Goal: Information Seeking & Learning: Learn about a topic

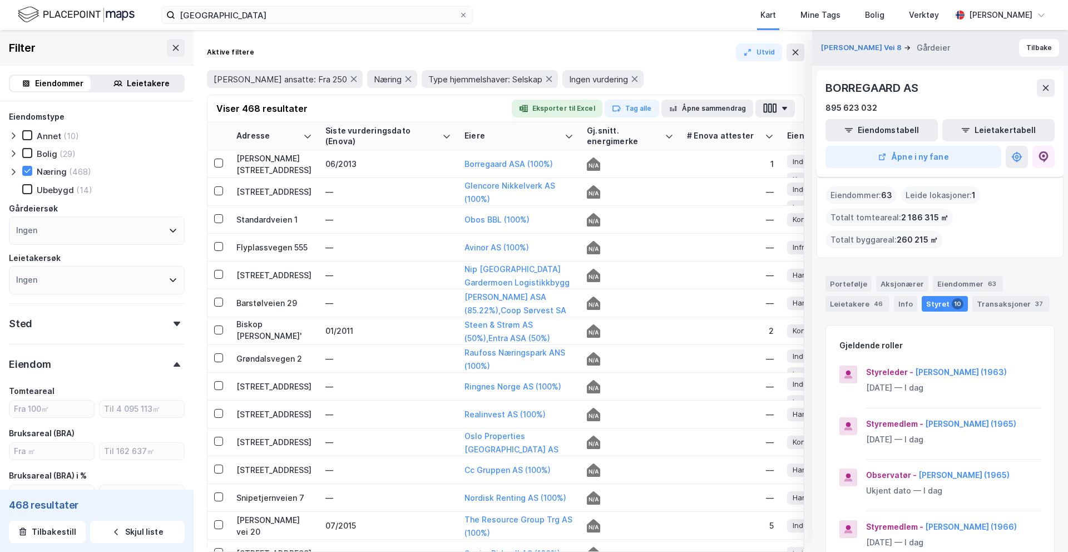
scroll to position [0, 132]
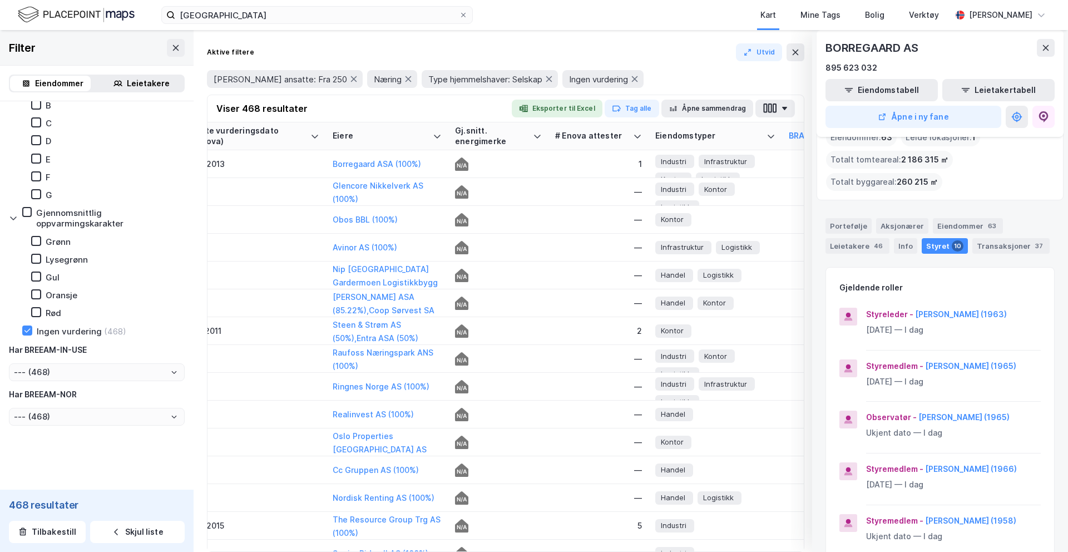
click at [93, 14] on img at bounding box center [76, 14] width 117 height 19
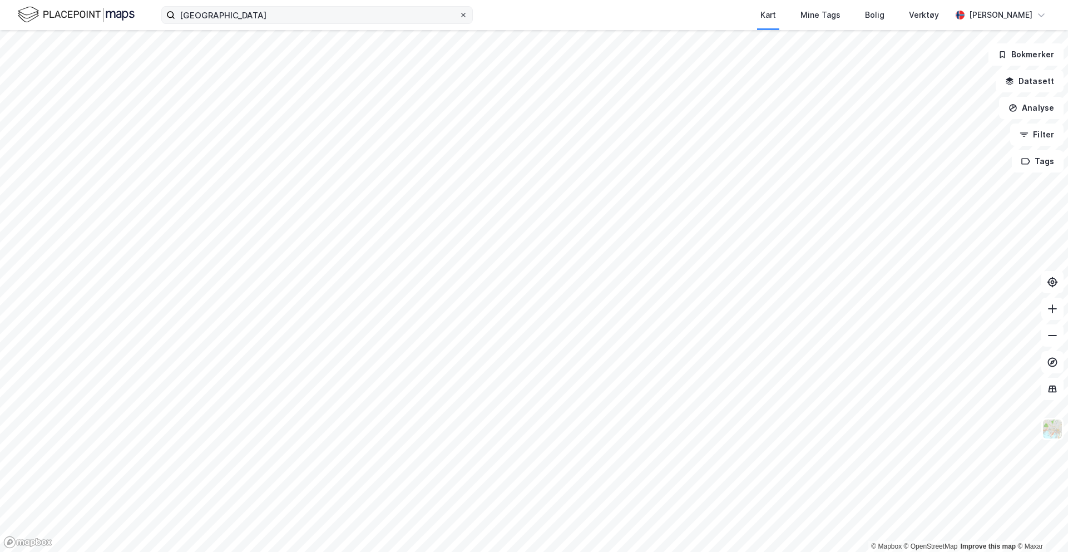
click at [464, 17] on icon at bounding box center [463, 15] width 7 height 7
click at [459, 17] on input "[GEOGRAPHIC_DATA]" at bounding box center [317, 15] width 284 height 17
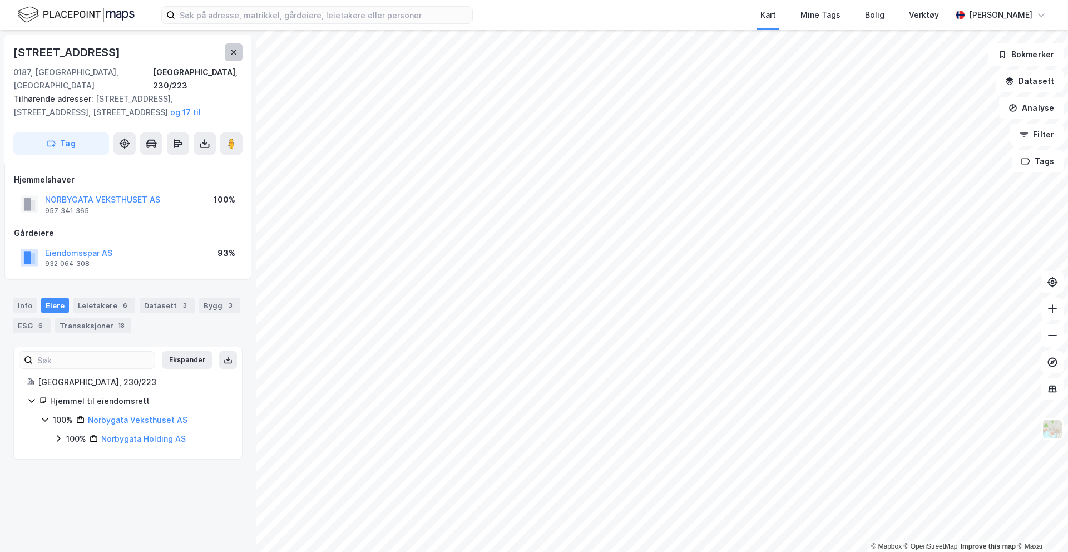
click at [234, 55] on icon at bounding box center [233, 52] width 9 height 9
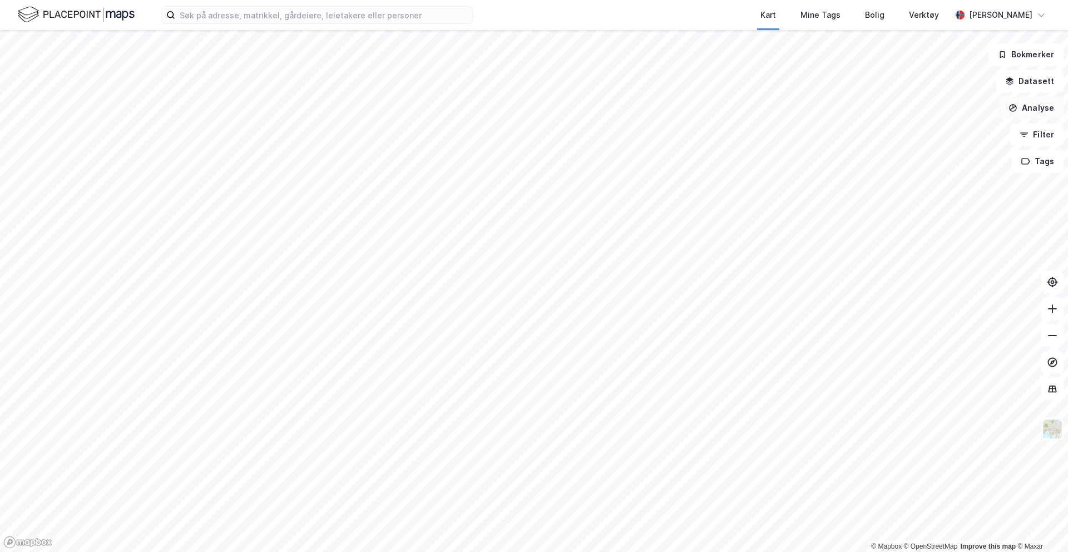
click at [1020, 112] on button "Analyse" at bounding box center [1031, 108] width 65 height 22
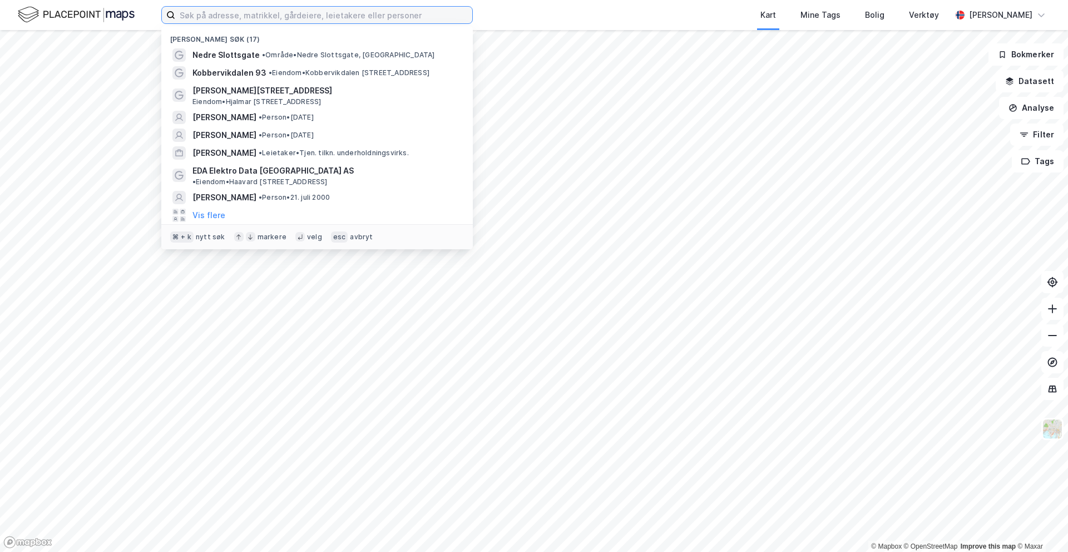
click at [364, 21] on input at bounding box center [323, 15] width 297 height 17
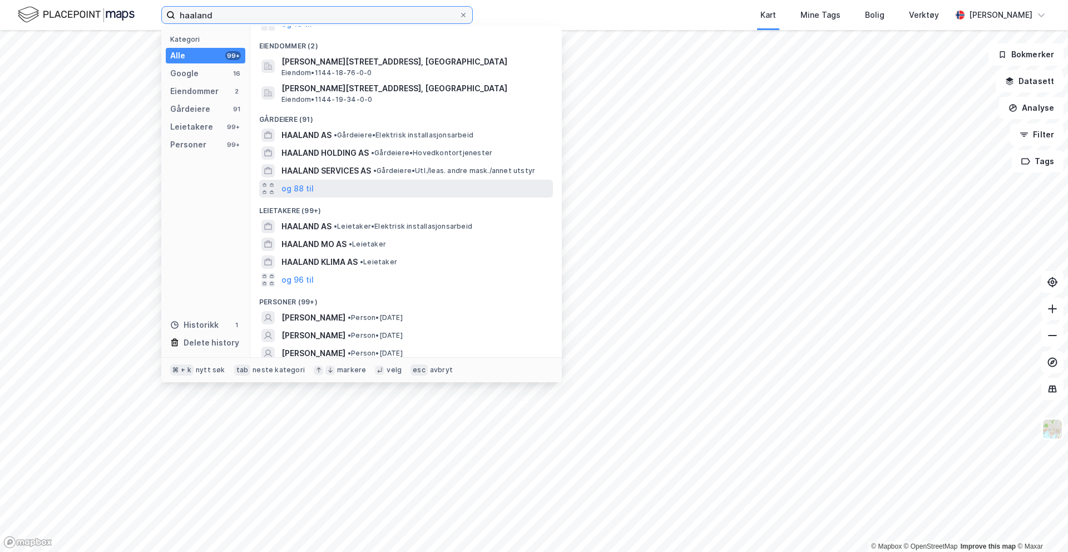
scroll to position [85, 0]
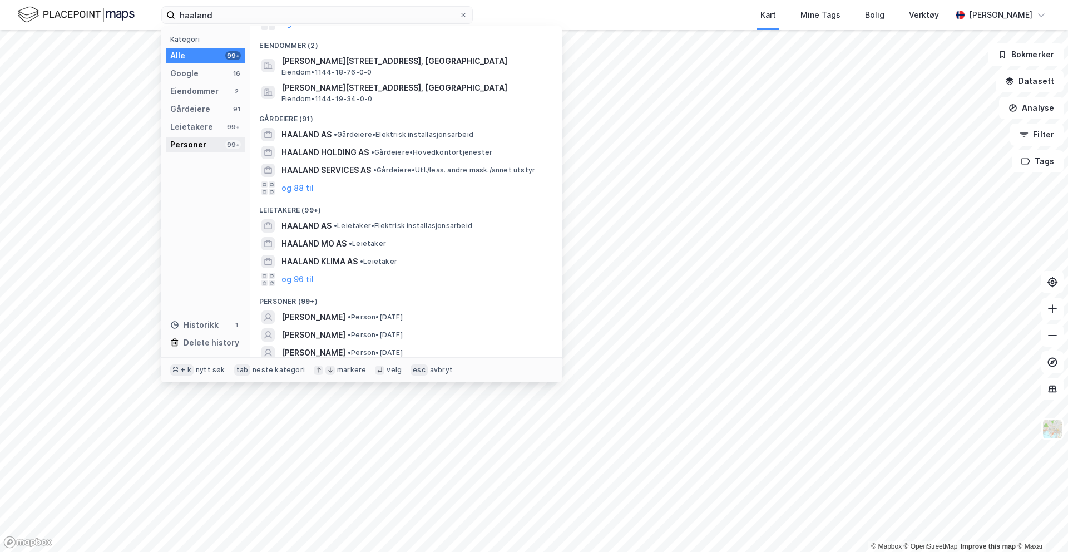
click at [222, 146] on div "Personer 99+" at bounding box center [206, 145] width 80 height 16
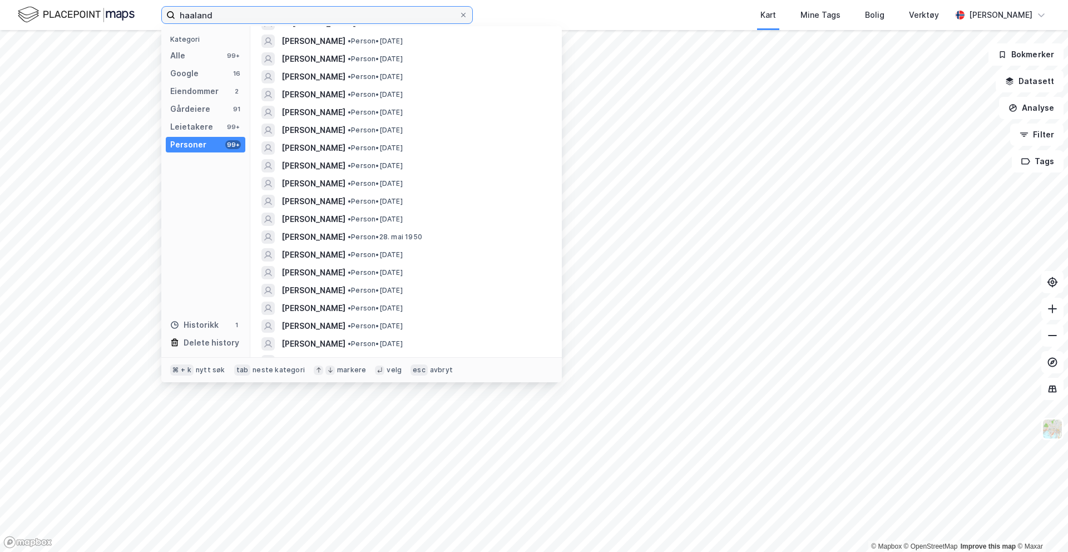
scroll to position [0, 0]
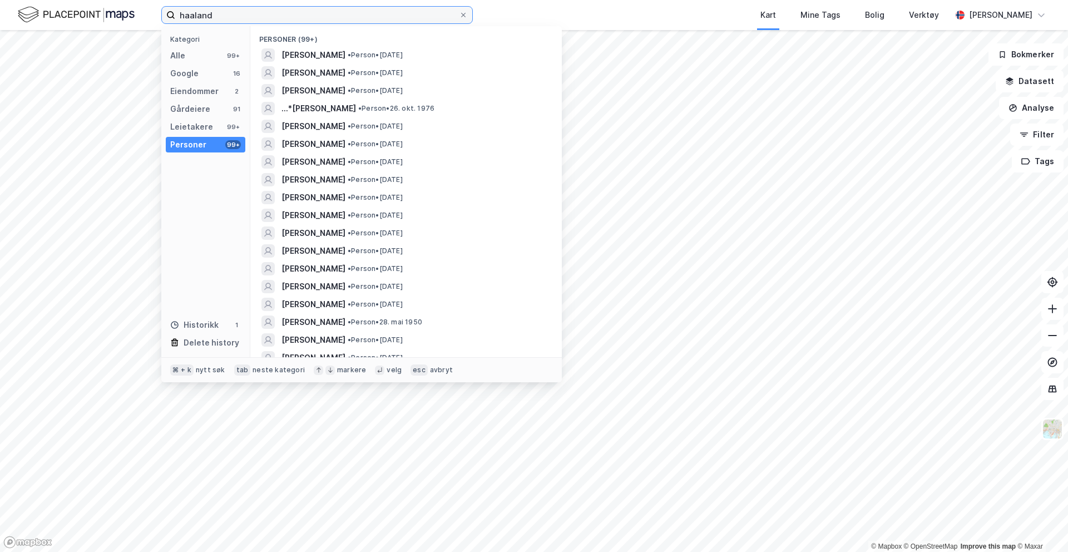
drag, startPoint x: 275, startPoint y: 20, endPoint x: 160, endPoint y: 16, distance: 115.2
click at [160, 16] on div "haaland Kategori Alle 99+ Google 16 Eiendommer 2 Gårdeiere 91 Leietakere 99+ Pe…" at bounding box center [534, 15] width 1068 height 30
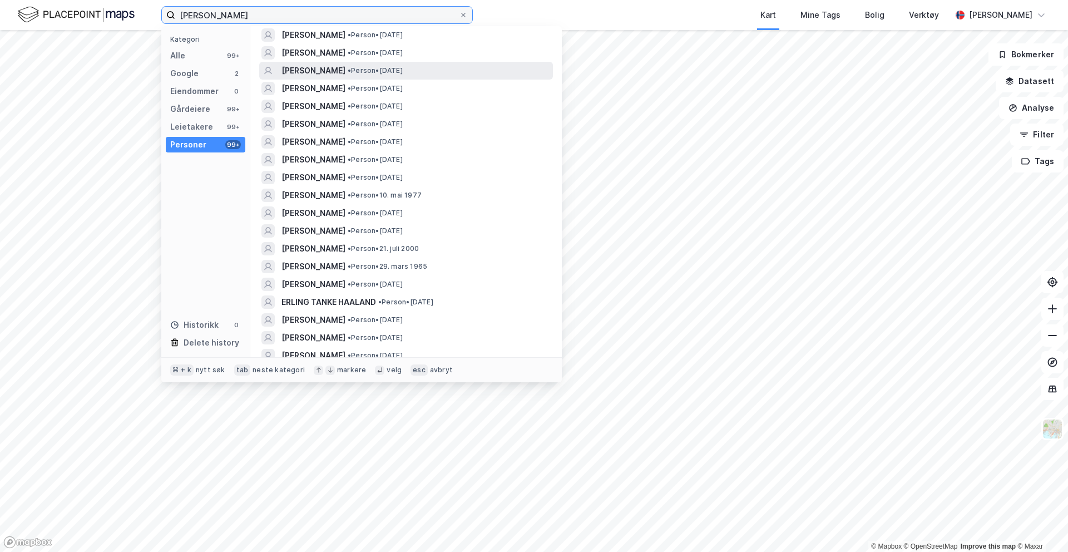
scroll to position [201, 0]
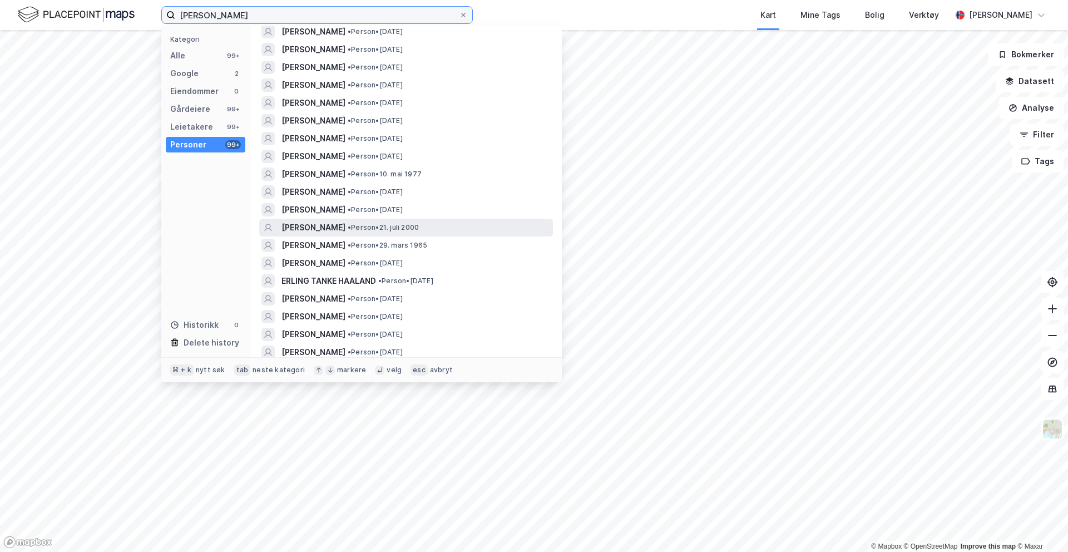
type input "[PERSON_NAME]"
click at [345, 228] on span "[PERSON_NAME]" at bounding box center [313, 227] width 64 height 13
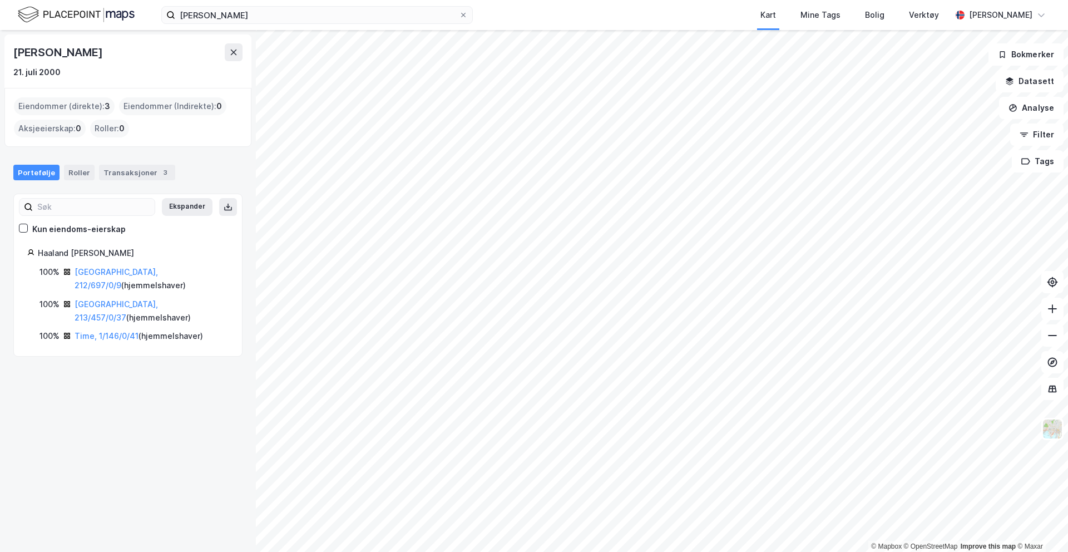
click at [103, 278] on div "[GEOGRAPHIC_DATA], 212/697/0/9 ( hjemmelshaver )" at bounding box center [152, 278] width 154 height 27
click at [105, 273] on link "[GEOGRAPHIC_DATA], 212/697/0/9" at bounding box center [116, 278] width 83 height 23
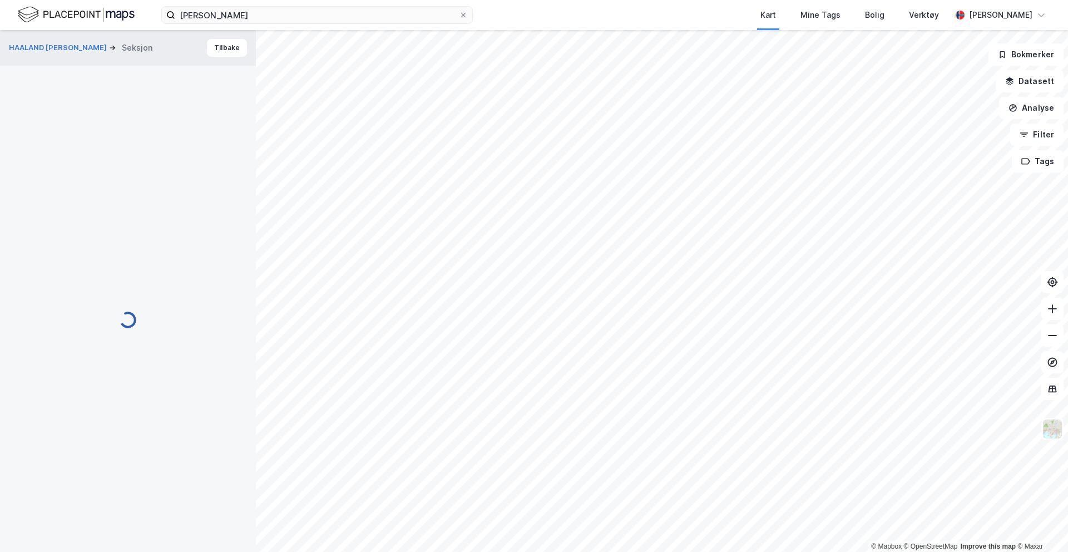
scroll to position [19, 0]
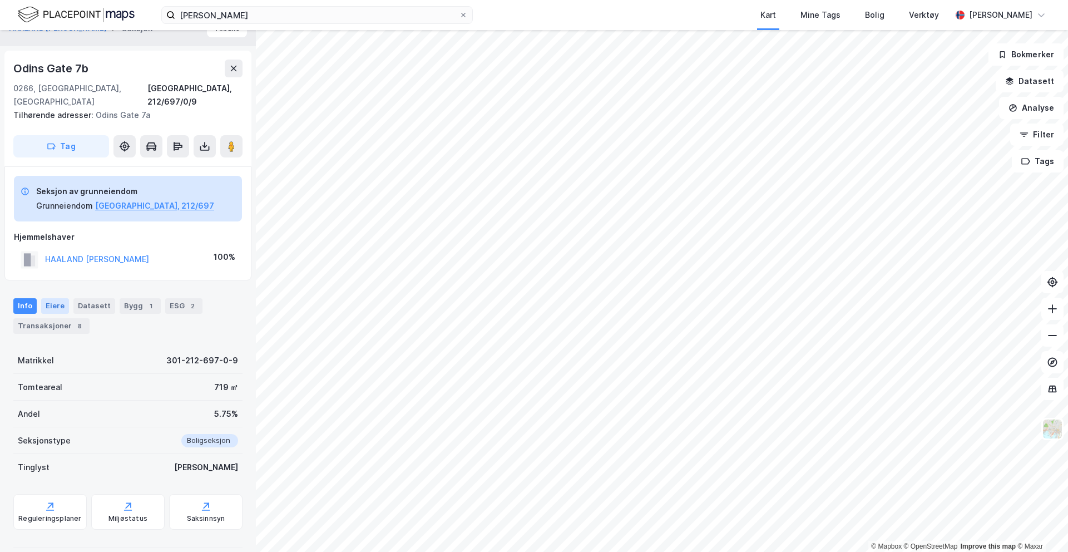
click at [57, 298] on div "Eiere" at bounding box center [55, 306] width 28 height 16
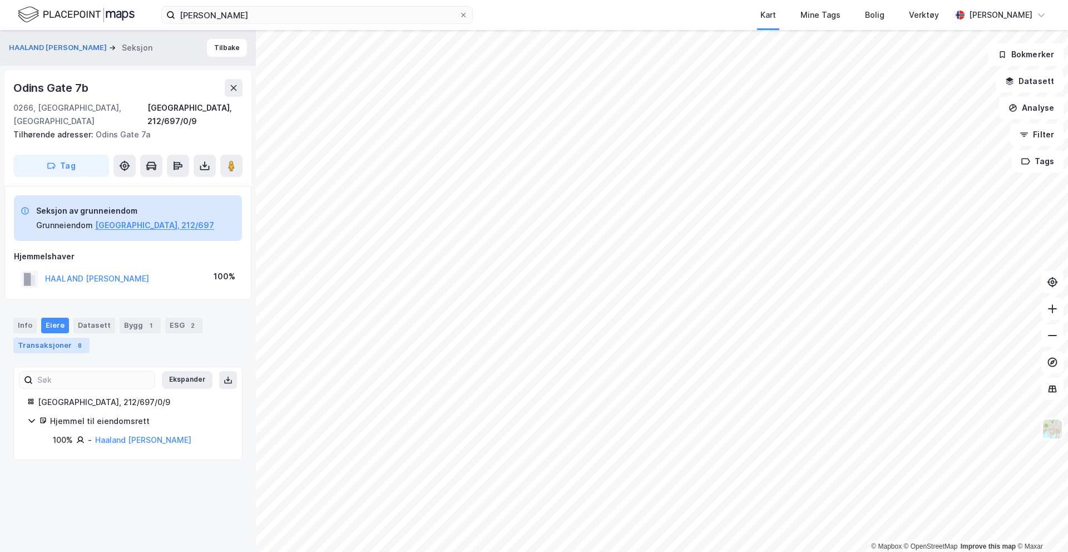
click at [62, 338] on div "Transaksjoner 8" at bounding box center [51, 346] width 76 height 16
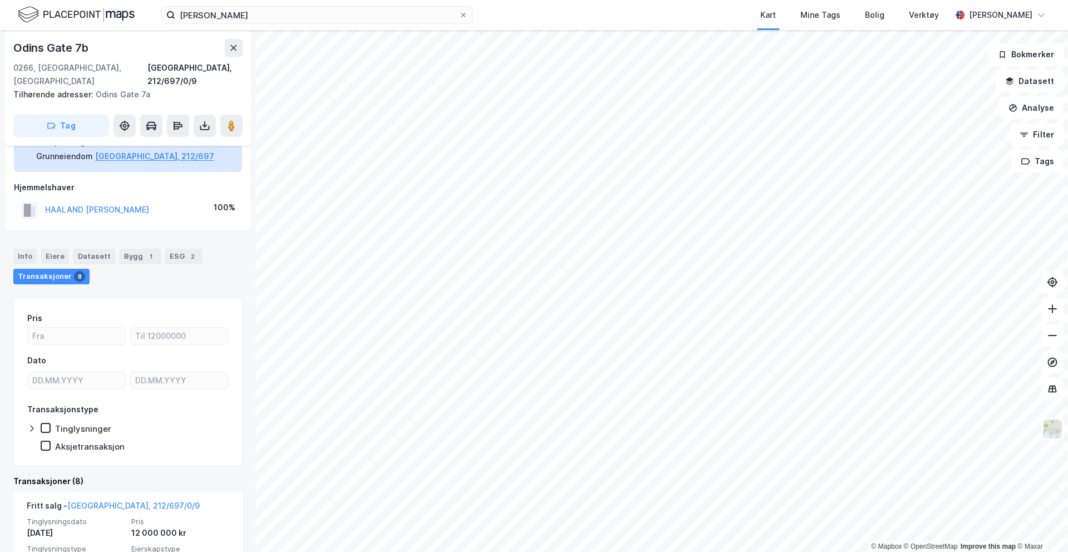
scroll to position [36, 0]
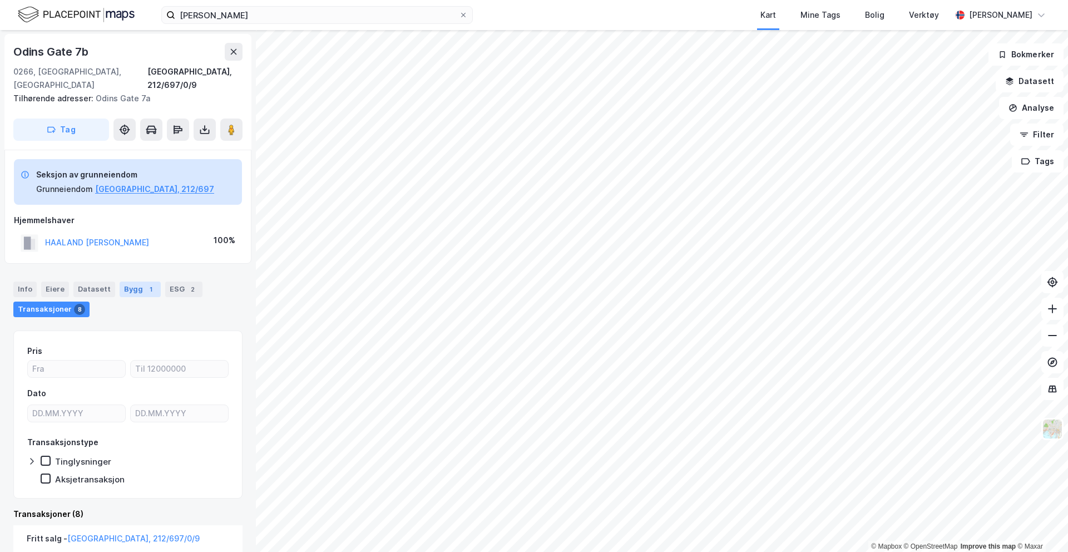
click at [145, 284] on div "1" at bounding box center [150, 289] width 11 height 11
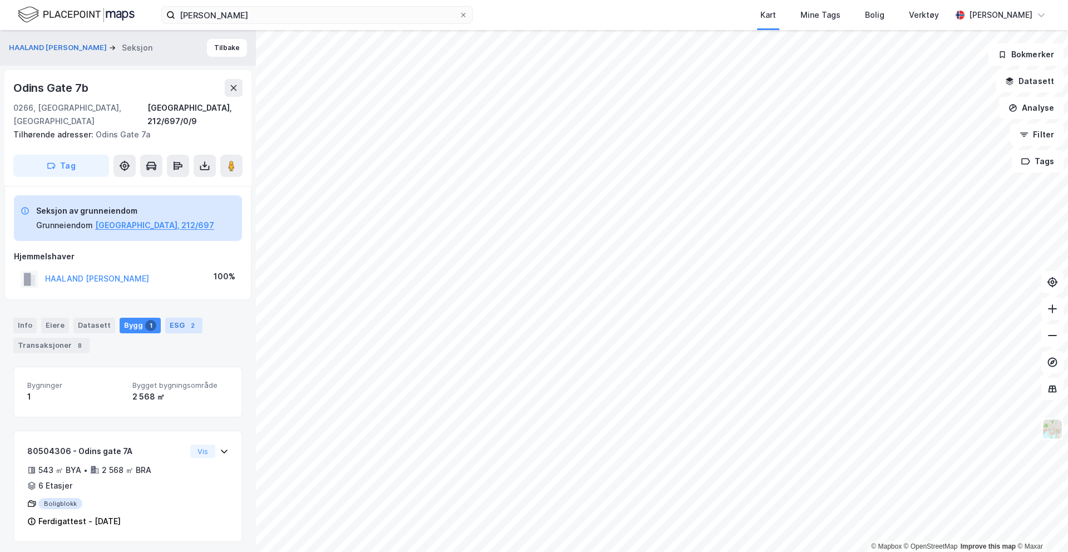
click at [187, 320] on div "2" at bounding box center [192, 325] width 11 height 11
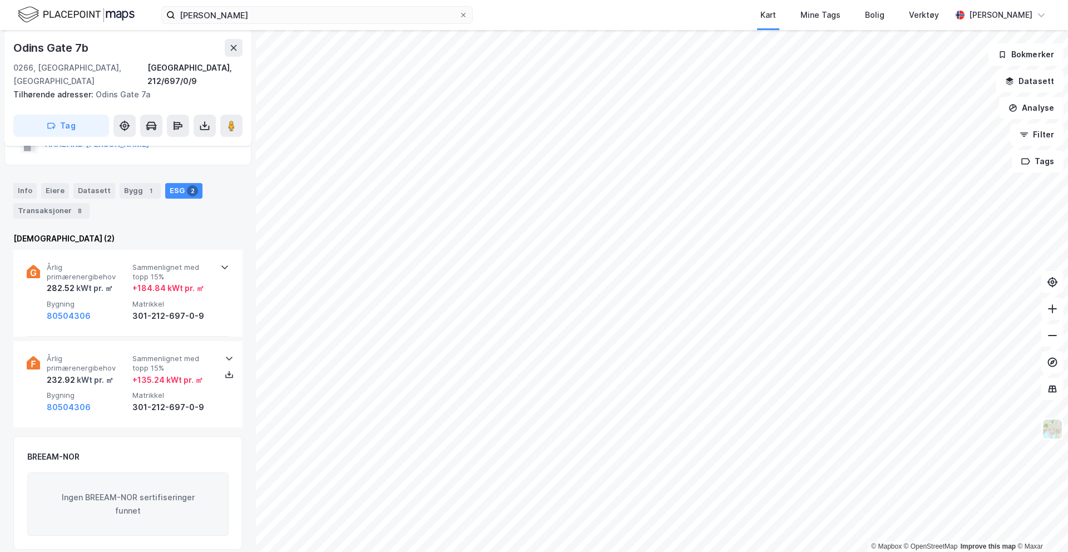
scroll to position [145, 0]
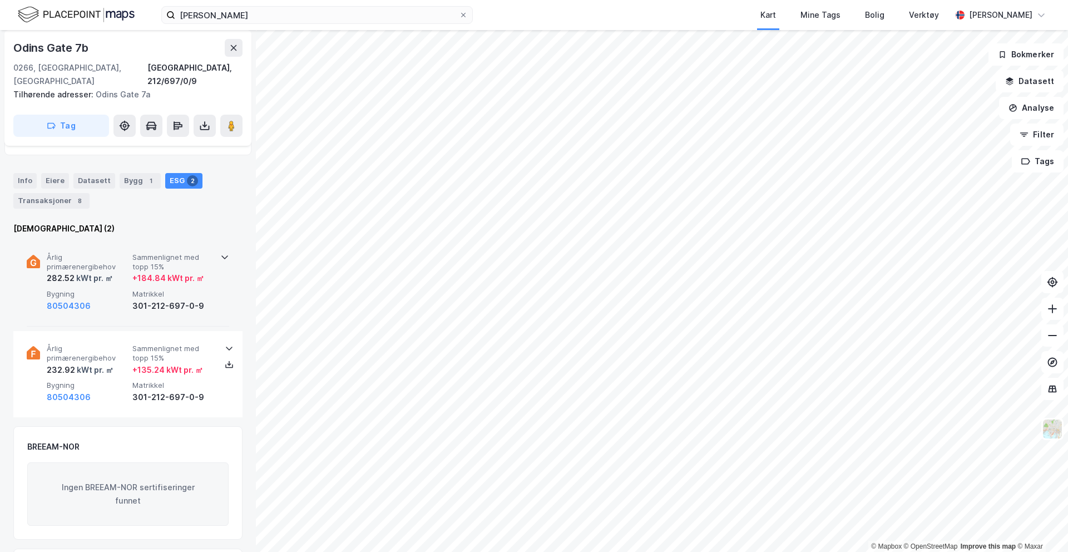
click at [220, 255] on div "Årlig primærenergibehov 282.52 kWt pr. ㎡ Sammenlignet med topp 15% + 184.84 kWt…" at bounding box center [128, 283] width 202 height 87
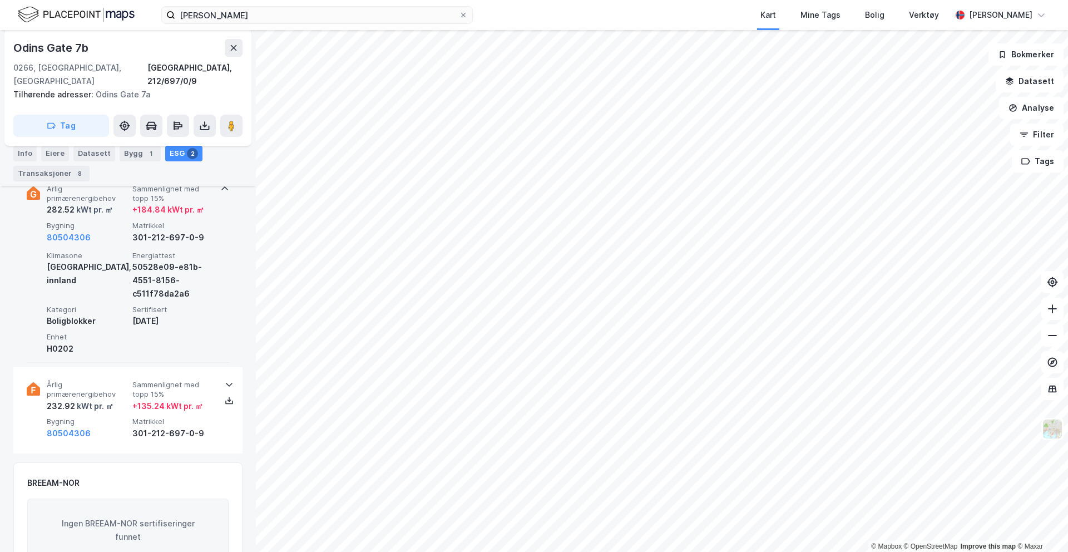
scroll to position [169, 0]
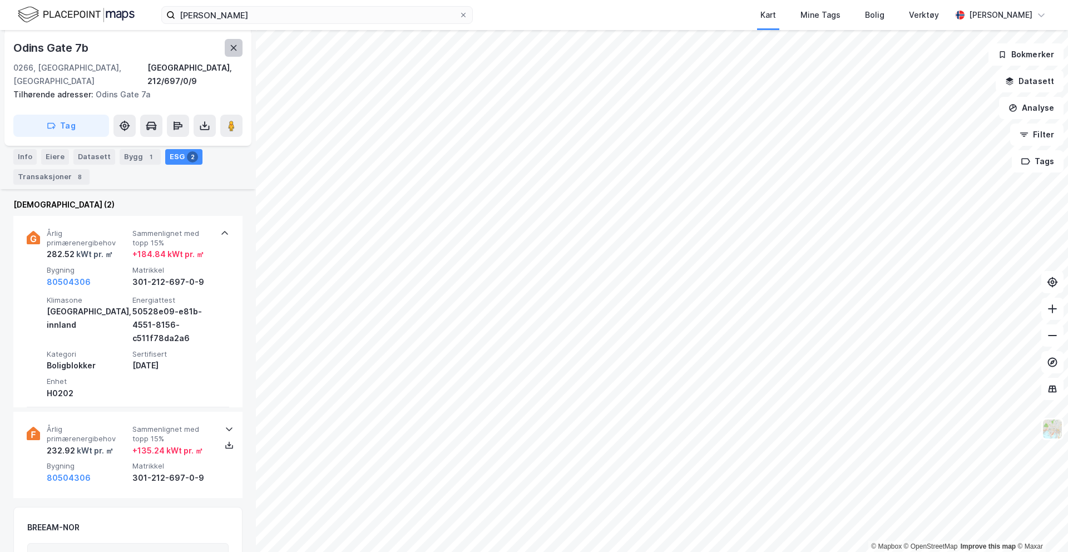
click at [234, 51] on icon at bounding box center [233, 47] width 9 height 9
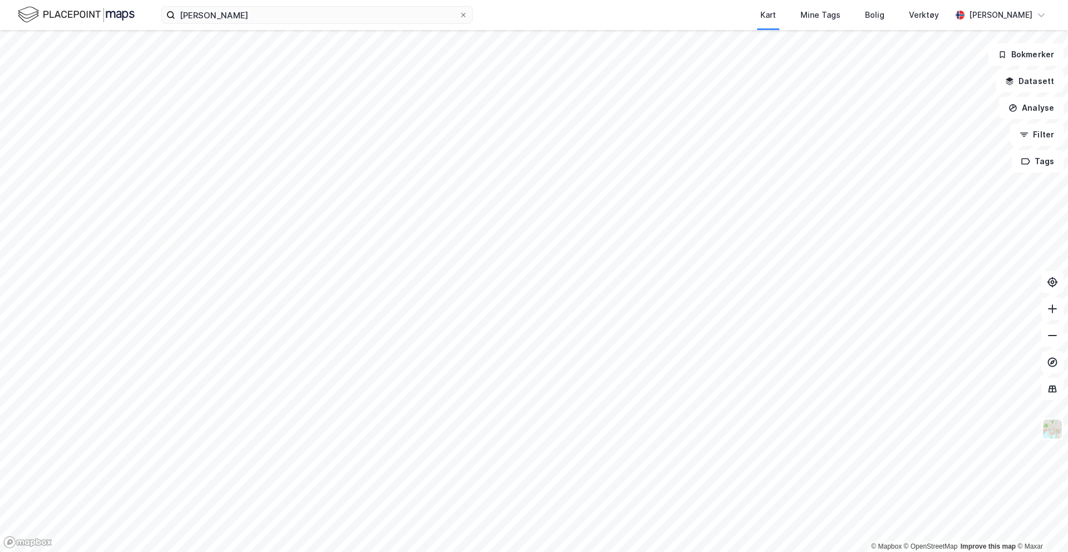
click at [399, 26] on div "[PERSON_NAME] Kart Mine Tags Bolig Verktøy [PERSON_NAME]" at bounding box center [534, 15] width 1068 height 30
click at [413, 16] on input "[PERSON_NAME]" at bounding box center [317, 15] width 284 height 17
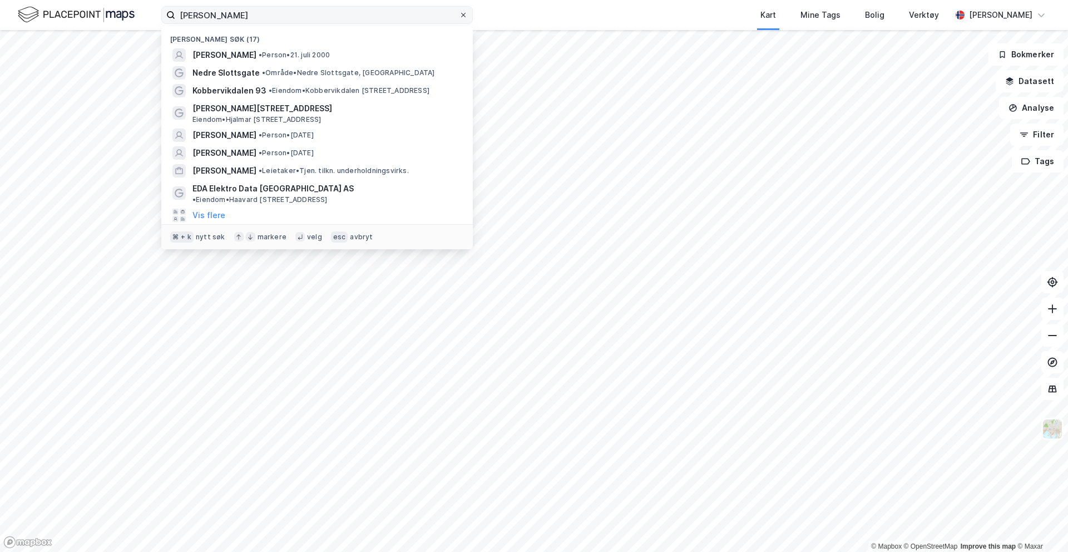
click at [461, 15] on icon at bounding box center [463, 15] width 7 height 7
click at [459, 15] on input "[PERSON_NAME]" at bounding box center [317, 15] width 284 height 17
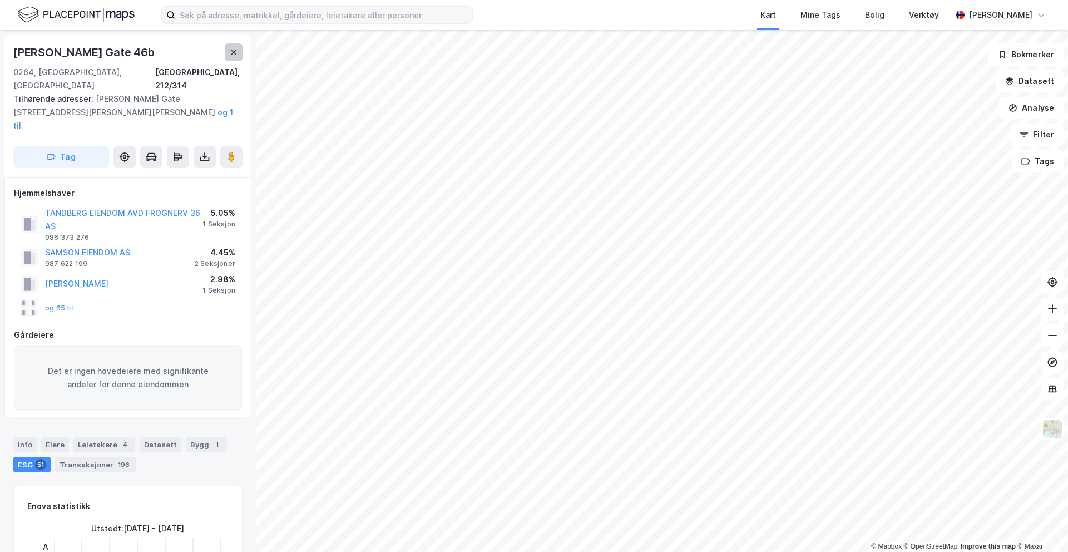
click at [238, 56] on icon at bounding box center [233, 52] width 9 height 9
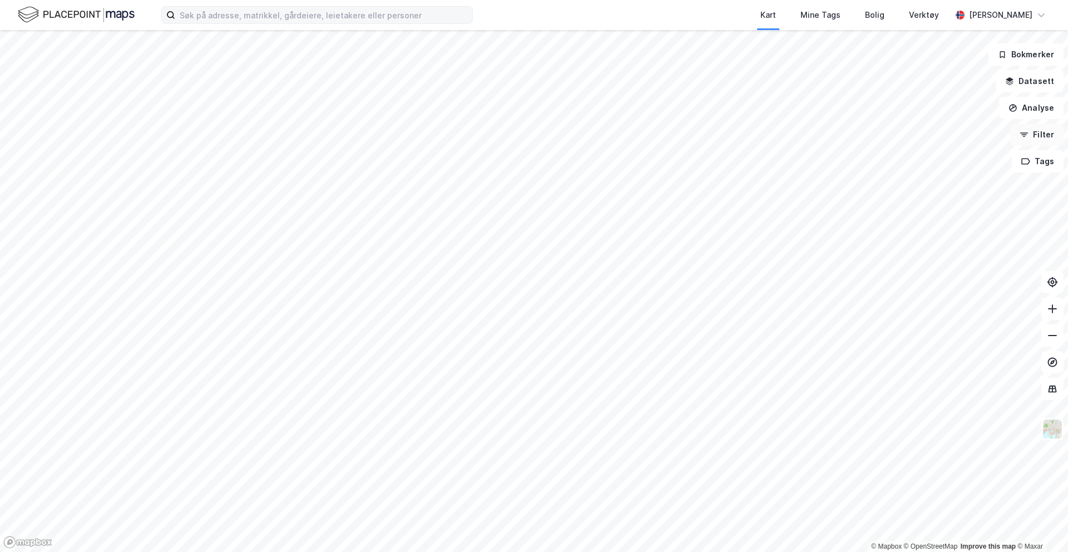
click at [1037, 137] on button "Filter" at bounding box center [1036, 134] width 53 height 22
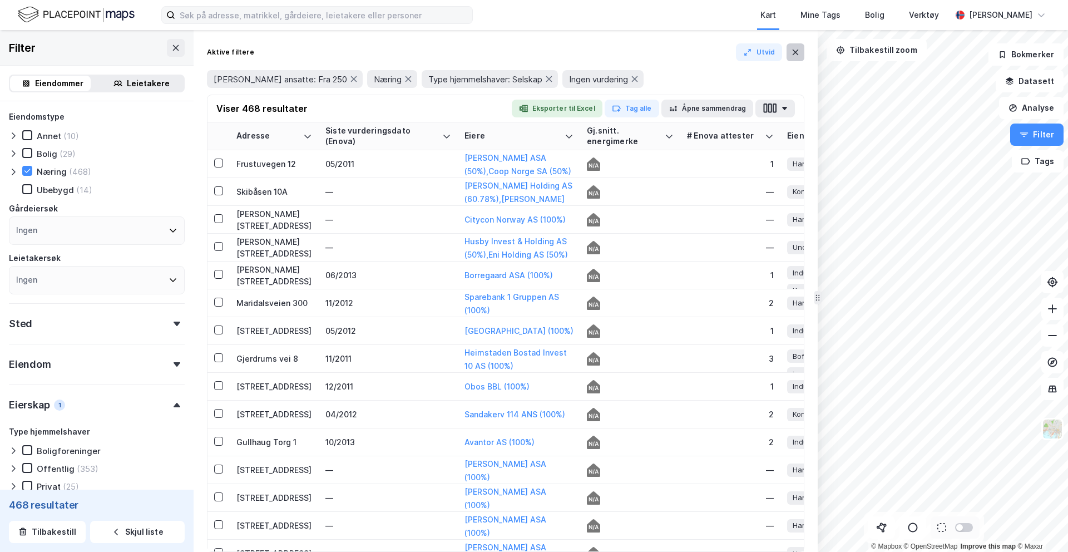
click at [792, 48] on icon at bounding box center [795, 52] width 9 height 9
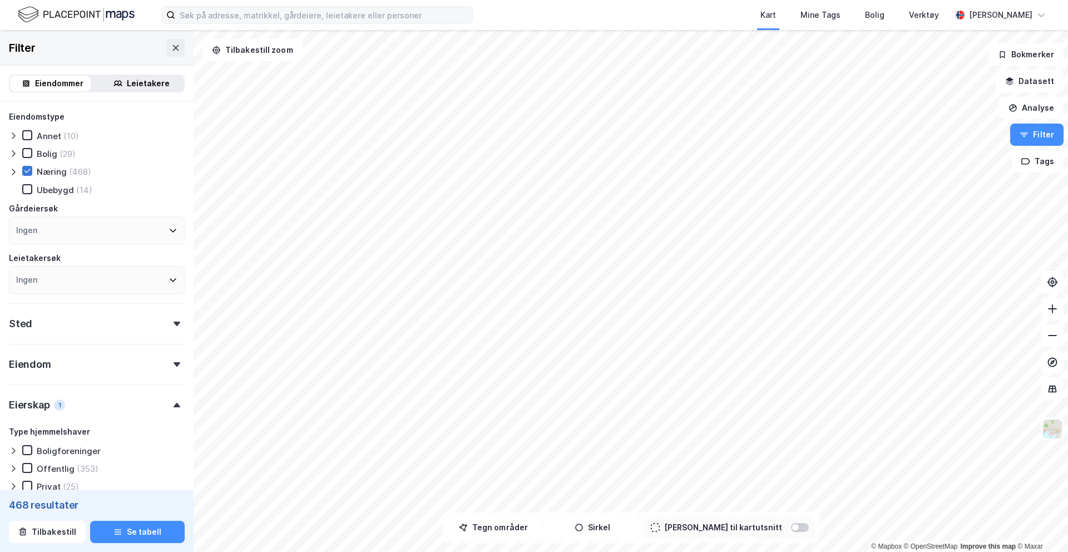
click at [27, 171] on icon at bounding box center [27, 171] width 6 height 4
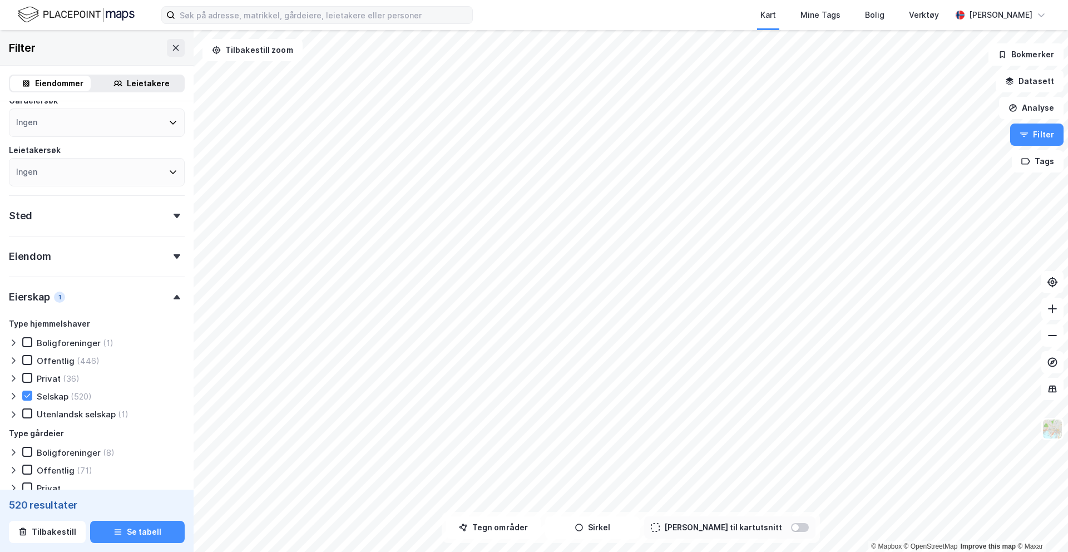
scroll to position [107, 0]
click at [28, 398] on icon at bounding box center [27, 396] width 8 height 8
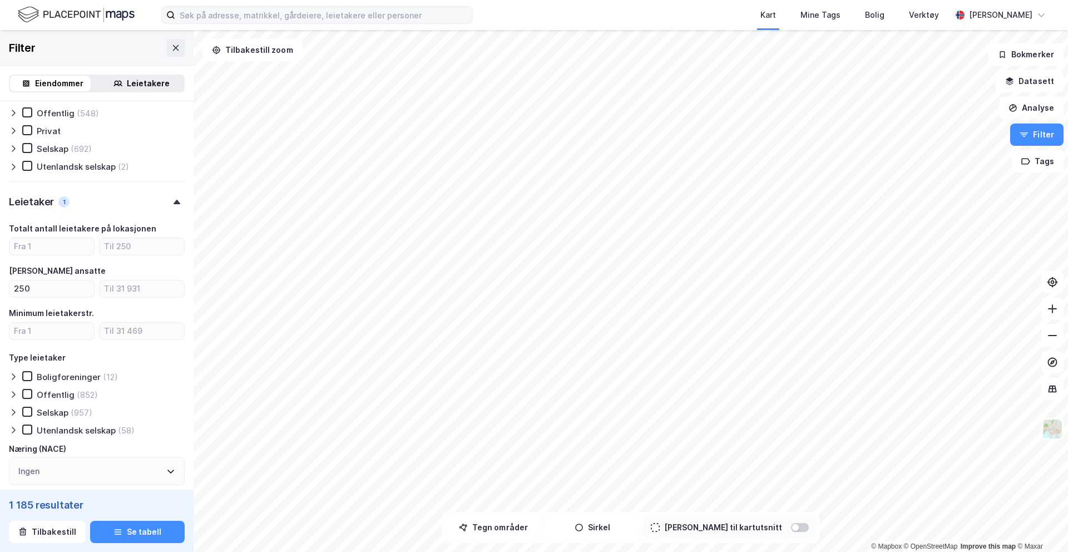
scroll to position [476, 0]
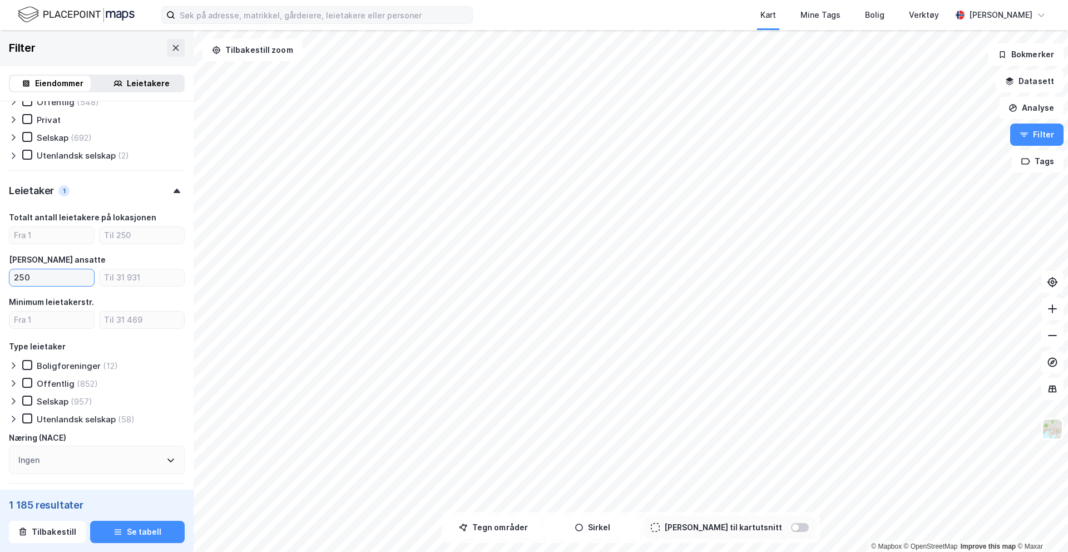
drag, startPoint x: 50, startPoint y: 279, endPoint x: 1, endPoint y: 279, distance: 48.9
click at [1, 279] on div "Eiendomstype Annet (17) Bolig (162) Næring (1 007) [GEOGRAPHIC_DATA] (35) Gårde…" at bounding box center [97, 102] width 194 height 954
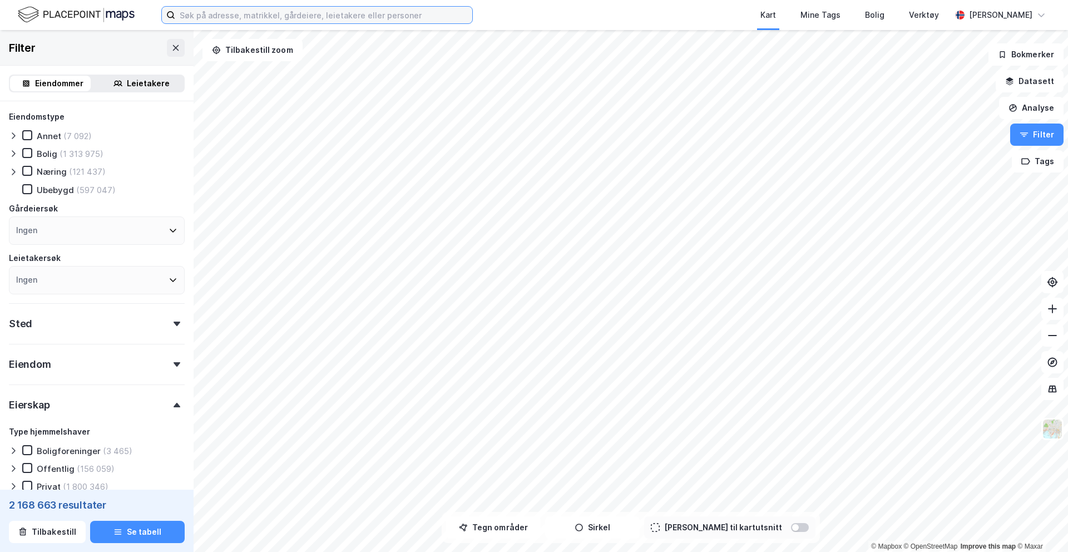
click at [300, 14] on input at bounding box center [323, 15] width 297 height 17
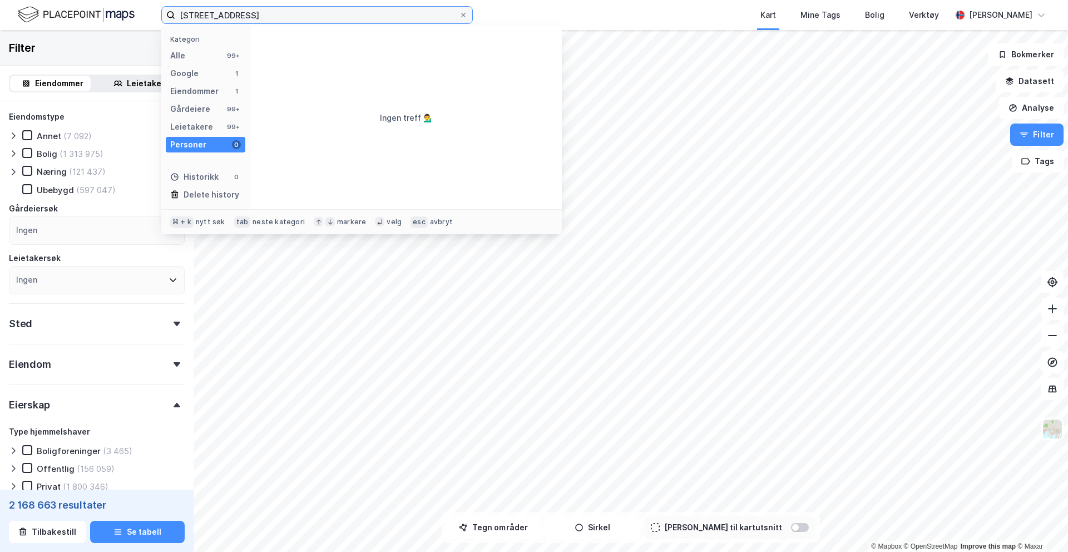
click at [215, 16] on input "[STREET_ADDRESS]" at bounding box center [317, 15] width 284 height 17
click at [197, 60] on div "Alle 99+" at bounding box center [206, 56] width 80 height 16
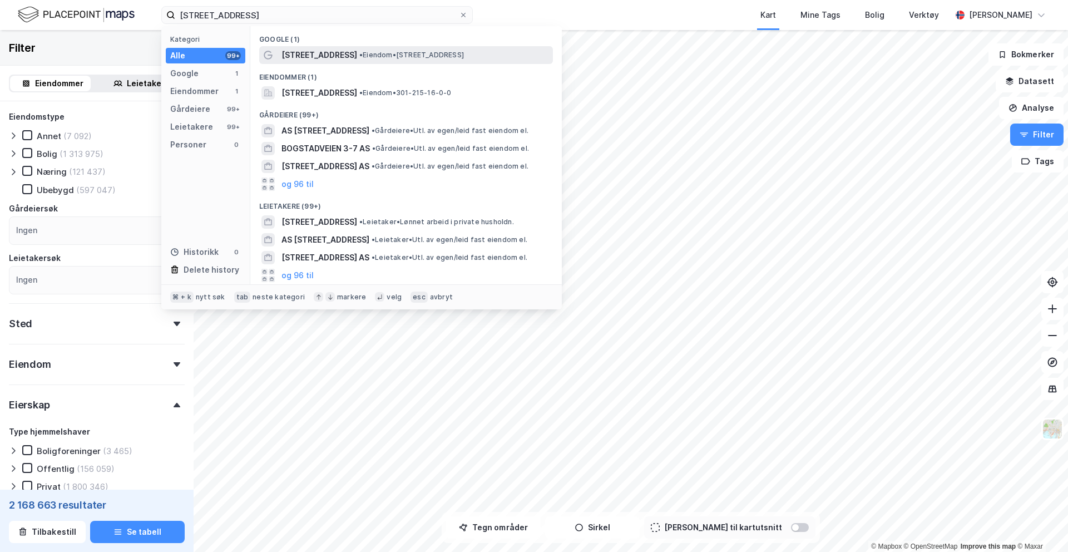
click at [291, 57] on span "[STREET_ADDRESS]" at bounding box center [319, 54] width 76 height 13
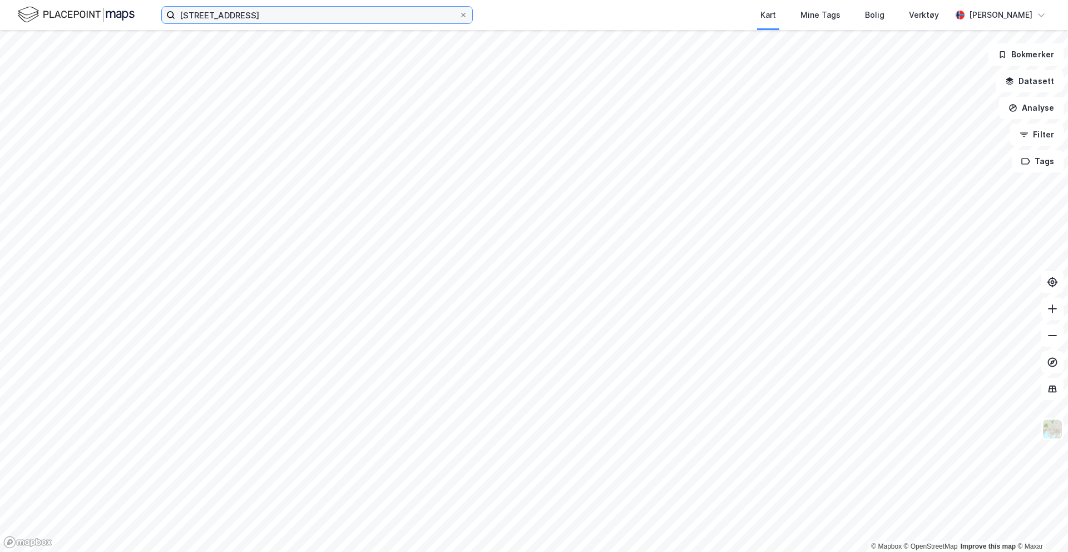
click at [360, 16] on input "[STREET_ADDRESS]" at bounding box center [317, 15] width 284 height 17
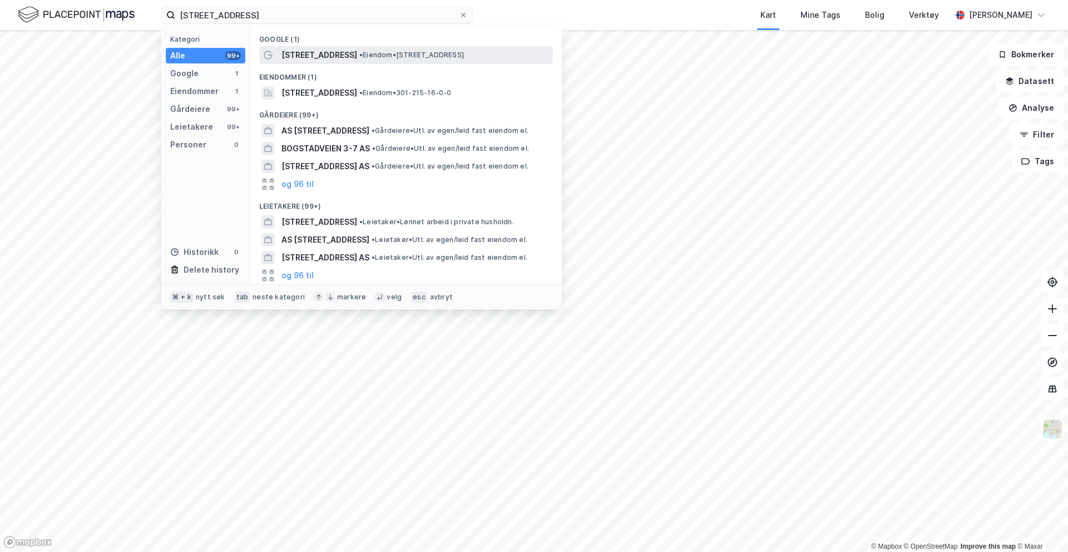
click at [359, 55] on span "•" at bounding box center [360, 55] width 3 height 8
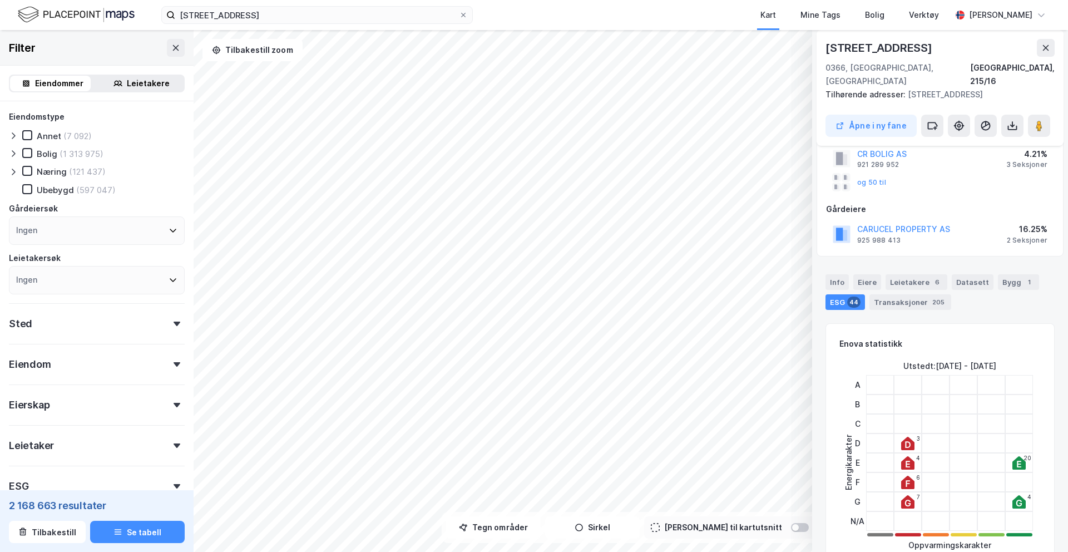
scroll to position [87, 0]
click at [914, 273] on div "Leietakere 6" at bounding box center [917, 281] width 62 height 16
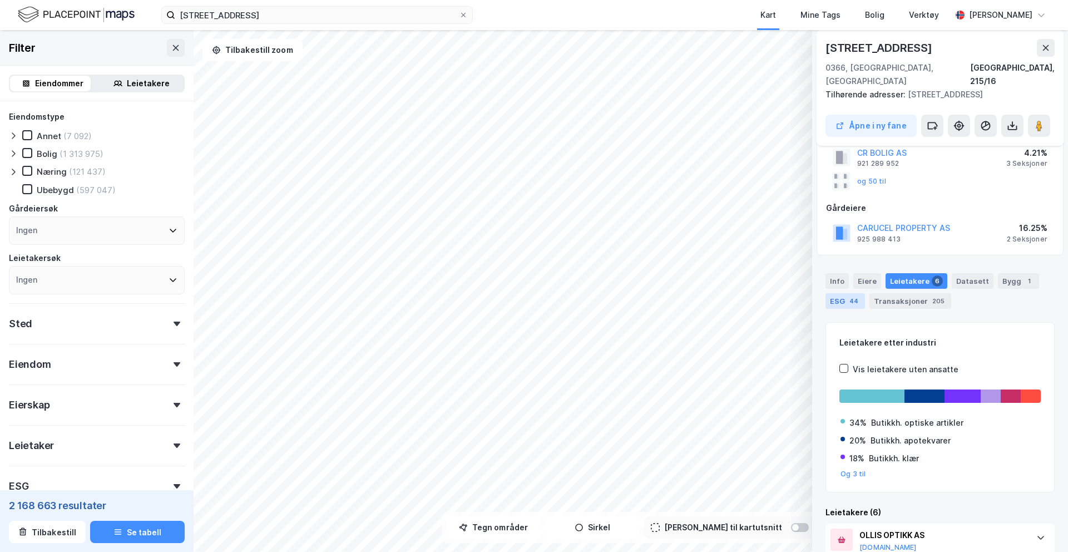
click at [861, 294] on div "ESG 44" at bounding box center [844, 301] width 39 height 16
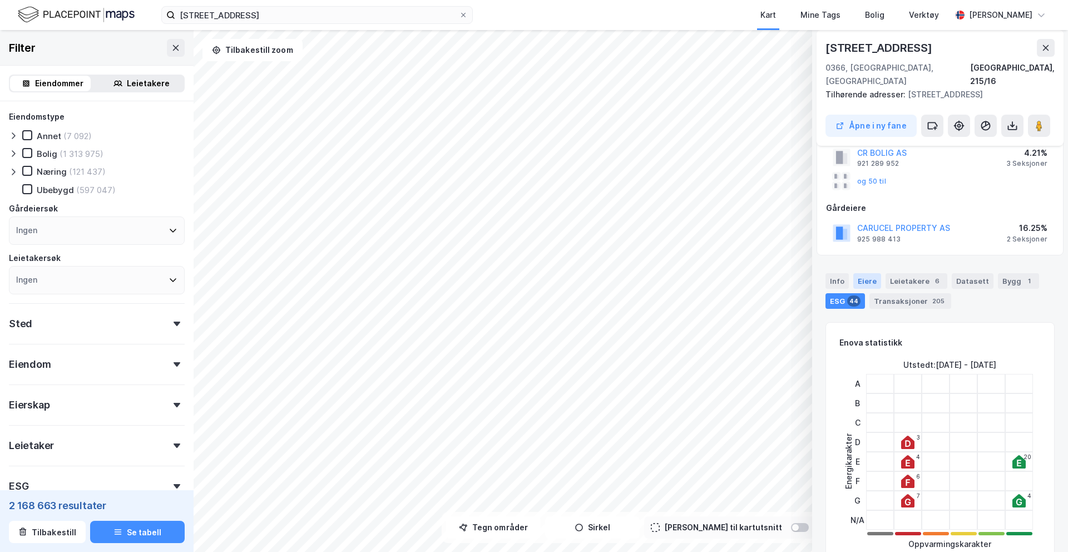
click at [865, 273] on div "Eiere" at bounding box center [867, 281] width 28 height 16
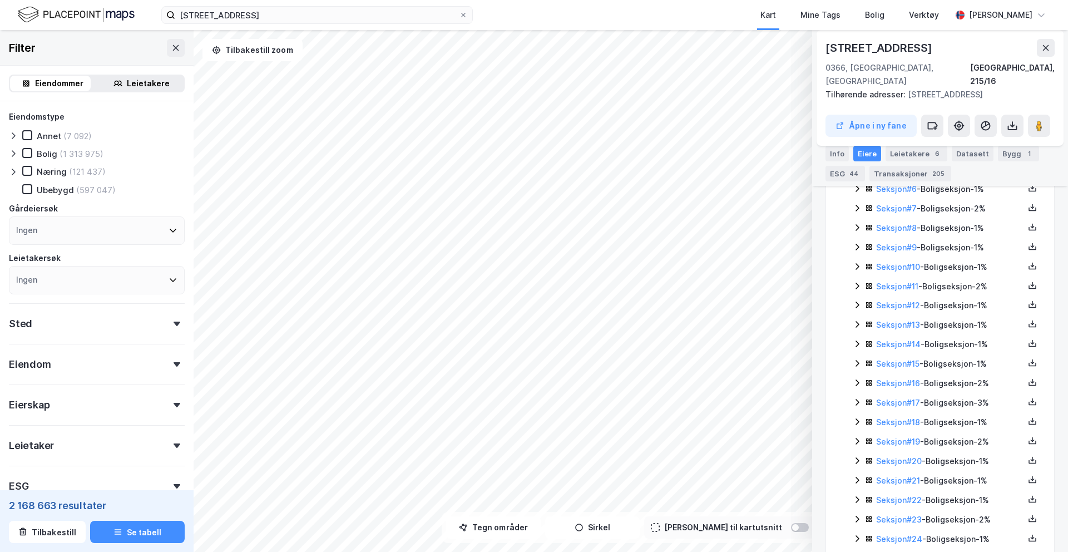
scroll to position [426, 0]
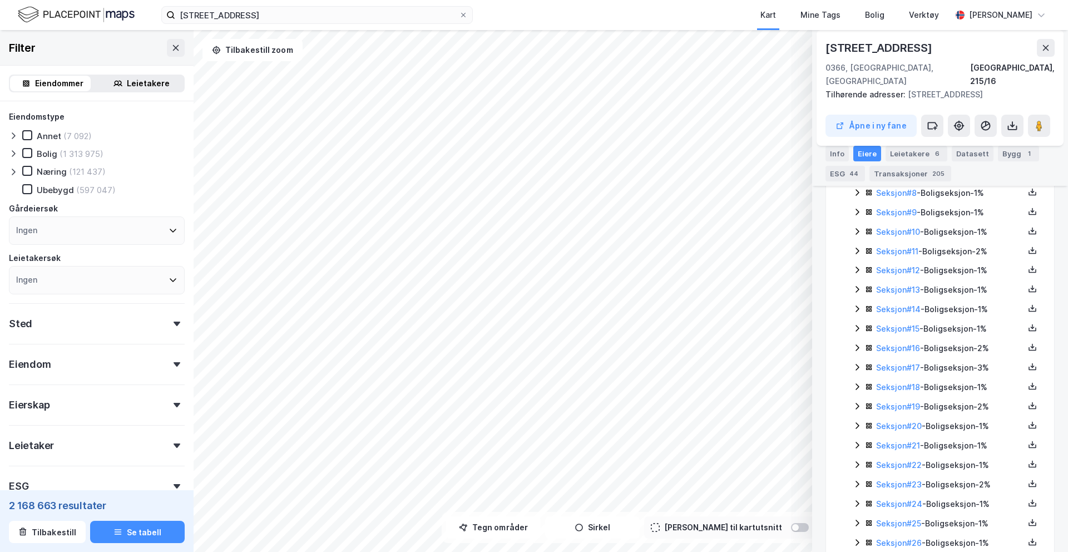
click at [860, 363] on icon at bounding box center [857, 367] width 9 height 9
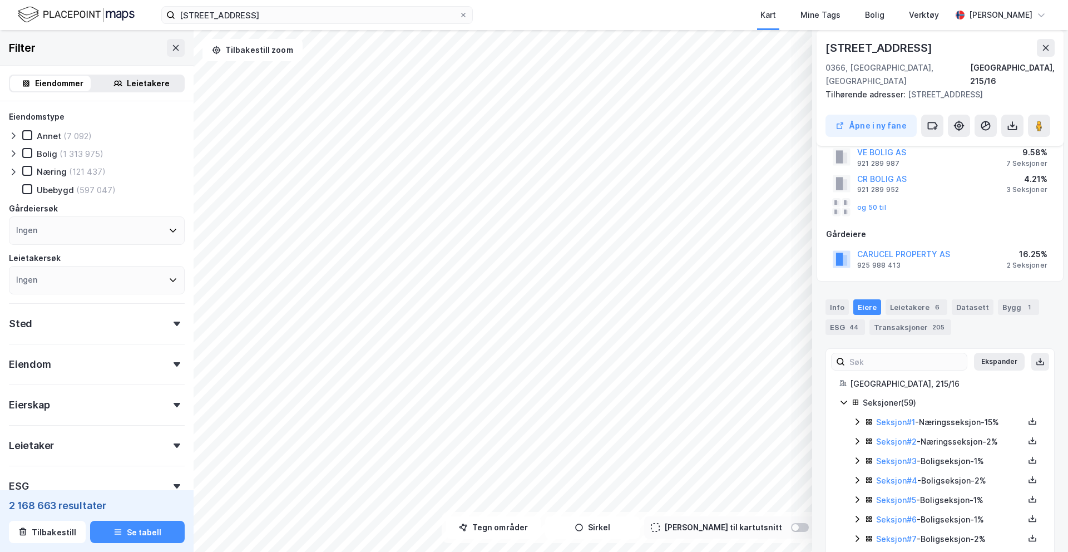
scroll to position [0, 0]
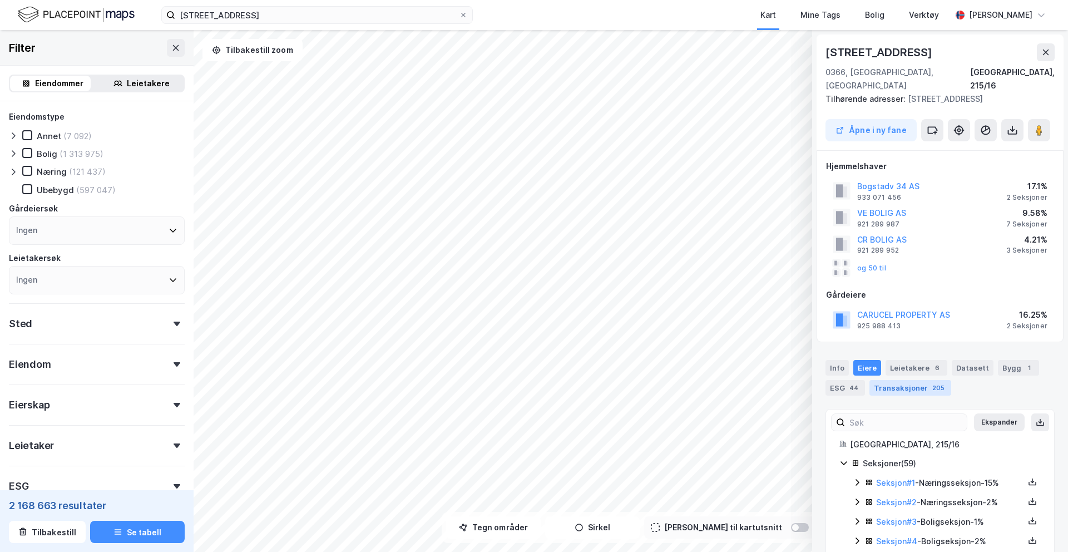
click at [902, 380] on div "Transaksjoner 205" at bounding box center [910, 388] width 82 height 16
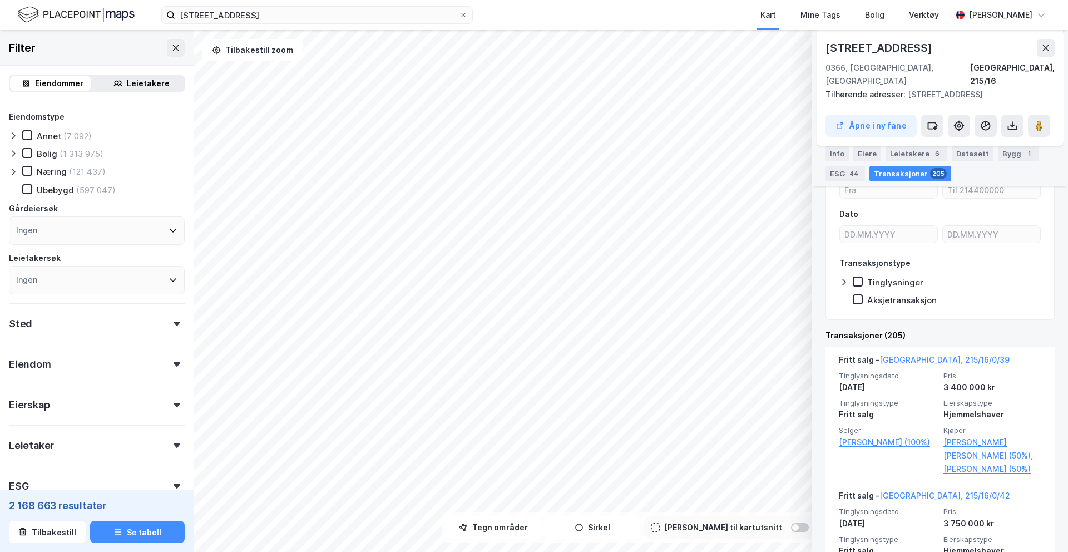
scroll to position [249, 0]
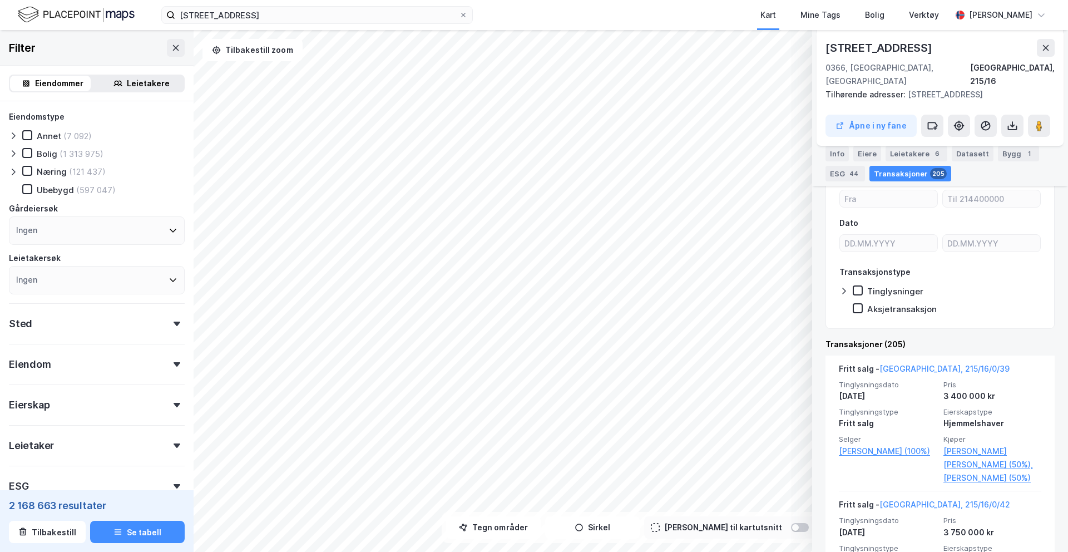
click at [1046, 48] on icon at bounding box center [1046, 48] width 6 height 6
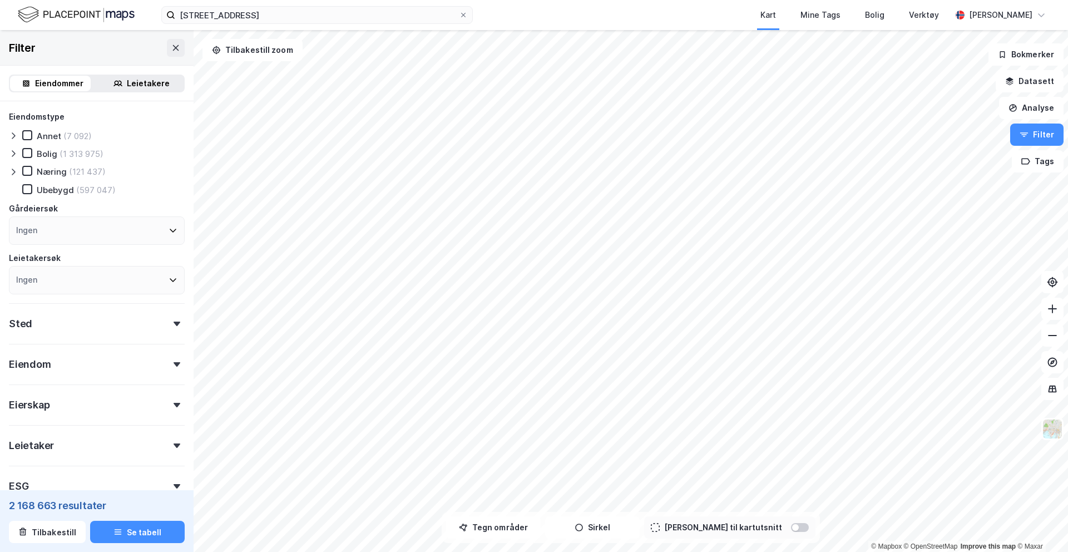
scroll to position [72, 0]
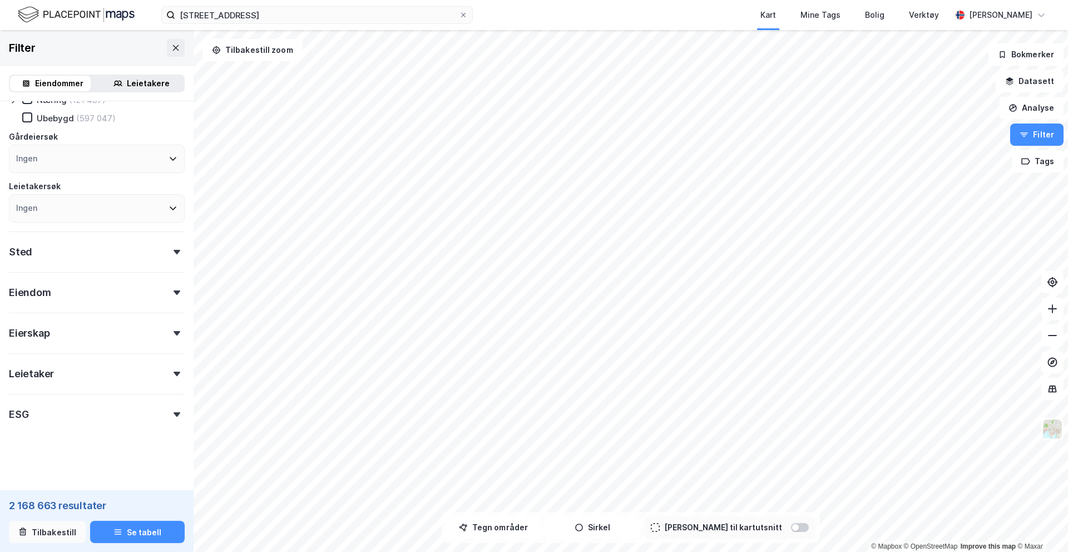
click at [53, 531] on button "Tilbakestill" at bounding box center [47, 532] width 77 height 22
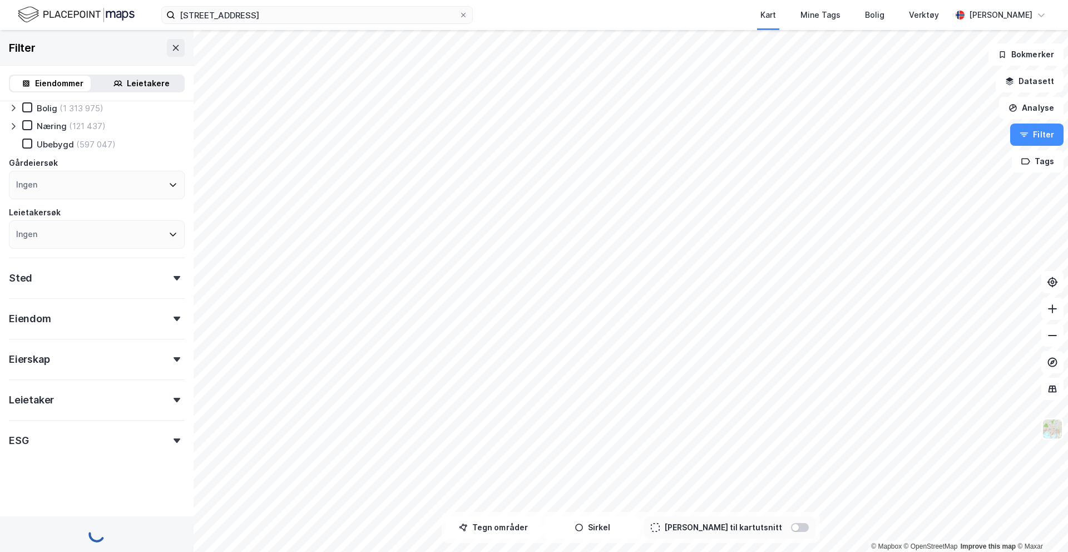
click at [55, 530] on div at bounding box center [97, 534] width 194 height 36
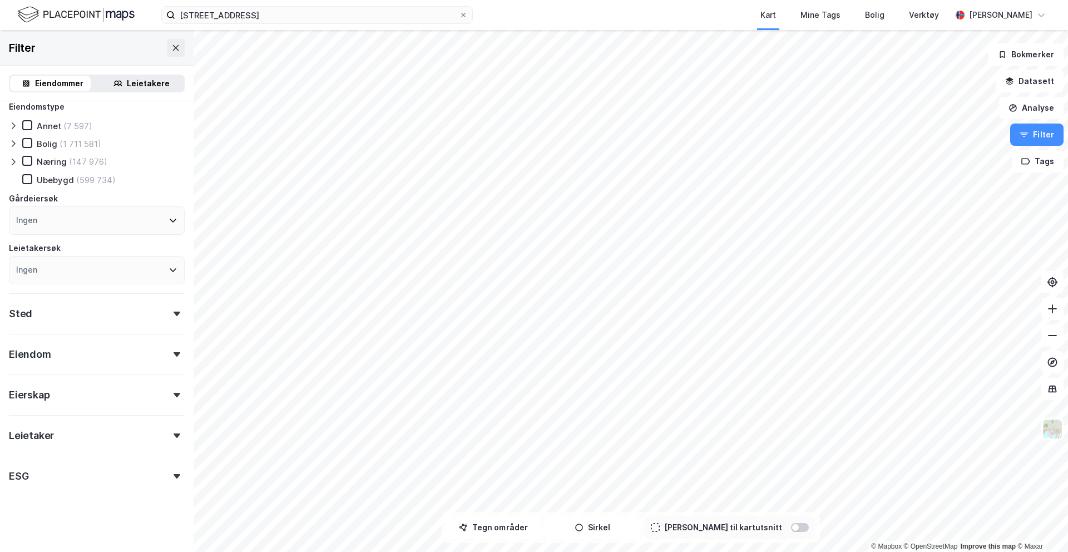
scroll to position [9, 0]
click at [42, 82] on div "Eiendommer" at bounding box center [59, 83] width 48 height 13
click at [32, 161] on div "Næring (147 976)" at bounding box center [64, 161] width 85 height 11
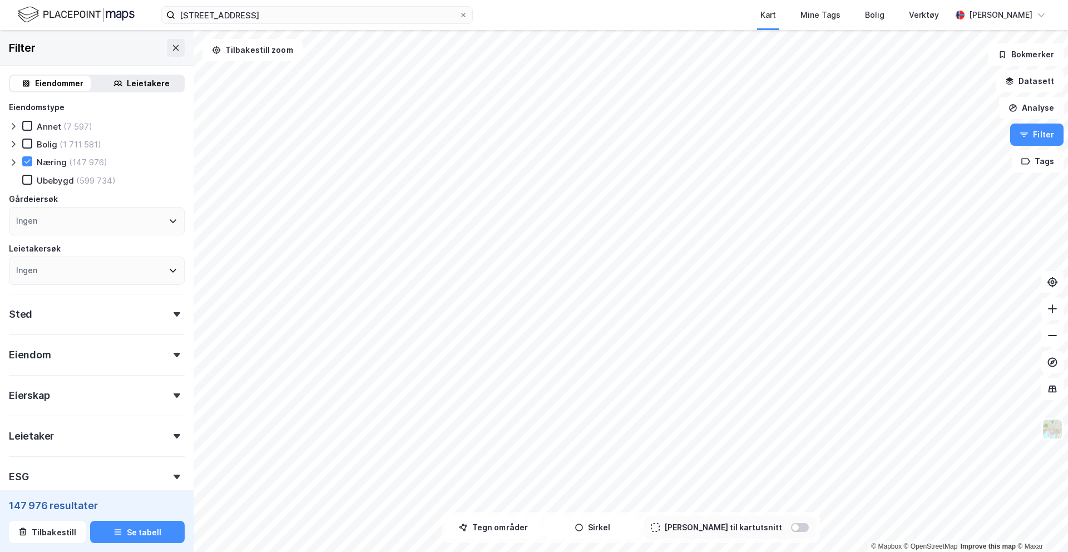
scroll to position [72, 0]
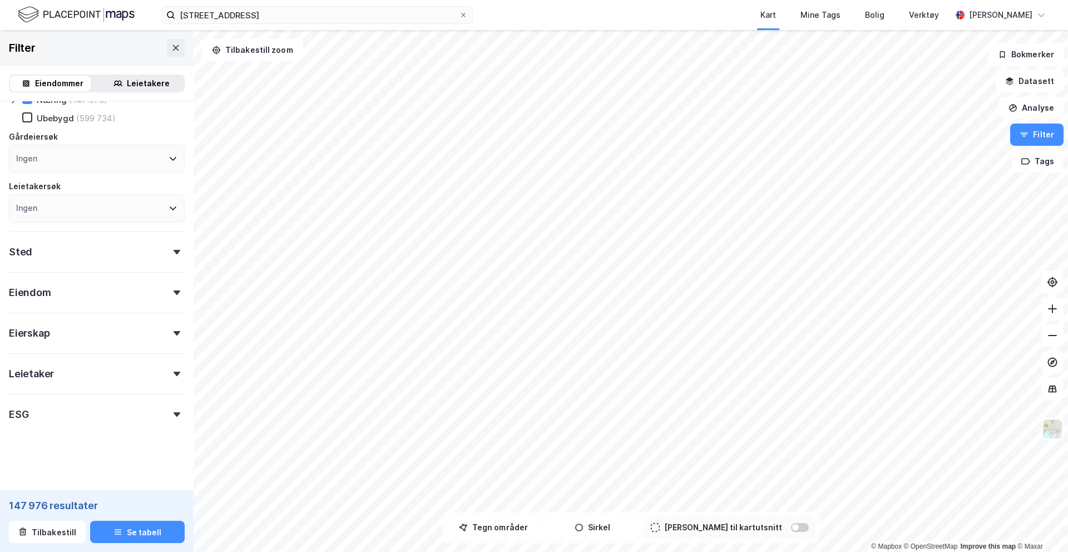
click at [14, 131] on div "Gårdeiersøk" at bounding box center [33, 136] width 49 height 13
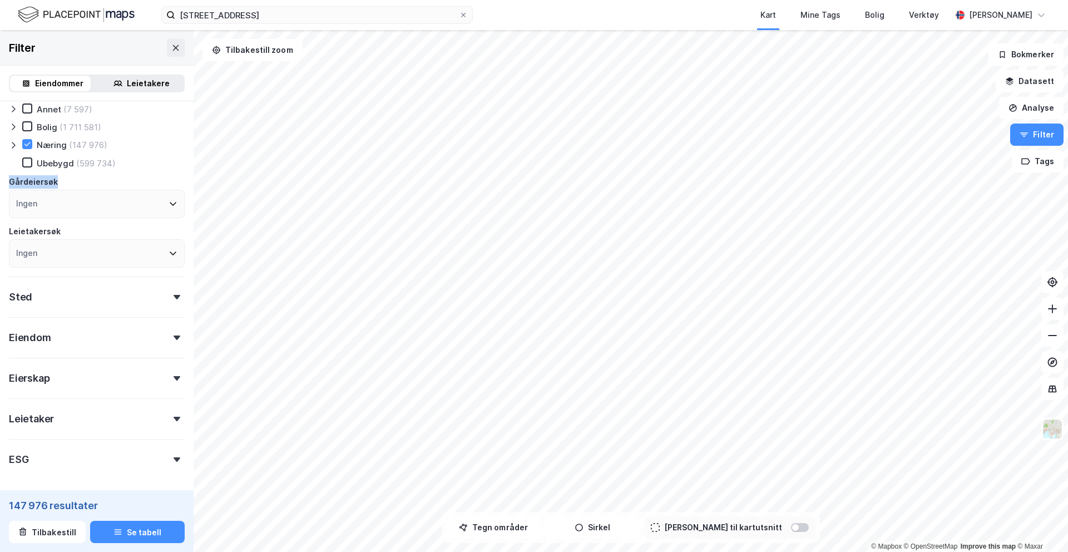
scroll to position [26, 0]
click at [9, 145] on icon at bounding box center [13, 145] width 9 height 9
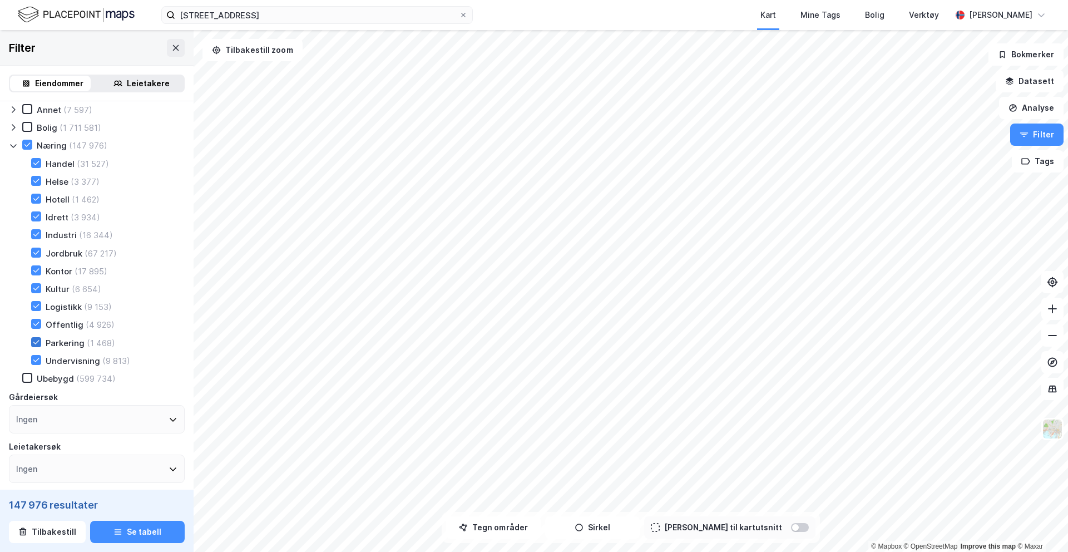
click at [38, 341] on icon at bounding box center [36, 342] width 8 height 8
click at [38, 253] on icon at bounding box center [36, 253] width 8 height 8
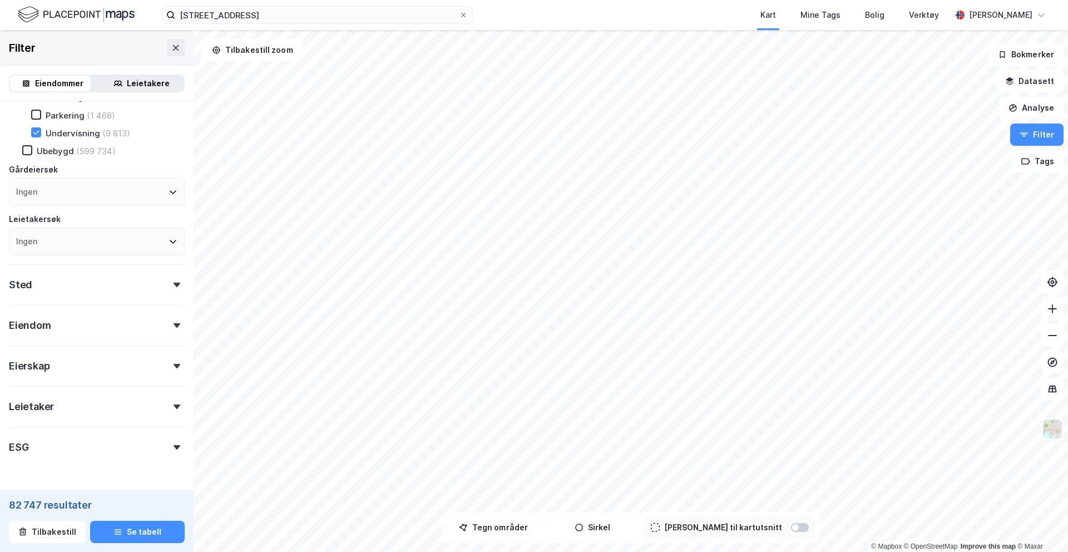
scroll to position [254, 0]
click at [157, 282] on div "Sted" at bounding box center [97, 280] width 176 height 32
click at [525, 528] on button "Tegn områder" at bounding box center [493, 527] width 95 height 22
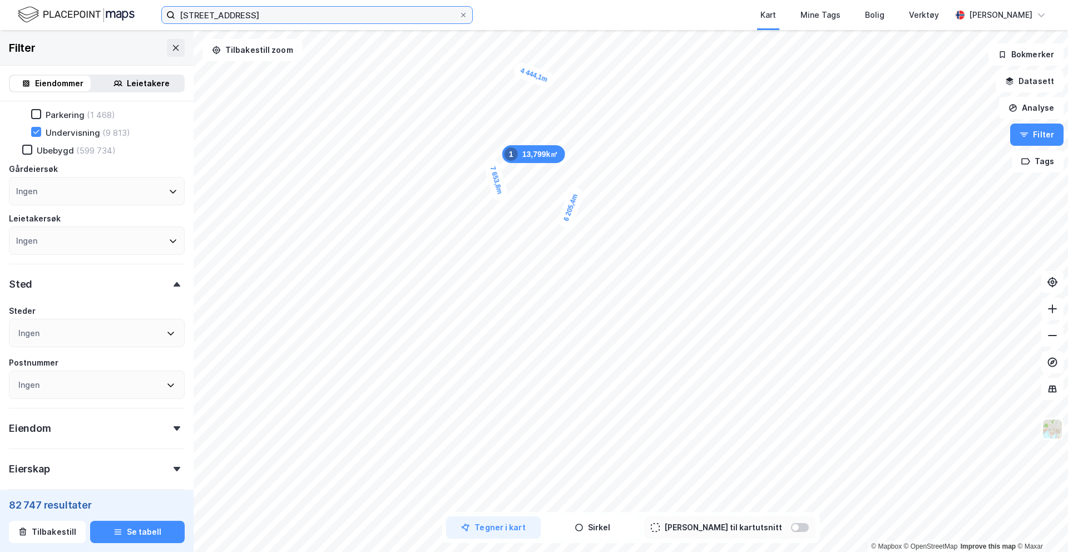
click at [281, 12] on input "[STREET_ADDRESS]" at bounding box center [317, 15] width 284 height 17
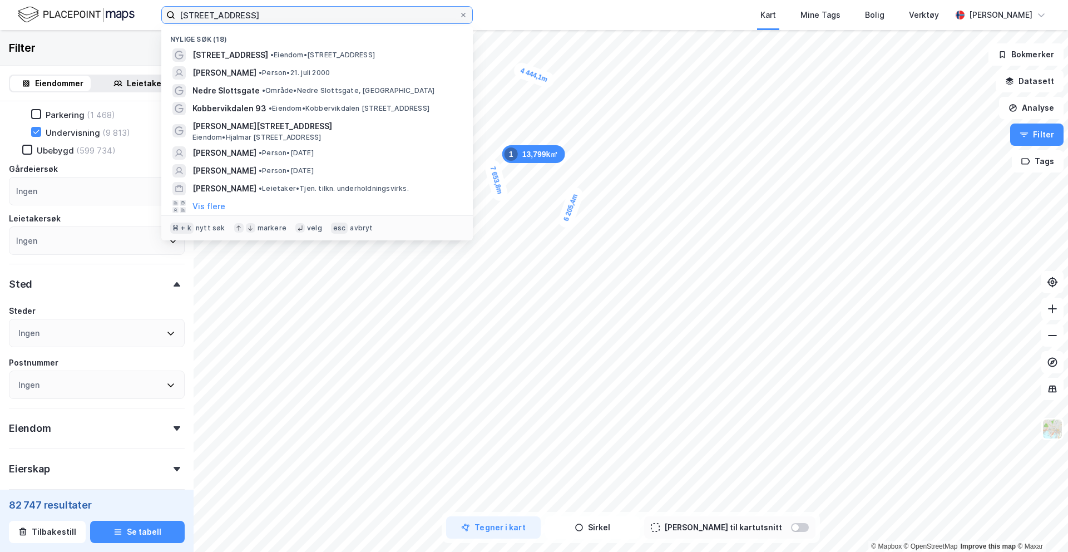
drag, startPoint x: 274, startPoint y: 14, endPoint x: 123, endPoint y: 6, distance: 150.4
click at [123, 6] on div "[STREET_ADDRESS] Nylige søk (18) [STREET_ADDRESS] • Eiendom • [STREET_ADDRESS][…" at bounding box center [534, 15] width 1068 height 30
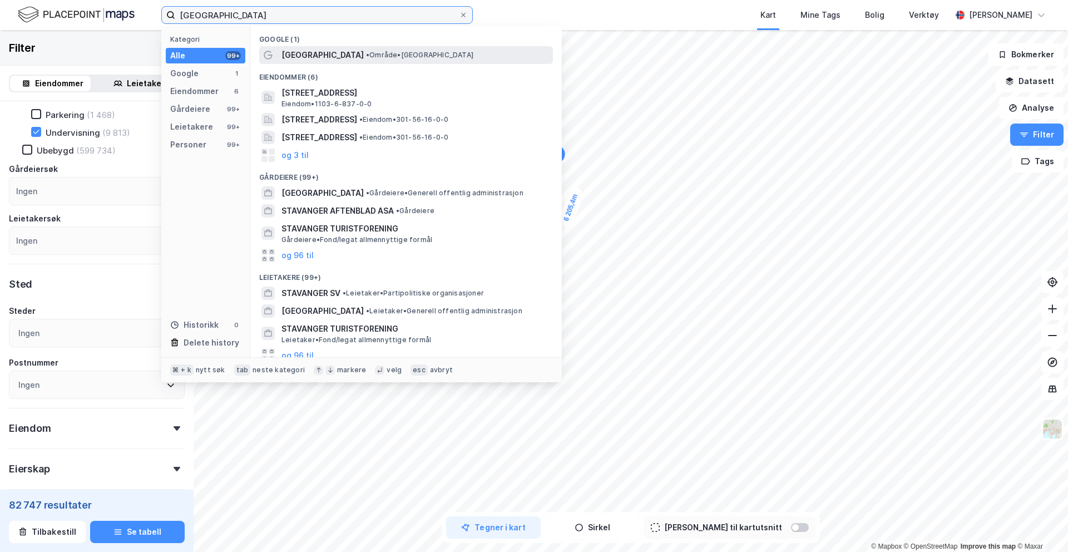
type input "[GEOGRAPHIC_DATA]"
click at [285, 53] on span "[GEOGRAPHIC_DATA]" at bounding box center [322, 54] width 82 height 13
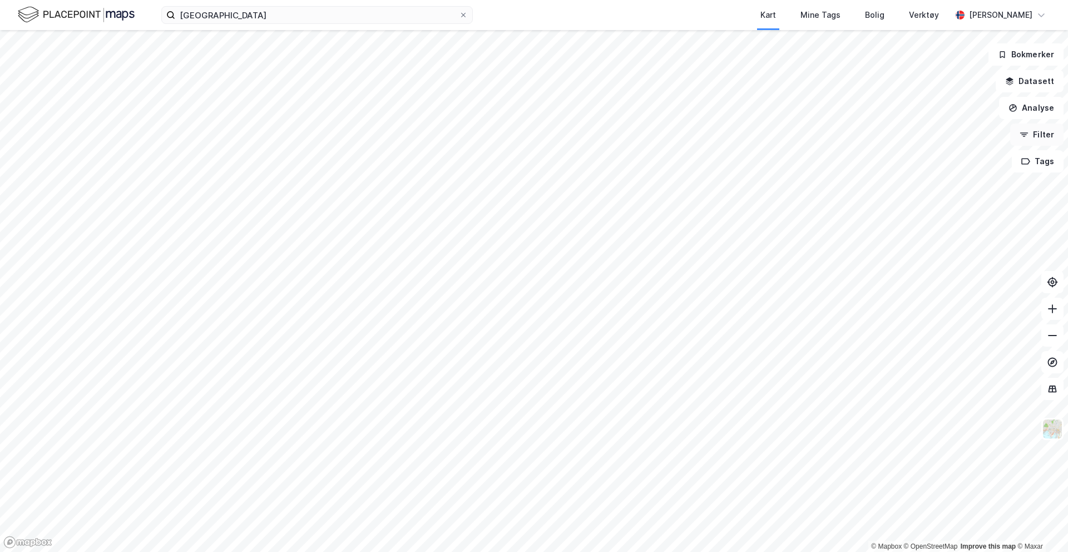
click at [1037, 142] on button "Filter" at bounding box center [1036, 134] width 53 height 22
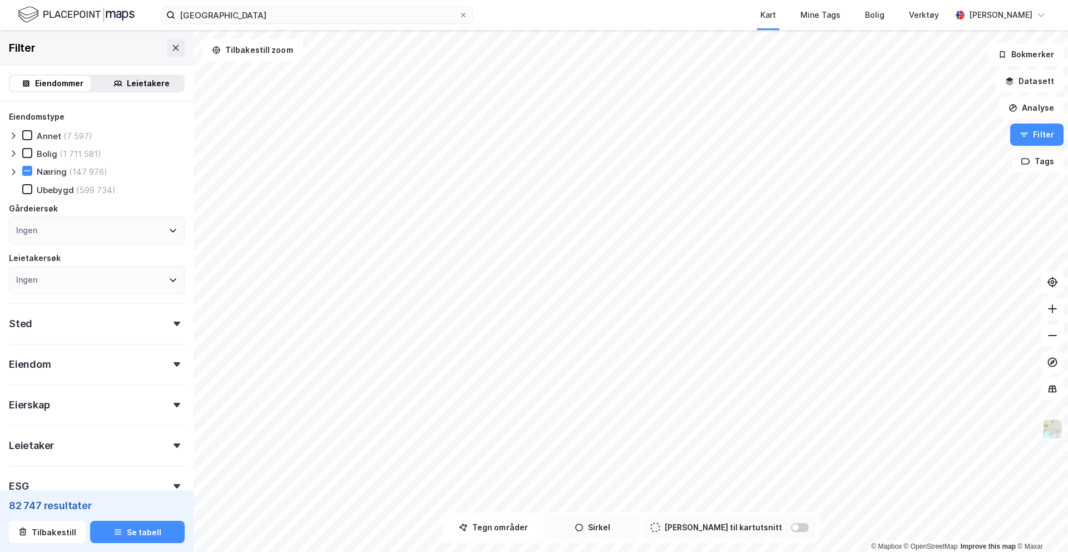
click at [609, 526] on button "Sirkel" at bounding box center [592, 527] width 95 height 22
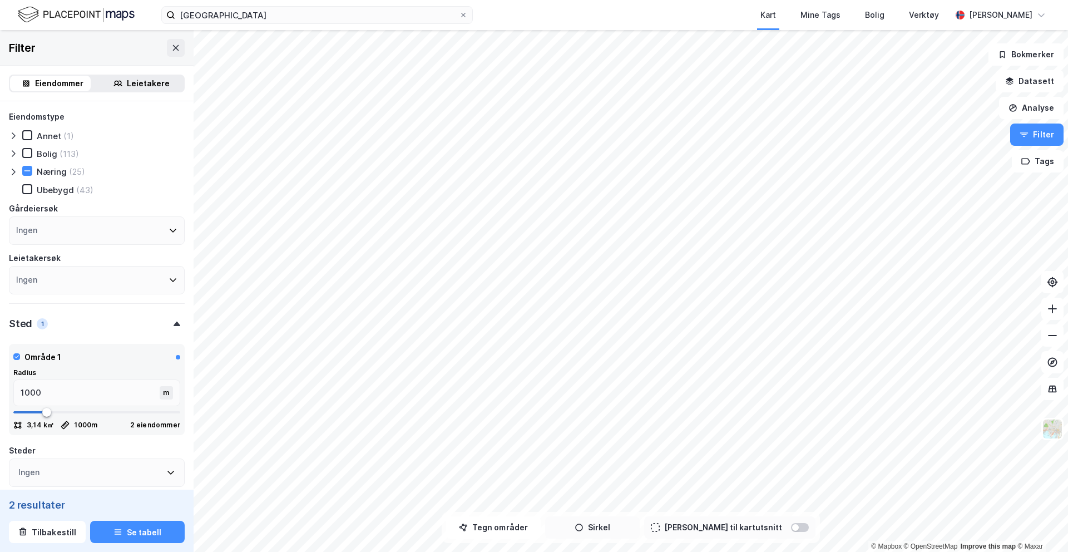
click at [589, 530] on button "Sirkel" at bounding box center [592, 527] width 95 height 22
click at [589, 530] on button "Tegner i kart" at bounding box center [592, 527] width 95 height 22
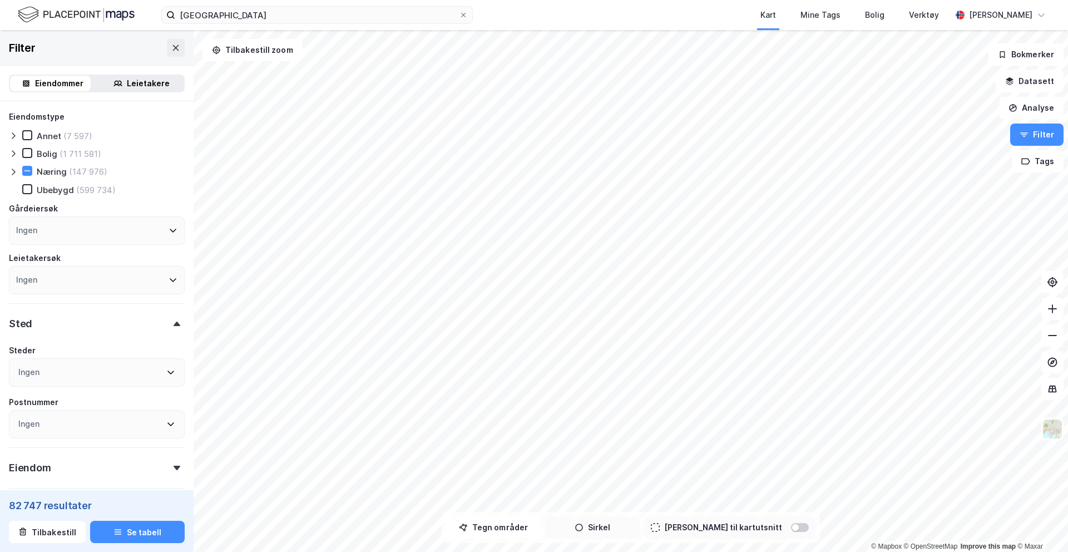
click at [583, 526] on icon "button" at bounding box center [579, 527] width 8 height 8
click at [501, 531] on button "Tegn områder" at bounding box center [493, 527] width 95 height 22
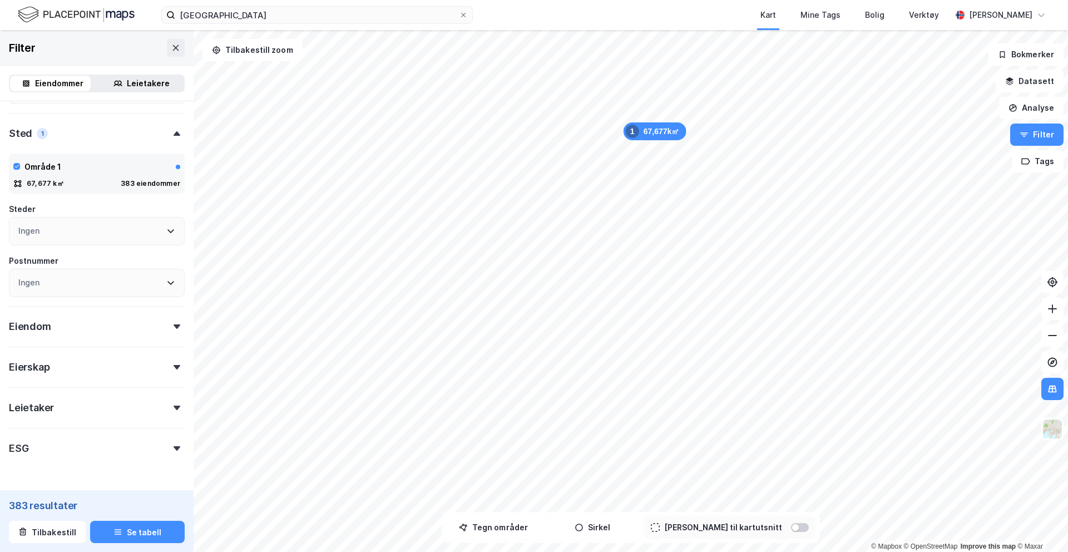
scroll to position [224, 0]
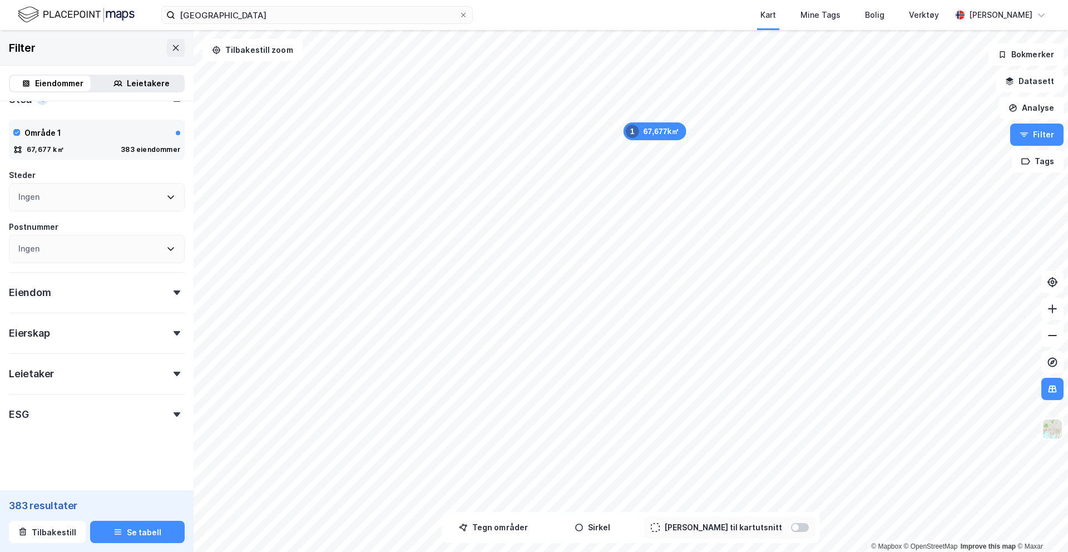
click at [70, 291] on div "Eiendom" at bounding box center [97, 288] width 176 height 32
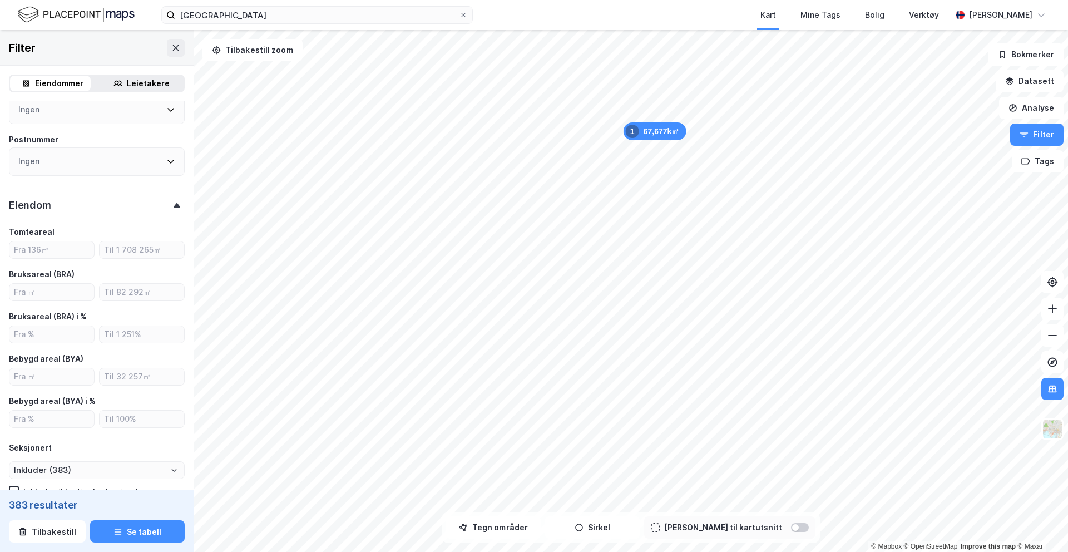
scroll to position [314, 0]
click at [52, 289] on input "number" at bounding box center [51, 289] width 85 height 17
type input "200"
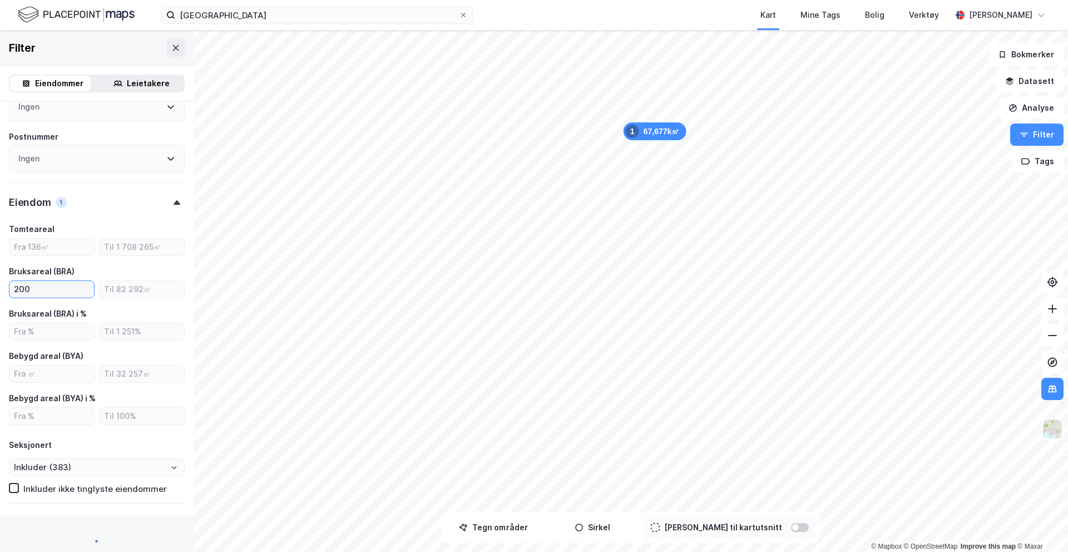
type input "Inkluder (372)"
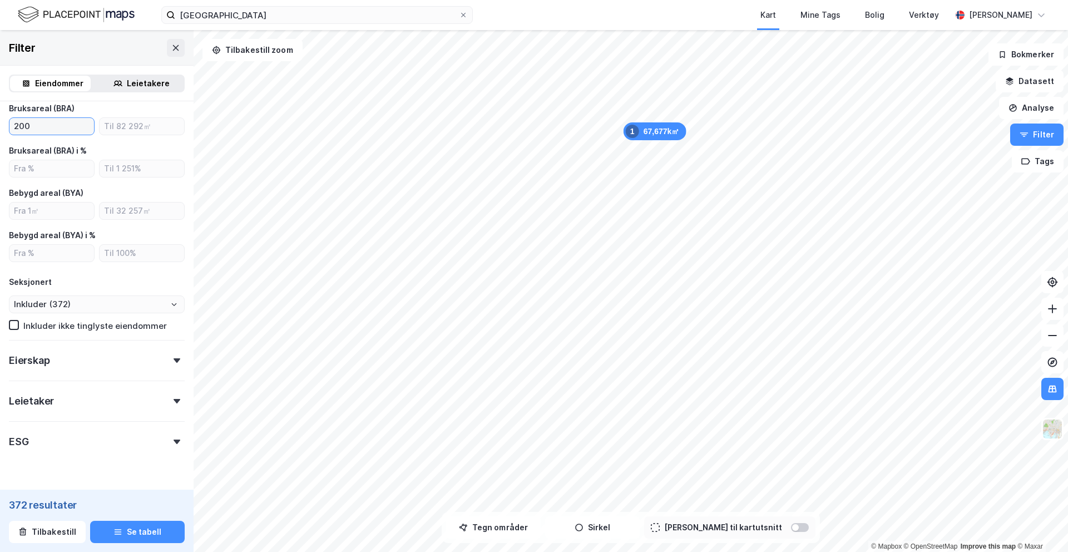
scroll to position [483, 0]
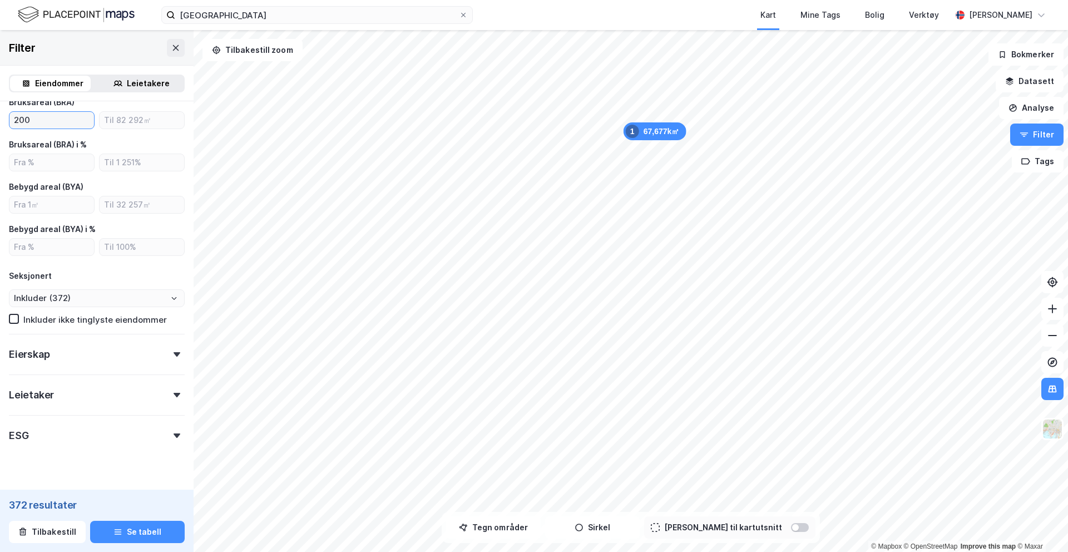
type input "200"
click at [92, 357] on div "Eierskap" at bounding box center [97, 350] width 176 height 32
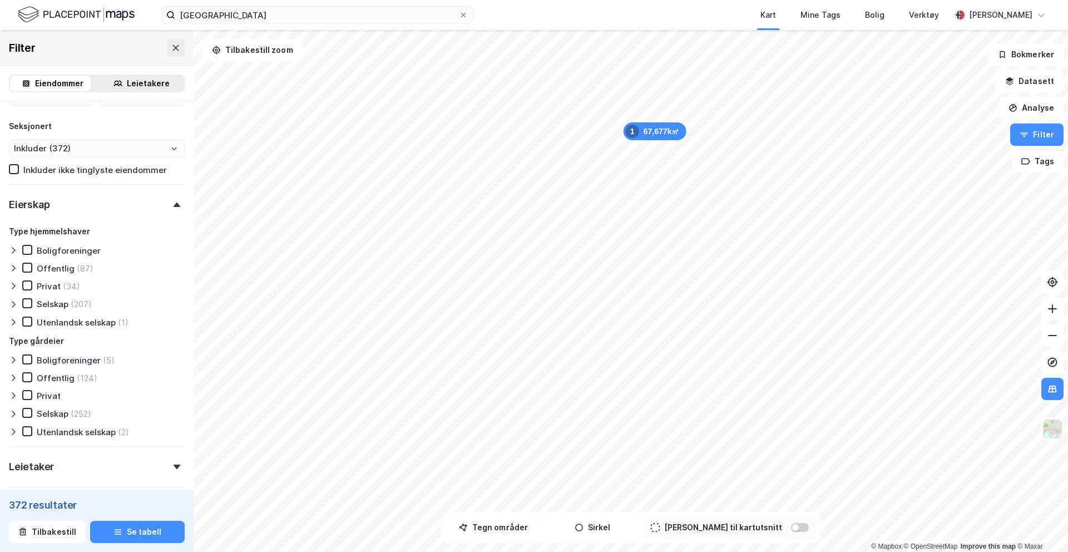
scroll to position [666, 0]
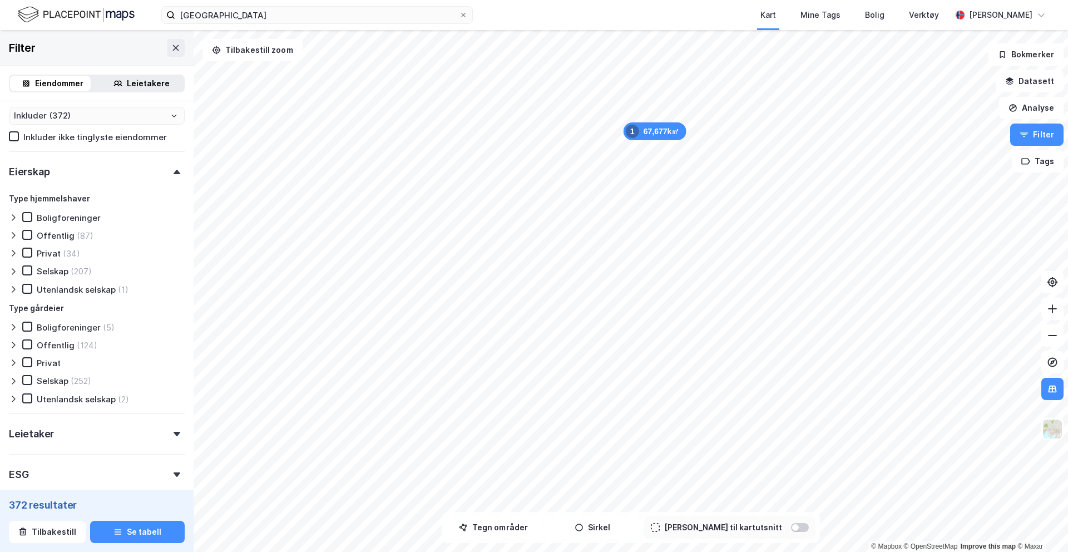
click at [84, 269] on div "(207)" at bounding box center [81, 271] width 21 height 11
click at [45, 236] on div "Offentlig" at bounding box center [56, 235] width 38 height 11
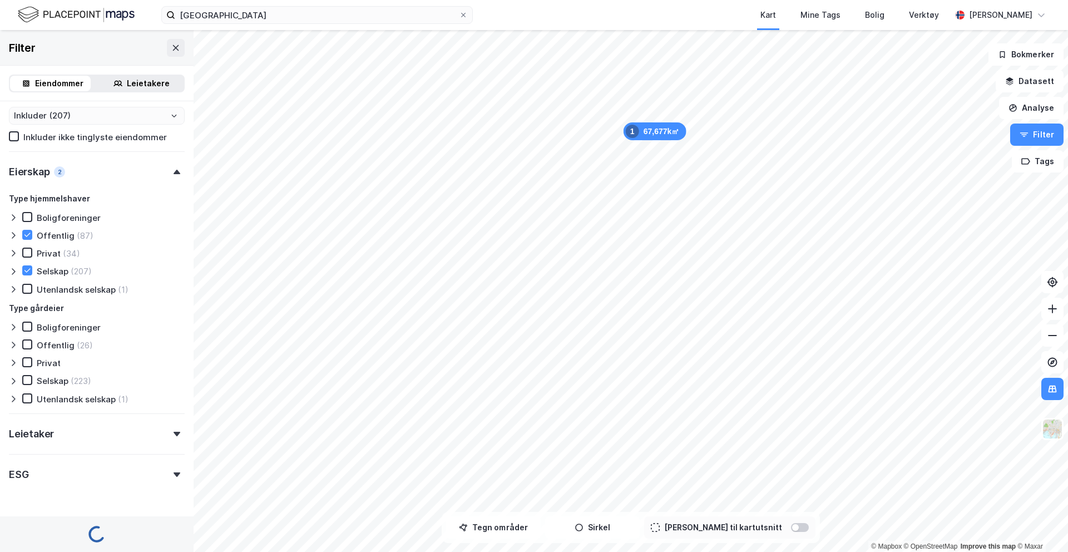
type input "Inkluder (294)"
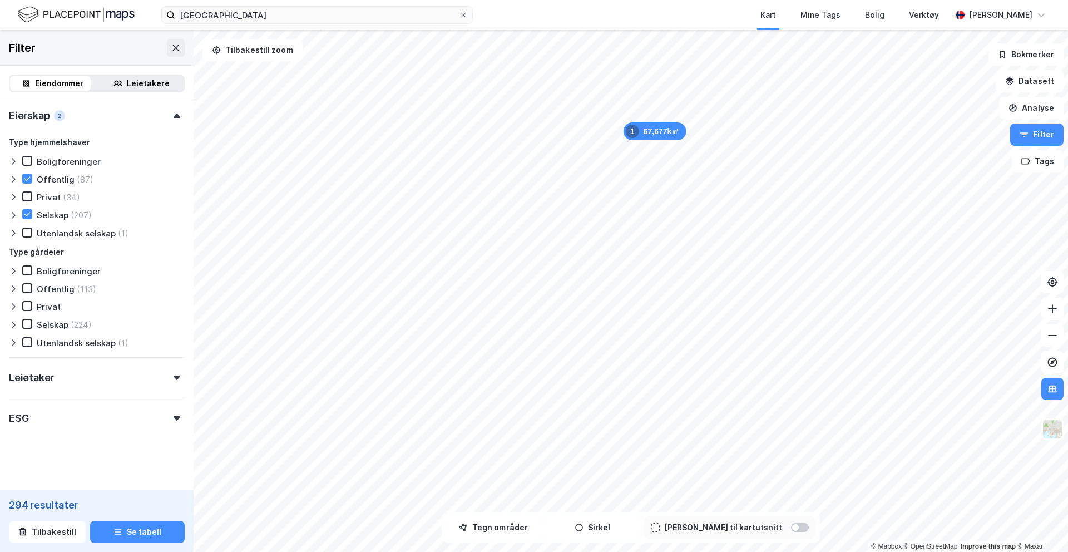
scroll to position [721, 0]
click at [98, 383] on div "Leietaker" at bounding box center [97, 374] width 176 height 32
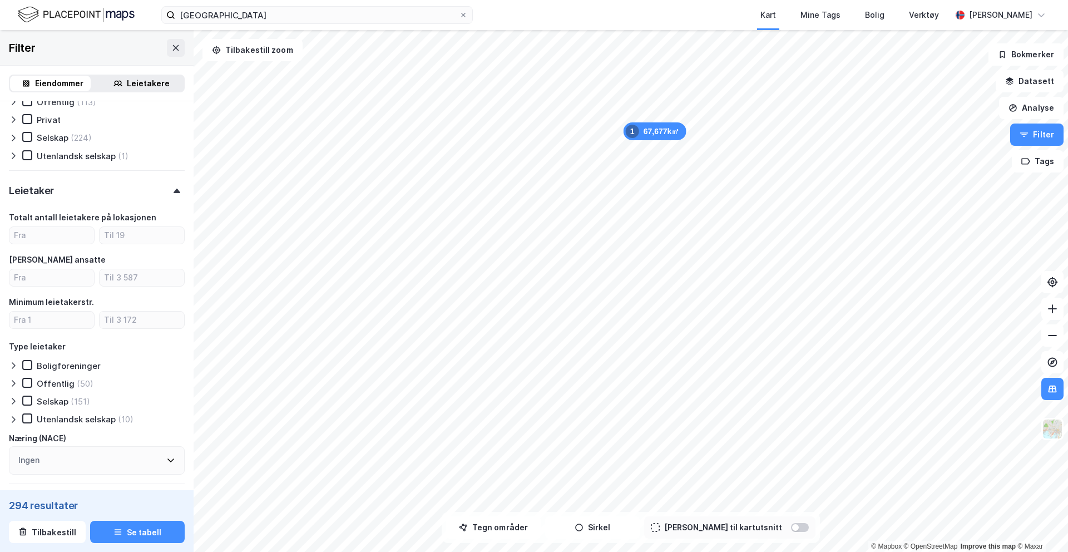
scroll to position [914, 0]
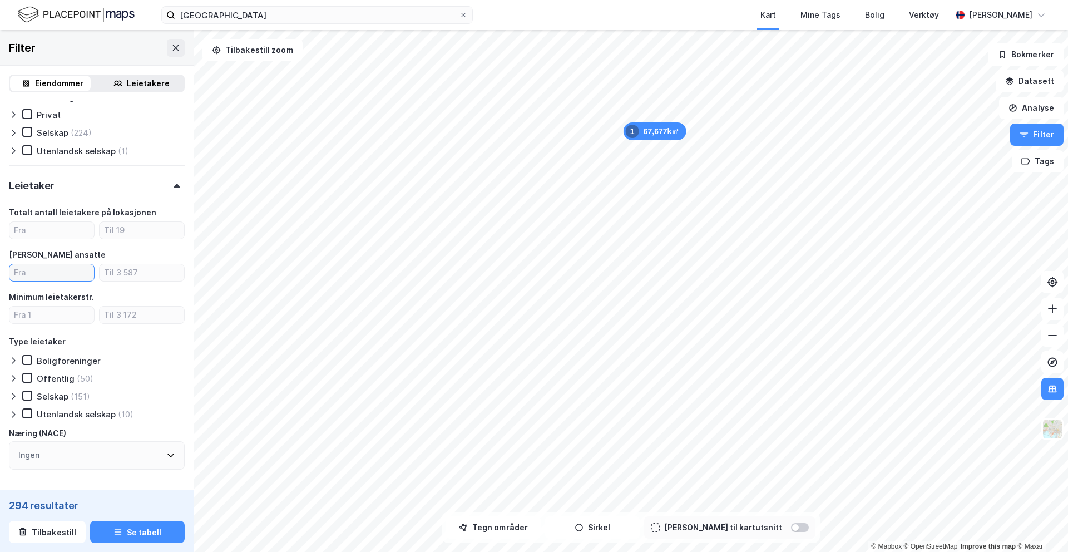
click at [63, 274] on input "number" at bounding box center [51, 272] width 85 height 17
type input "1"
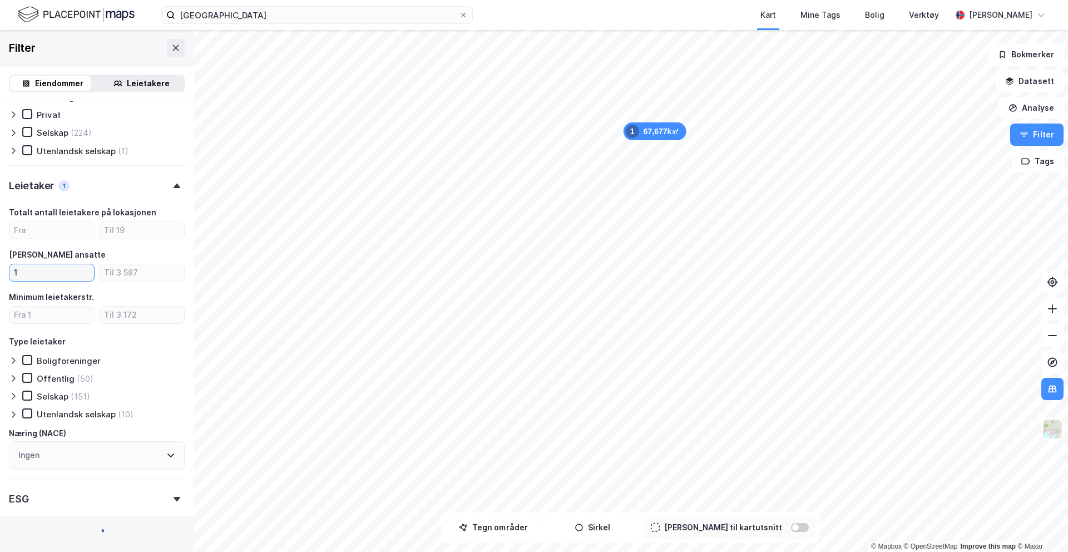
type input "Inkluder (210)"
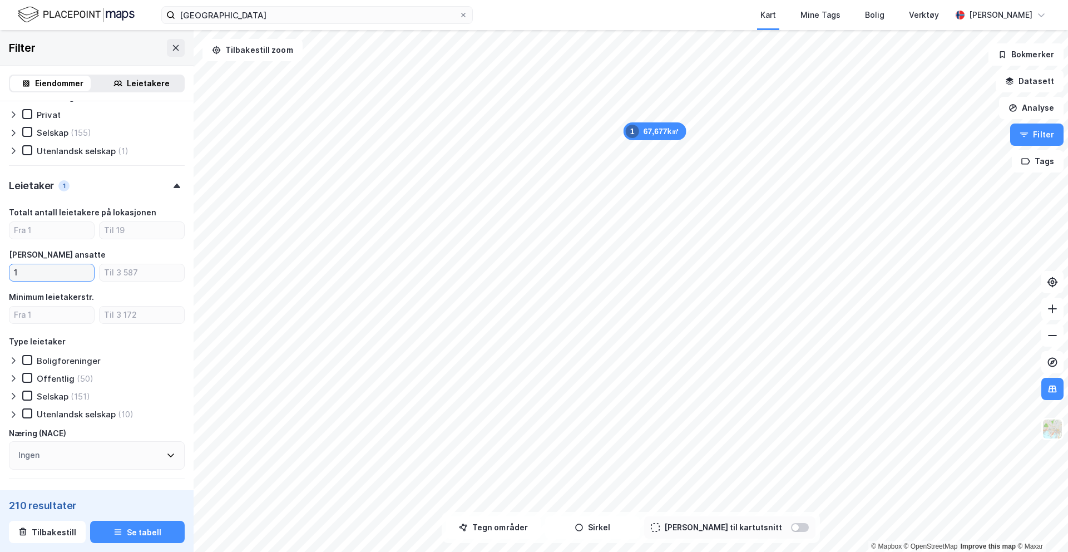
type input "1"
click at [93, 253] on div "[PERSON_NAME] ansatte" at bounding box center [97, 254] width 176 height 13
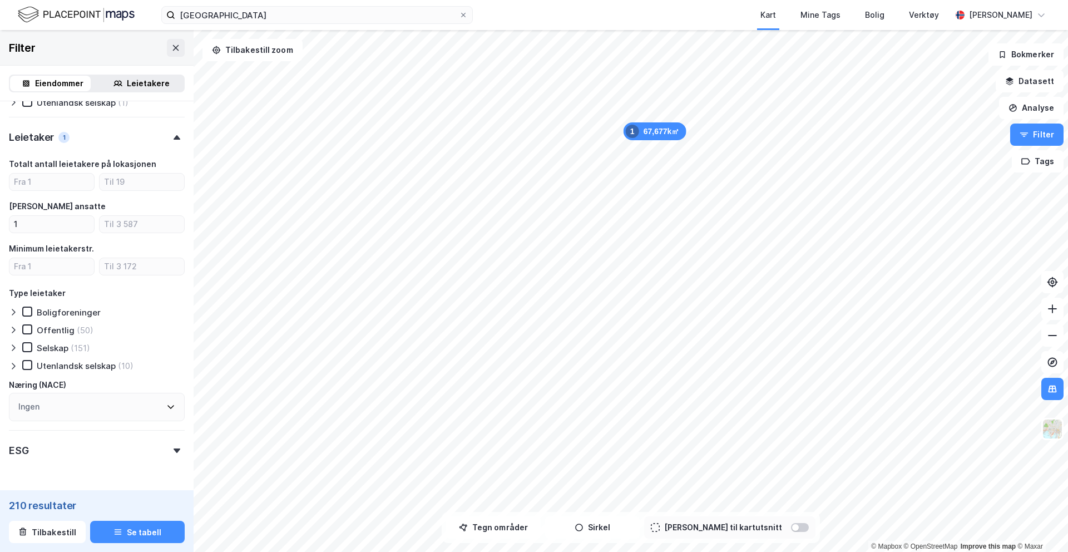
scroll to position [998, 0]
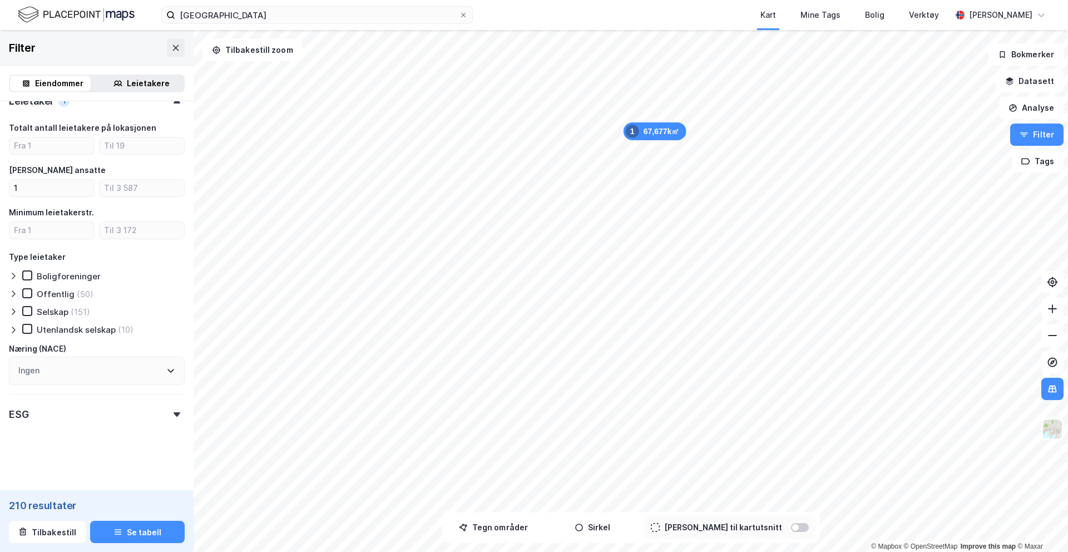
click at [112, 373] on div "Ingen" at bounding box center [97, 371] width 176 height 28
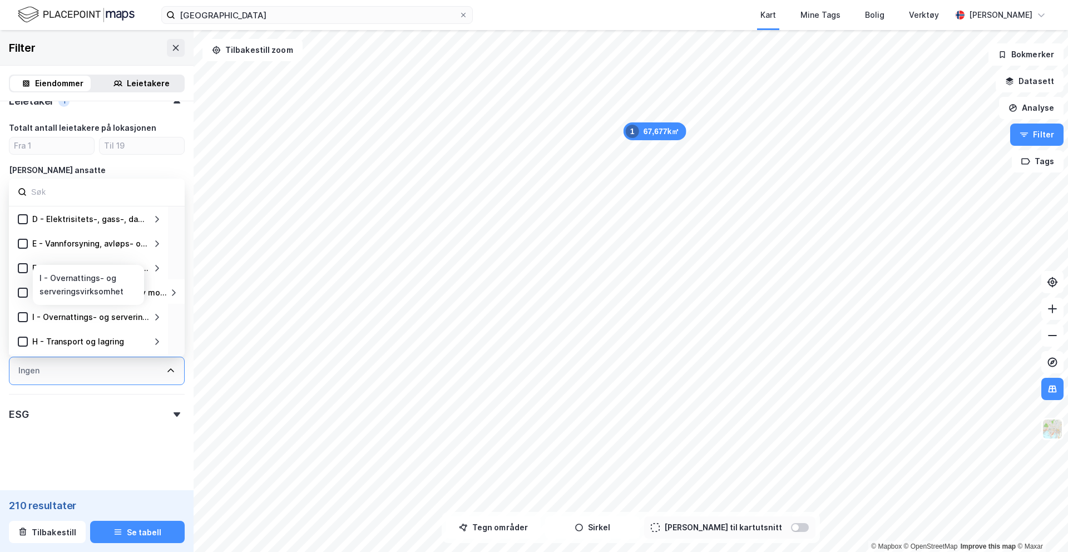
scroll to position [67, 0]
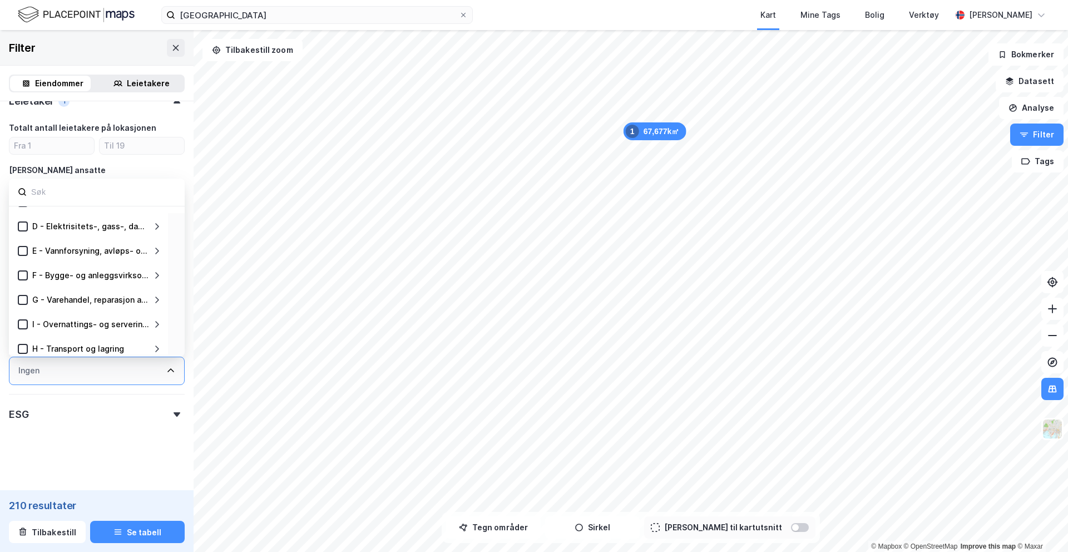
click at [93, 367] on div "Ingen" at bounding box center [97, 371] width 176 height 28
click at [72, 419] on div "ESG" at bounding box center [97, 410] width 176 height 32
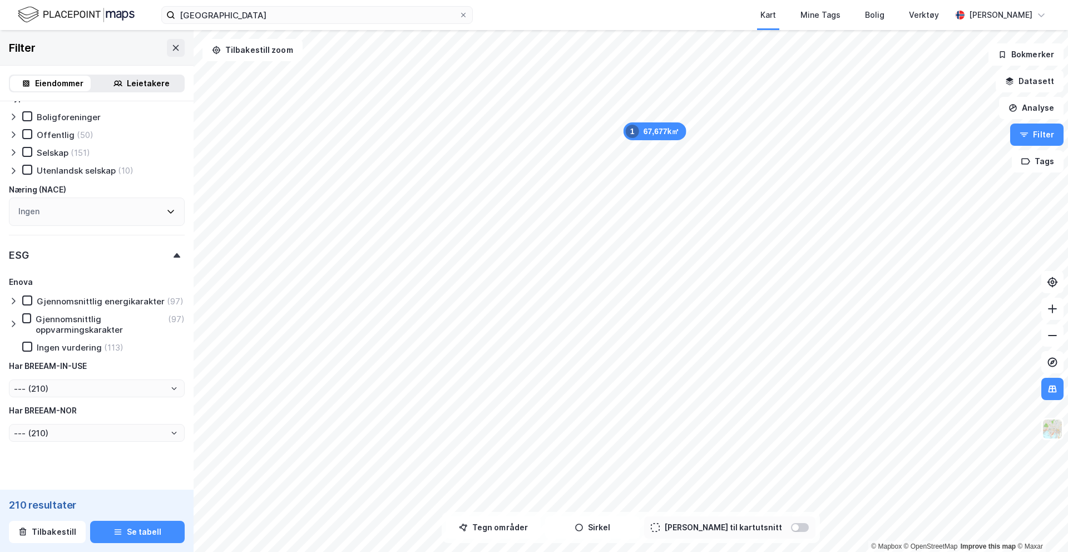
scroll to position [1159, 0]
click at [80, 395] on input "--- (210)" at bounding box center [96, 387] width 175 height 17
click at [130, 395] on input "--- (210)" at bounding box center [96, 387] width 175 height 17
click at [172, 389] on icon "Close" at bounding box center [174, 387] width 5 height 3
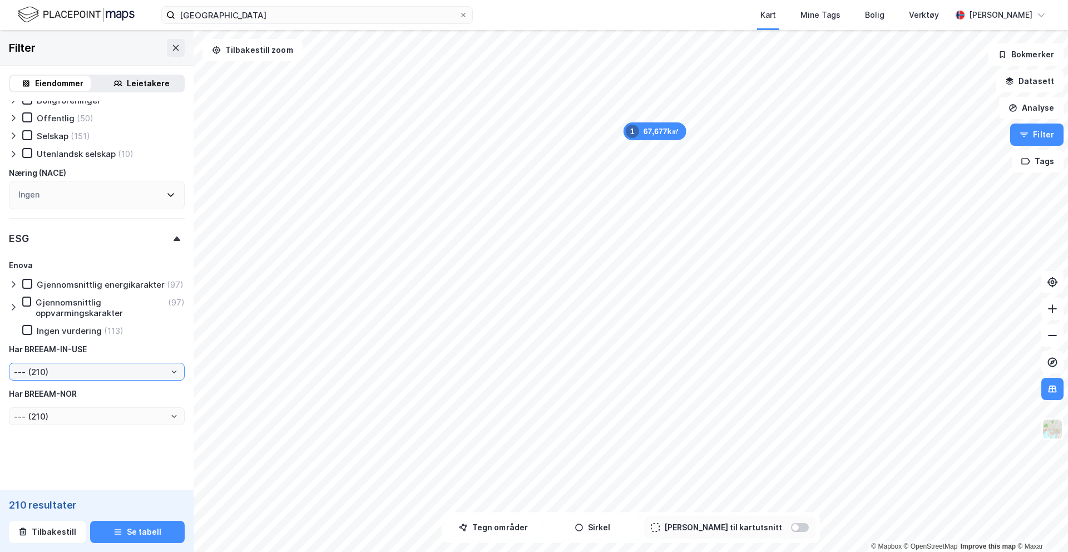
scroll to position [1184, 0]
click at [94, 374] on input "--- (210)" at bounding box center [96, 371] width 175 height 17
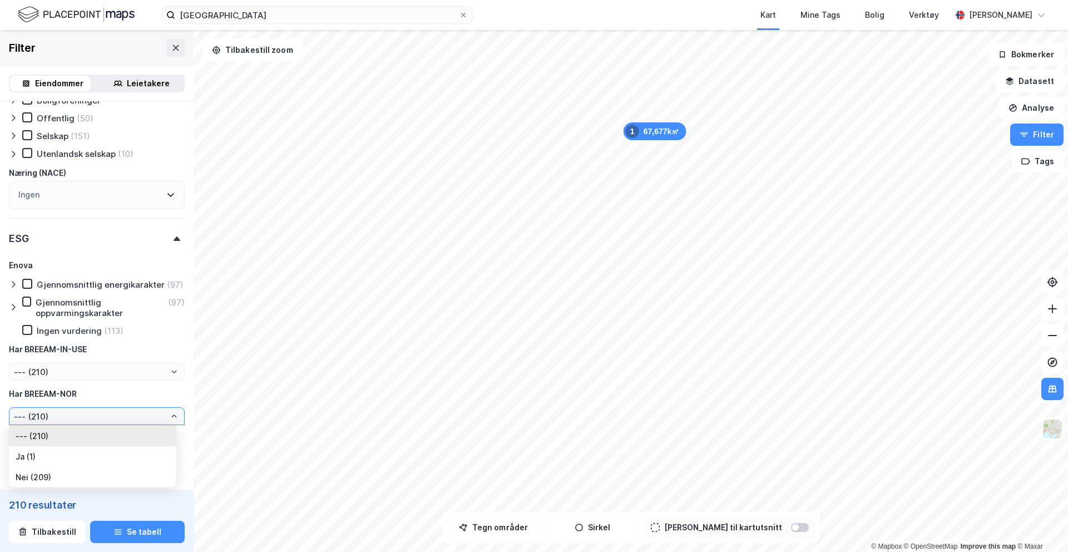
click at [95, 416] on input "--- (210)" at bounding box center [96, 416] width 175 height 17
click at [131, 355] on div "Har BREEAM-IN-USE" at bounding box center [97, 349] width 176 height 13
click at [73, 422] on input "--- (210)" at bounding box center [96, 416] width 175 height 17
click at [123, 396] on div "Har BREEAM-NOR" at bounding box center [97, 393] width 176 height 13
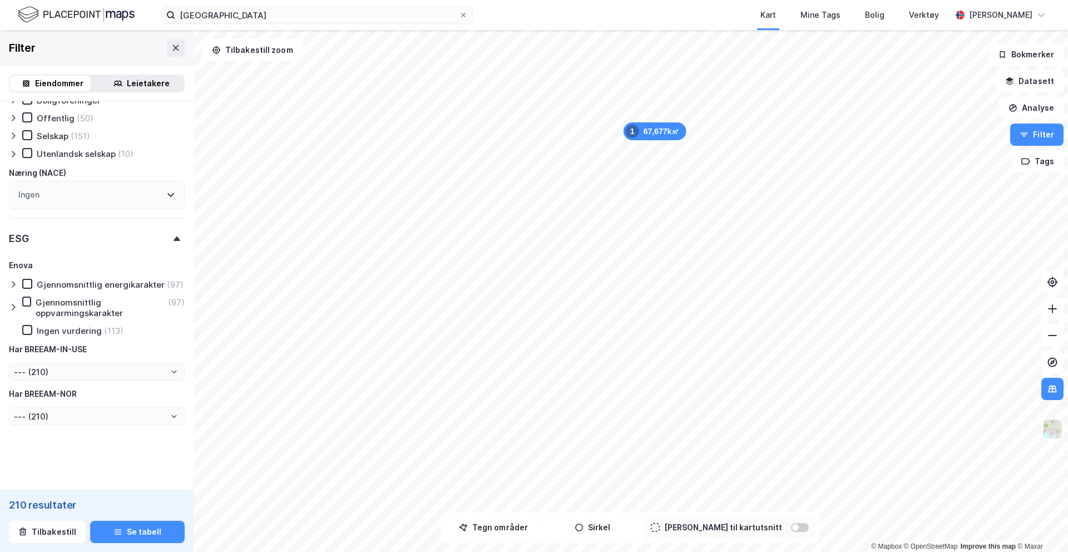
click at [13, 306] on icon at bounding box center [13, 307] width 3 height 7
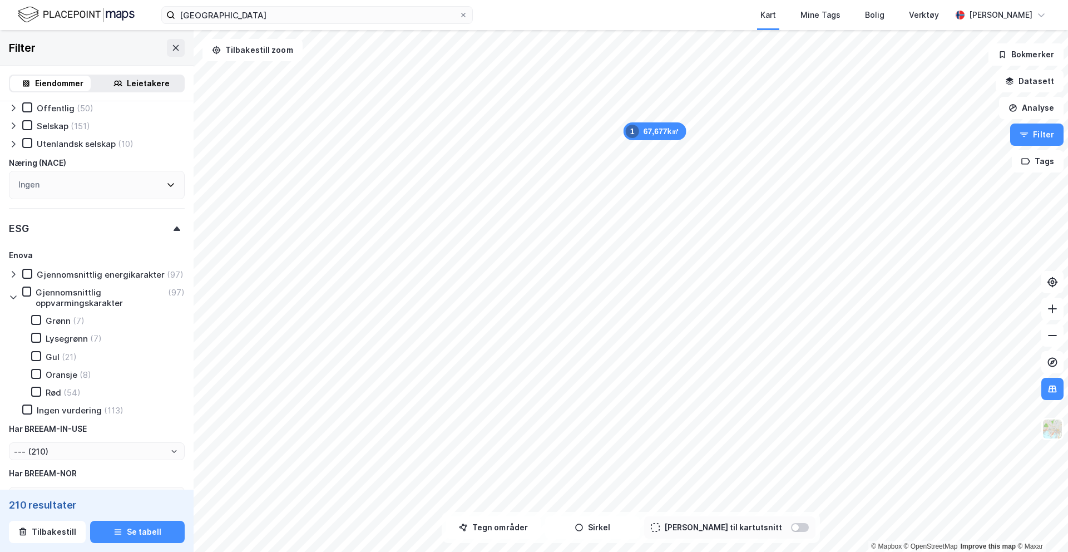
click at [13, 301] on icon at bounding box center [13, 297] width 9 height 9
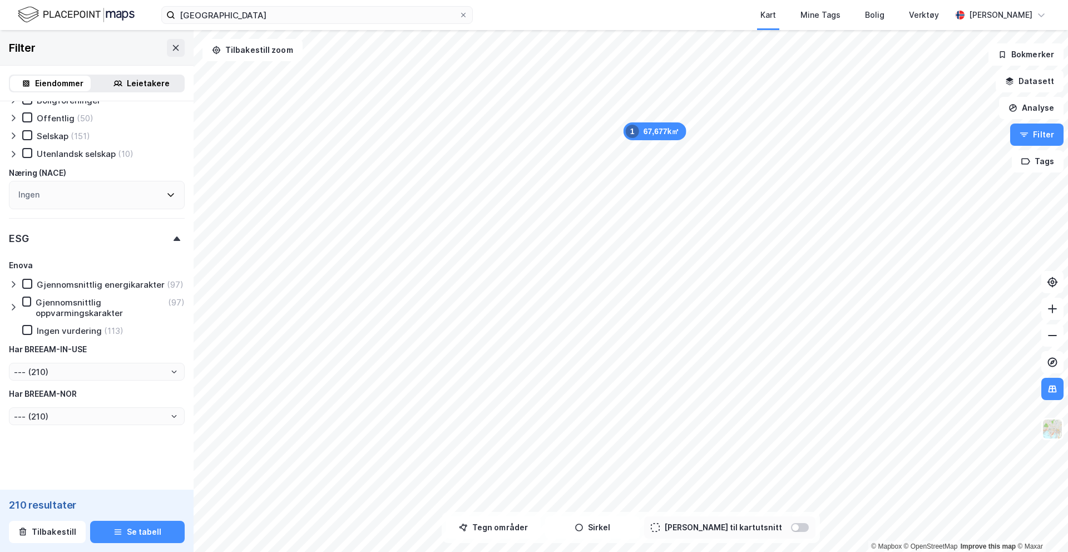
click at [13, 280] on icon at bounding box center [13, 284] width 9 height 9
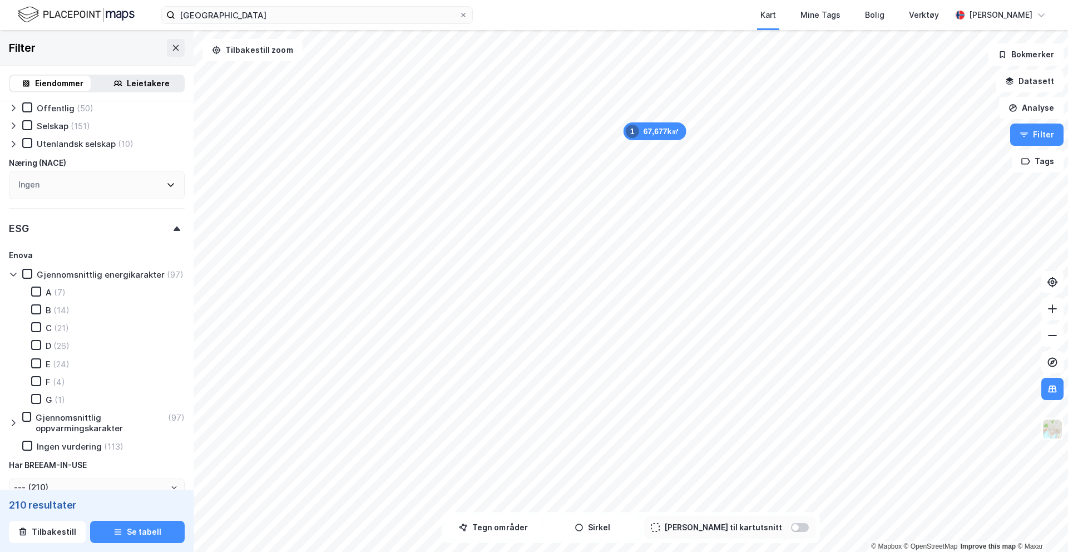
click at [13, 278] on icon at bounding box center [13, 274] width 9 height 9
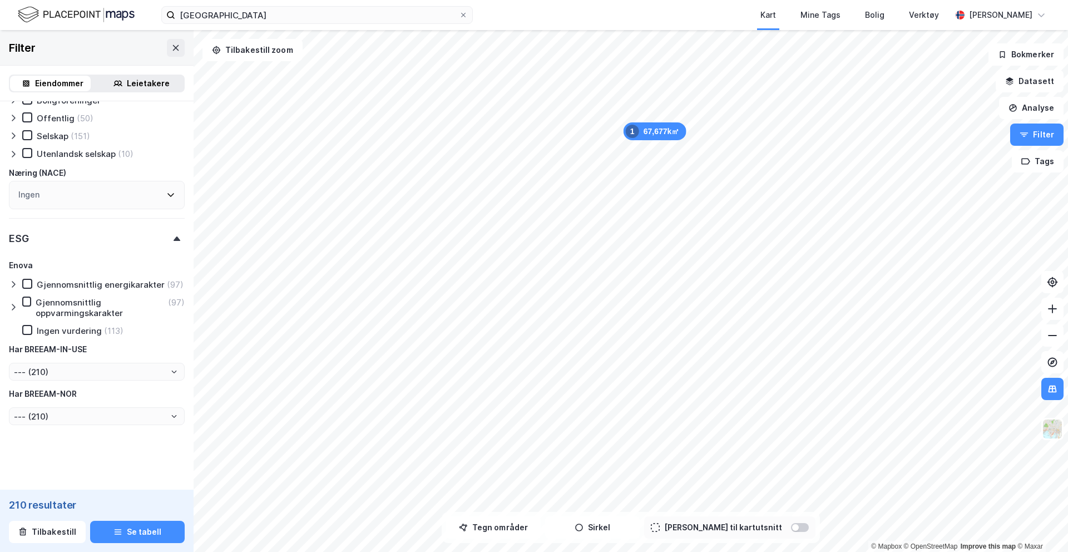
click at [58, 279] on div "Gjennomsnittlig energikarakter" at bounding box center [101, 284] width 128 height 11
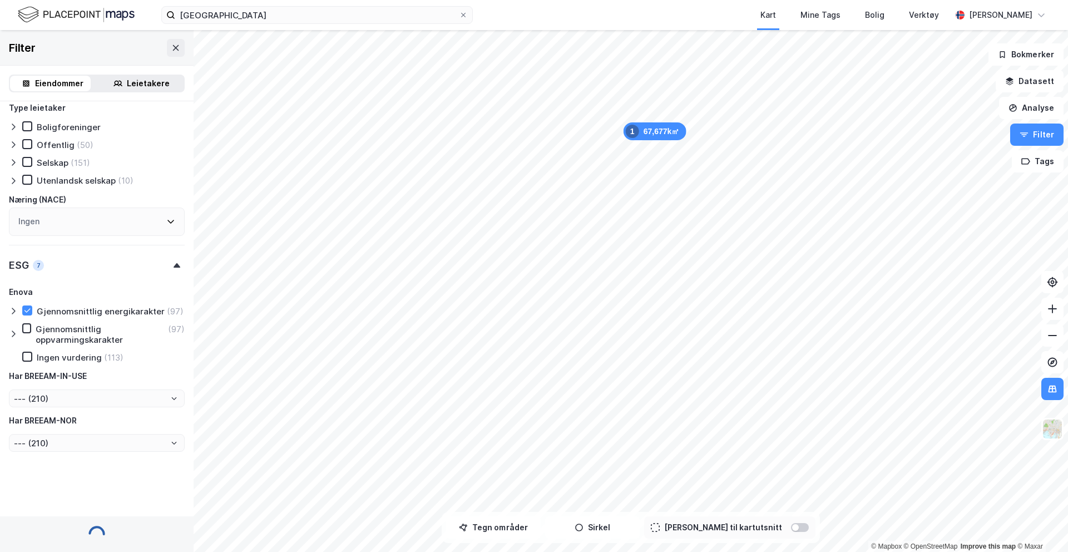
click at [11, 306] on icon at bounding box center [13, 310] width 9 height 9
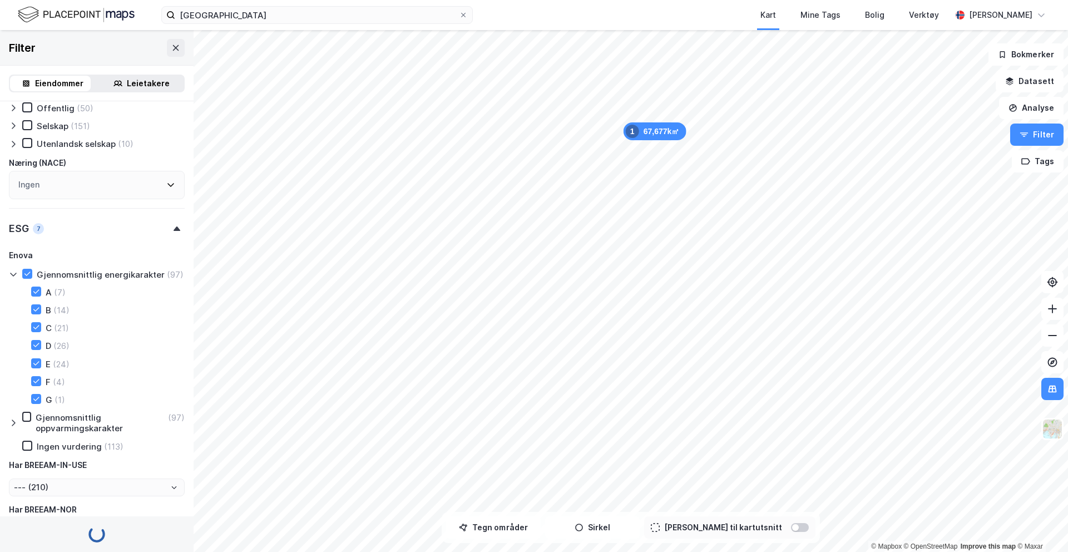
scroll to position [1184, 0]
type input "Inkluder (97)"
type input "--- (97)"
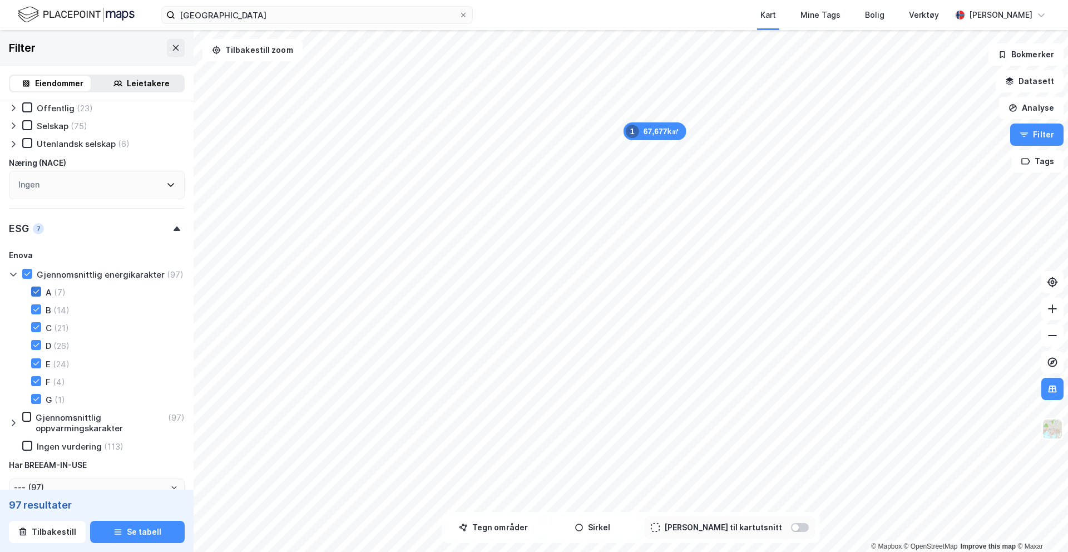
click at [37, 295] on icon at bounding box center [36, 292] width 8 height 8
click at [37, 311] on icon at bounding box center [36, 309] width 6 height 4
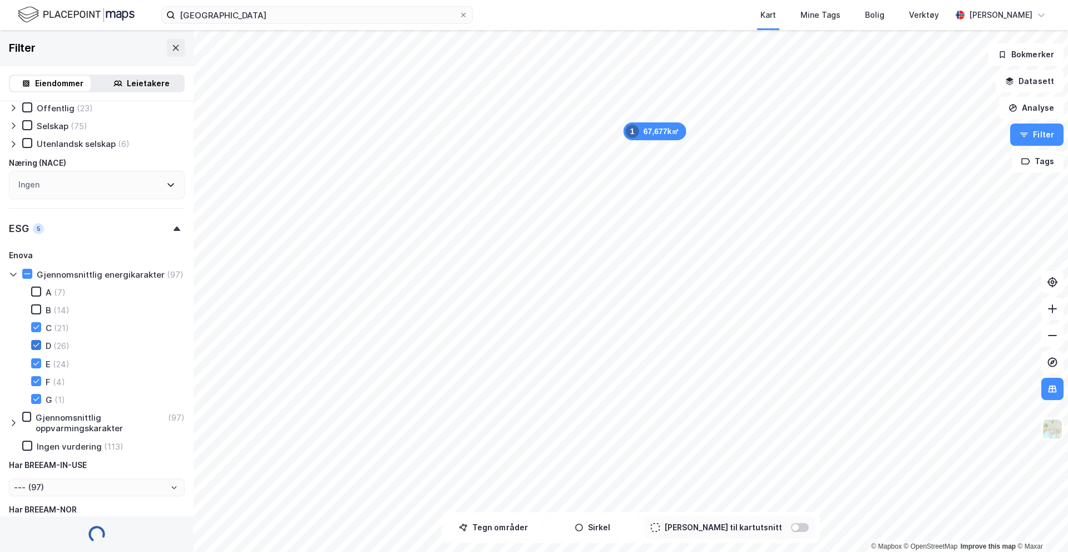
click at [36, 331] on icon at bounding box center [36, 327] width 8 height 8
type input "Inkluder (90)"
type input "--- (90)"
click at [36, 349] on icon at bounding box center [36, 345] width 8 height 8
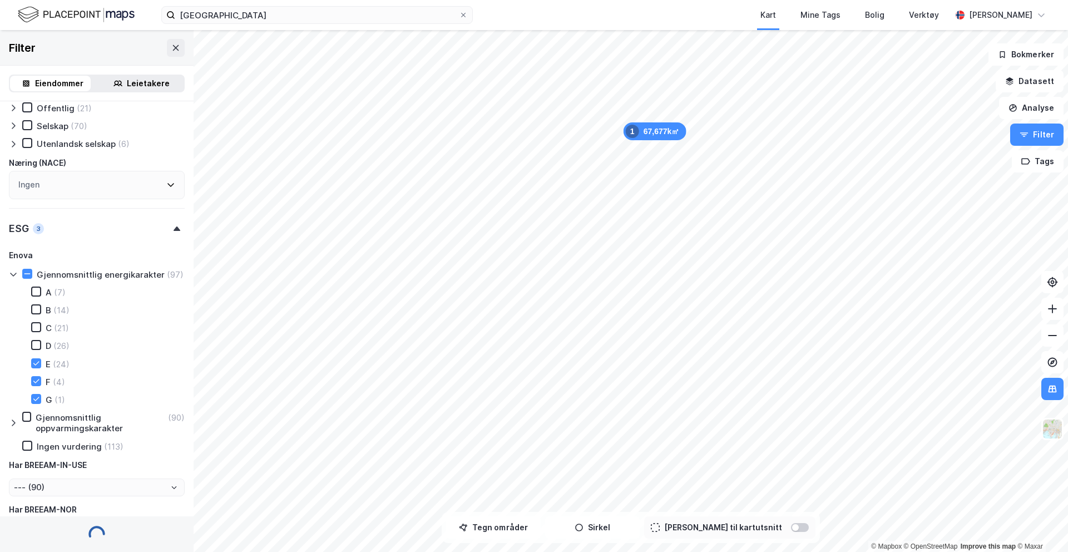
type input "Inkluder (29)"
type input "--- (29)"
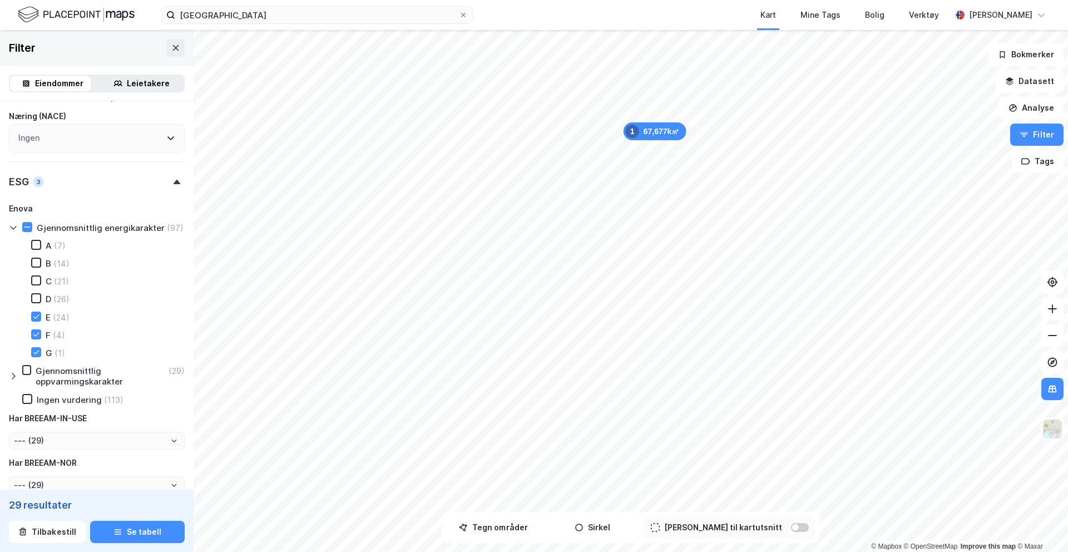
scroll to position [1265, 0]
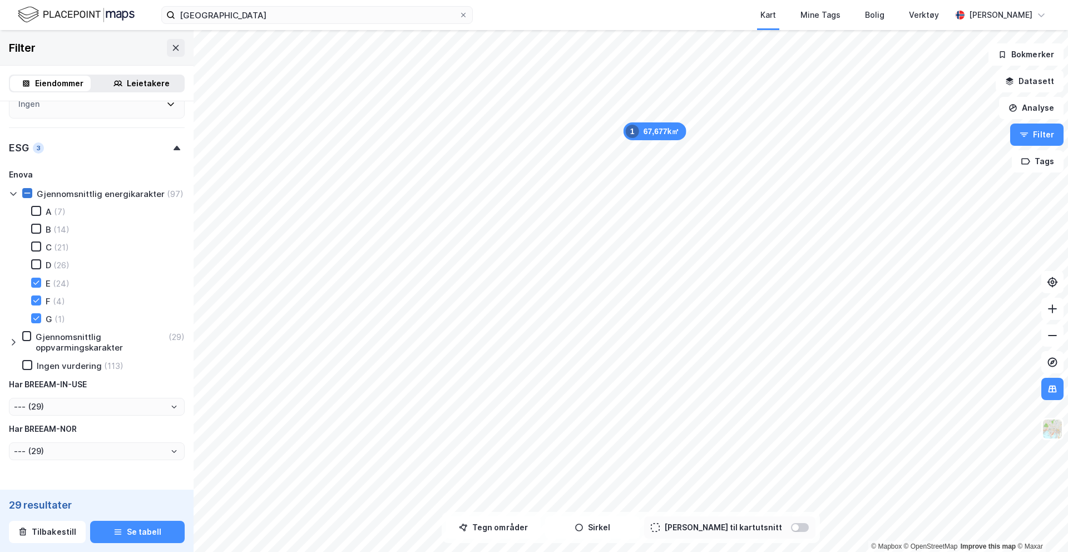
click at [28, 192] on icon at bounding box center [27, 193] width 8 height 8
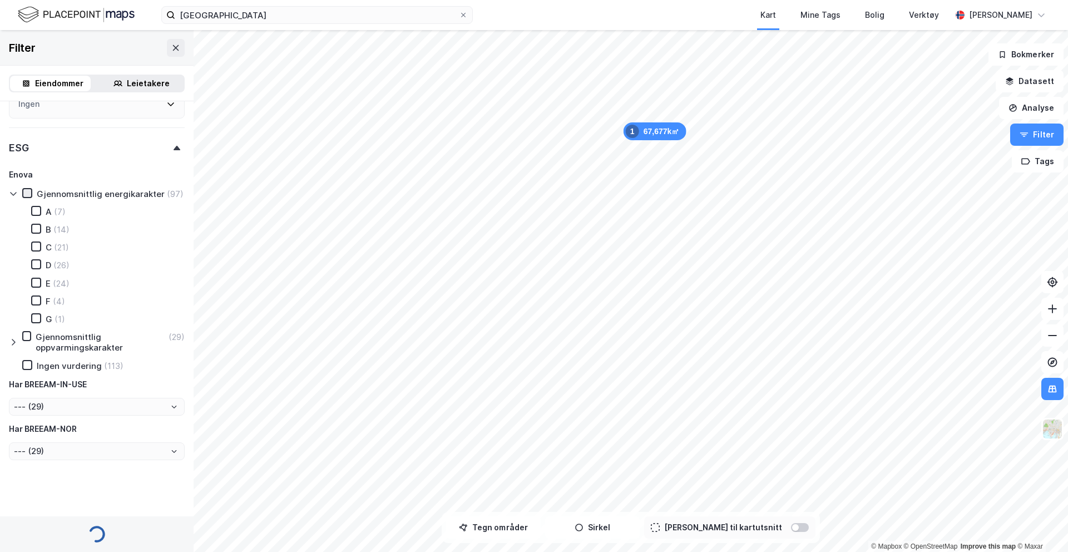
type input "Inkluder (210)"
type input "--- (210)"
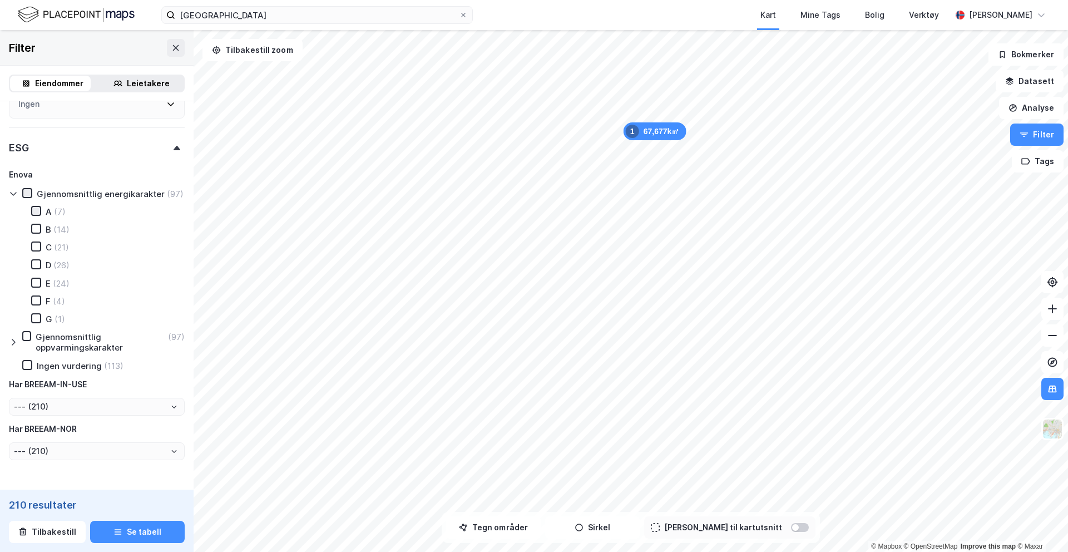
click at [39, 215] on icon at bounding box center [36, 211] width 8 height 8
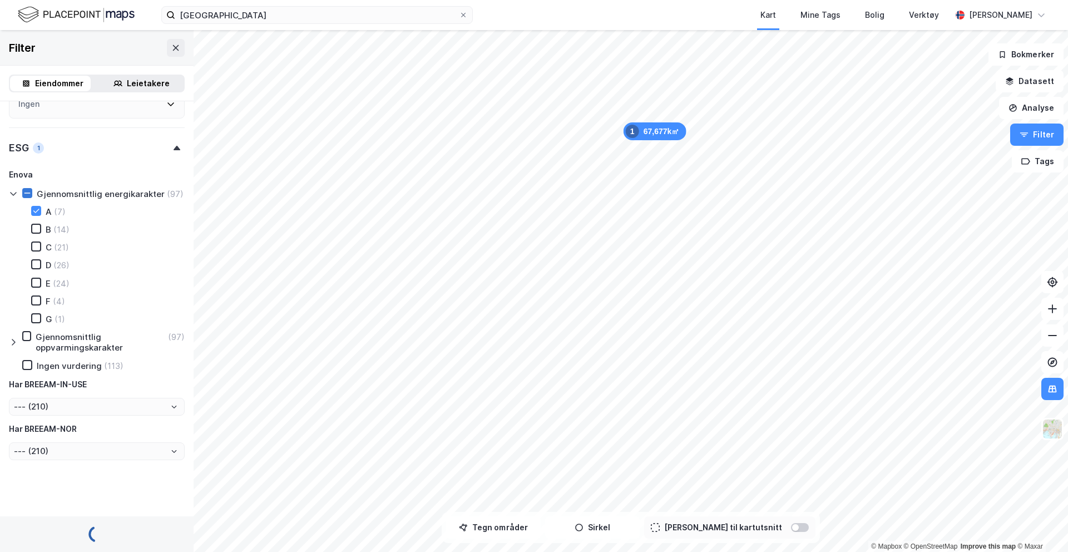
type input "Inkluder (7)"
type input "--- (7)"
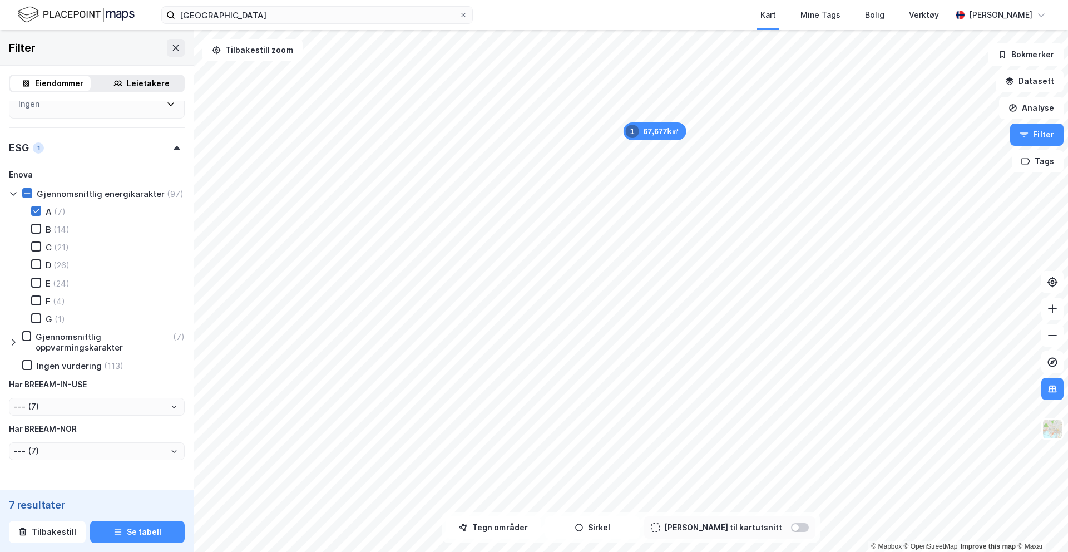
click at [38, 215] on icon at bounding box center [36, 211] width 8 height 8
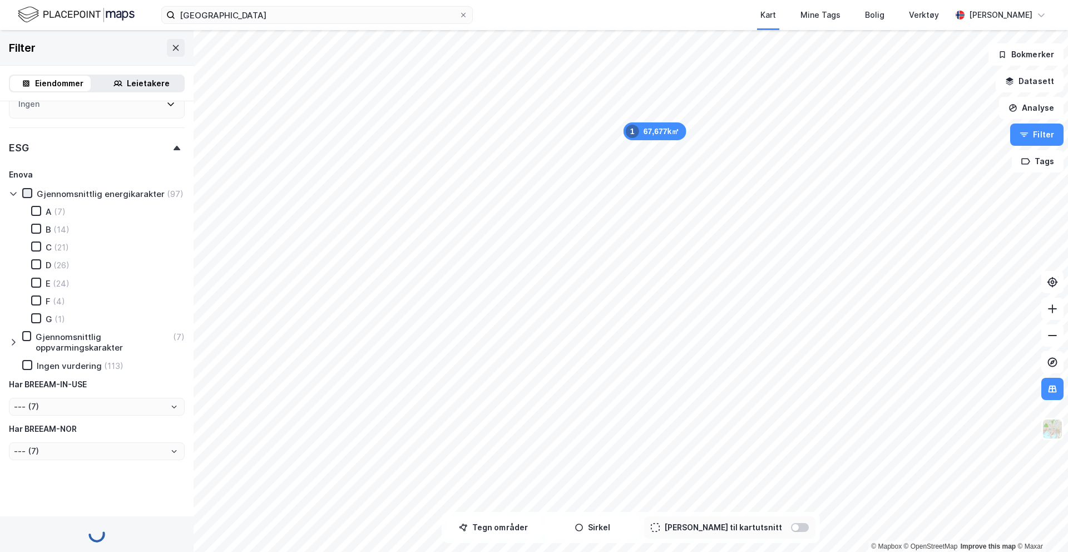
type input "Inkluder (210)"
type input "--- (210)"
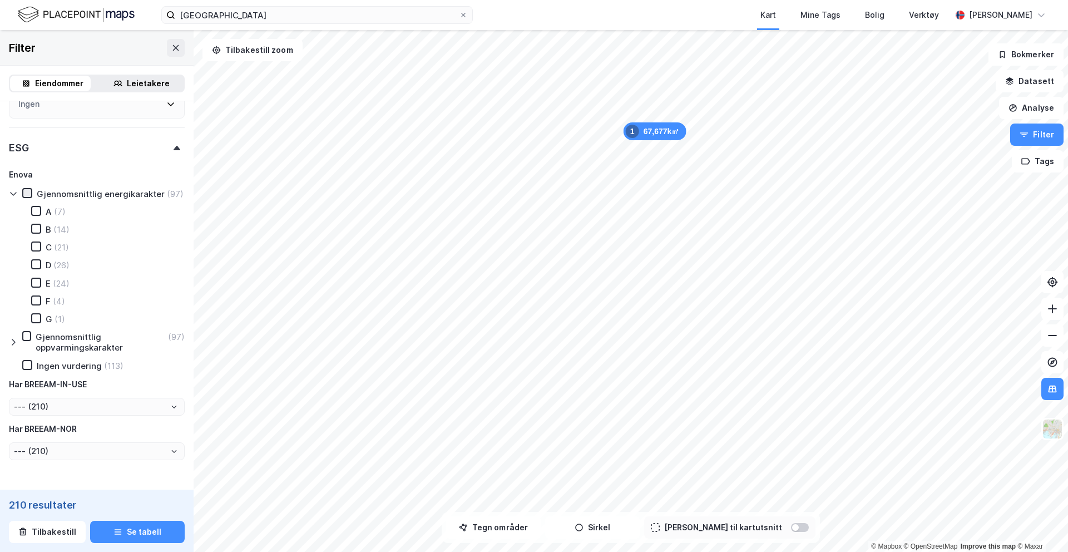
click at [26, 189] on icon at bounding box center [27, 193] width 8 height 8
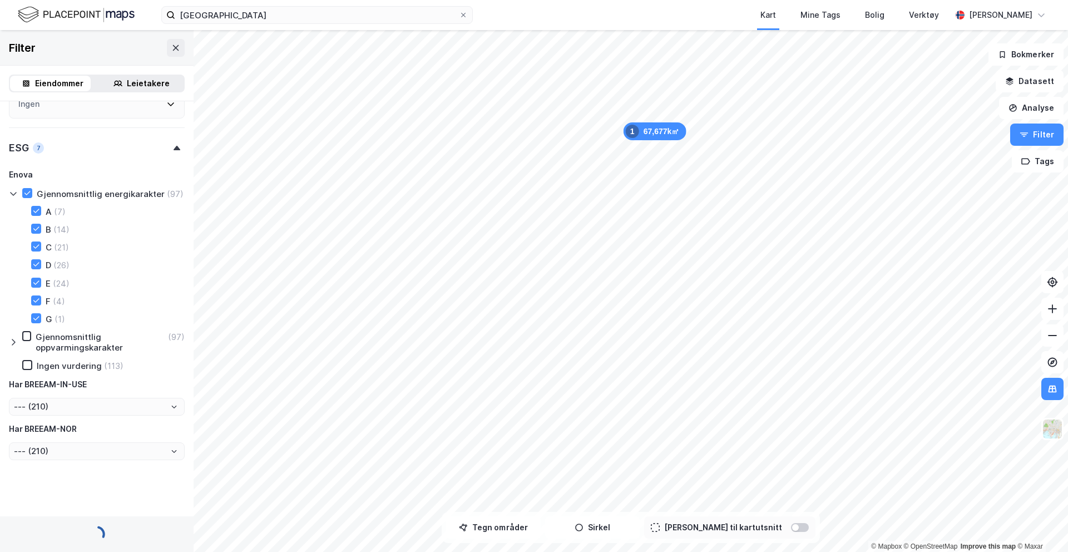
click at [67, 353] on div "Gjennomsnittlig oppvarmingskarakter" at bounding box center [101, 342] width 130 height 21
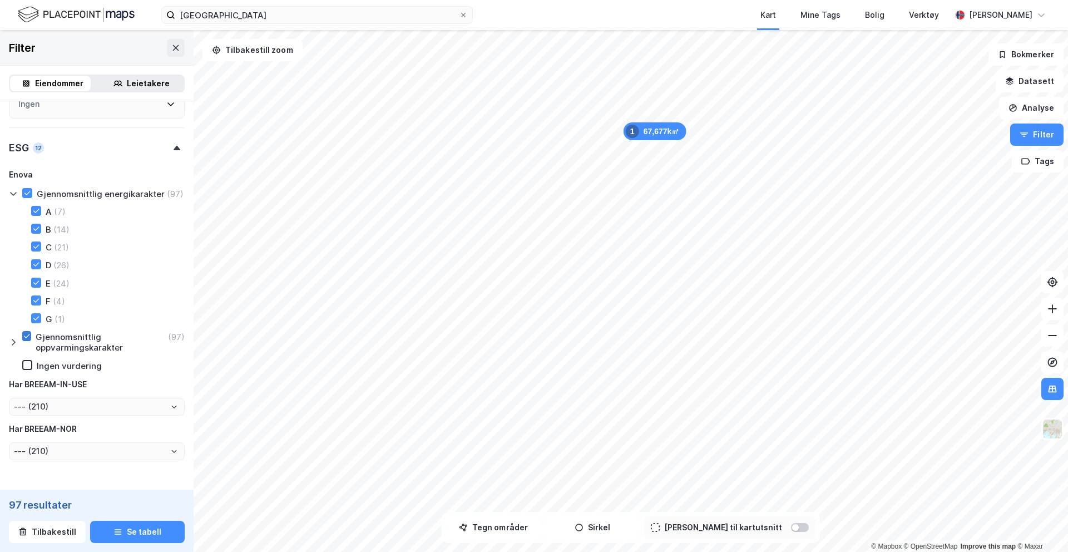
type input "Inkluder (97)"
type input "--- (97)"
click at [31, 341] on div at bounding box center [26, 336] width 9 height 10
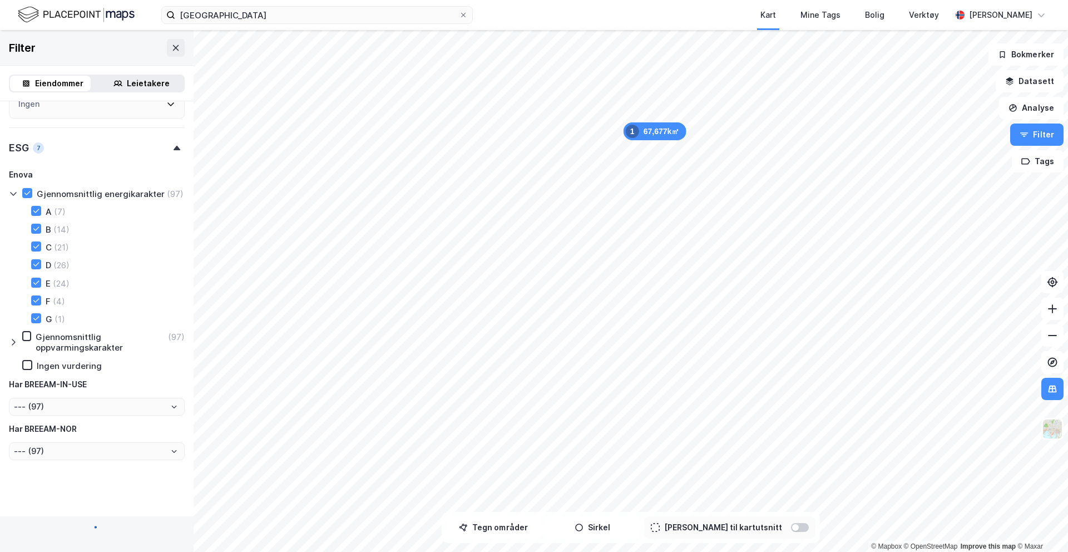
click at [14, 347] on icon at bounding box center [13, 342] width 9 height 9
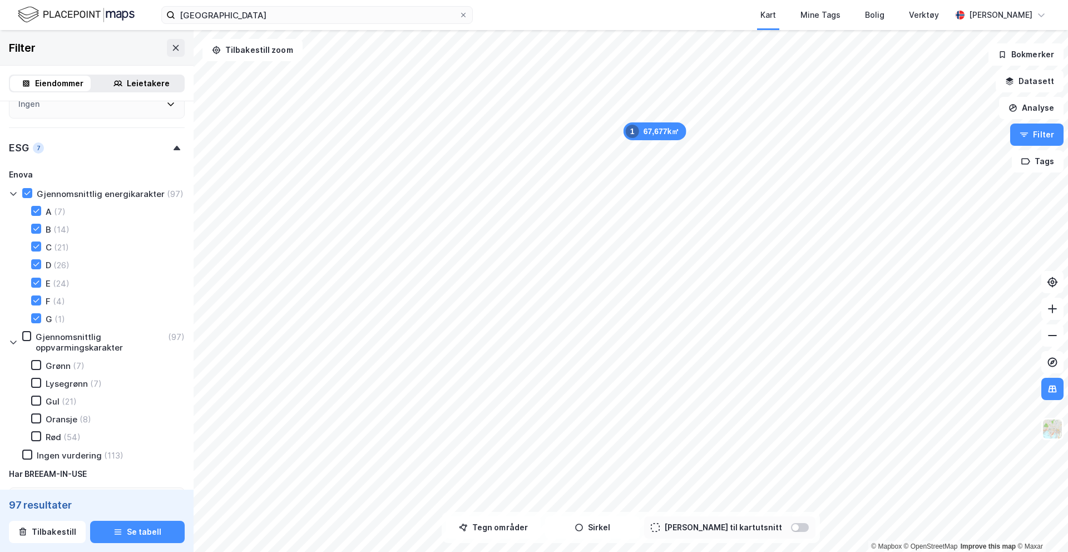
click at [14, 347] on icon at bounding box center [13, 342] width 9 height 9
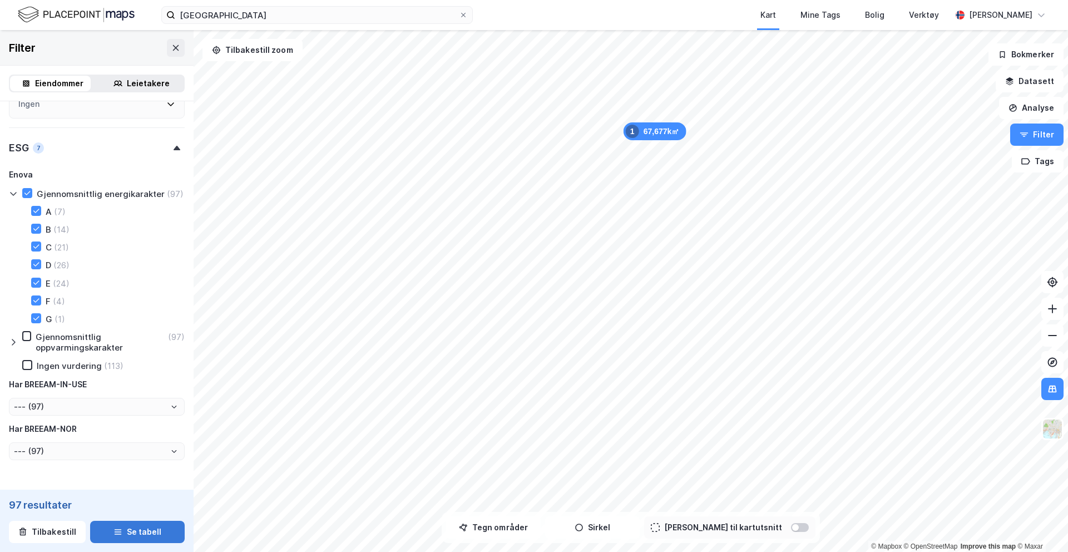
click at [127, 533] on button "Se tabell" at bounding box center [137, 532] width 95 height 22
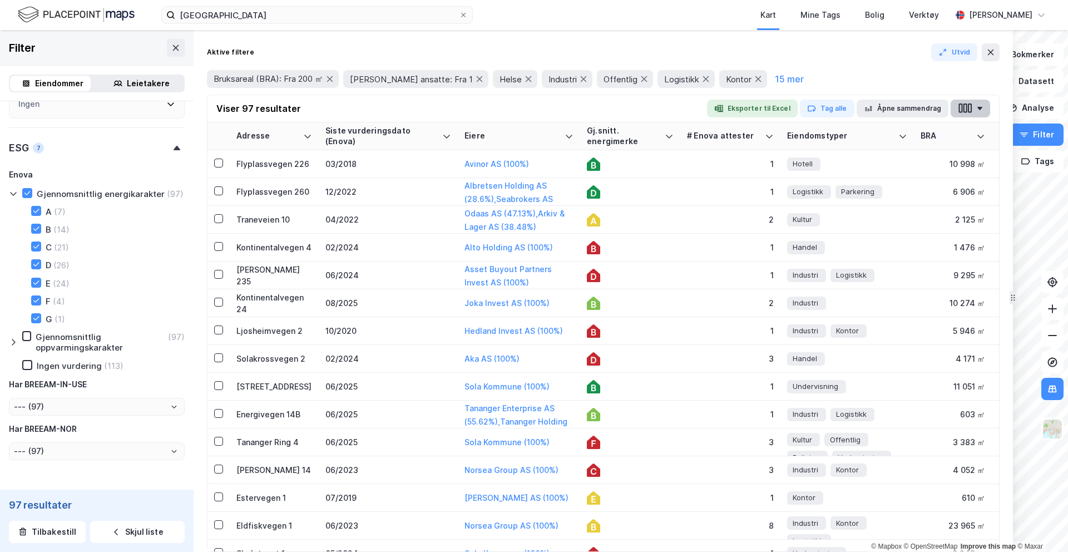
drag, startPoint x: 817, startPoint y: 89, endPoint x: 1012, endPoint y: 112, distance: 196.6
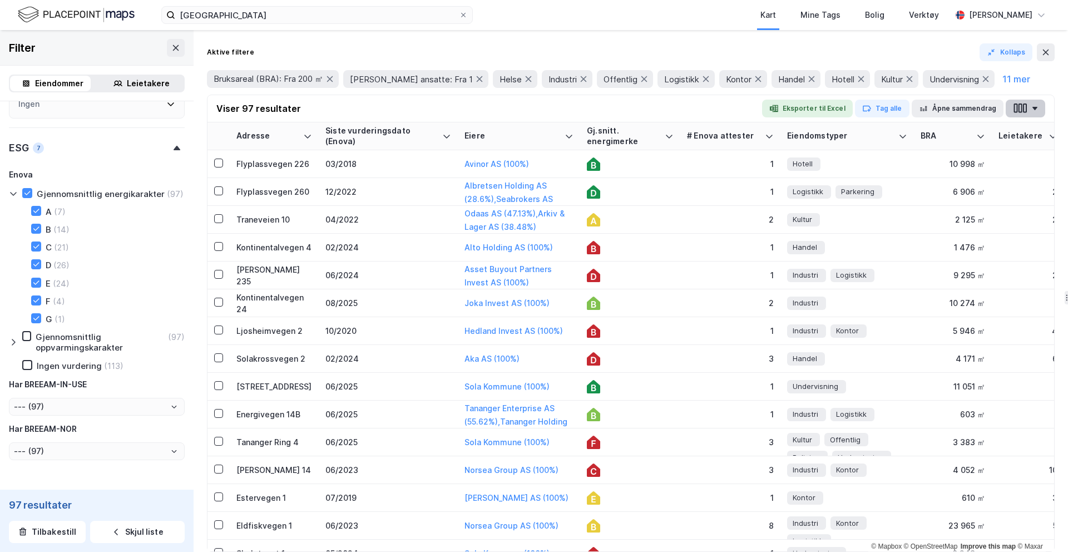
click at [1025, 106] on icon "button" at bounding box center [1020, 108] width 14 height 12
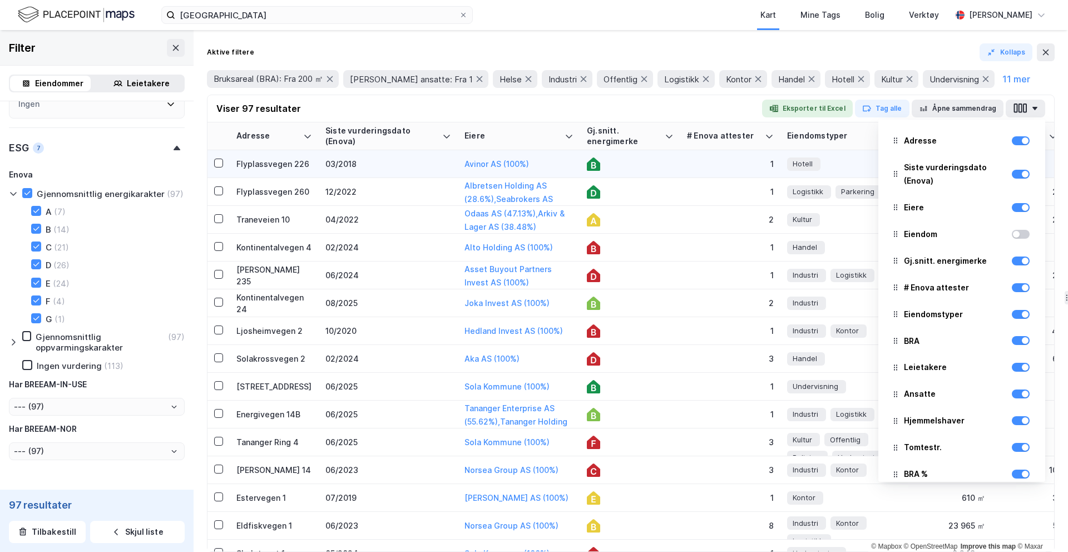
click at [835, 166] on div "Hotell" at bounding box center [847, 164] width 120 height 20
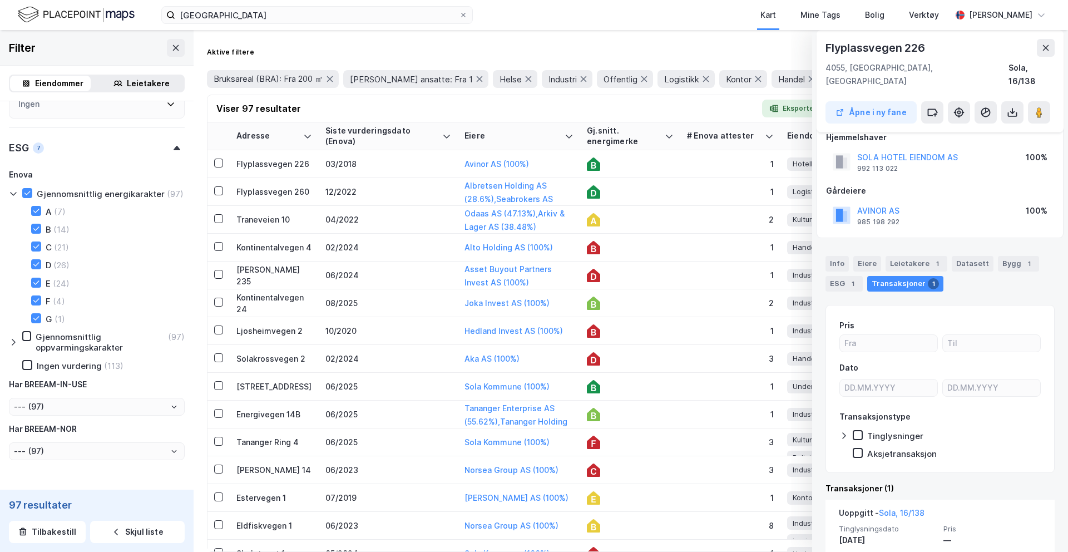
scroll to position [21, 0]
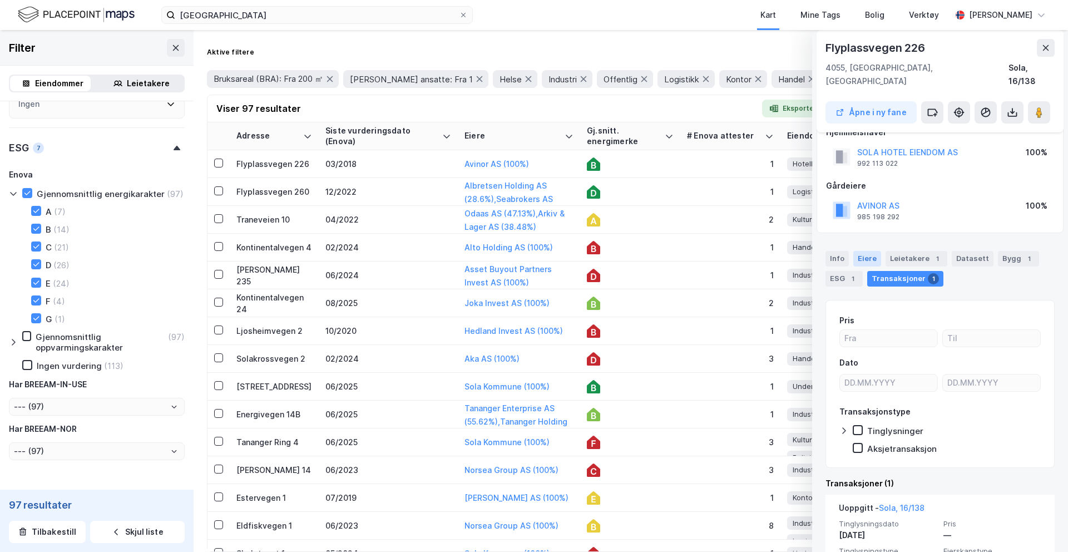
click at [865, 251] on div "Eiere" at bounding box center [867, 259] width 28 height 16
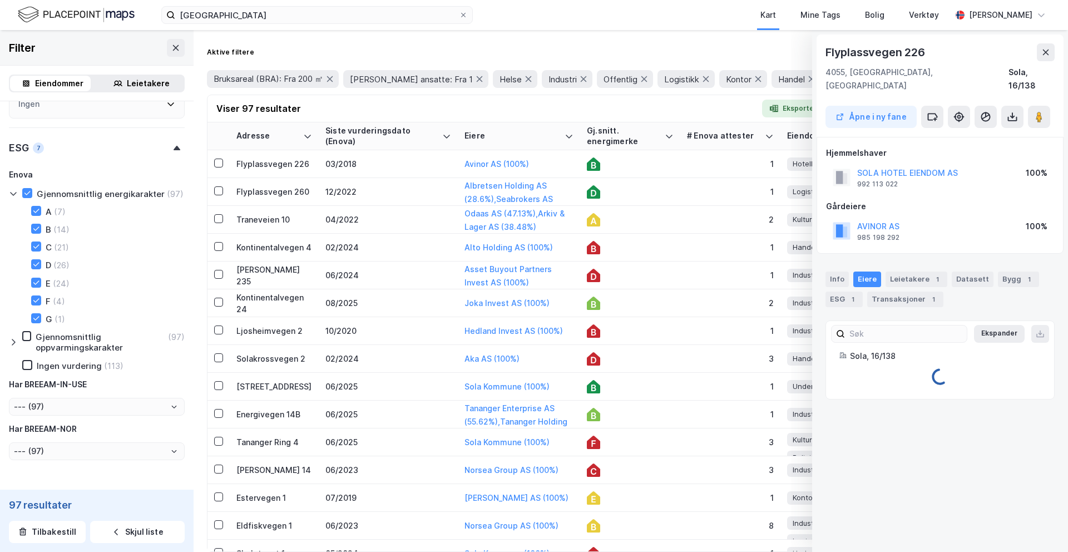
scroll to position [0, 0]
click at [869, 407] on icon at bounding box center [870, 411] width 9 height 9
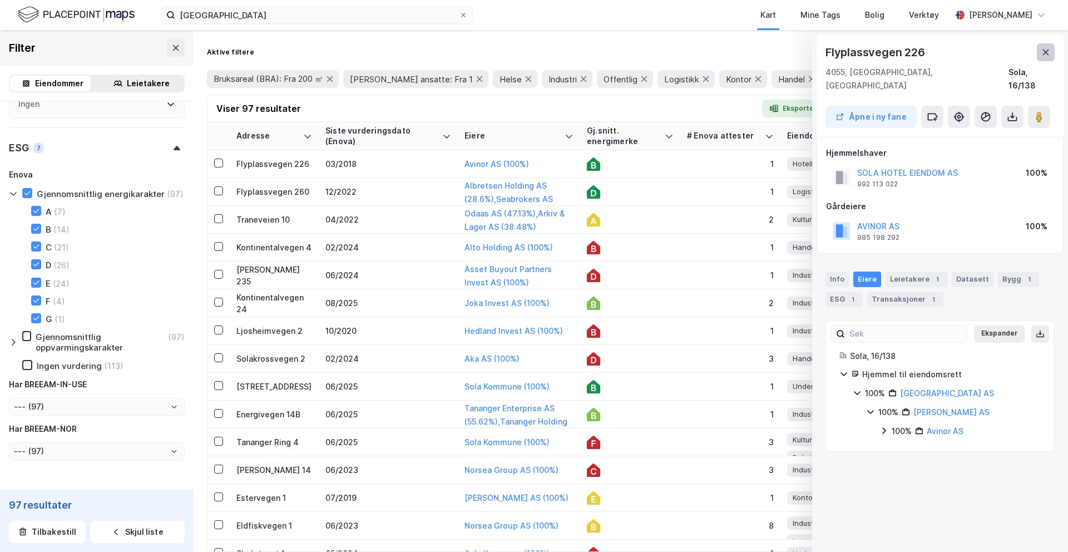
click at [1046, 56] on icon at bounding box center [1045, 52] width 9 height 9
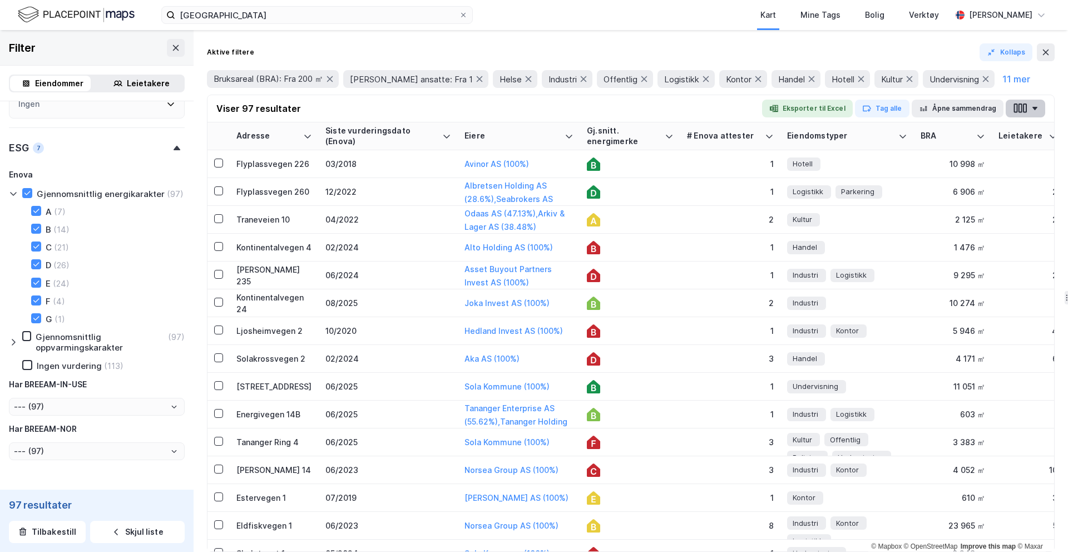
click at [1022, 106] on icon "button" at bounding box center [1020, 107] width 4 height 9
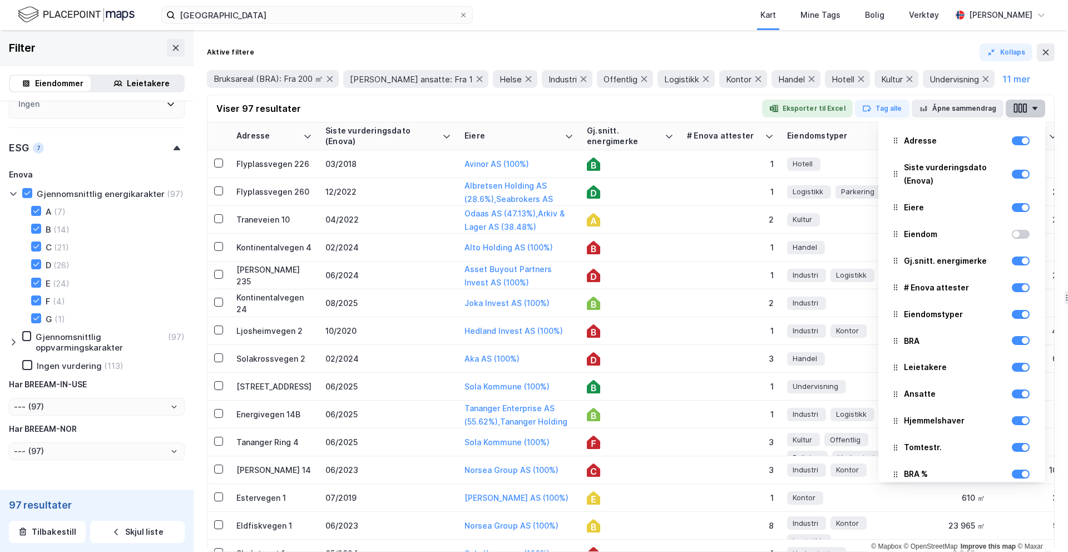
click at [1027, 110] on icon "button" at bounding box center [1020, 108] width 14 height 12
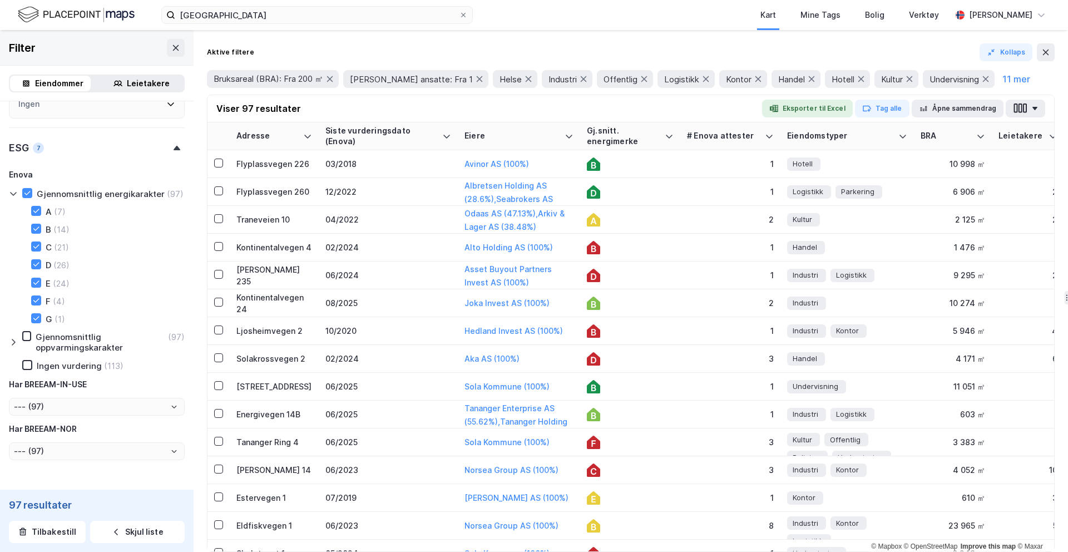
click at [1033, 85] on div "Bruksareal (BRA): Fra 200 ㎡ Antall ansatte: Fra 1 Helse Industri Offentlig Logi…" at bounding box center [631, 79] width 848 height 18
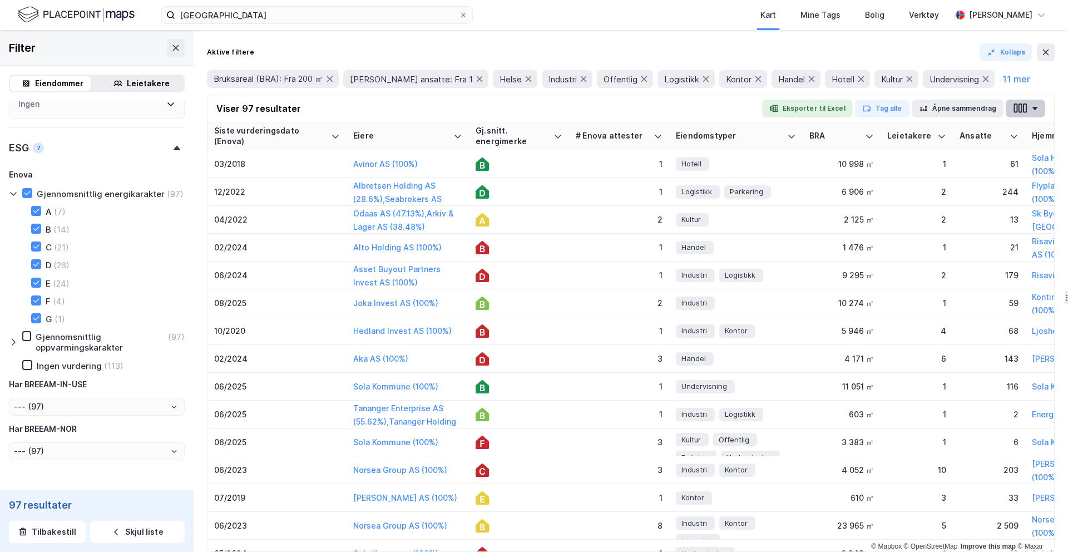
click at [1027, 108] on button "button" at bounding box center [1025, 109] width 39 height 18
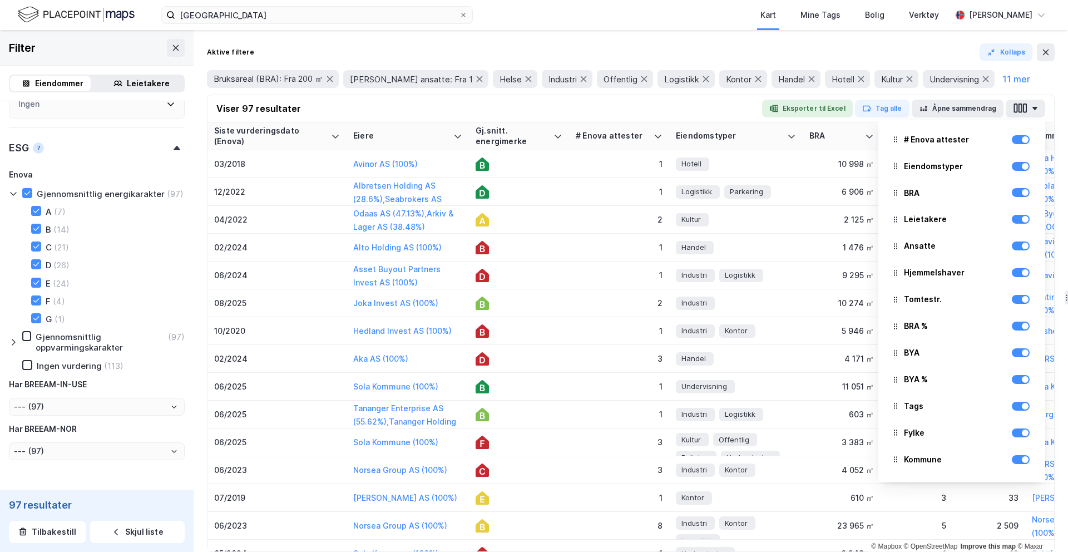
scroll to position [151, 0]
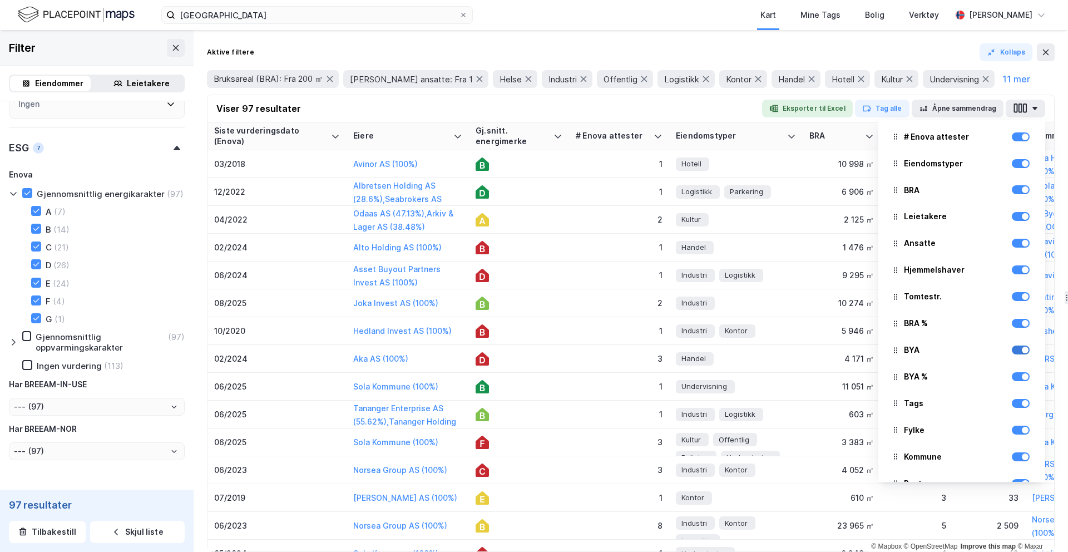
click at [1012, 353] on div at bounding box center [1021, 349] width 18 height 9
click at [1012, 378] on div at bounding box center [1021, 376] width 18 height 9
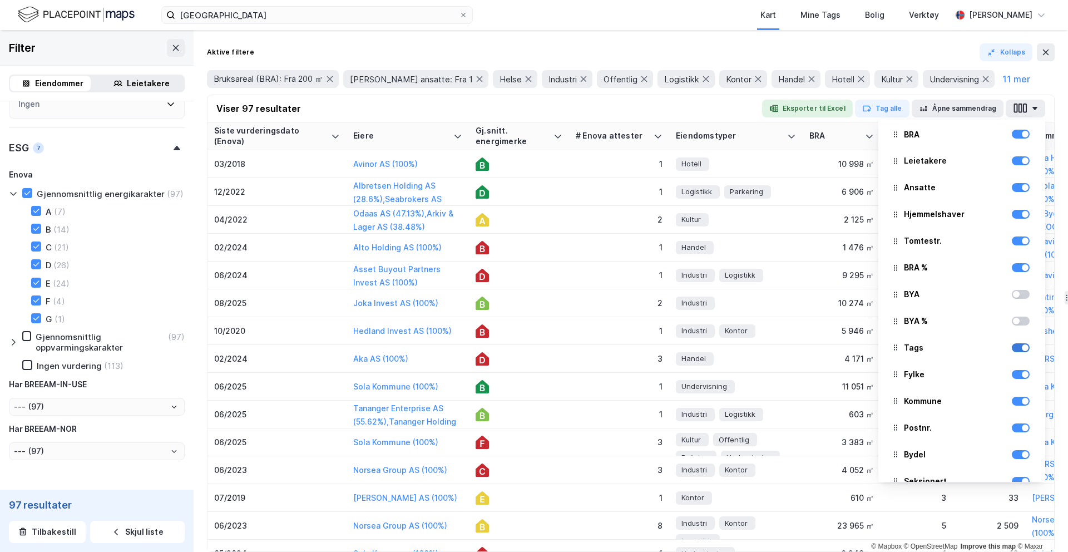
click at [1022, 348] on div at bounding box center [1025, 347] width 7 height 7
click at [1022, 376] on div at bounding box center [1025, 374] width 7 height 7
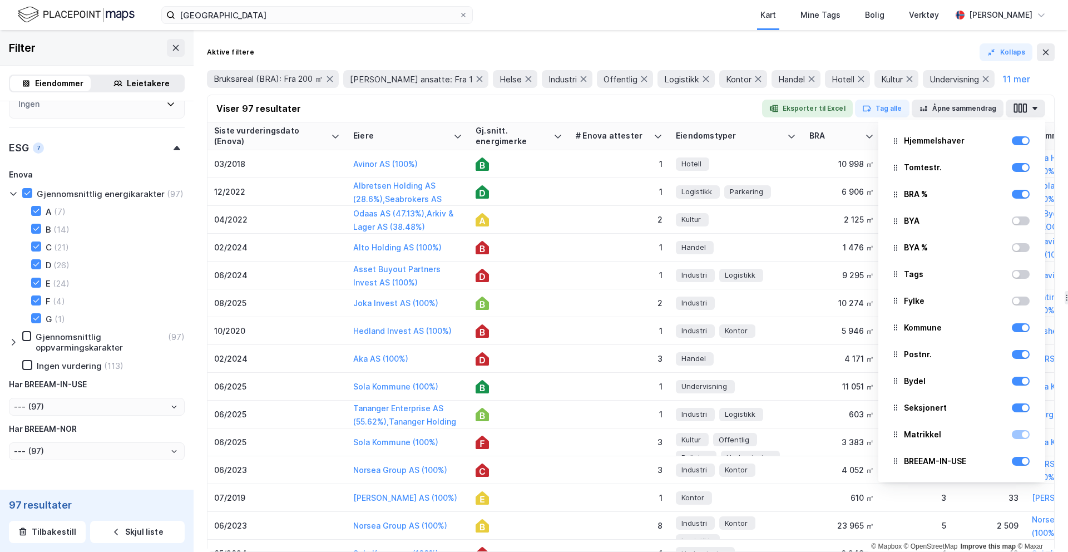
scroll to position [282, 0]
click at [1033, 113] on button "button" at bounding box center [1025, 109] width 39 height 18
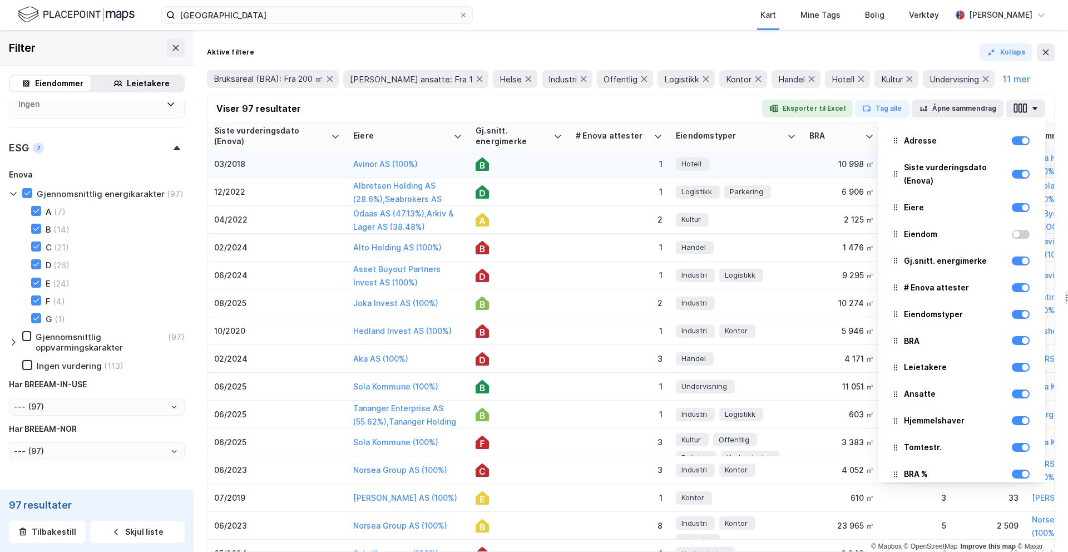
click at [501, 161] on div at bounding box center [519, 163] width 87 height 13
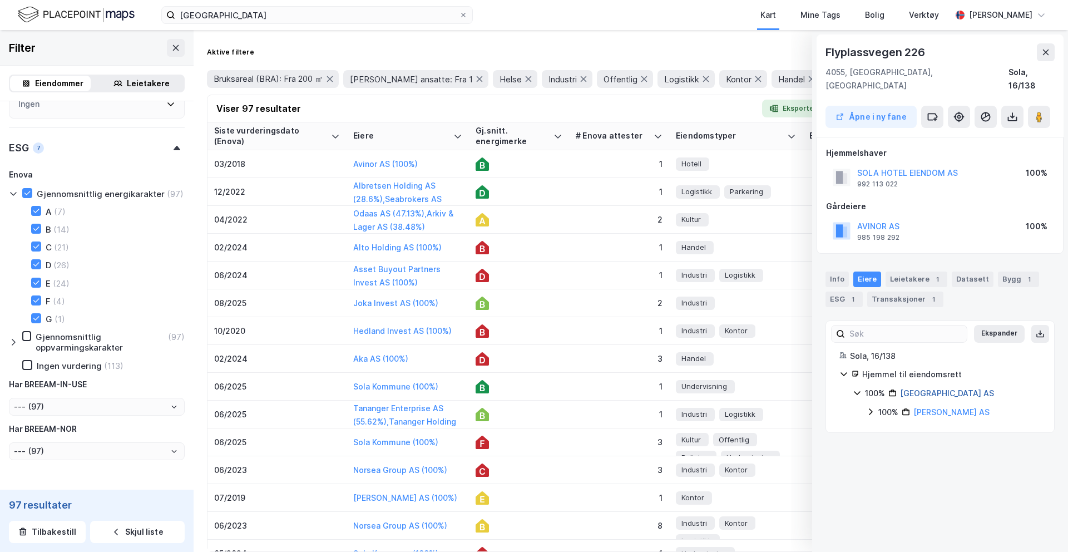
click at [923, 388] on link "[GEOGRAPHIC_DATA] AS" at bounding box center [947, 392] width 94 height 9
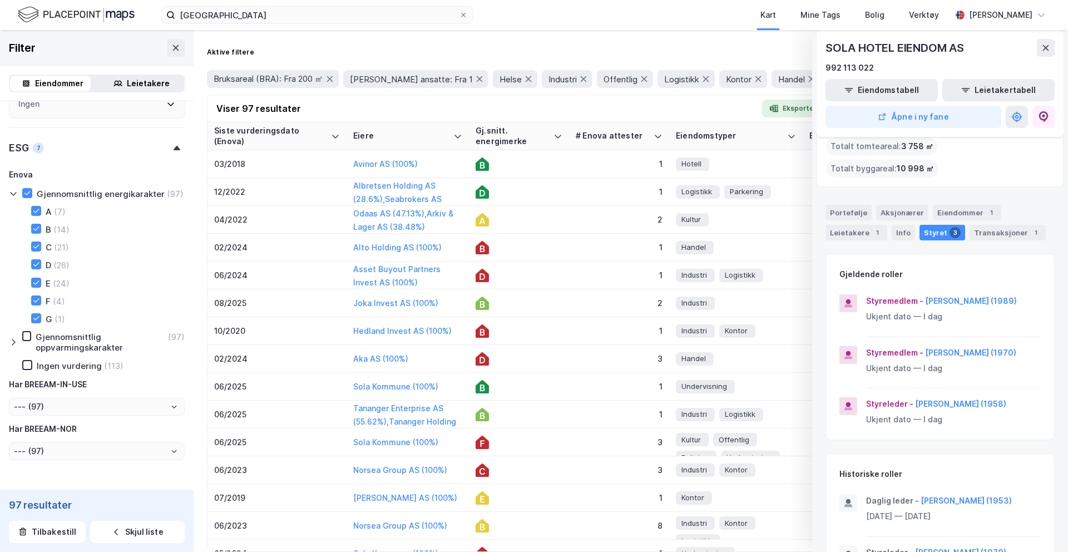
scroll to position [65, 0]
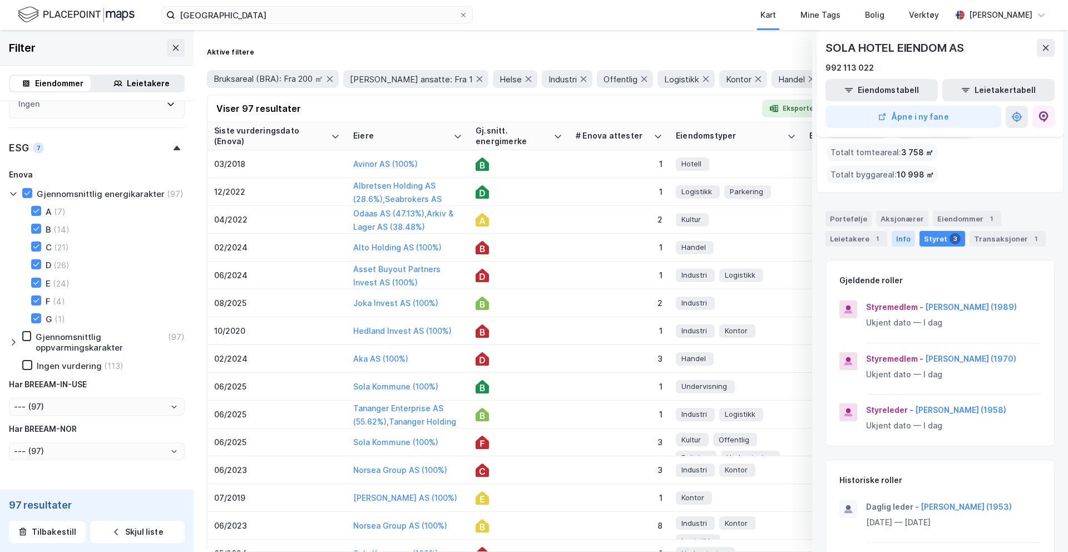
click at [901, 231] on div "Info" at bounding box center [903, 239] width 23 height 16
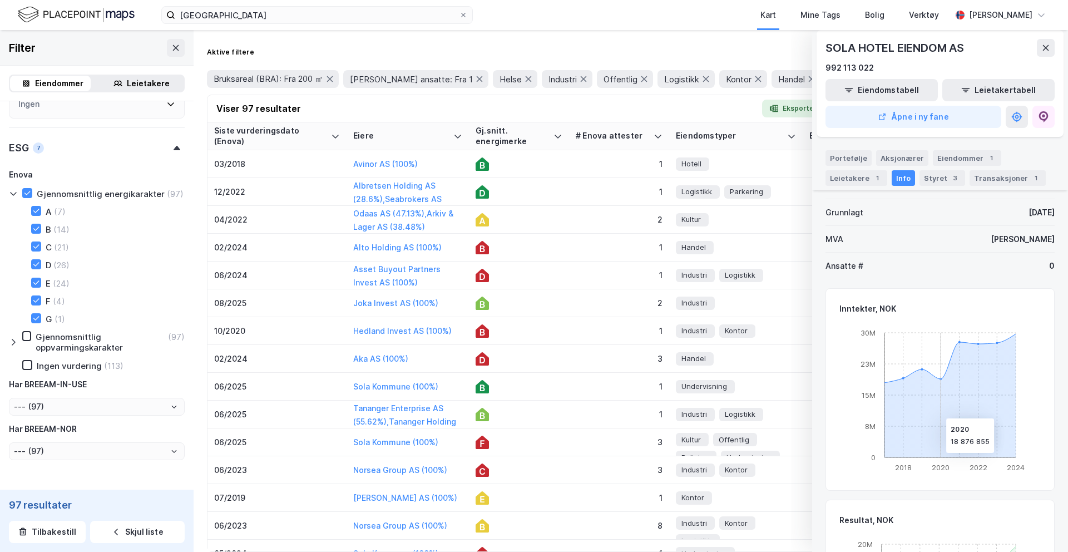
scroll to position [233, 0]
click at [919, 181] on div "Styret 3" at bounding box center [942, 178] width 46 height 16
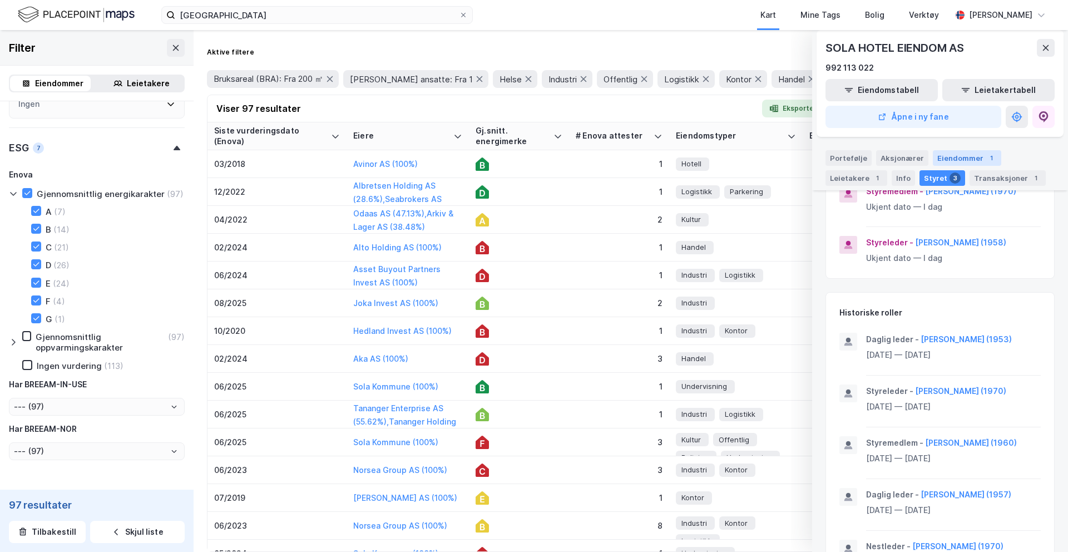
click at [937, 160] on div "Eiendommer 1" at bounding box center [967, 158] width 68 height 16
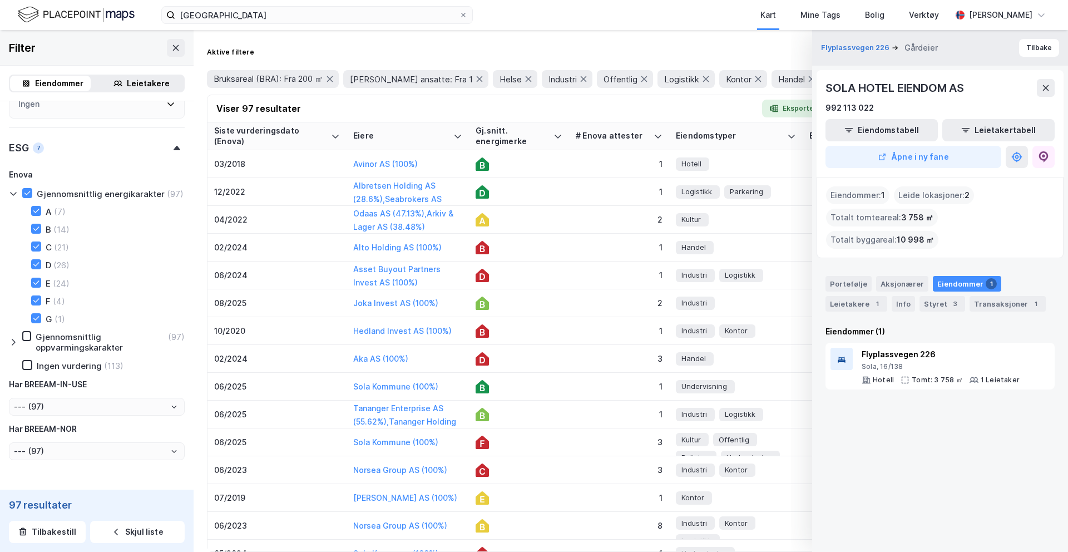
scroll to position [0, 0]
click at [995, 296] on div "Transaksjoner 1" at bounding box center [1008, 304] width 76 height 16
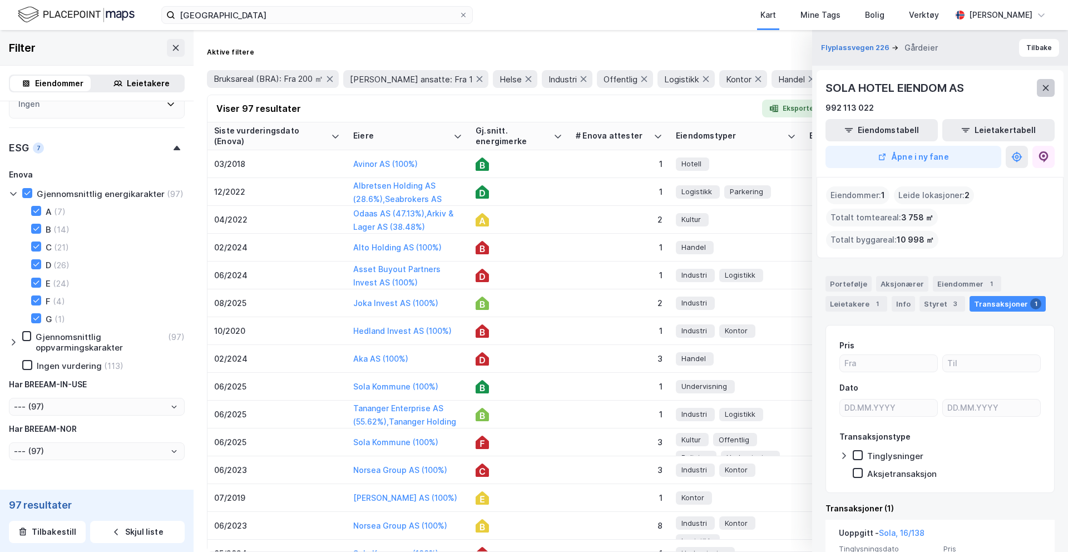
click at [1050, 82] on button at bounding box center [1046, 88] width 18 height 18
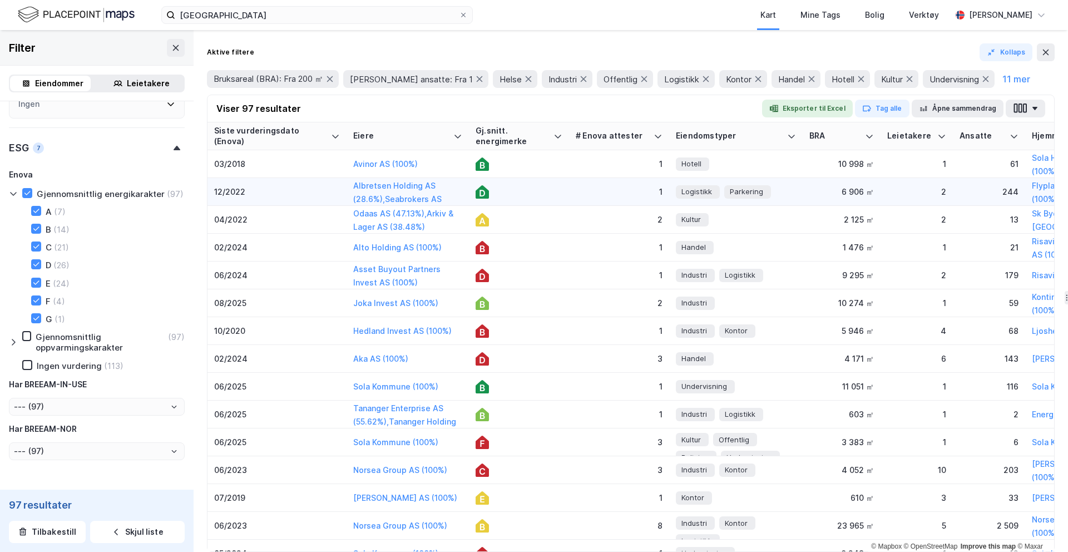
click at [517, 201] on td at bounding box center [519, 192] width 100 height 28
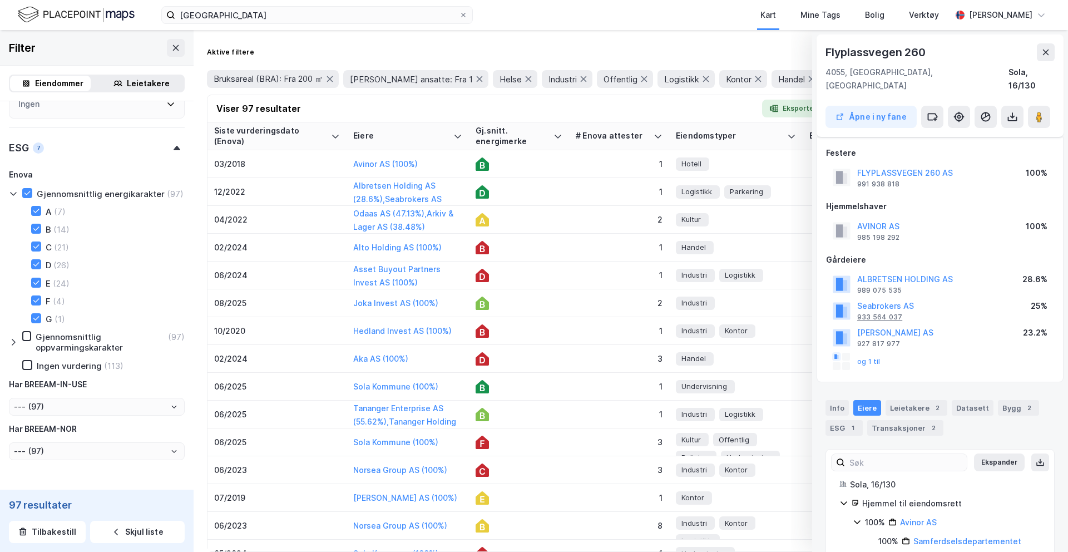
scroll to position [48, 0]
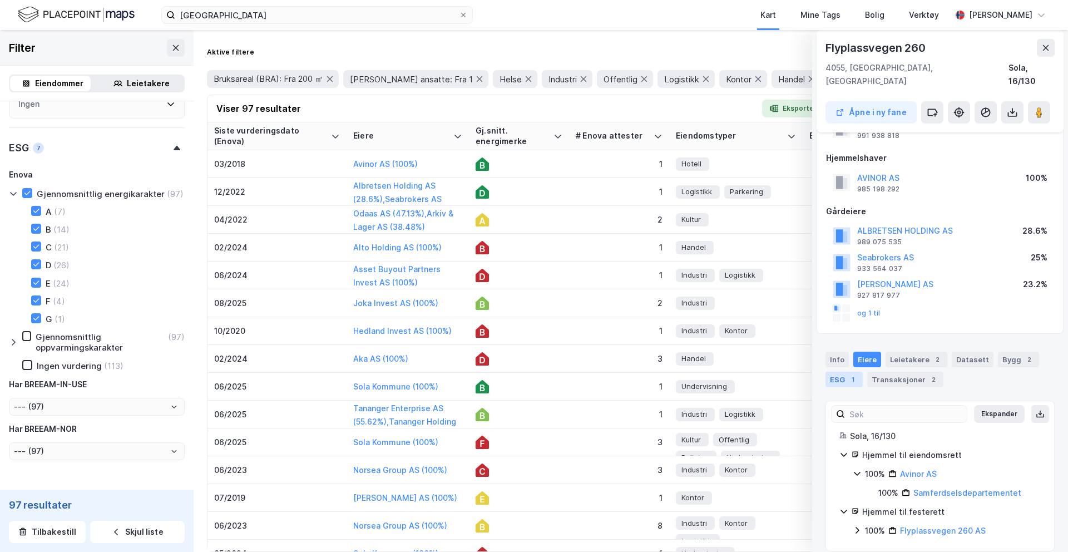
click at [845, 372] on div "ESG 1" at bounding box center [843, 380] width 37 height 16
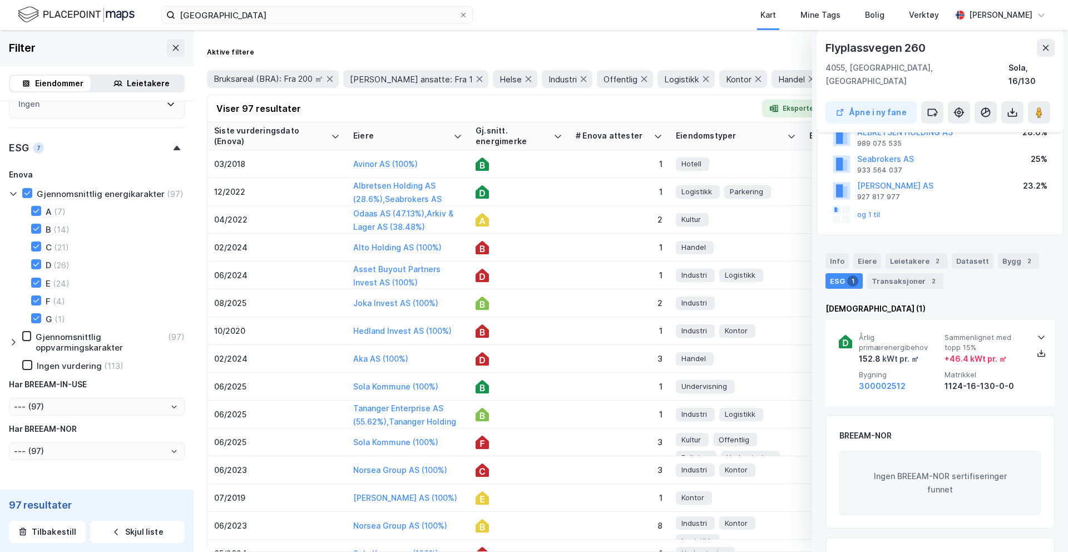
scroll to position [157, 0]
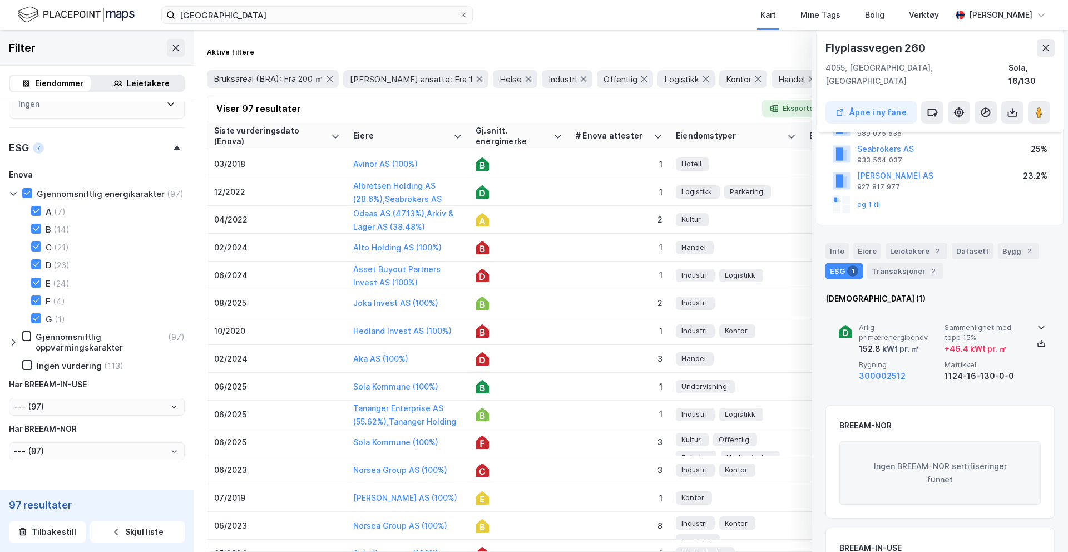
click at [1015, 360] on span "Matrikkel" at bounding box center [984, 364] width 81 height 9
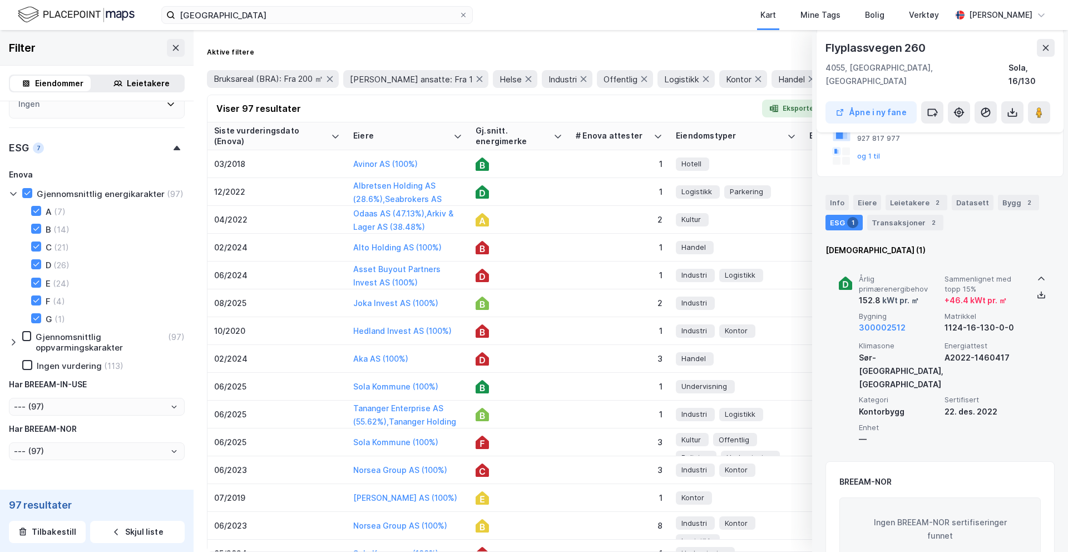
scroll to position [205, 0]
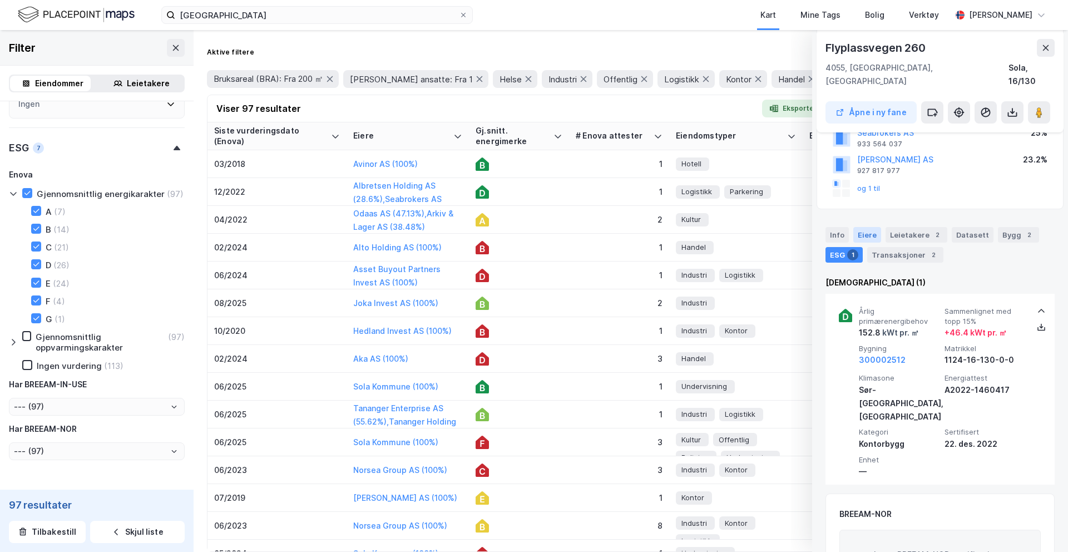
click at [869, 227] on div "Eiere" at bounding box center [867, 235] width 28 height 16
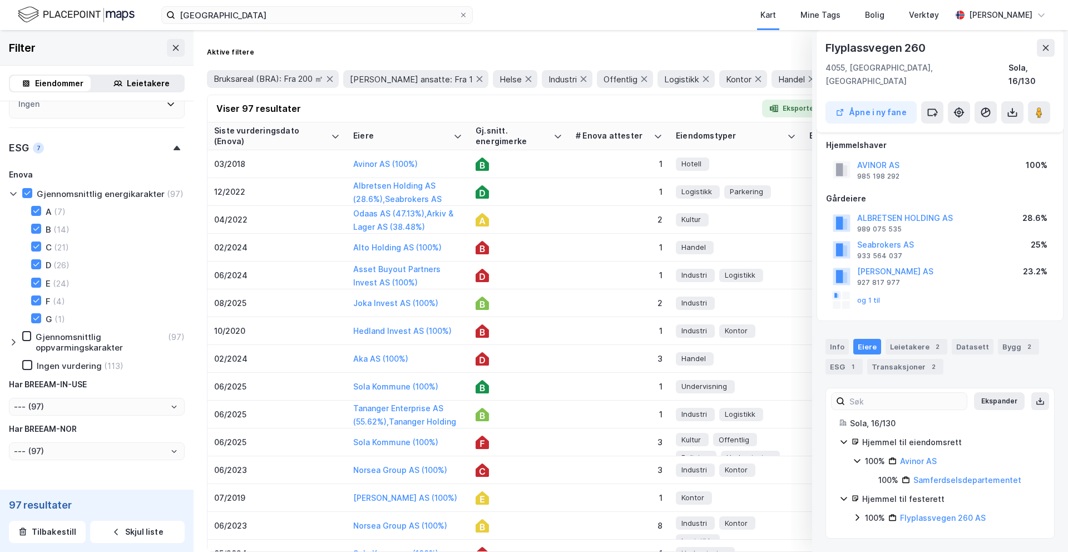
scroll to position [48, 0]
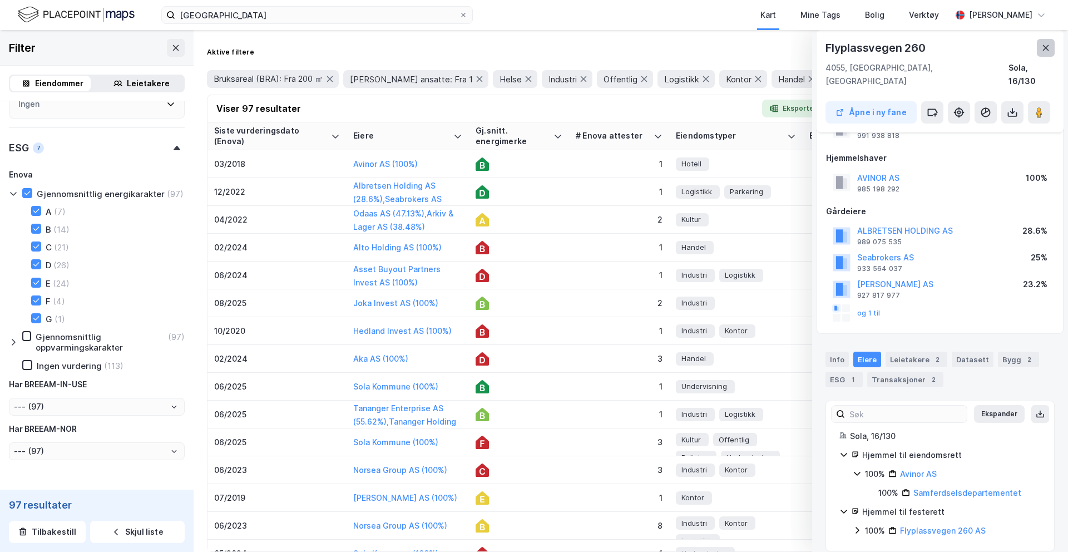
click at [1042, 48] on icon at bounding box center [1045, 47] width 9 height 9
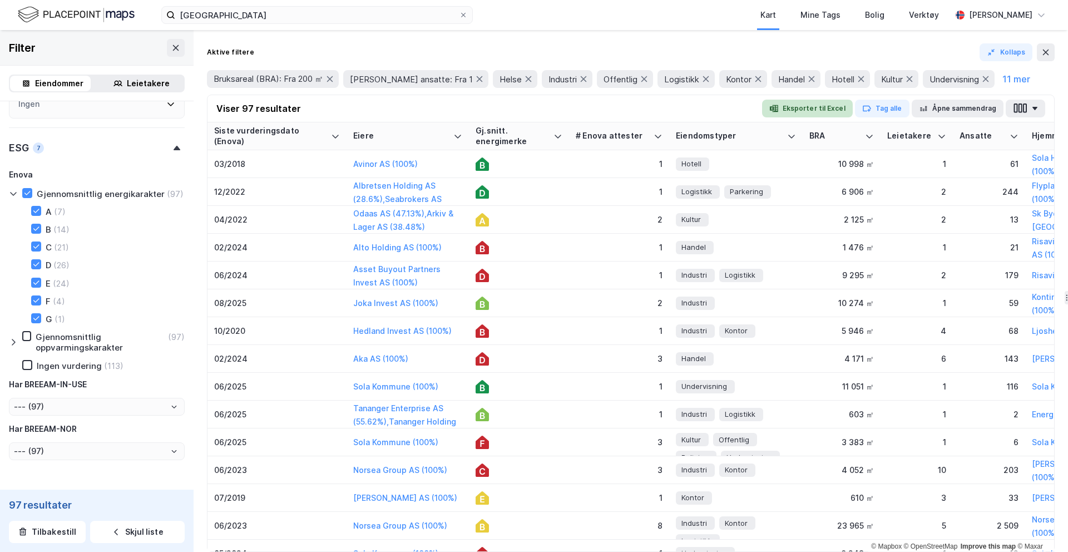
click at [794, 111] on button "Eksporter til Excel" at bounding box center [807, 109] width 91 height 18
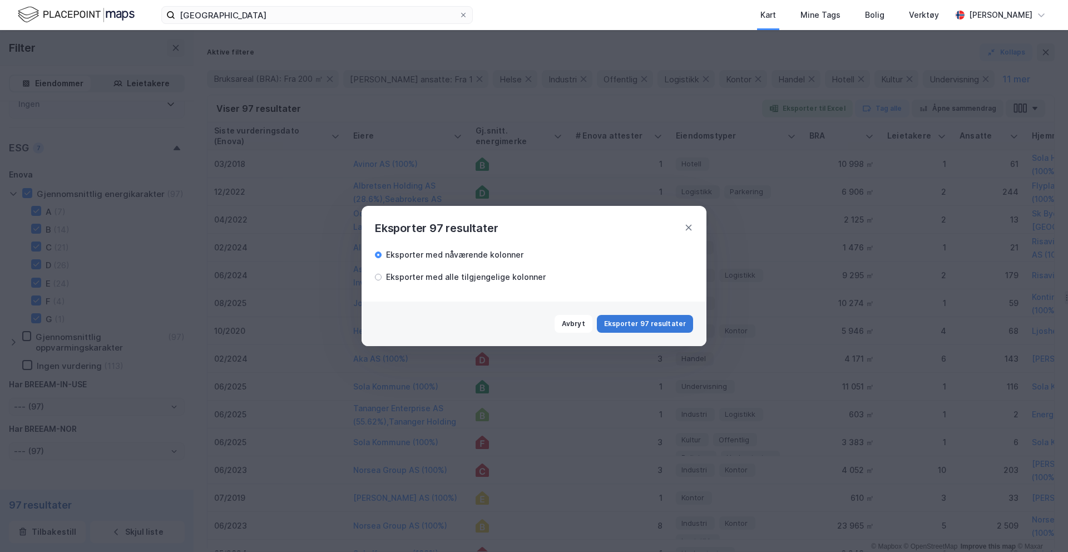
click at [642, 320] on button "Eksporter 97 resultater" at bounding box center [645, 324] width 96 height 18
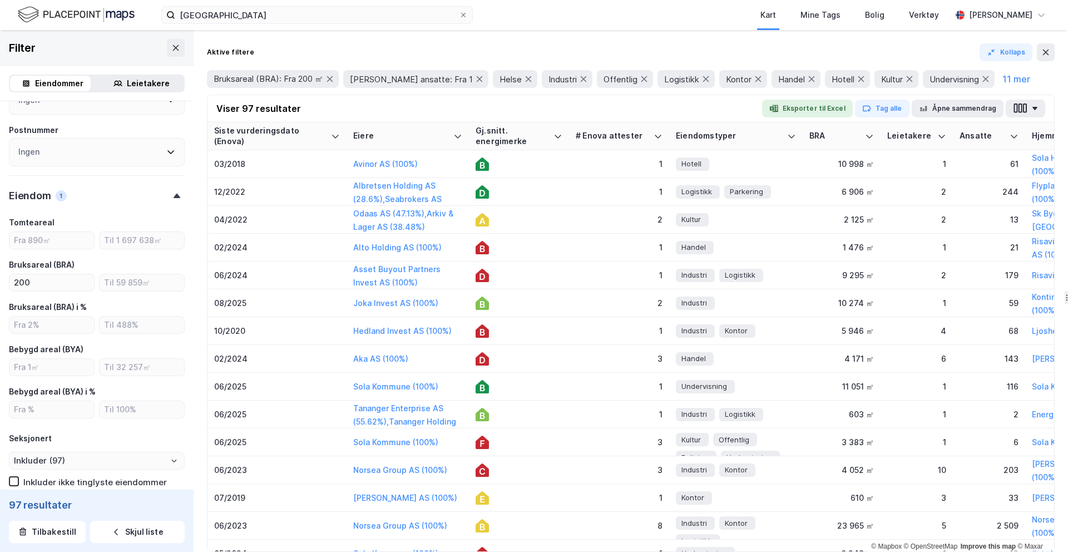
scroll to position [248, 0]
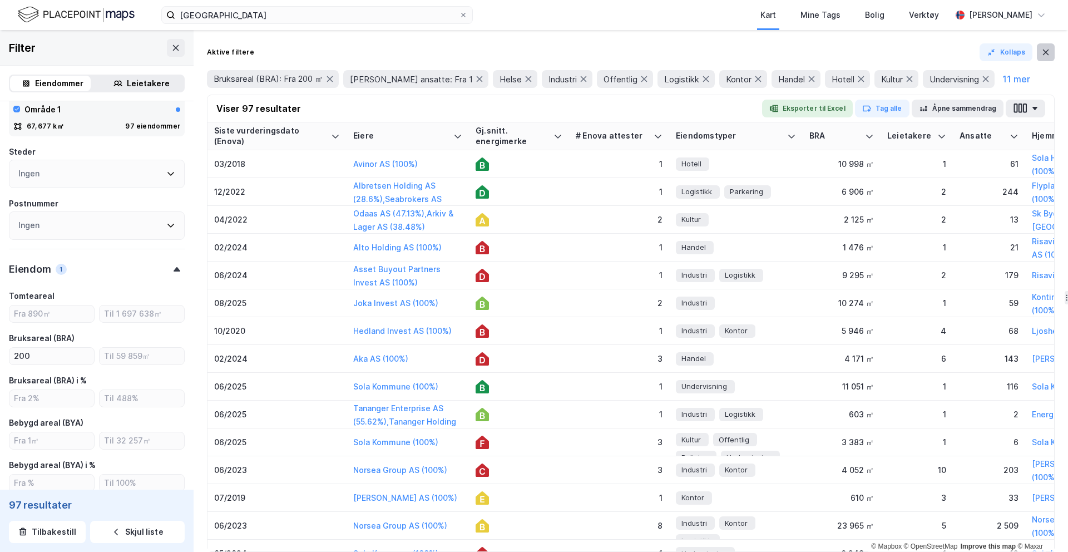
click at [1046, 53] on icon at bounding box center [1046, 53] width 6 height 6
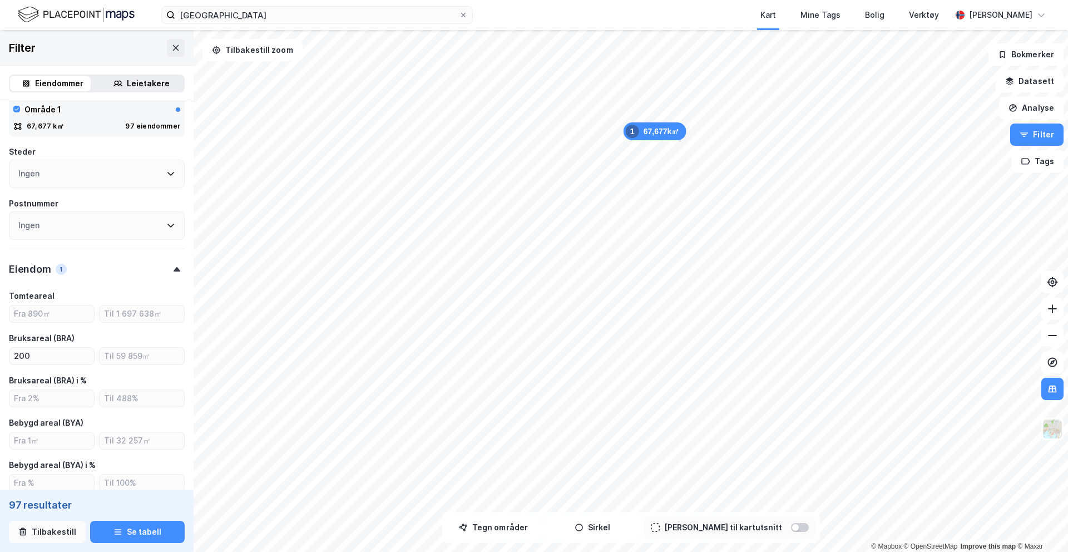
click at [42, 538] on button "Tilbakestill" at bounding box center [47, 532] width 77 height 22
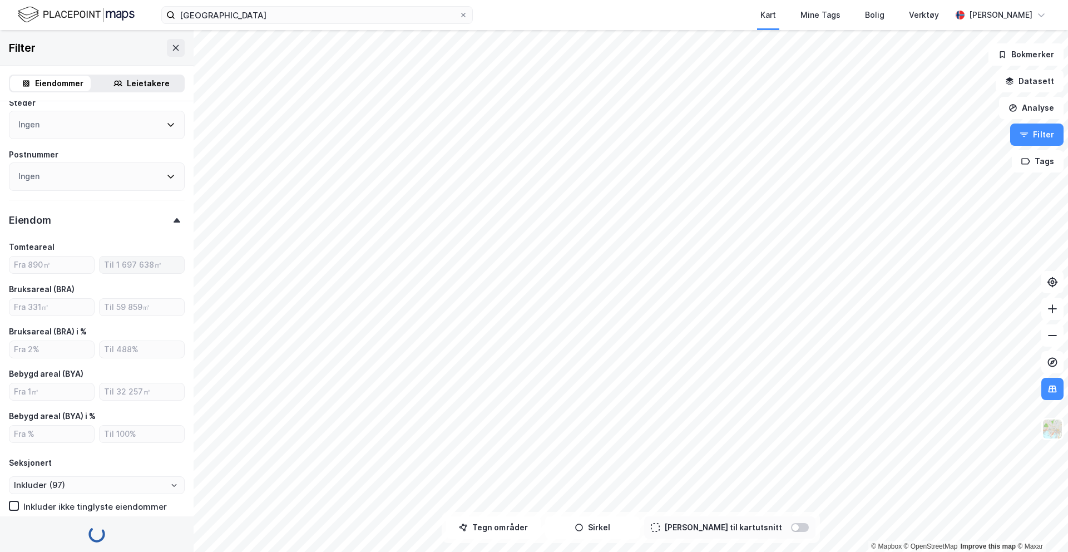
type input "Inkluder (2 590 018)"
type input "--- (2 590 018)"
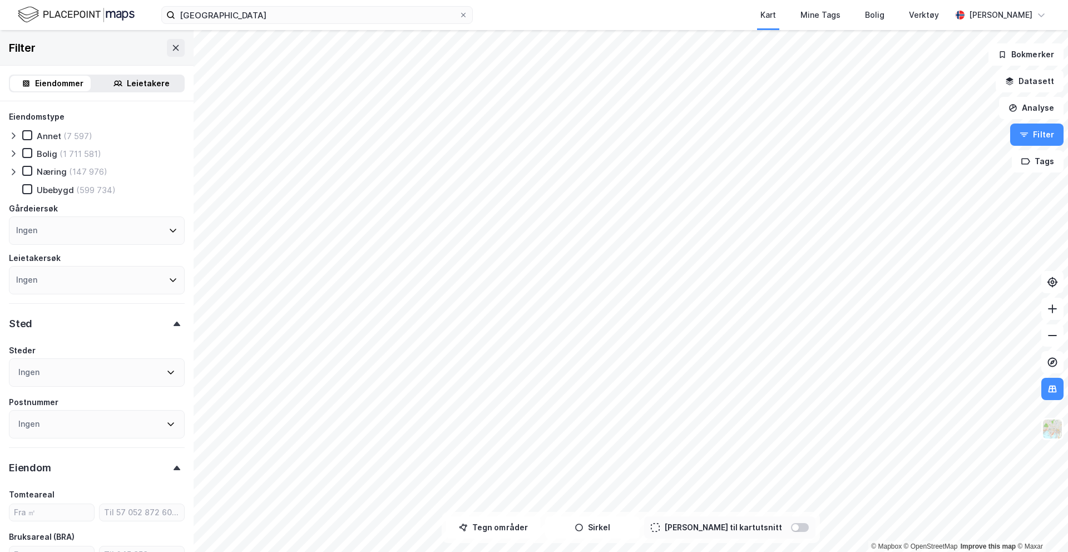
click at [66, 176] on div "Næring (147 976)" at bounding box center [64, 171] width 85 height 11
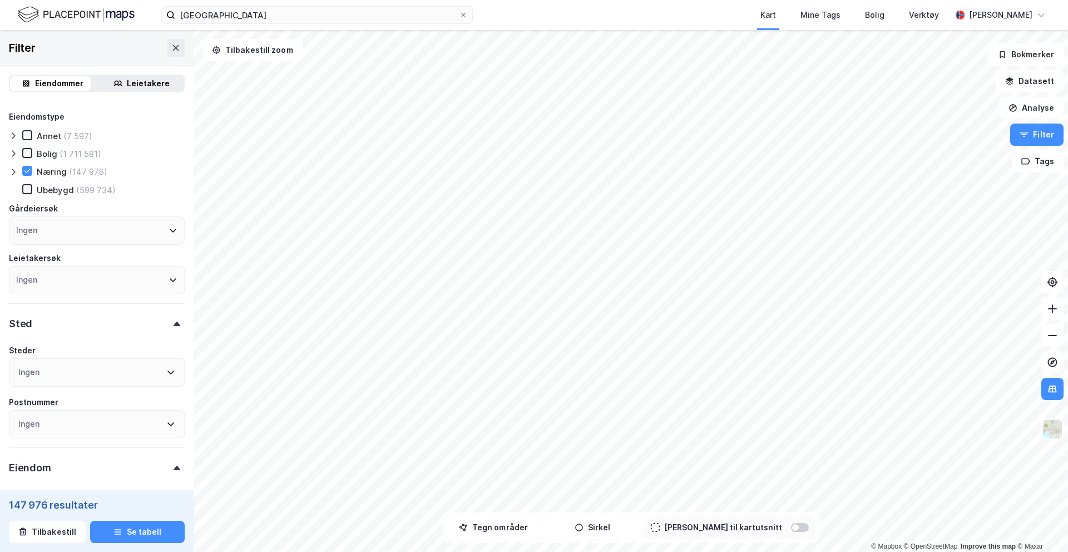
type input "Inkluder (147 976)"
type input "--- (147 976)"
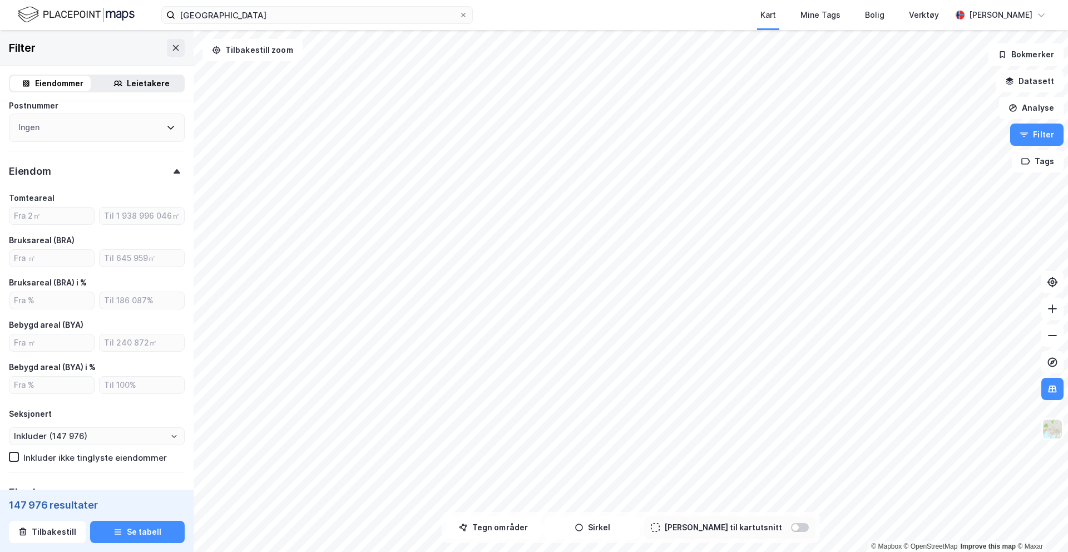
scroll to position [309, 0]
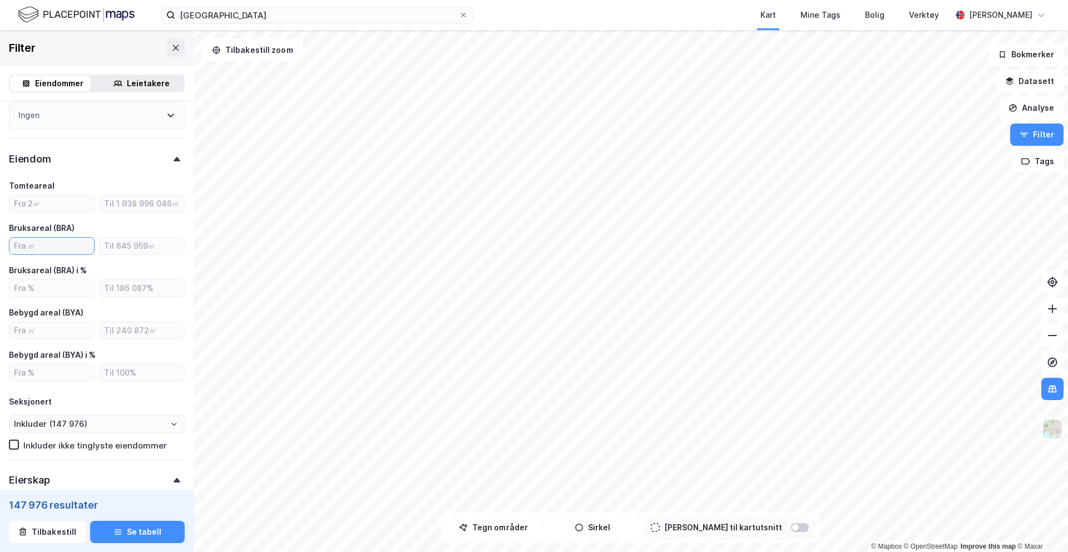
click at [52, 245] on input "number" at bounding box center [51, 246] width 85 height 17
type input "200"
type input "Inkluder (126 904)"
type input "--- (126 904)"
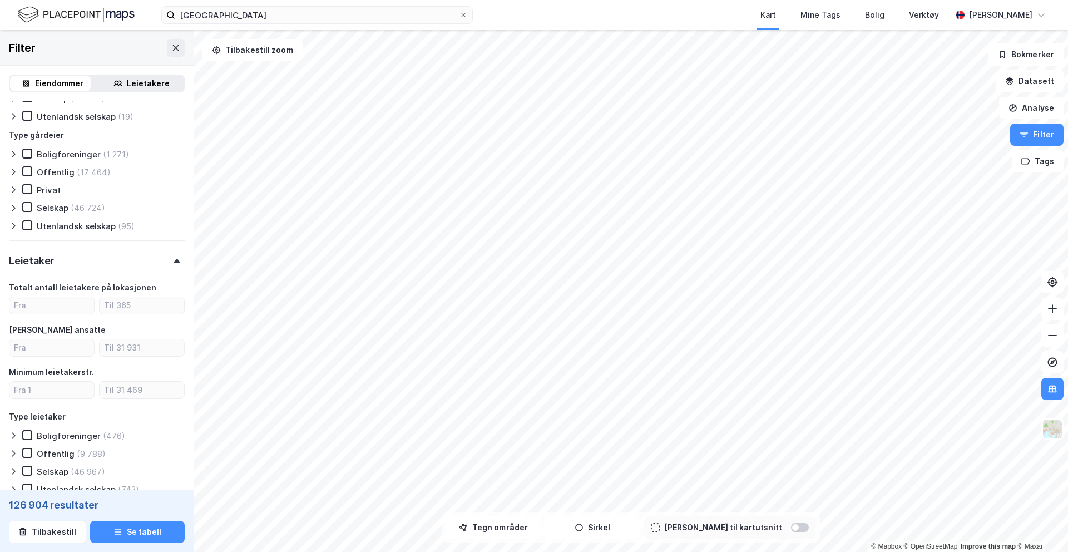
scroll to position [792, 0]
type input "200"
click at [43, 311] on input "number" at bounding box center [51, 303] width 85 height 17
click at [64, 344] on input "number" at bounding box center [51, 346] width 85 height 17
type input "4"
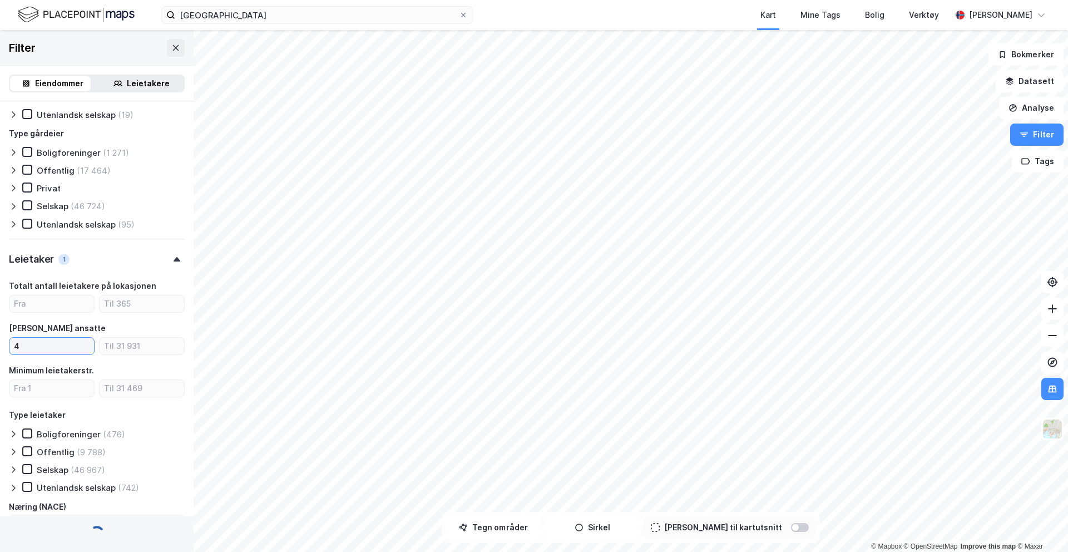
type input "Inkluder (49 585)"
type input "--- (49 585)"
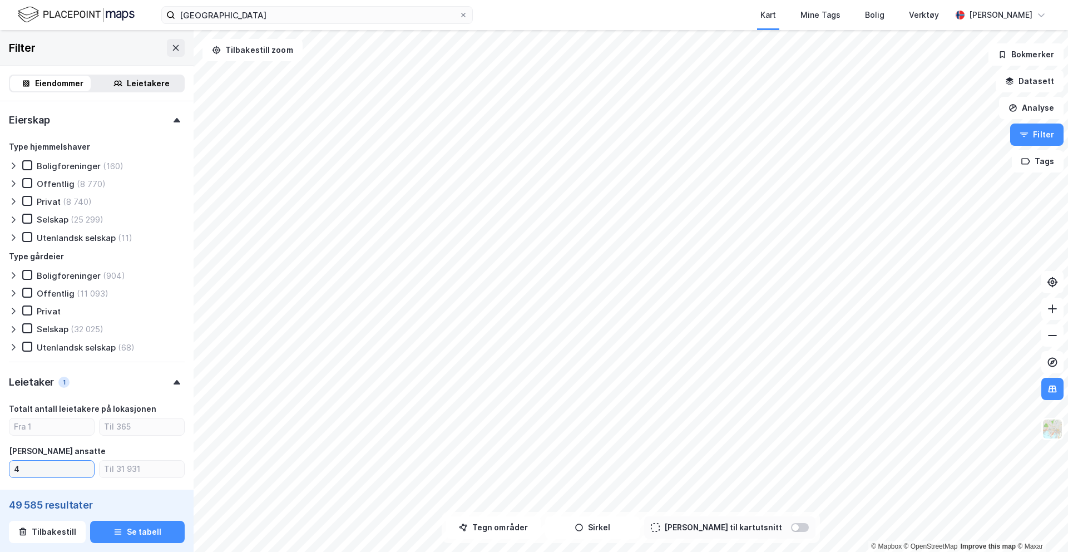
scroll to position [650, 0]
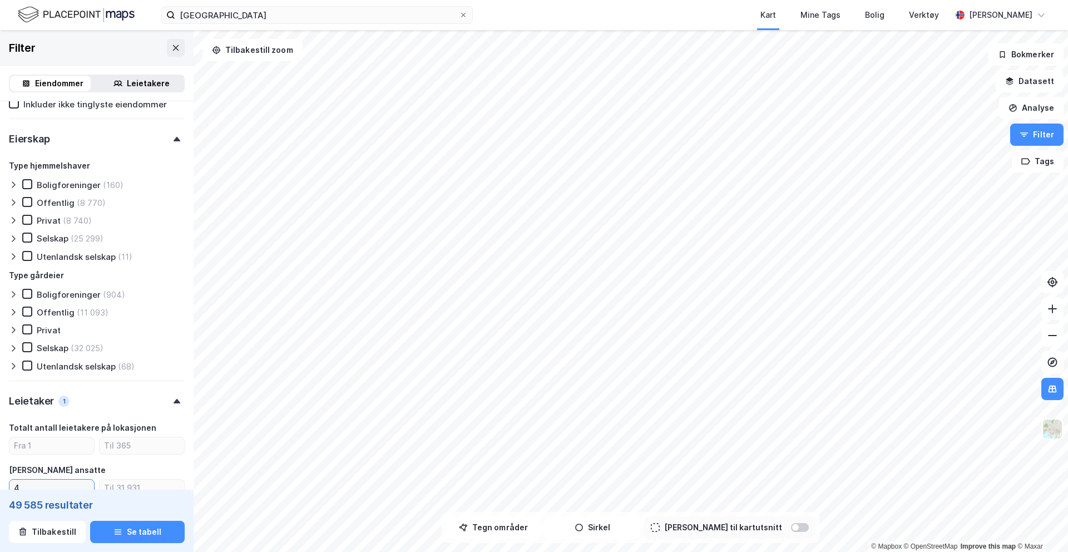
type input "4"
click at [51, 235] on div "Selskap" at bounding box center [53, 238] width 32 height 11
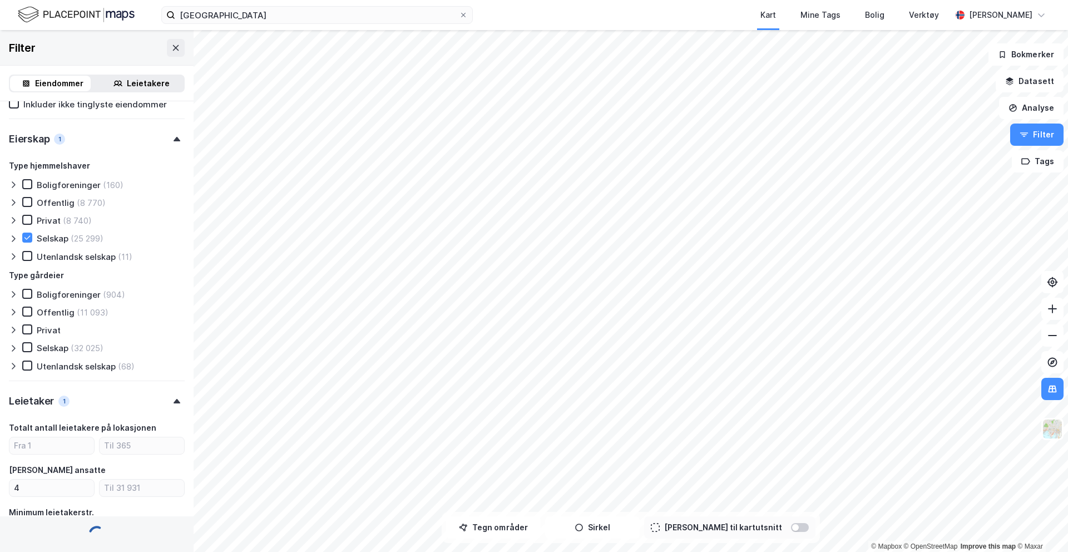
scroll to position [676, 0]
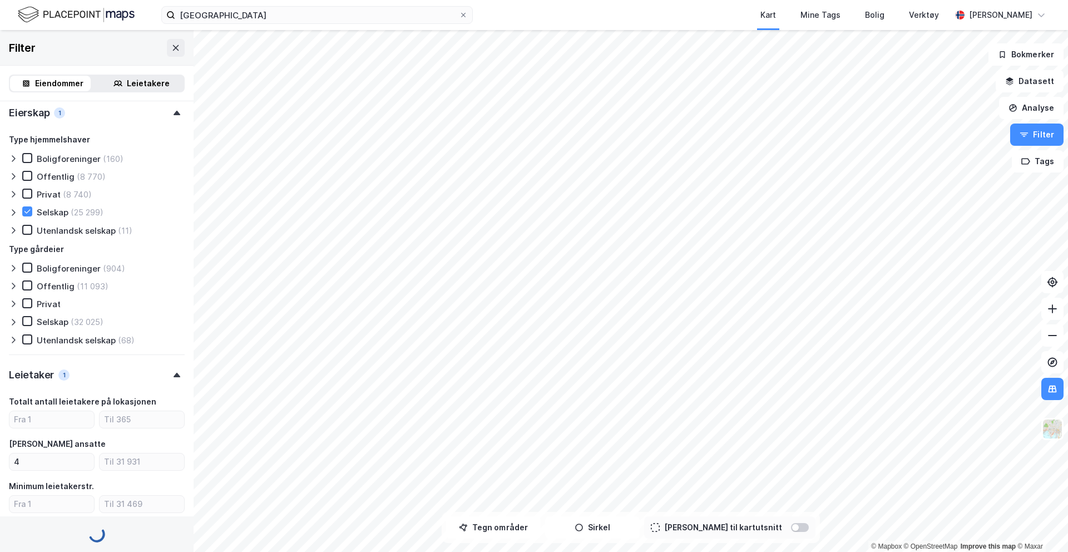
type input "Inkluder (25 299)"
type input "--- (25 299)"
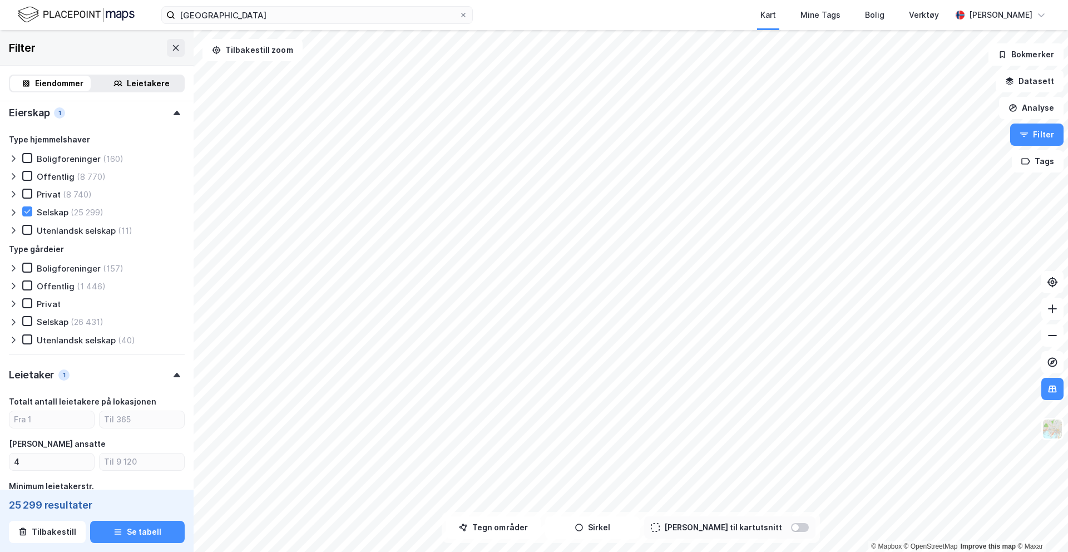
click at [95, 179] on div "(8 770)" at bounding box center [91, 176] width 29 height 11
type input "Inkluder (34 069)"
type input "--- (34 069)"
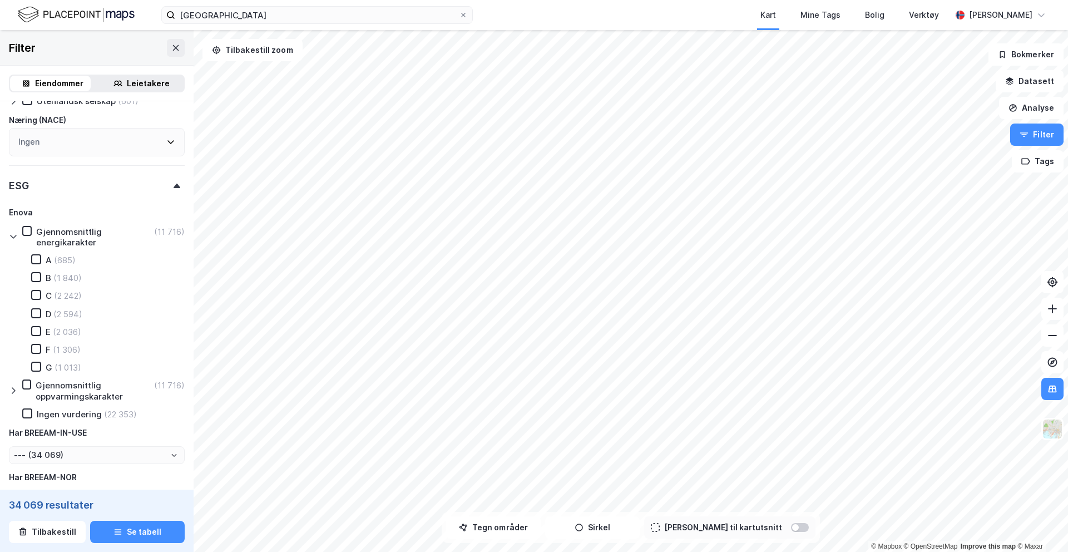
scroll to position [1186, 0]
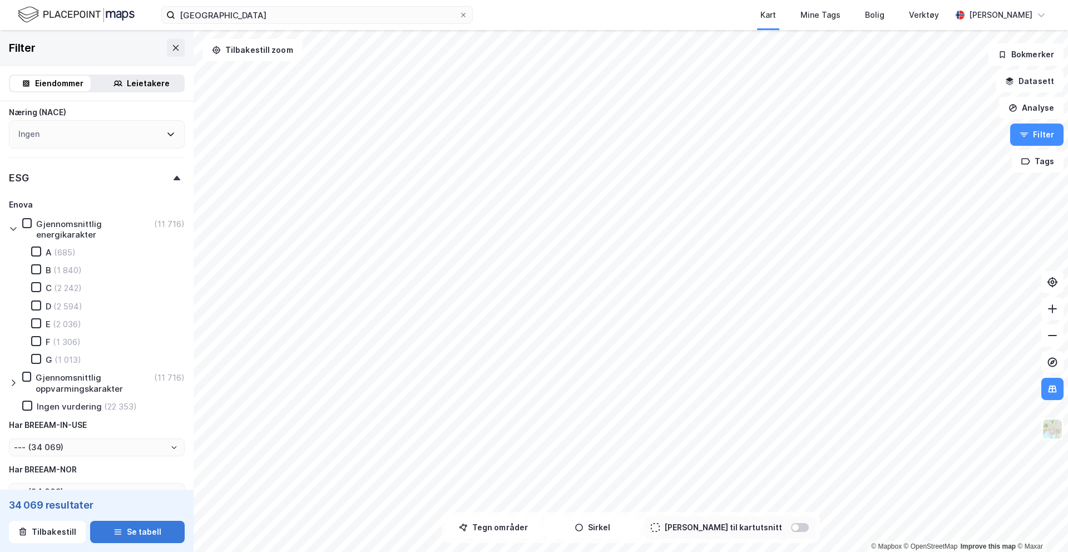
click at [146, 536] on button "Se tabell" at bounding box center [137, 532] width 95 height 22
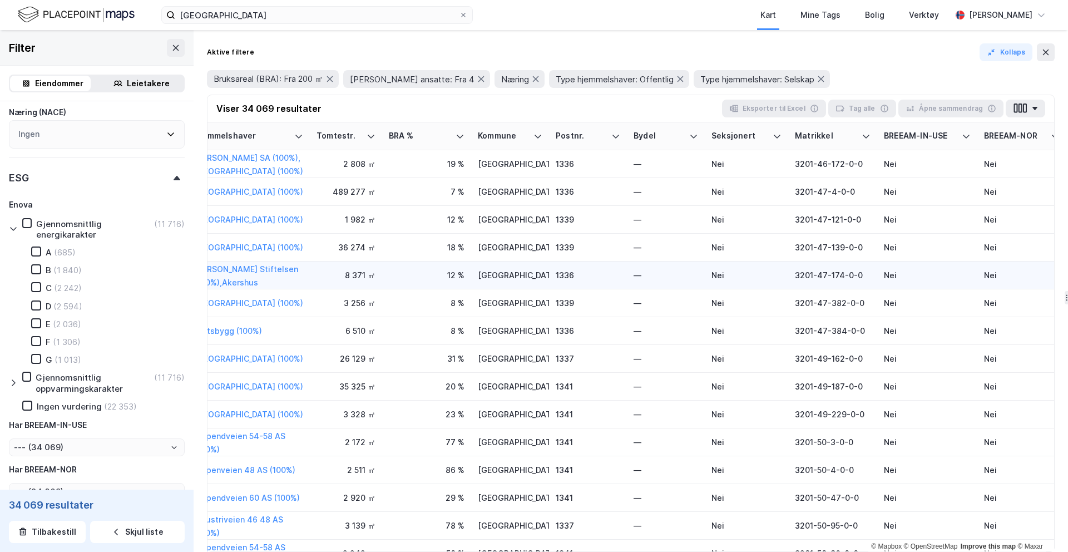
scroll to position [0, 1092]
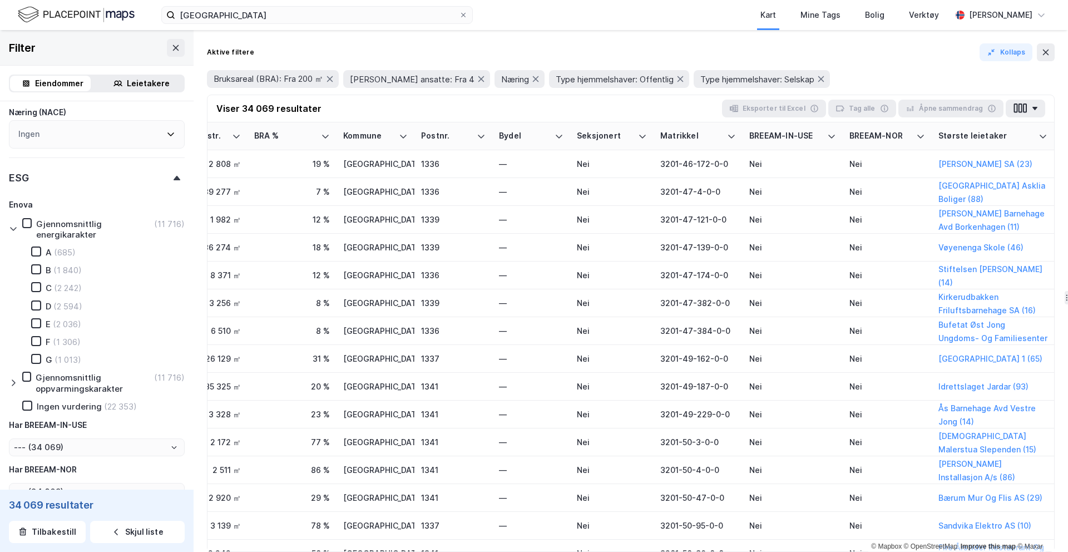
drag, startPoint x: 9, startPoint y: 504, endPoint x: 743, endPoint y: 263, distance: 772.2
click at [133, 502] on div "34 069 resultater" at bounding box center [97, 504] width 176 height 13
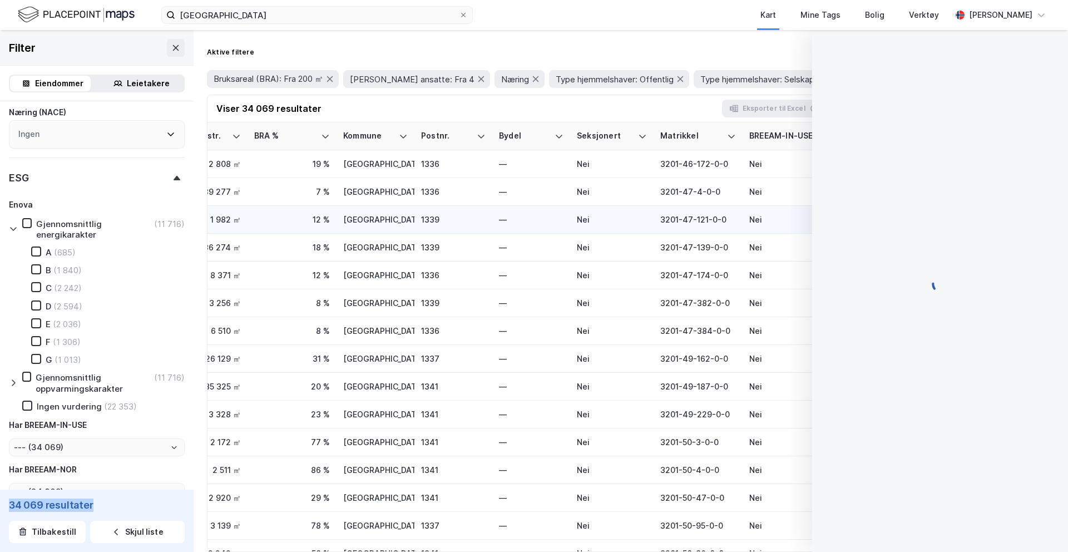
scroll to position [1, 0]
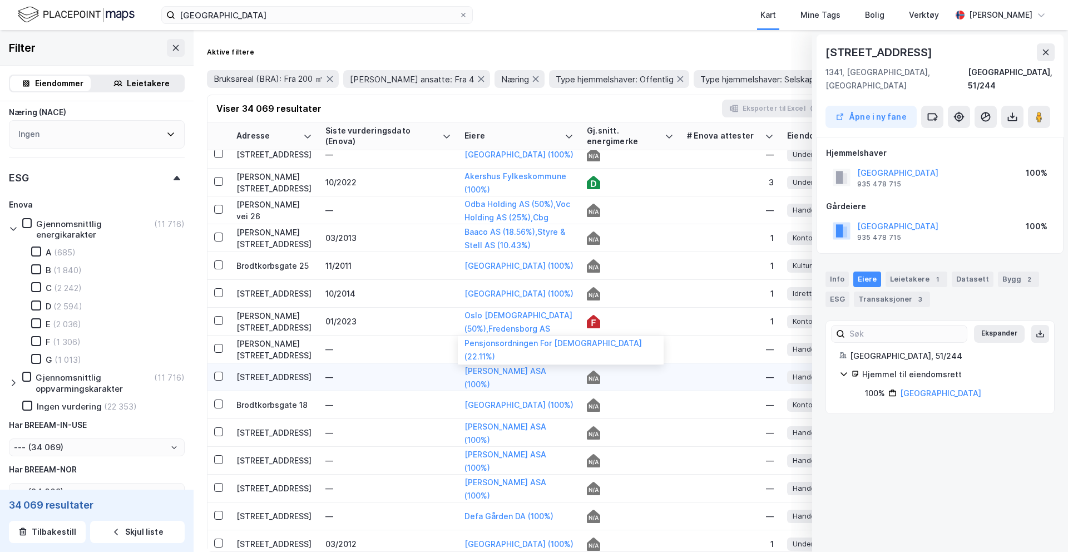
click at [483, 375] on div "[PERSON_NAME] ASA (100%)" at bounding box center [518, 376] width 109 height 25
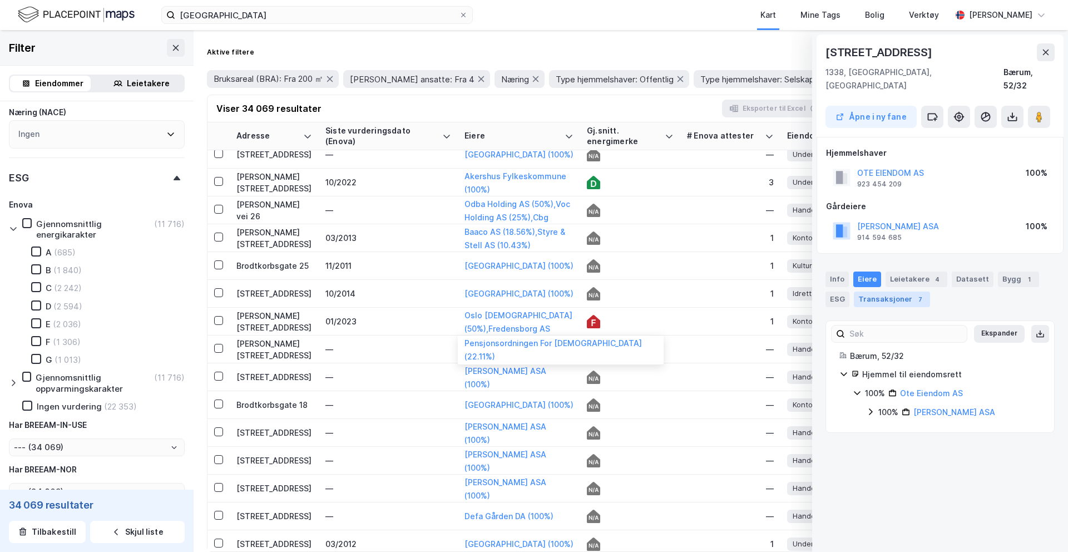
click at [899, 291] on div "Transaksjoner 7" at bounding box center [892, 299] width 76 height 16
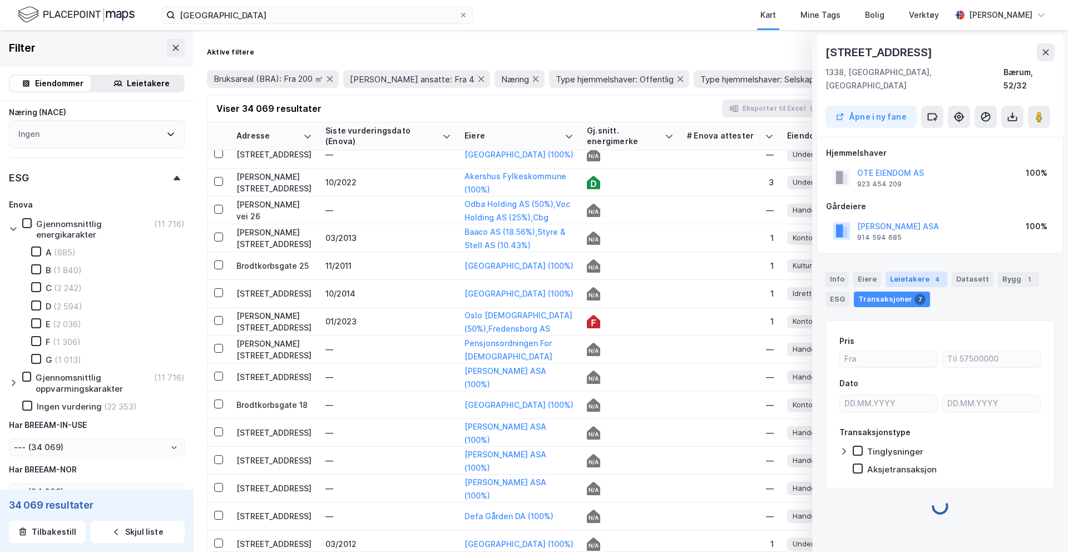
click at [923, 271] on div "Leietakere 4" at bounding box center [917, 279] width 62 height 16
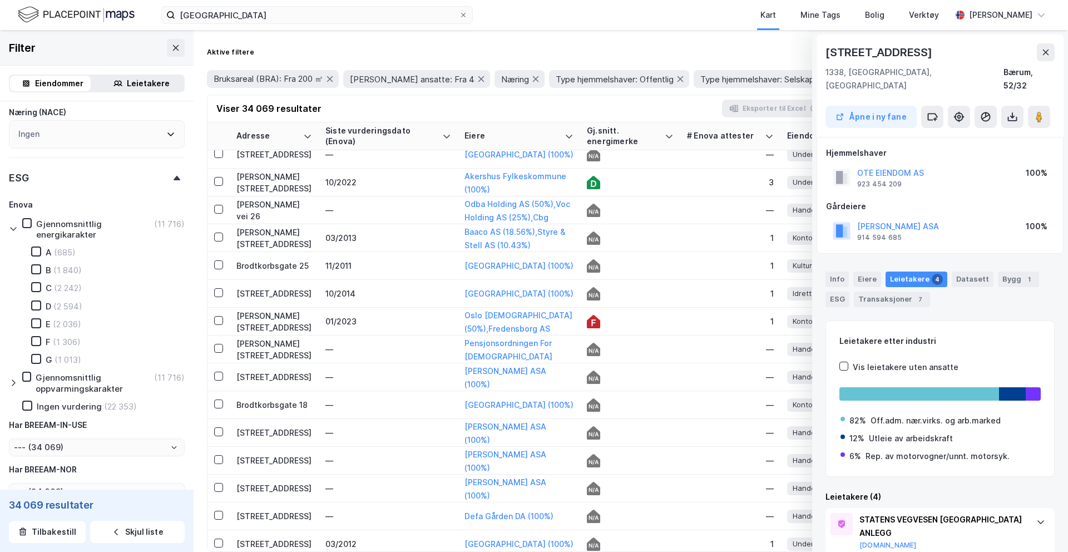
click at [879, 271] on div "Info [PERSON_NAME] 4 Datasett Bygg 1 ESG Transaksjoner 7" at bounding box center [939, 289] width 229 height 36
click at [866, 271] on div "Eiere" at bounding box center [867, 279] width 28 height 16
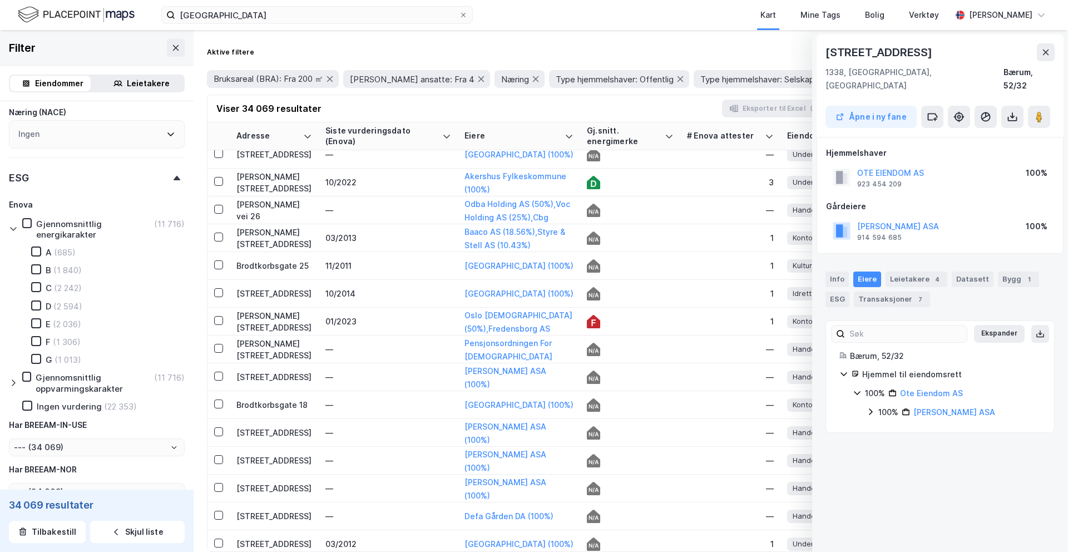
click at [868, 407] on icon at bounding box center [870, 411] width 9 height 9
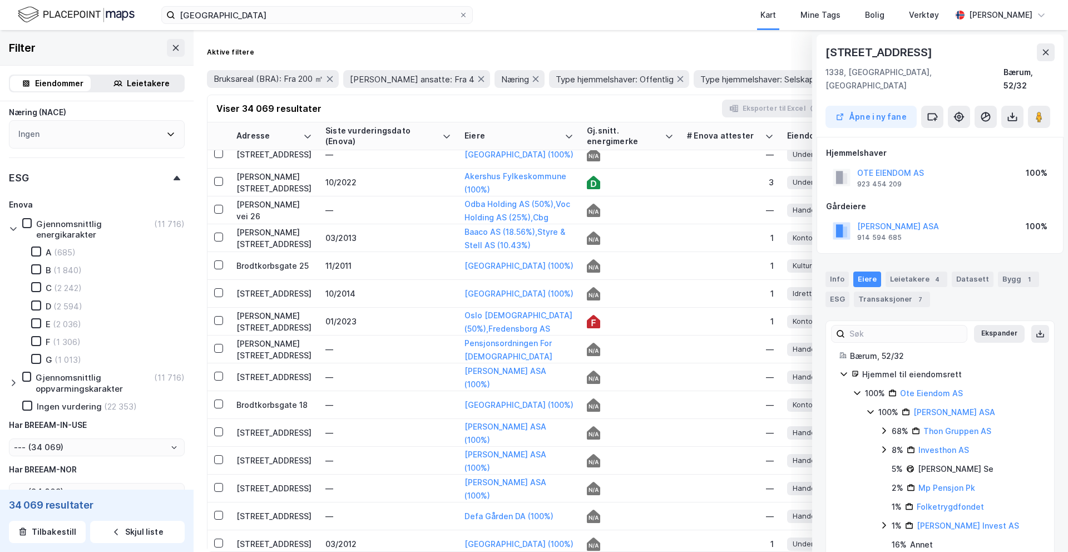
scroll to position [27, 0]
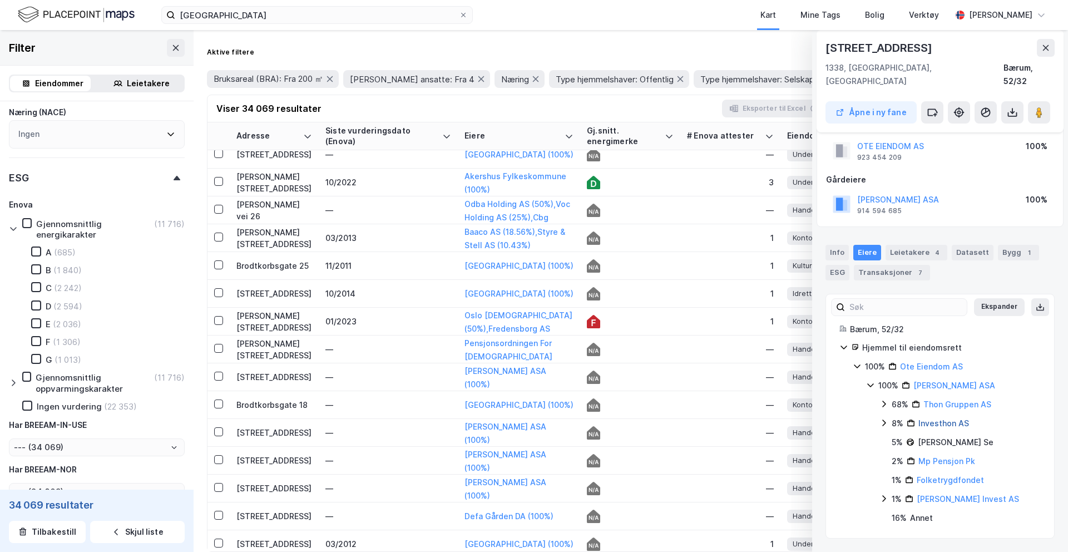
click at [955, 424] on link "Investhon AS" at bounding box center [943, 422] width 51 height 9
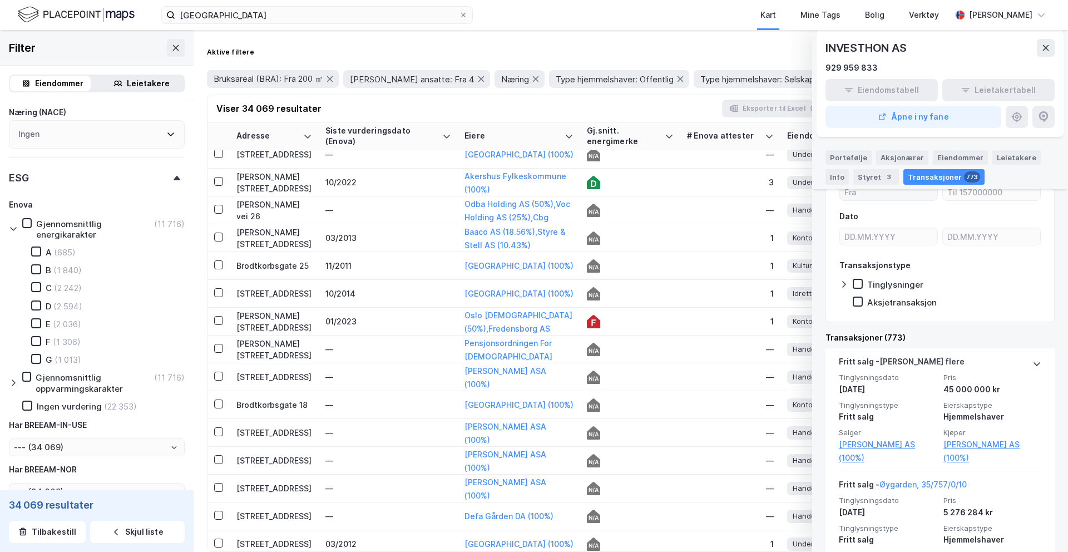
scroll to position [123, 0]
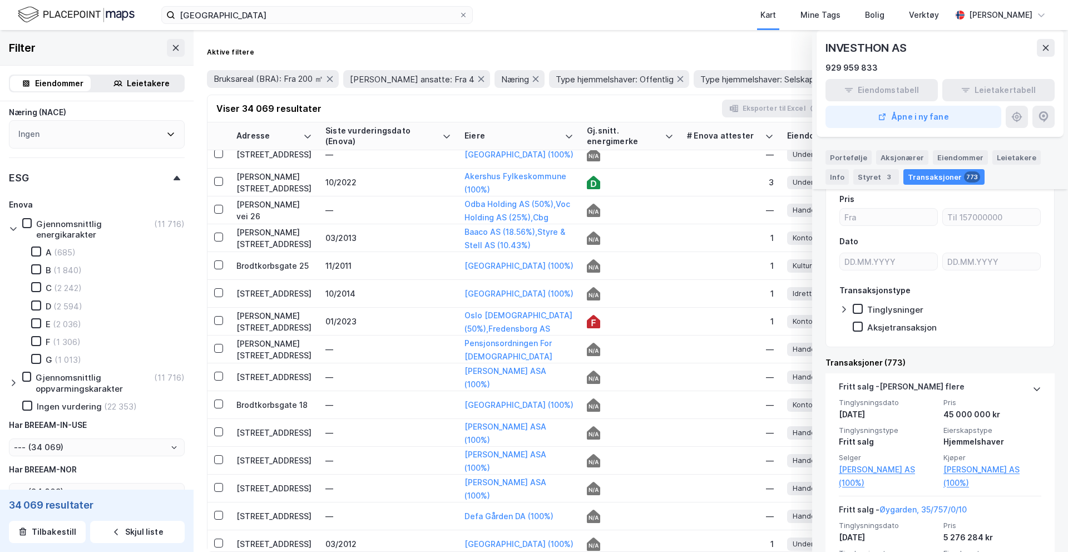
click at [871, 185] on div "Portefølje Aksjonærer Eiendommer Leietakere Info Styret 3 Transaksjoner 773" at bounding box center [940, 163] width 256 height 52
click at [874, 177] on div "Styret 3" at bounding box center [876, 177] width 46 height 16
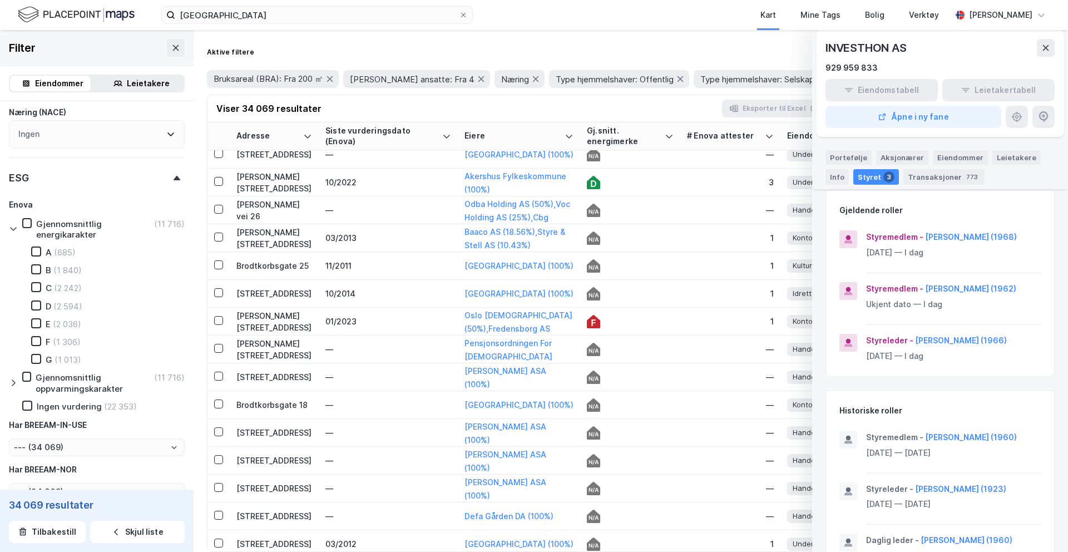
scroll to position [115, 0]
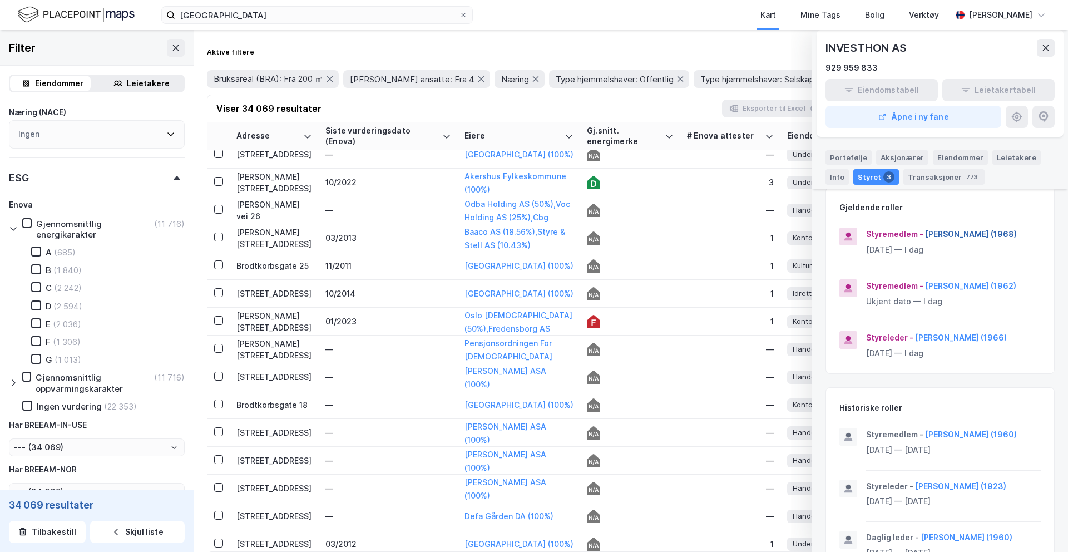
click at [0, 0] on button "[PERSON_NAME] (1968)" at bounding box center [0, 0] width 0 height 0
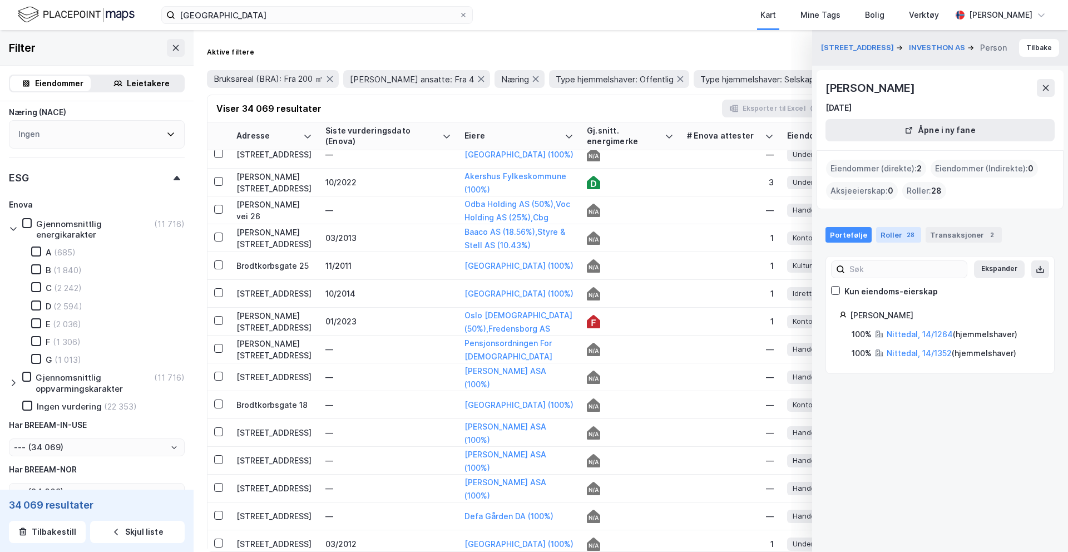
click at [904, 238] on div "28" at bounding box center [910, 234] width 12 height 11
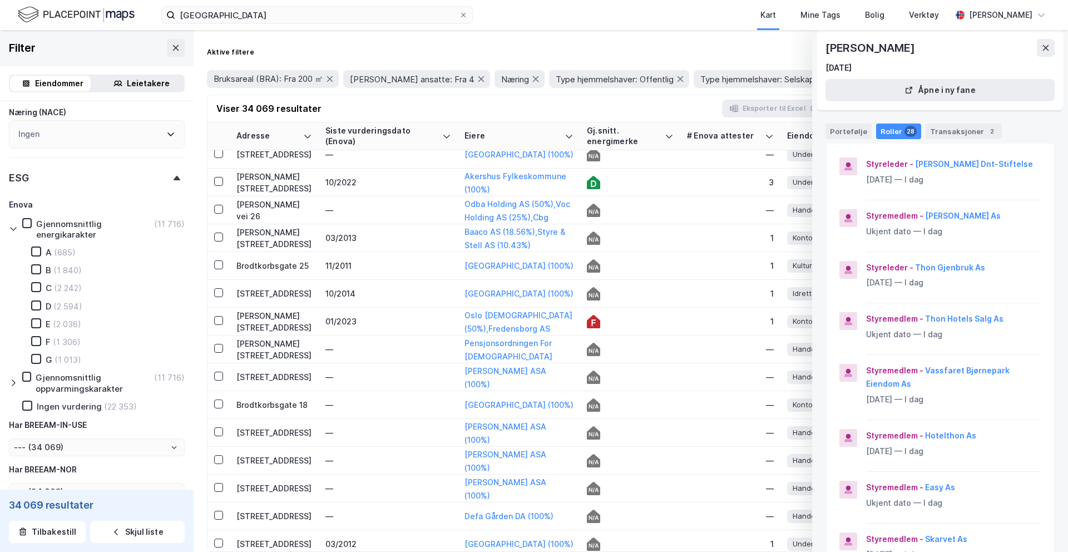
scroll to position [0, 0]
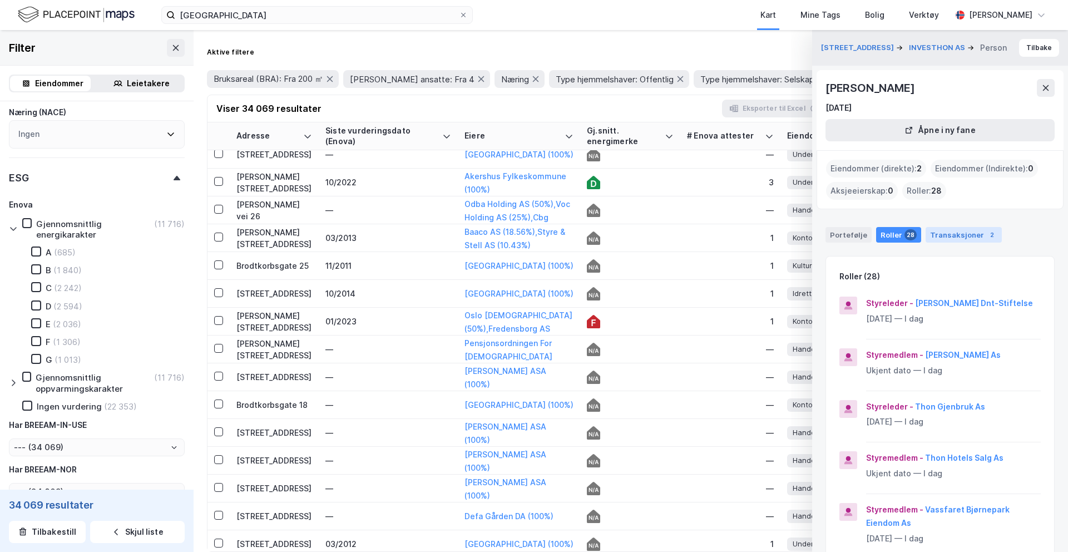
click at [961, 232] on div "Transaksjoner 2" at bounding box center [964, 235] width 76 height 16
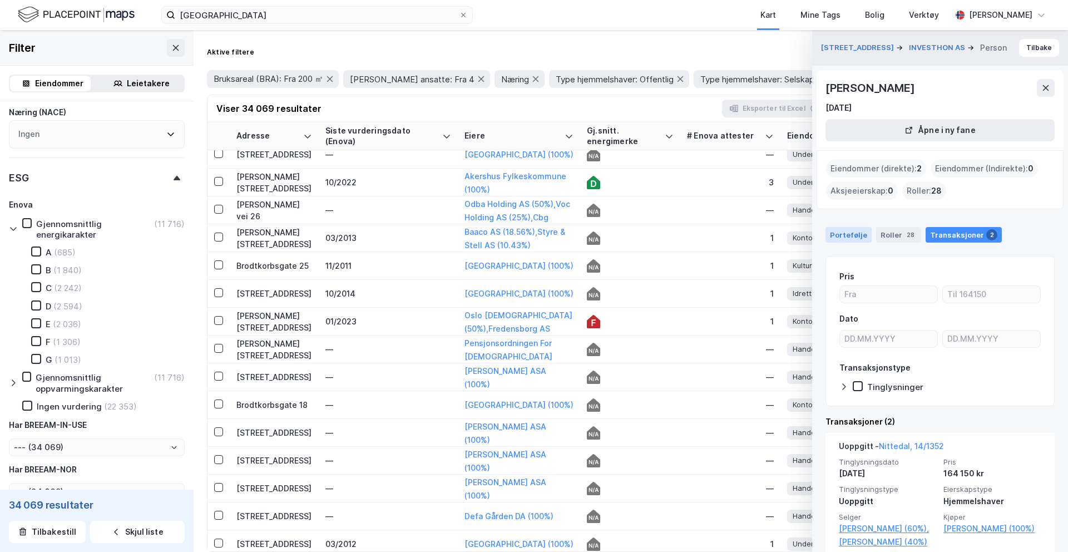
click at [845, 242] on div "Portefølje" at bounding box center [848, 235] width 46 height 16
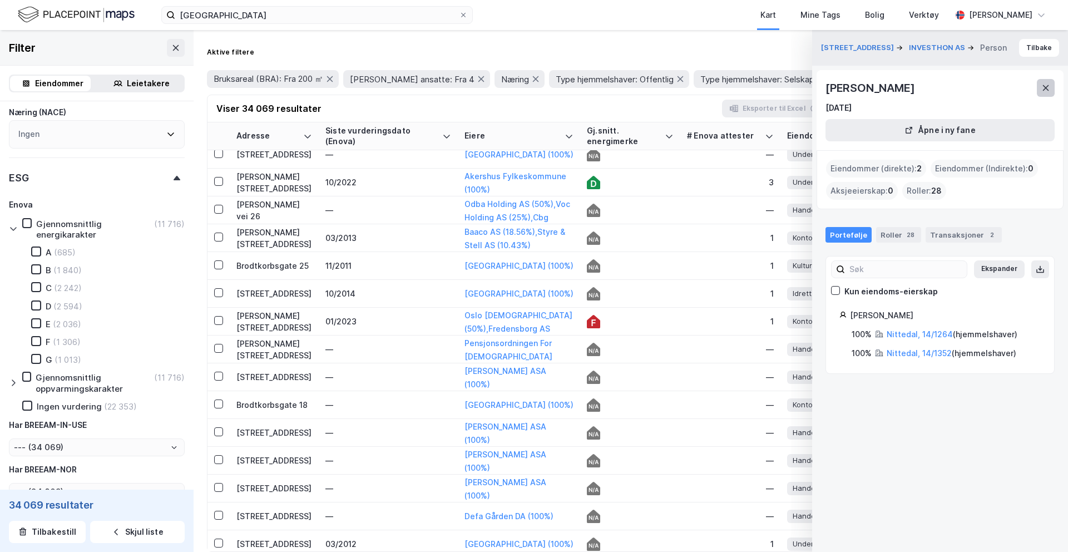
click at [1047, 90] on icon at bounding box center [1045, 87] width 9 height 9
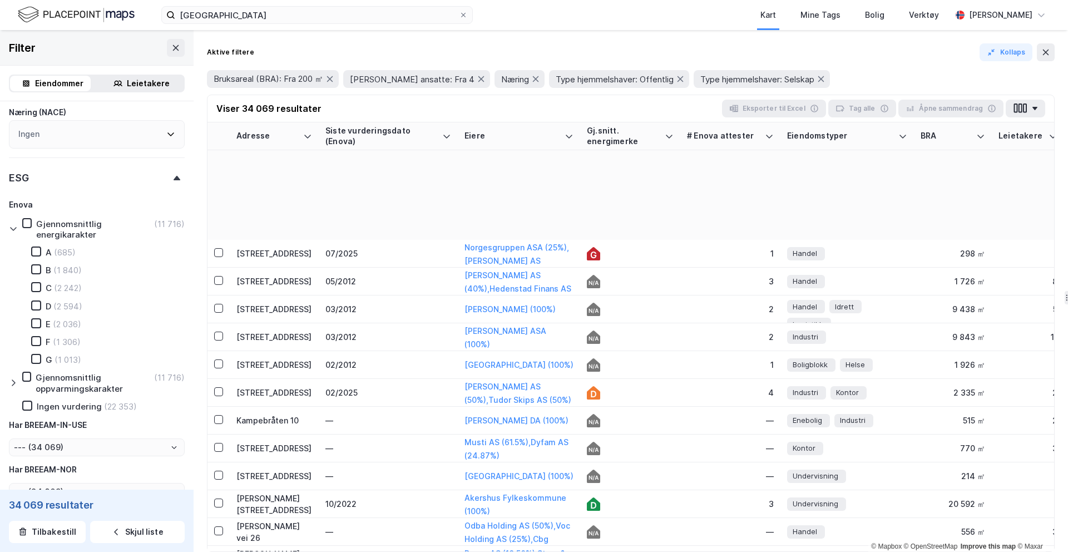
scroll to position [712, 0]
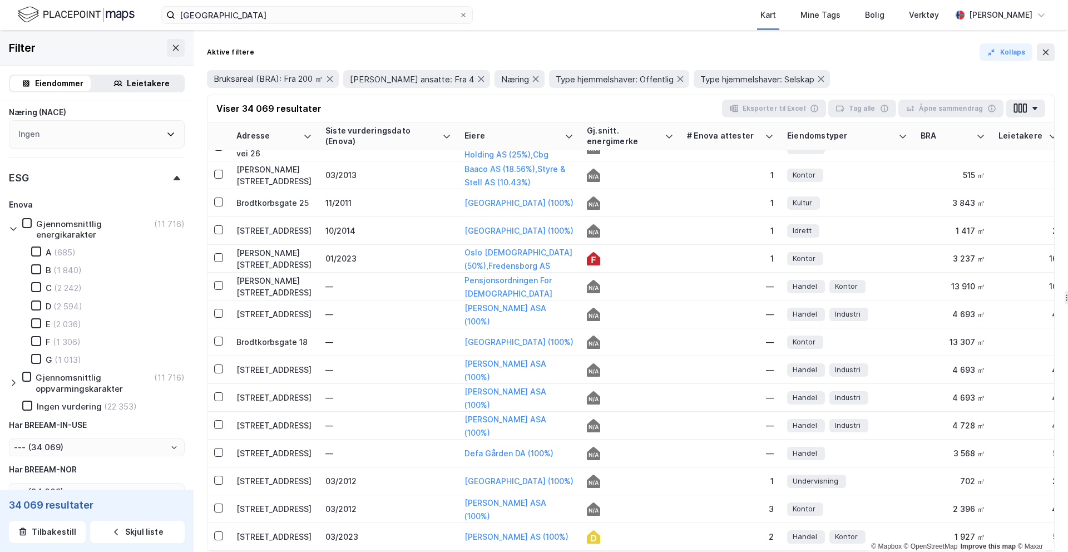
click at [13, 233] on div at bounding box center [15, 229] width 13 height 22
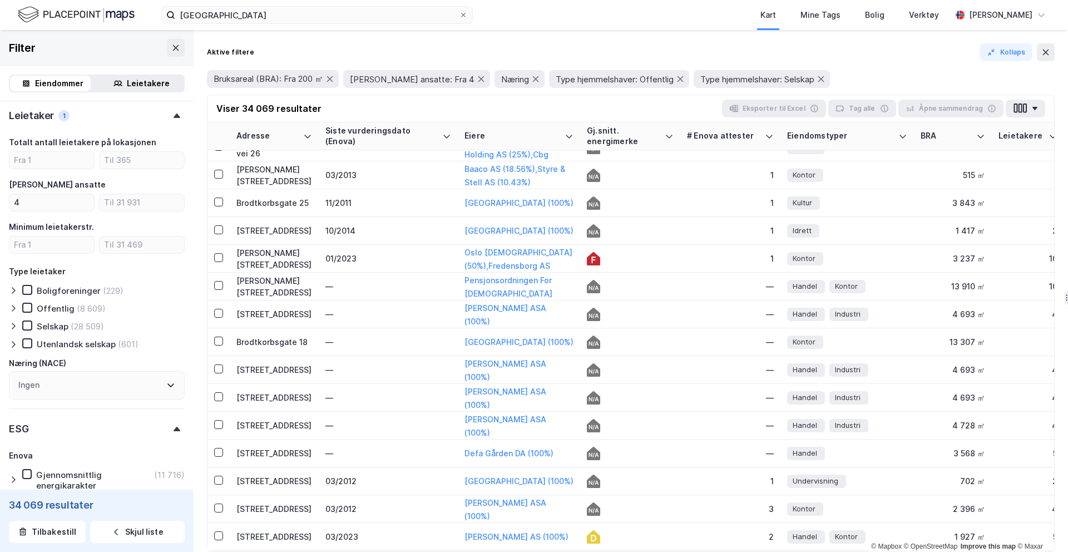
scroll to position [874, 0]
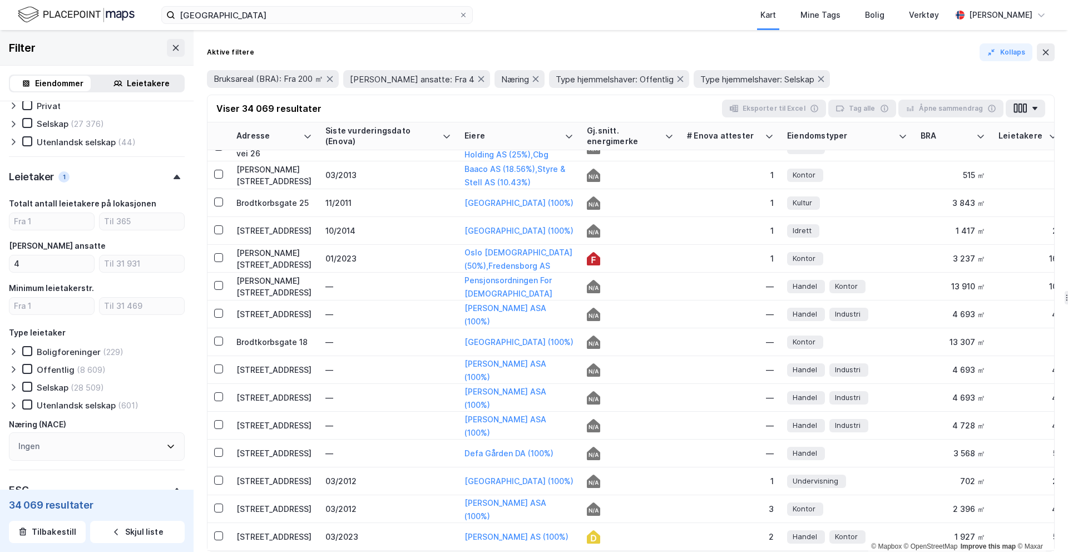
click at [14, 365] on icon at bounding box center [13, 369] width 9 height 9
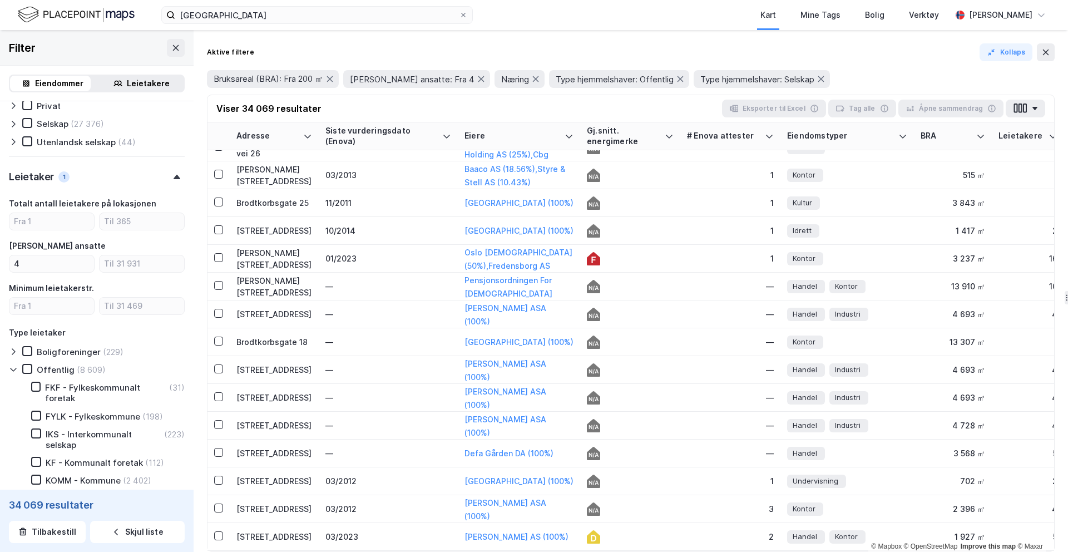
click at [14, 365] on icon at bounding box center [13, 369] width 9 height 9
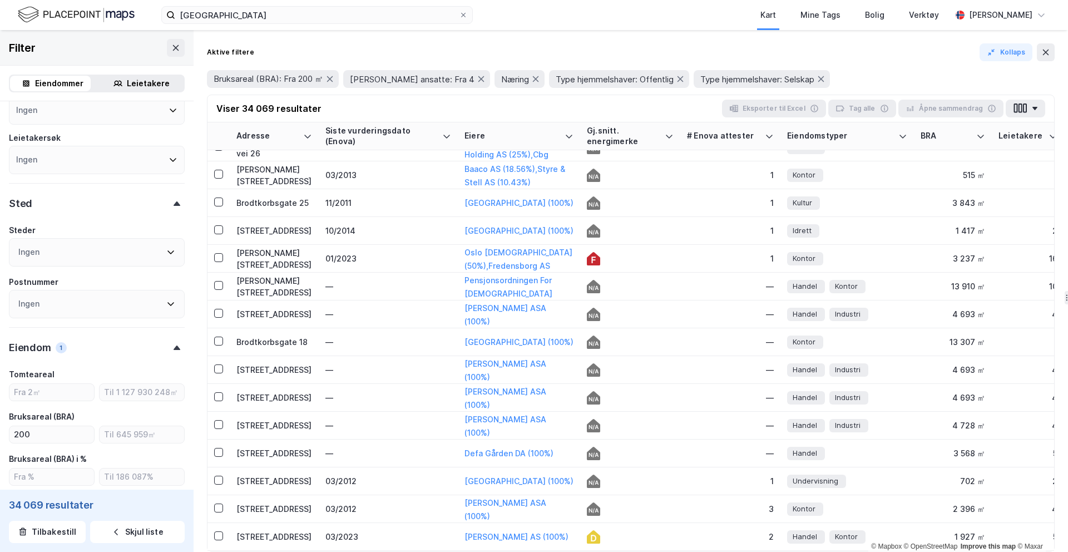
scroll to position [0, 0]
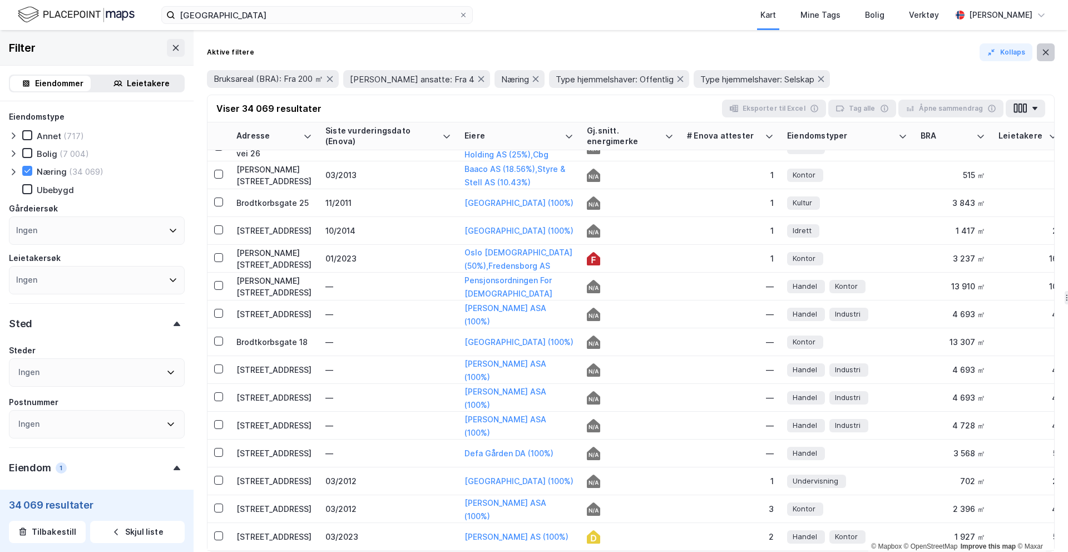
click at [1043, 55] on icon at bounding box center [1046, 53] width 6 height 6
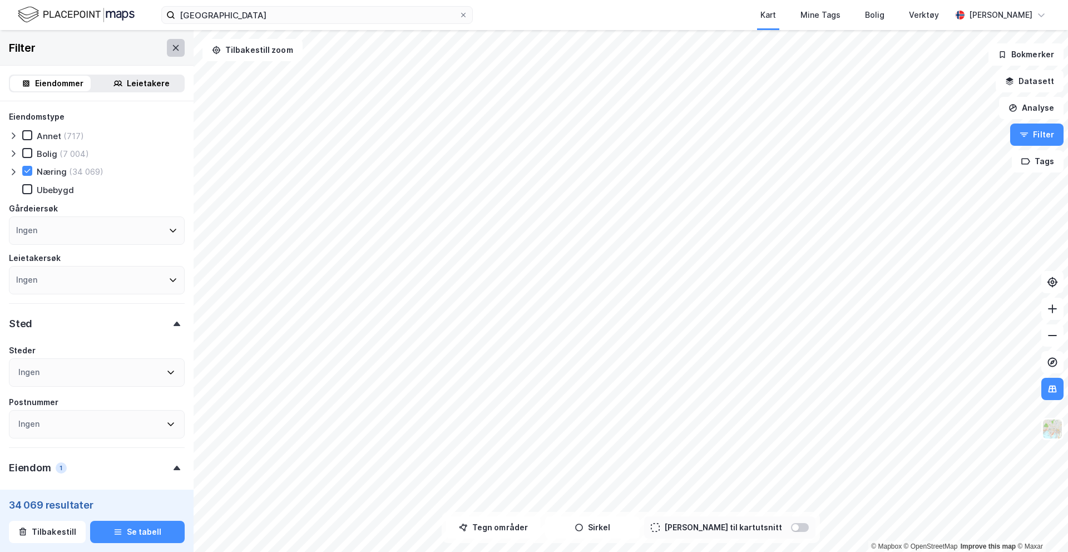
click at [171, 51] on icon at bounding box center [175, 47] width 9 height 9
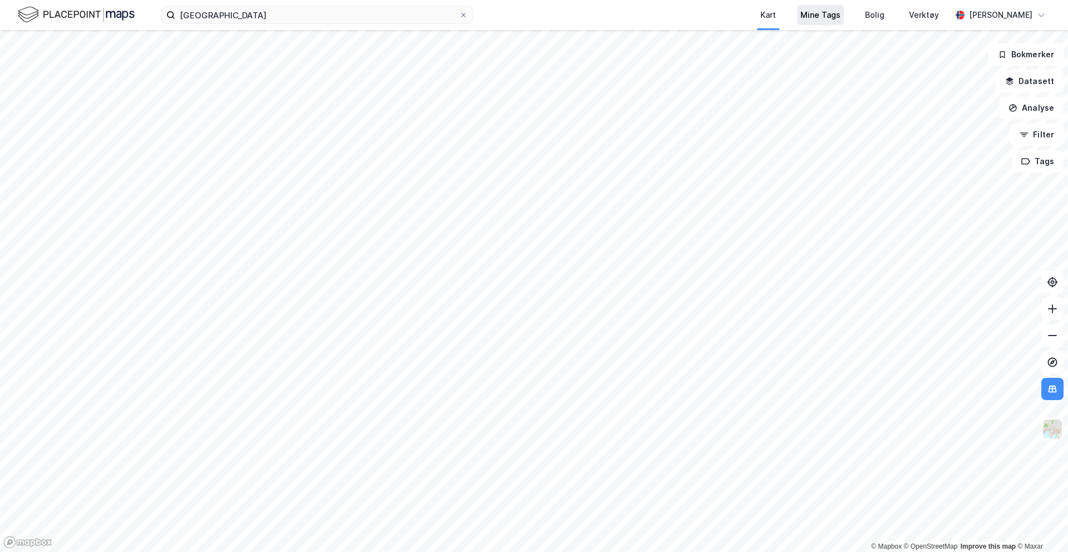
click at [814, 16] on div "Mine Tags" at bounding box center [820, 14] width 40 height 13
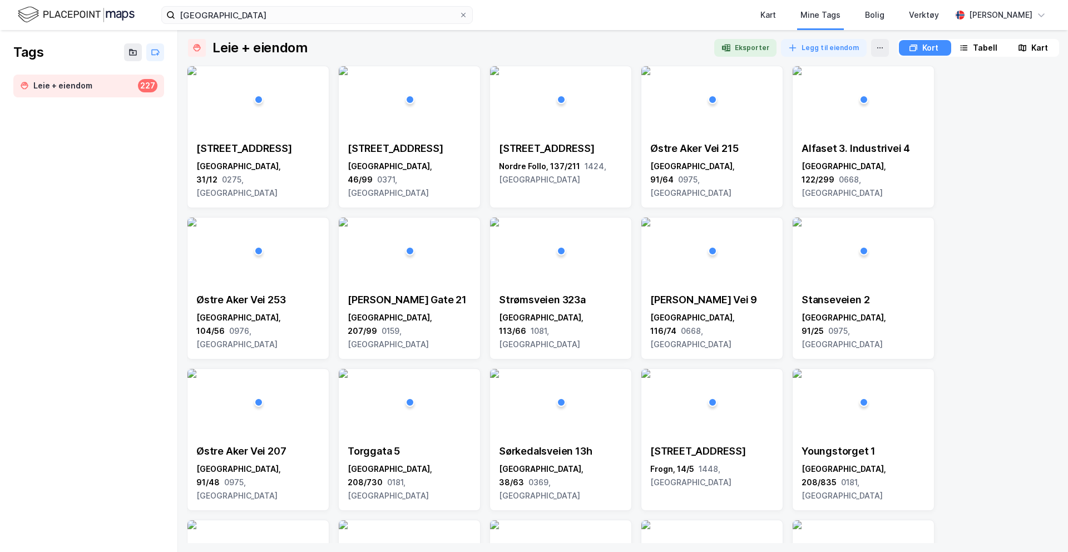
click at [92, 130] on div "Leie + eiendom 227" at bounding box center [88, 105] width 177 height 60
click at [234, 159] on div "[STREET_ADDRESS]" at bounding box center [257, 171] width 123 height 58
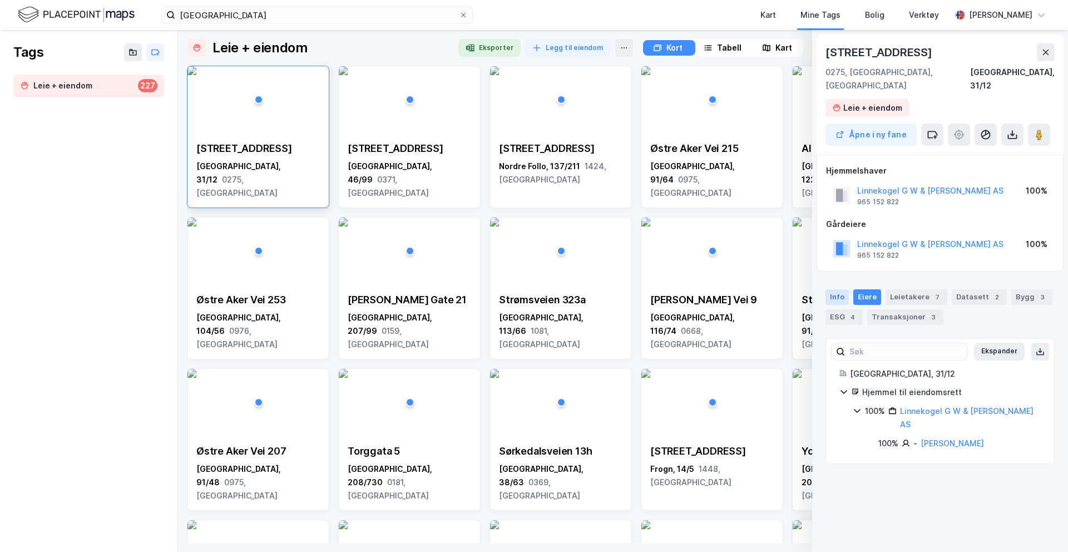
click at [838, 289] on div "Info" at bounding box center [836, 297] width 23 height 16
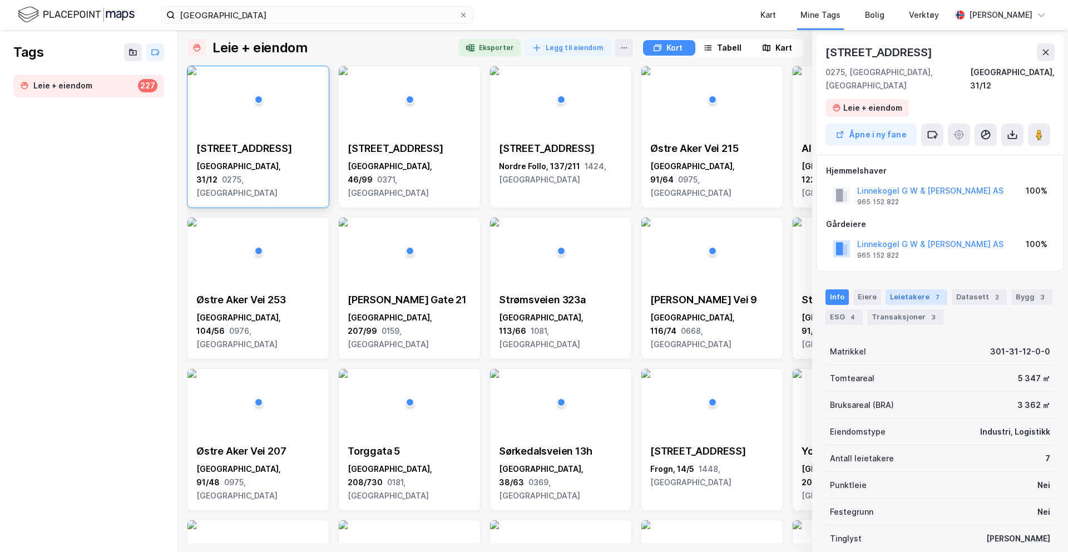
click at [911, 289] on div "Leietakere 7" at bounding box center [917, 297] width 62 height 16
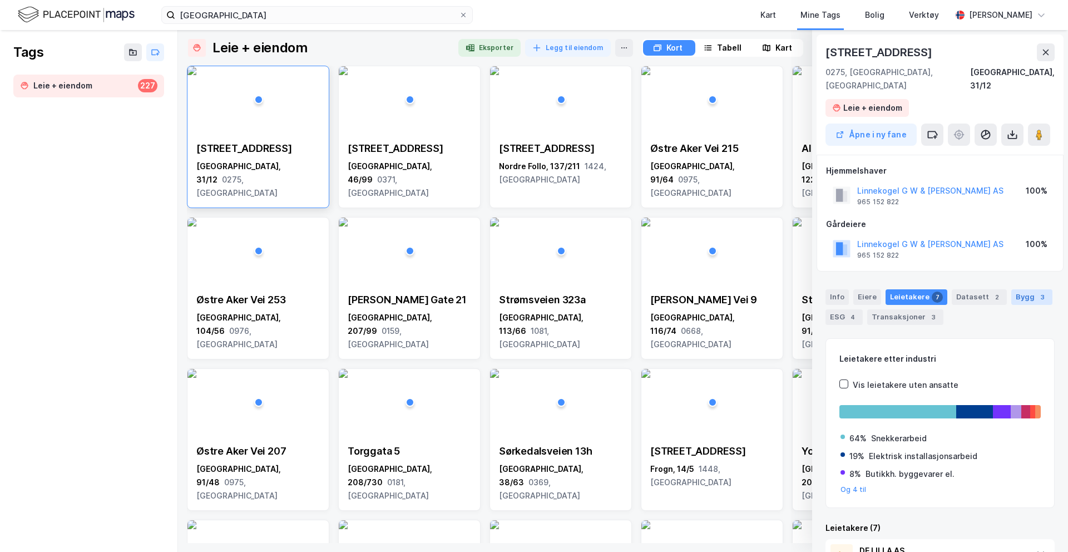
click at [1020, 289] on div "Bygg 3" at bounding box center [1031, 297] width 41 height 16
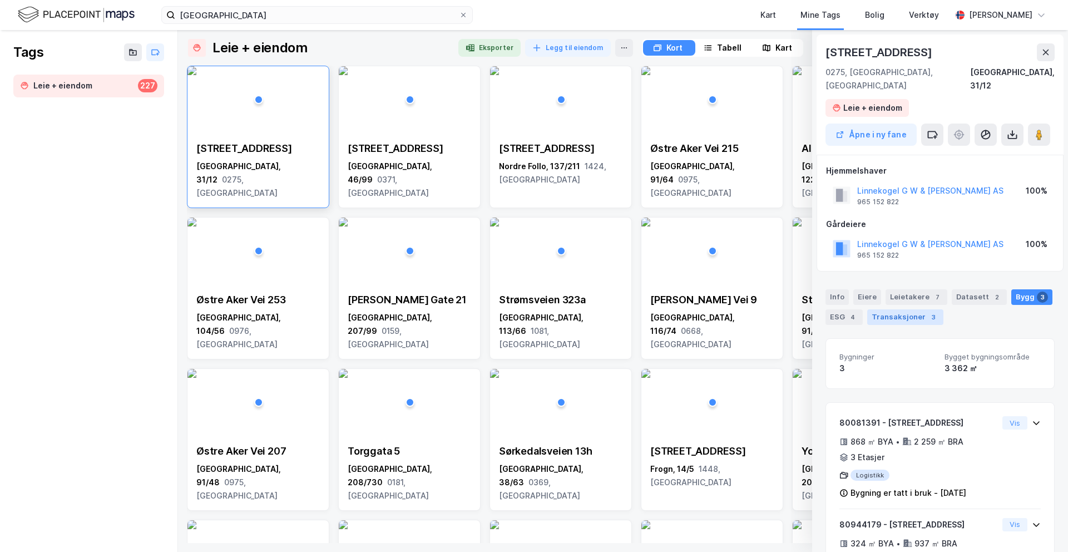
click at [900, 309] on div "Transaksjoner 3" at bounding box center [905, 317] width 76 height 16
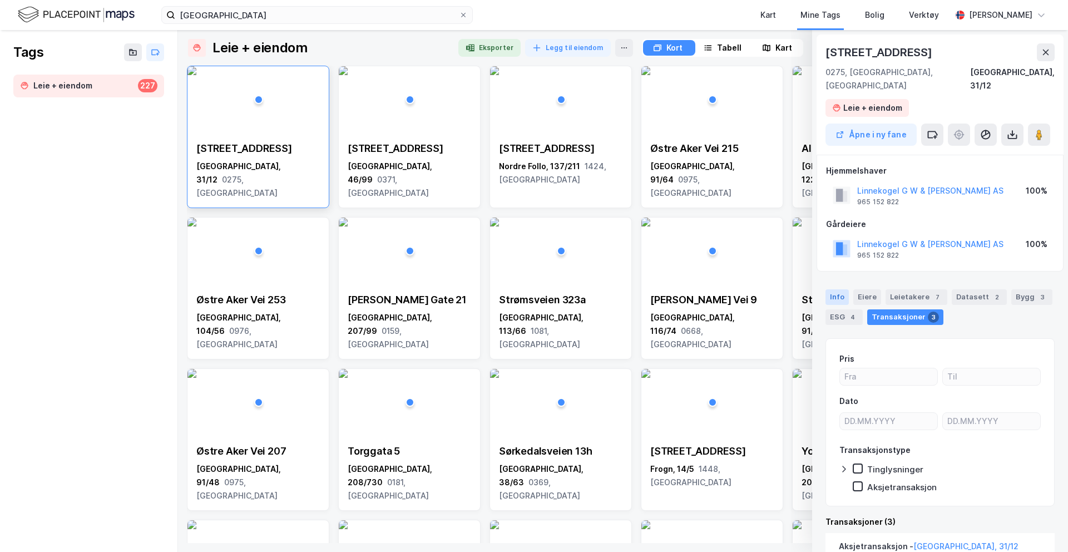
click at [828, 289] on div "Info" at bounding box center [836, 297] width 23 height 16
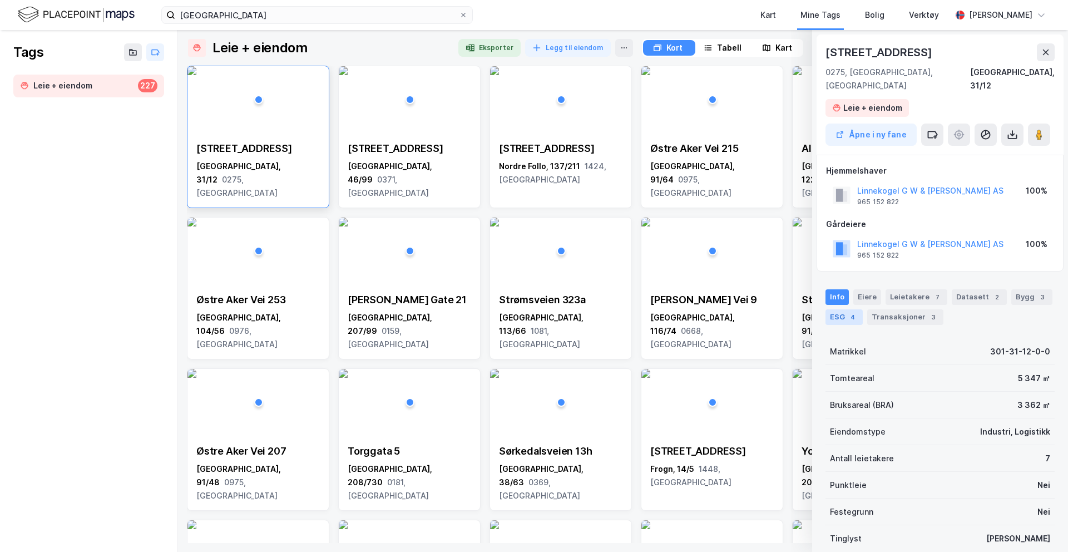
click at [831, 309] on div "ESG 4" at bounding box center [843, 317] width 37 height 16
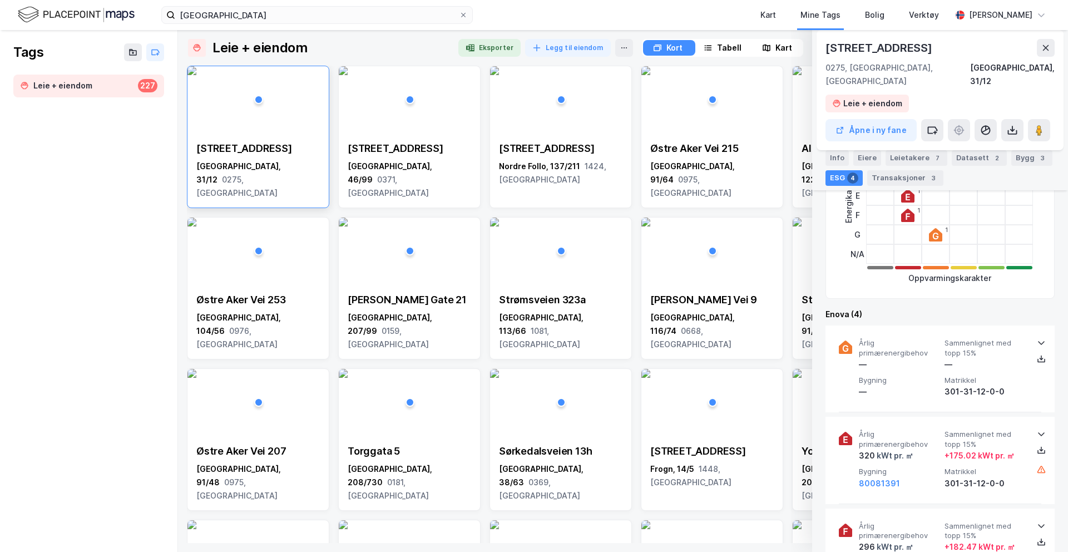
scroll to position [300, 0]
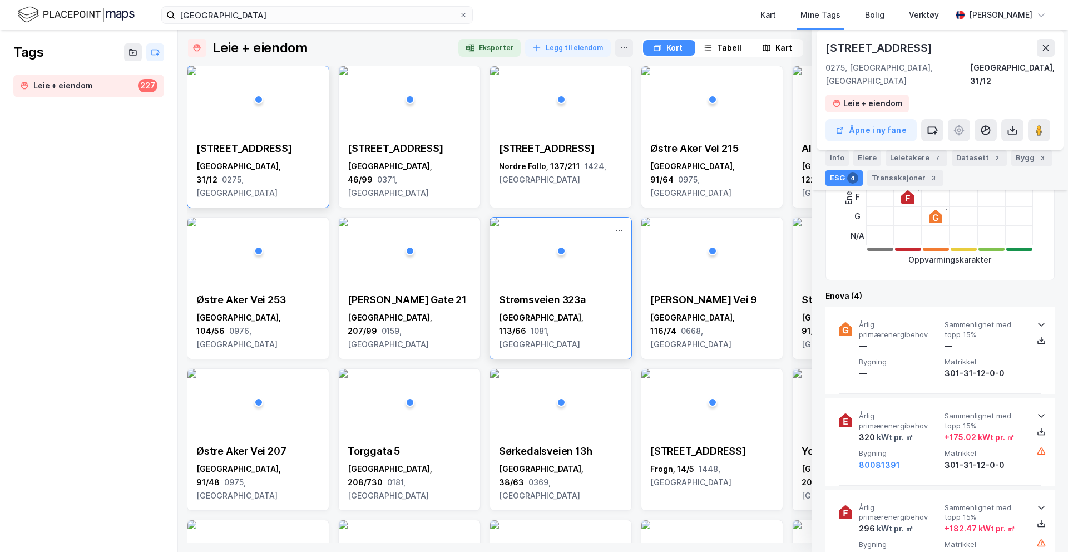
click at [499, 219] on img at bounding box center [494, 221] width 9 height 9
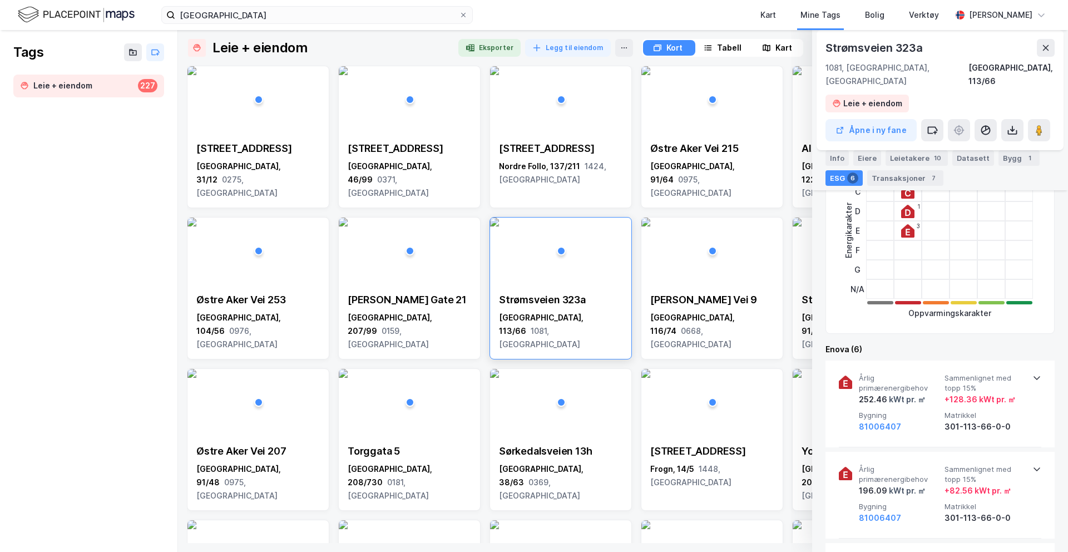
scroll to position [0, 0]
click at [713, 50] on div "Tabell" at bounding box center [723, 48] width 50 height 16
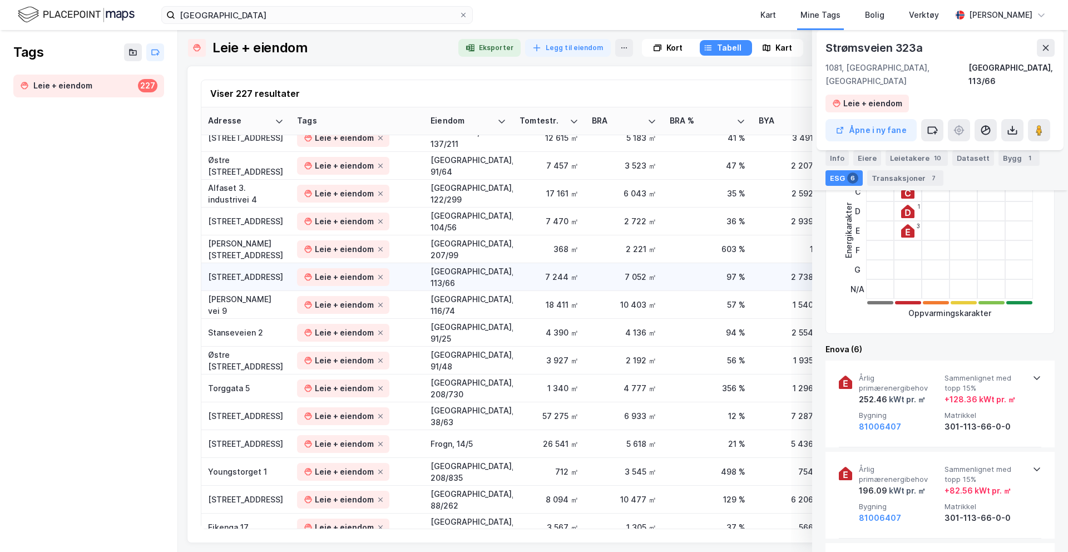
scroll to position [71, 0]
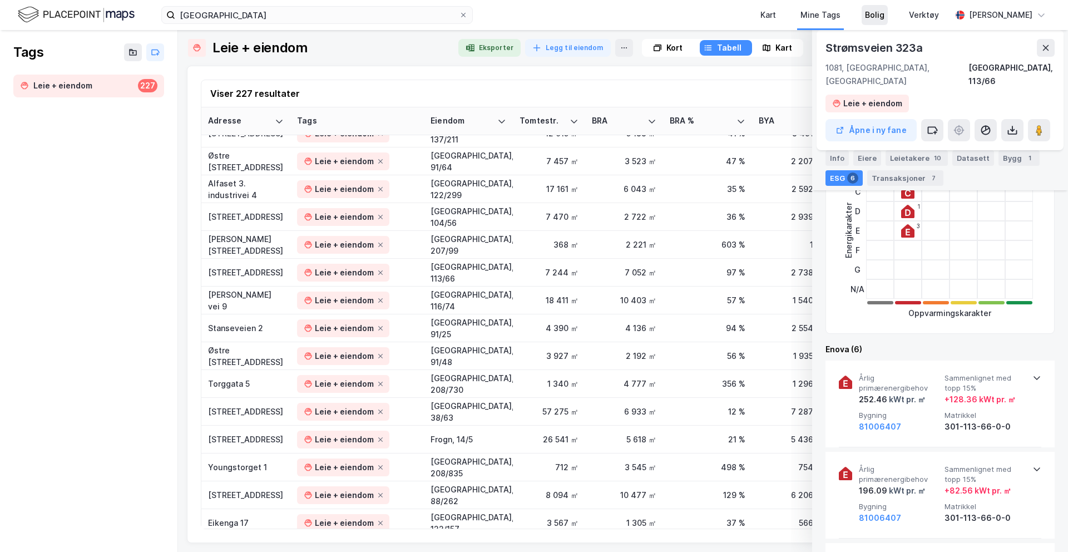
click at [867, 19] on div "Bolig" at bounding box center [874, 14] width 19 height 13
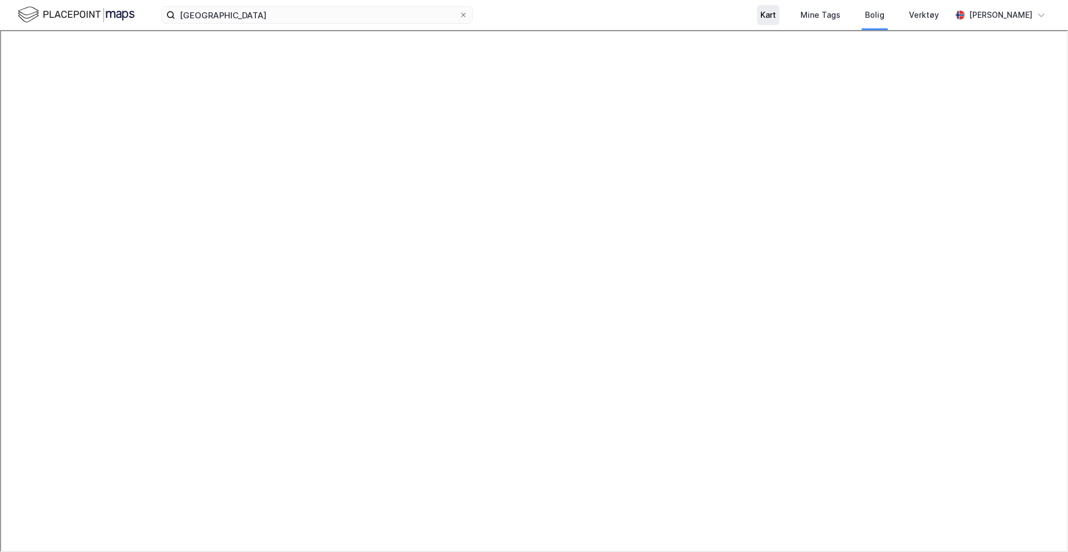
click at [769, 18] on div "Kart" at bounding box center [768, 14] width 16 height 13
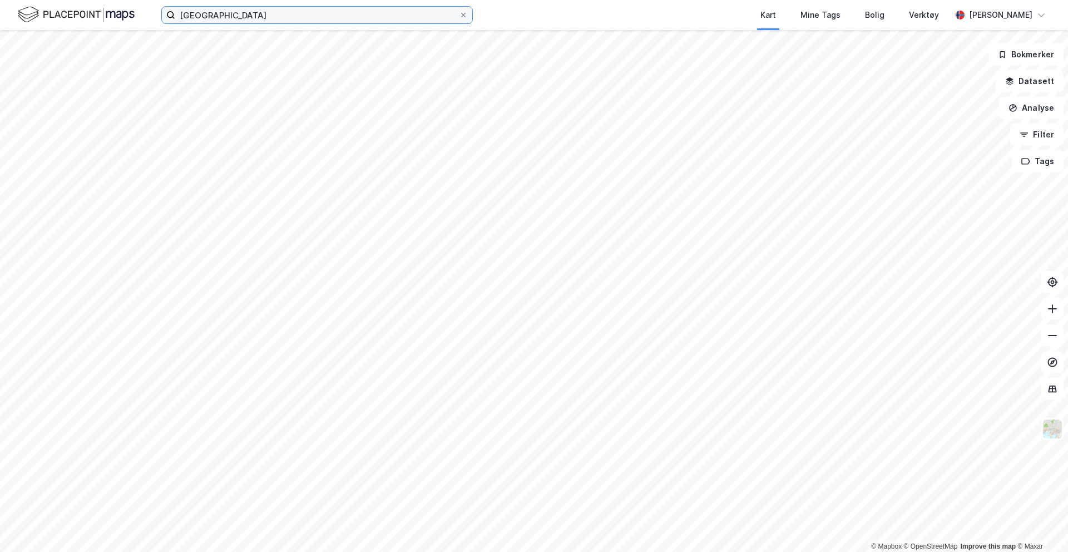
click at [247, 11] on input "[GEOGRAPHIC_DATA]" at bounding box center [317, 15] width 284 height 17
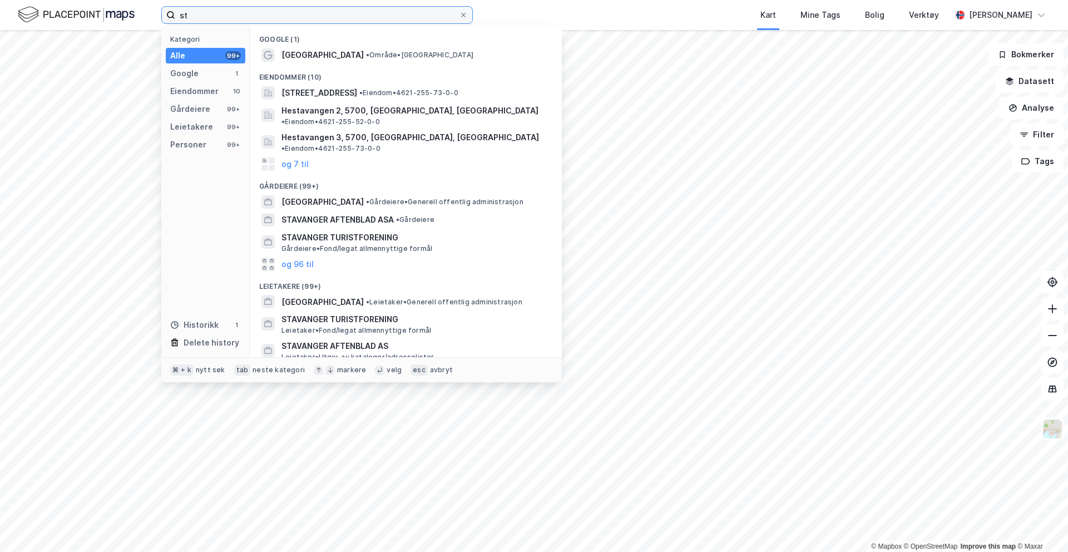
type input "s"
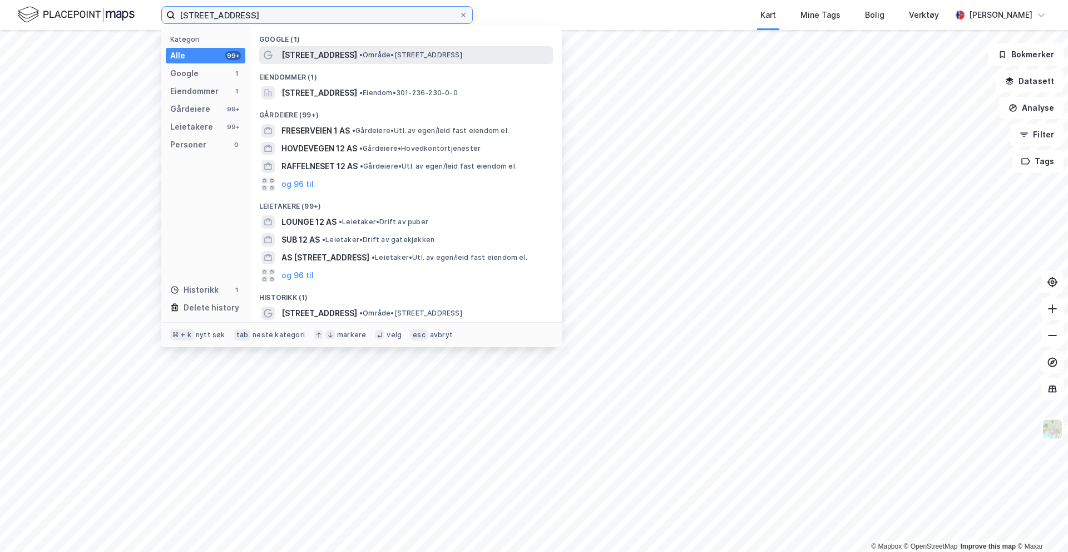
type input "[STREET_ADDRESS]"
click at [292, 52] on span "[STREET_ADDRESS]" at bounding box center [319, 54] width 76 height 13
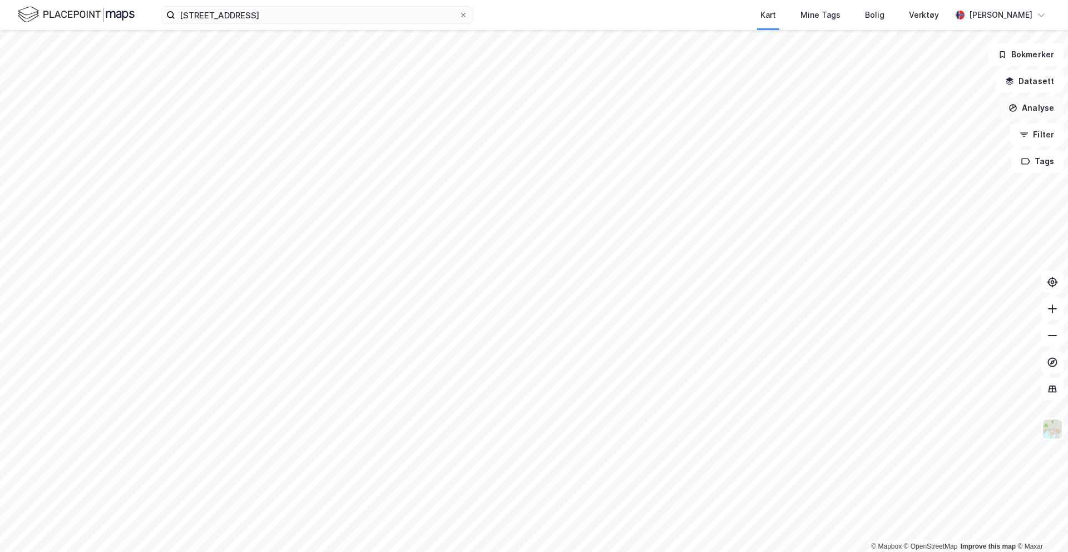
click at [1033, 105] on button "Analyse" at bounding box center [1031, 108] width 65 height 22
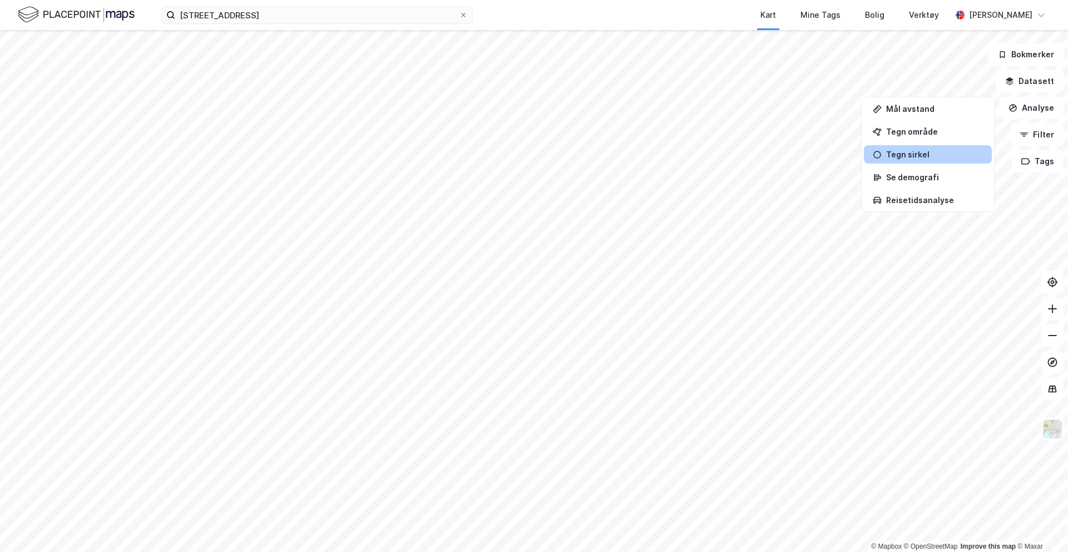
click at [939, 150] on div "Tegn sirkel" at bounding box center [934, 154] width 97 height 9
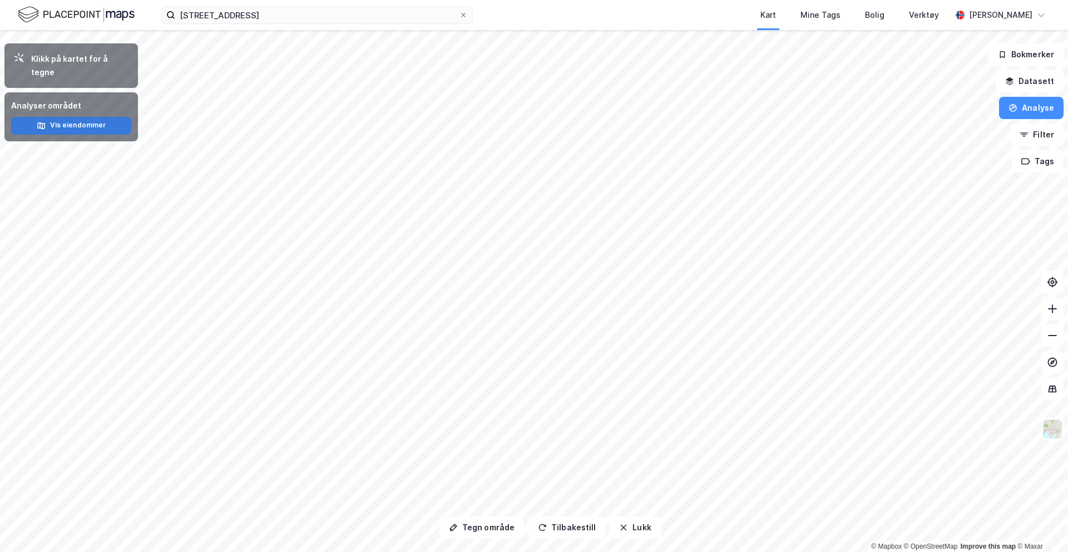
click at [112, 117] on button "Vis eiendommer" at bounding box center [71, 126] width 120 height 18
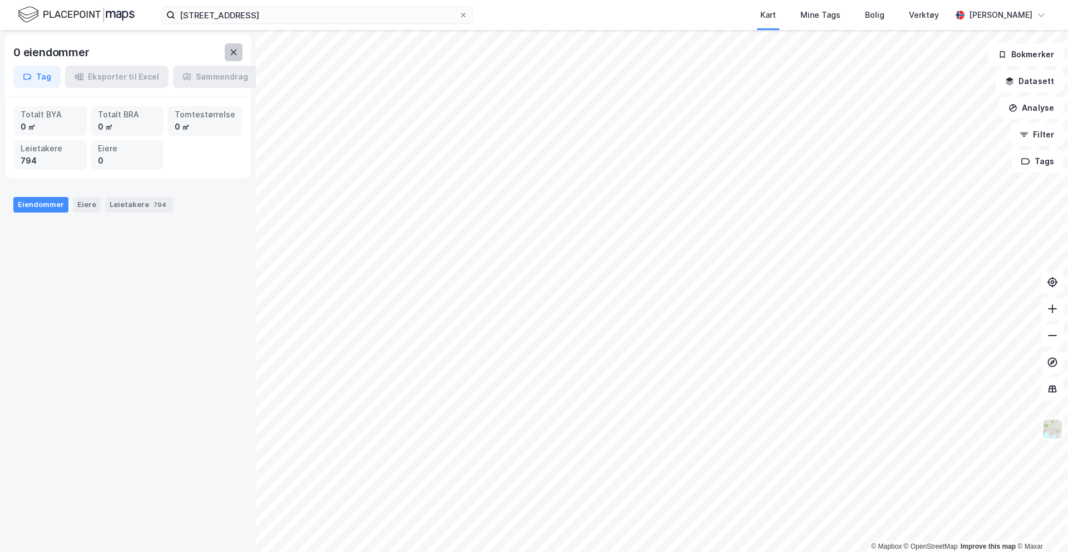
click at [231, 50] on icon at bounding box center [233, 52] width 9 height 9
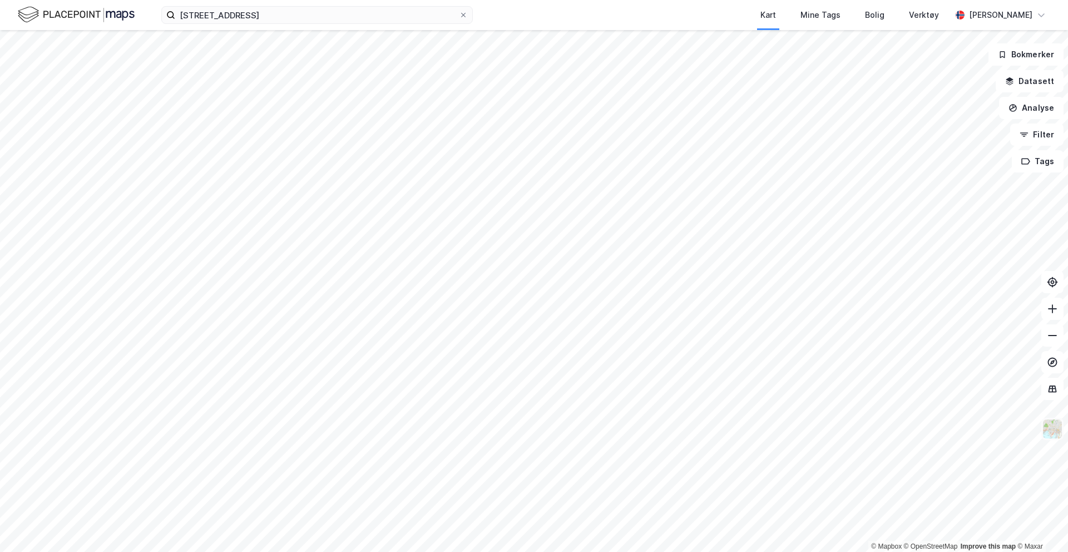
click at [1057, 435] on img at bounding box center [1052, 428] width 21 height 21
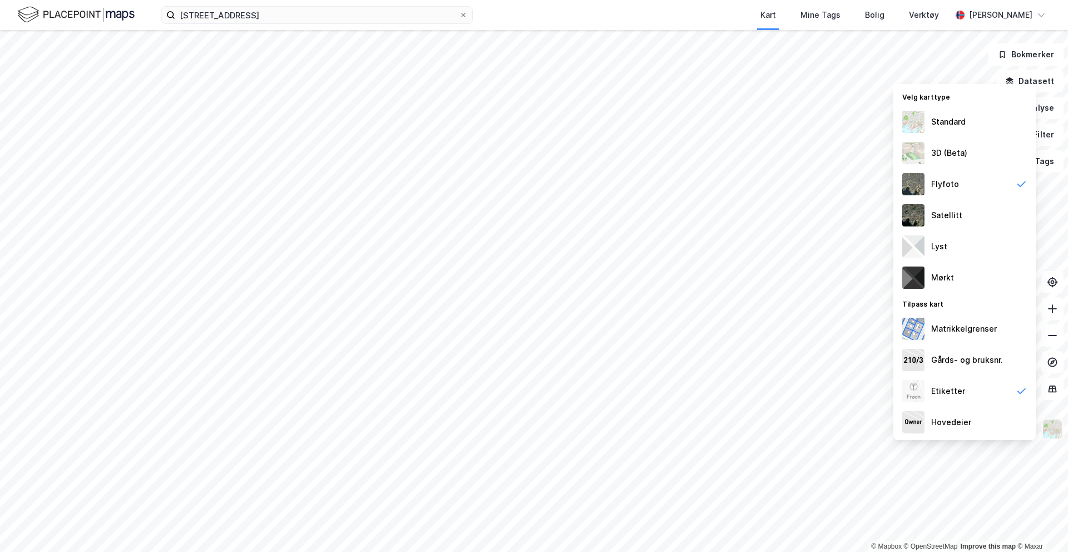
click at [1052, 429] on img at bounding box center [1052, 428] width 21 height 21
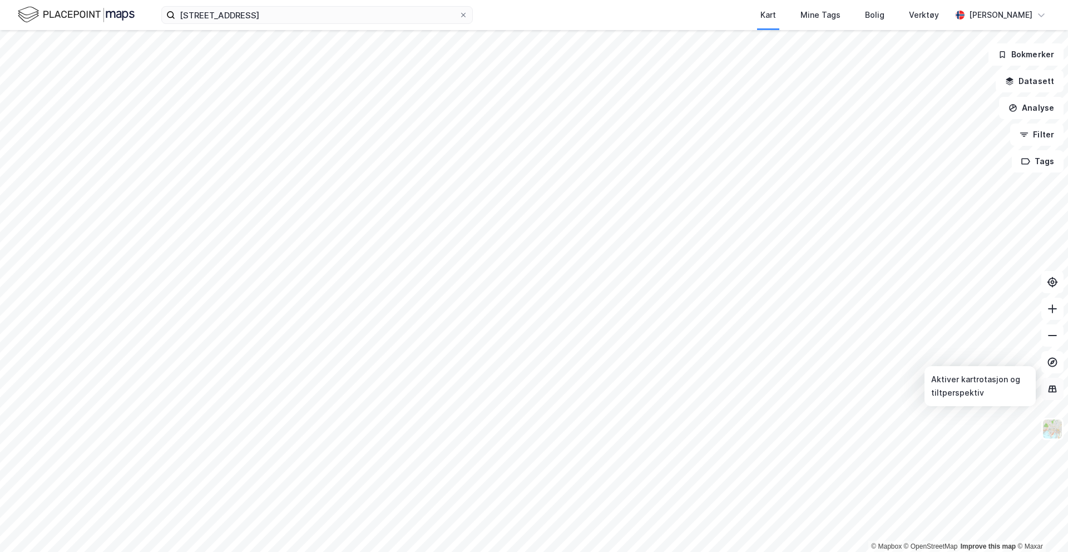
click at [1055, 392] on icon at bounding box center [1053, 388] width 8 height 7
click at [1037, 81] on button "Datasett" at bounding box center [1030, 81] width 68 height 22
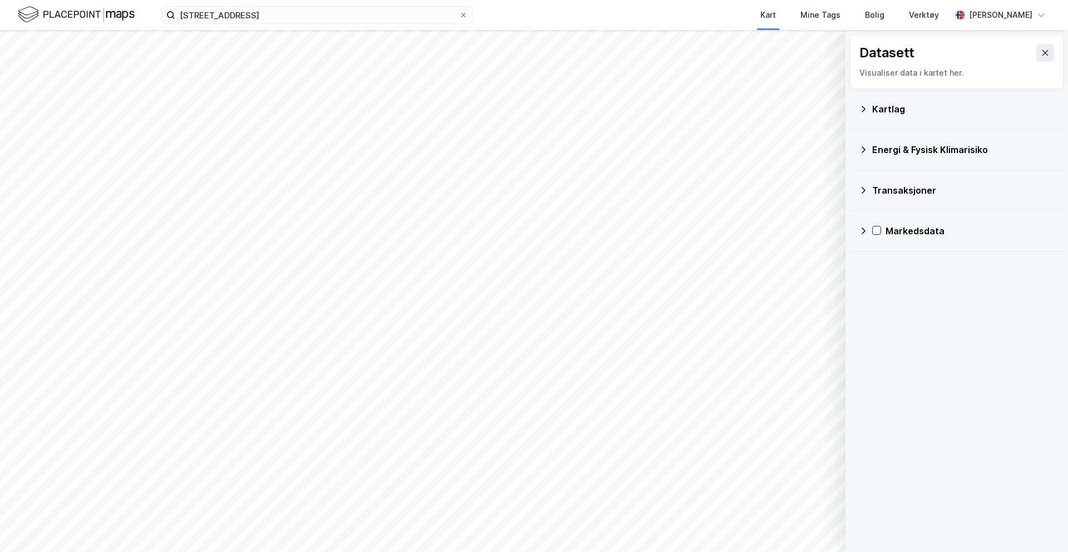
click at [918, 152] on div "Energi & Fysisk Klimarisiko" at bounding box center [963, 149] width 182 height 13
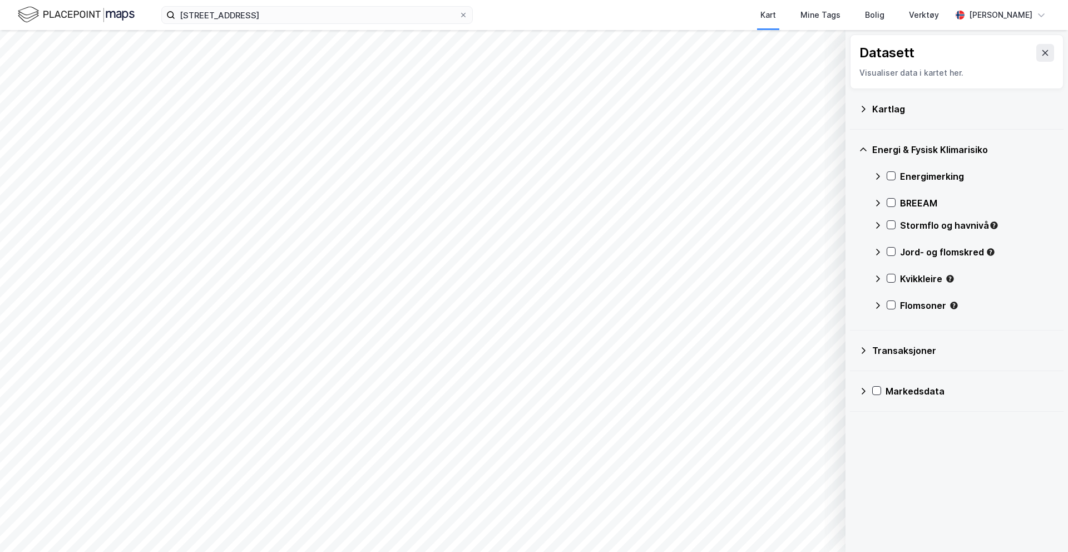
click at [882, 176] on icon at bounding box center [877, 176] width 9 height 9
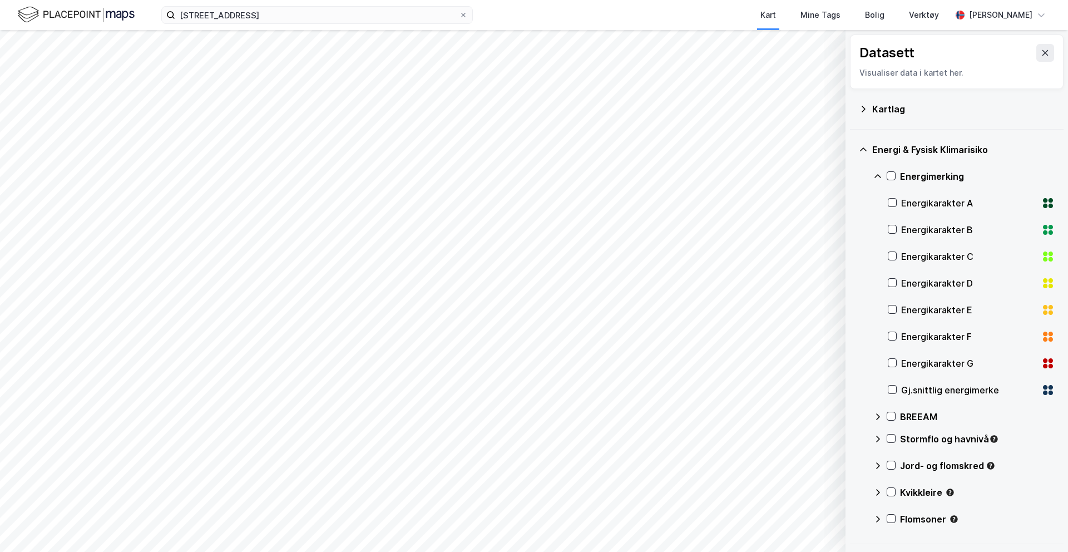
click at [881, 175] on icon at bounding box center [877, 176] width 9 height 9
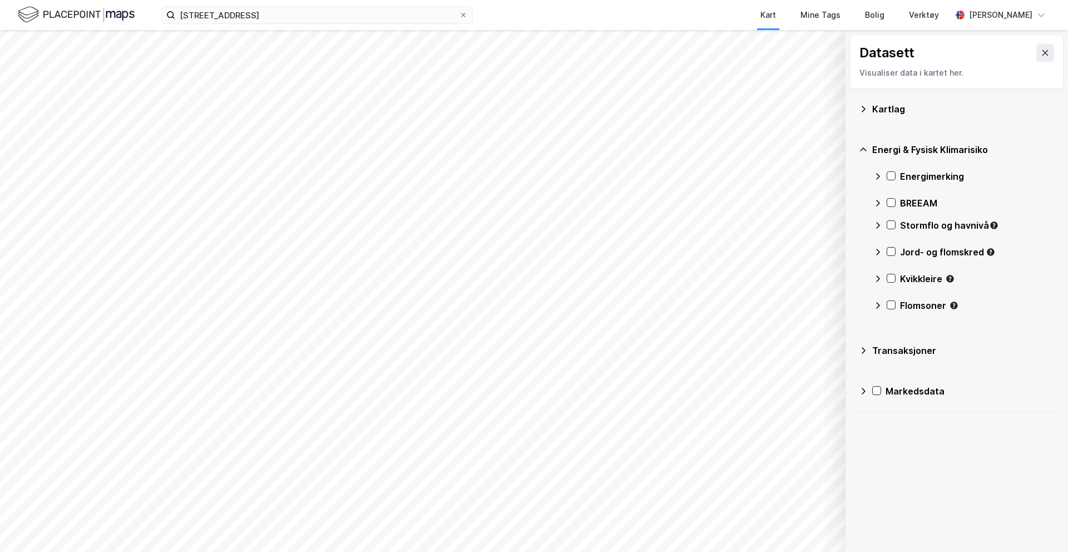
click at [910, 177] on div "Energimerking" at bounding box center [977, 176] width 155 height 13
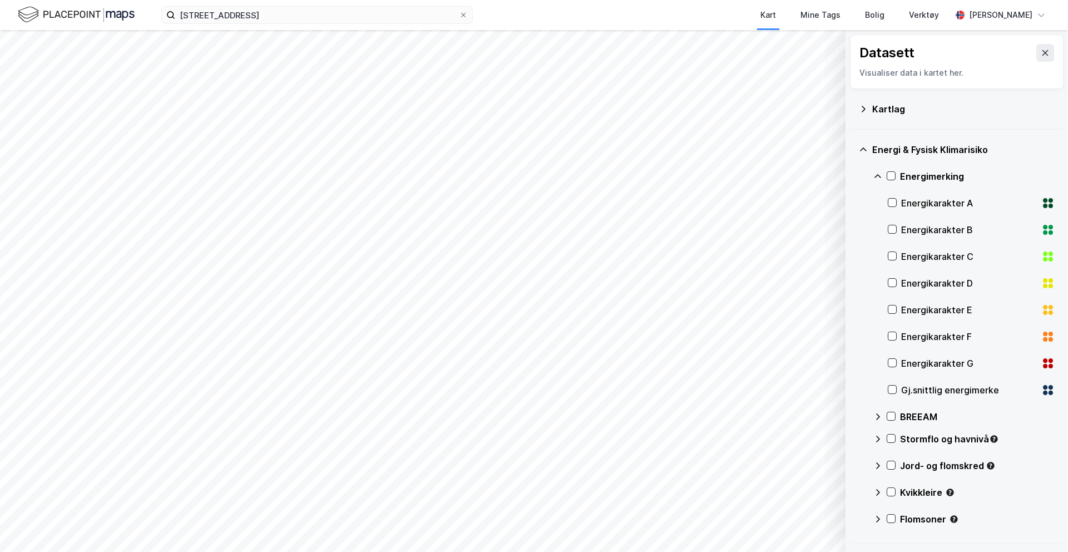
click at [909, 177] on div "Energimerking" at bounding box center [977, 176] width 155 height 13
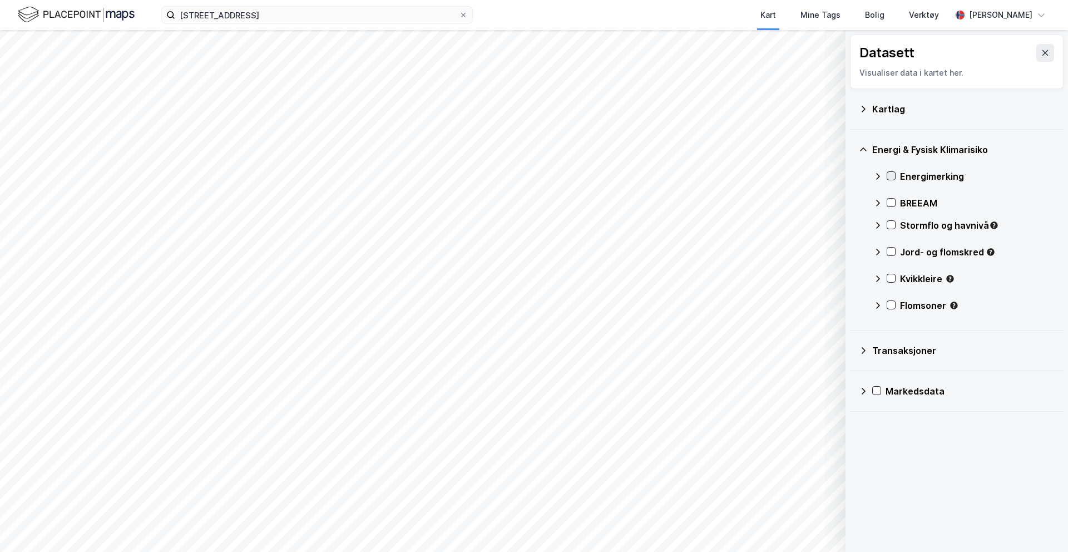
click at [895, 176] on div at bounding box center [891, 175] width 9 height 9
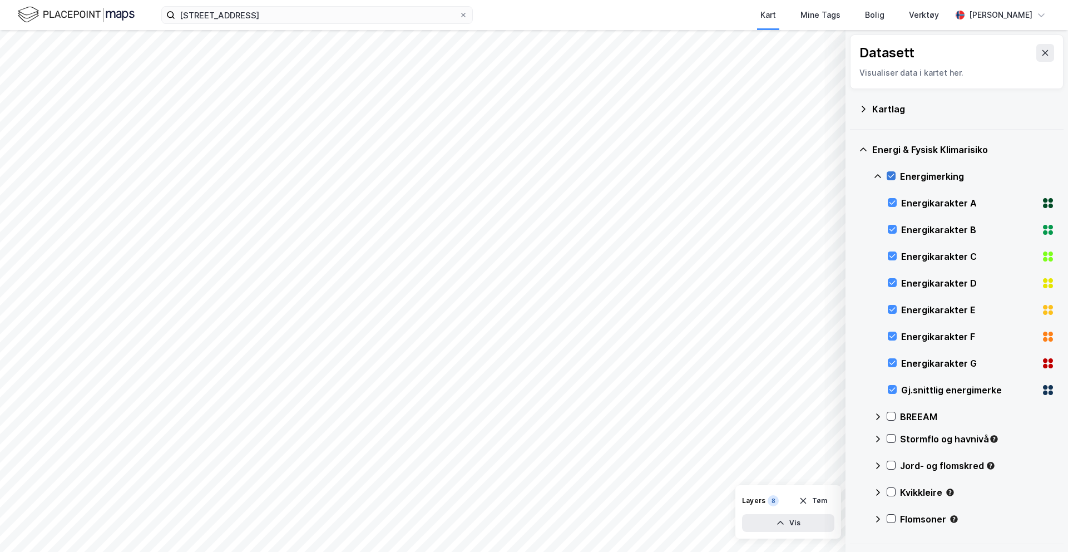
click at [895, 176] on div at bounding box center [891, 175] width 9 height 9
click at [878, 174] on icon at bounding box center [877, 176] width 9 height 9
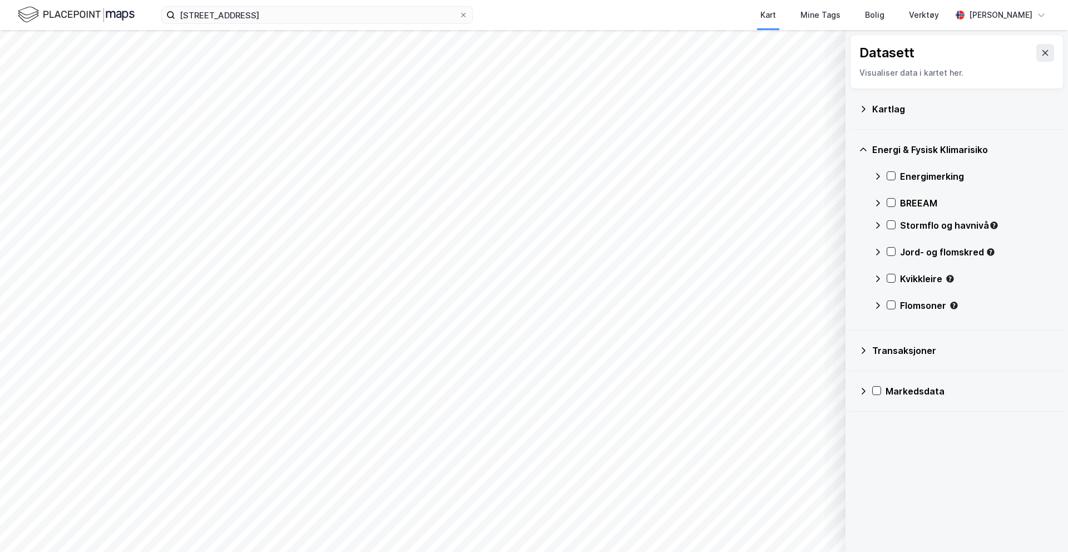
click at [881, 208] on div "BREEAM" at bounding box center [963, 203] width 181 height 27
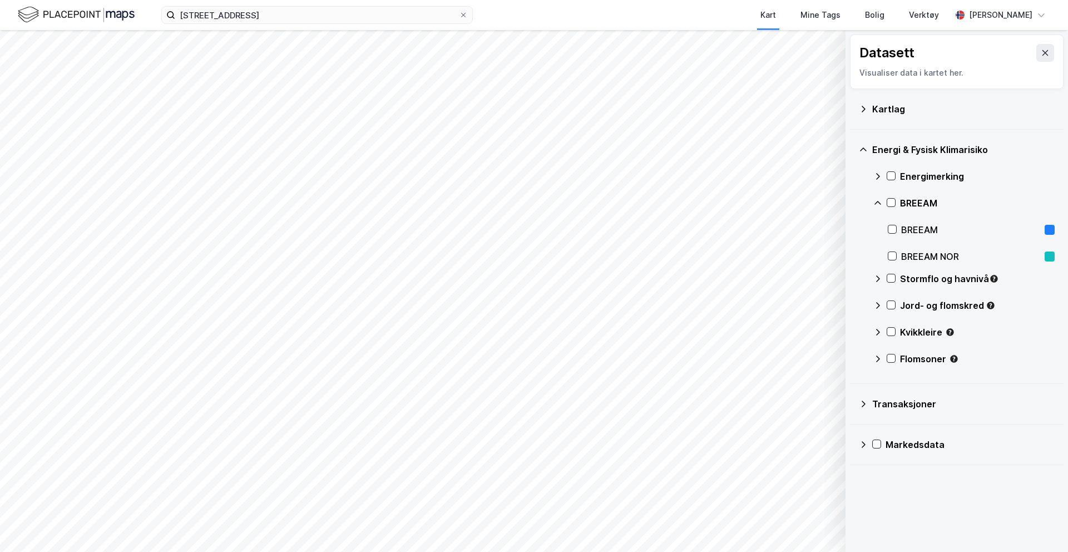
click at [881, 208] on div "BREEAM" at bounding box center [963, 203] width 181 height 27
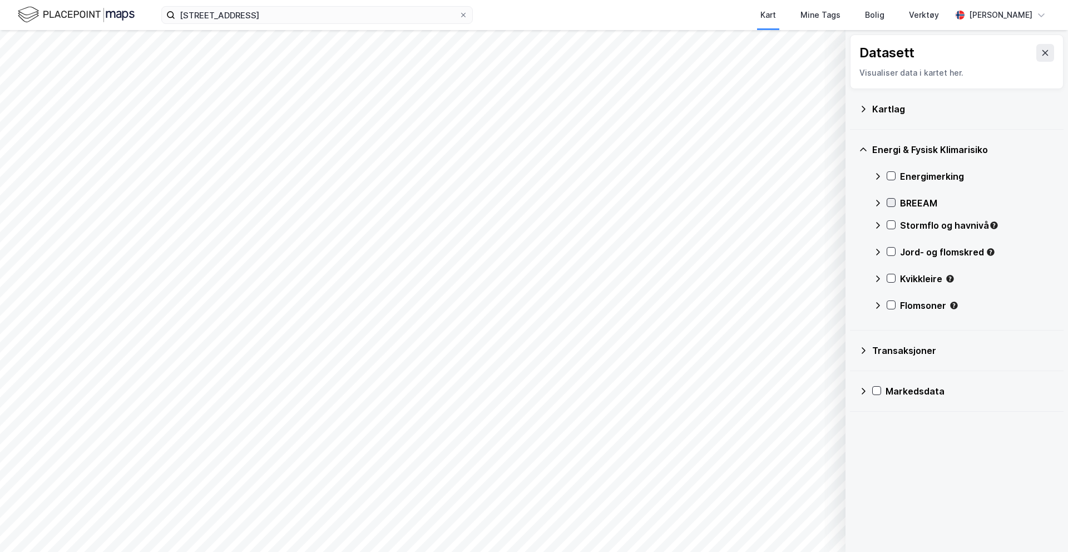
click at [892, 204] on icon at bounding box center [891, 203] width 8 height 8
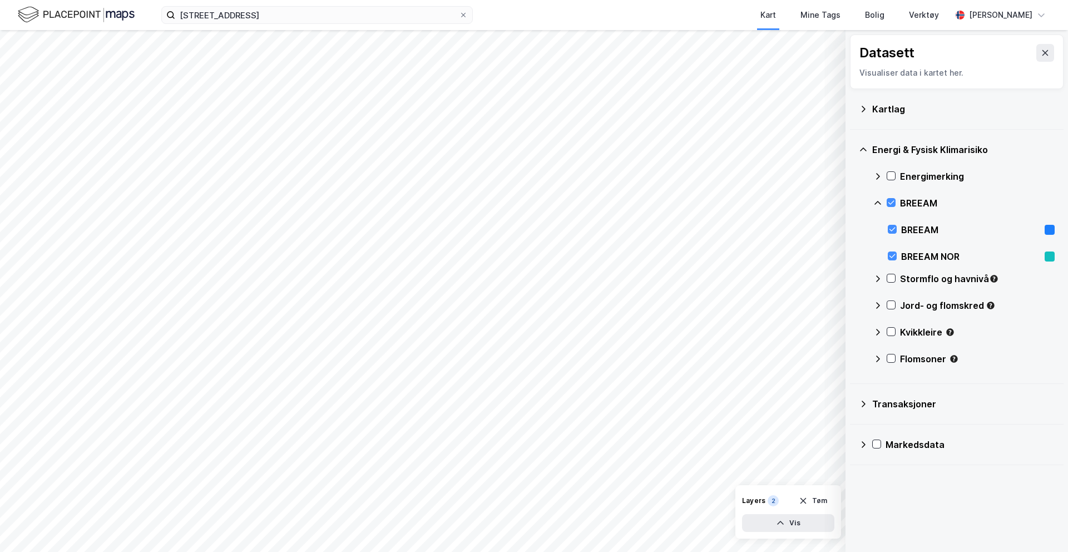
click at [876, 203] on icon at bounding box center [877, 203] width 7 height 4
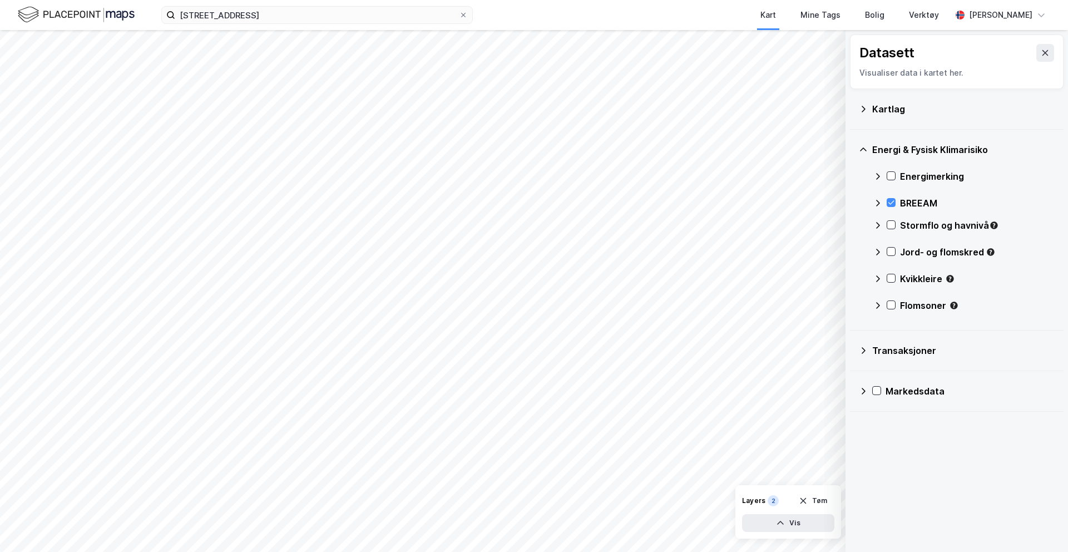
click at [854, 343] on div "Transaksjoner" at bounding box center [957, 350] width 214 height 41
click at [861, 391] on icon at bounding box center [863, 391] width 9 height 9
click at [881, 444] on icon at bounding box center [877, 444] width 9 height 9
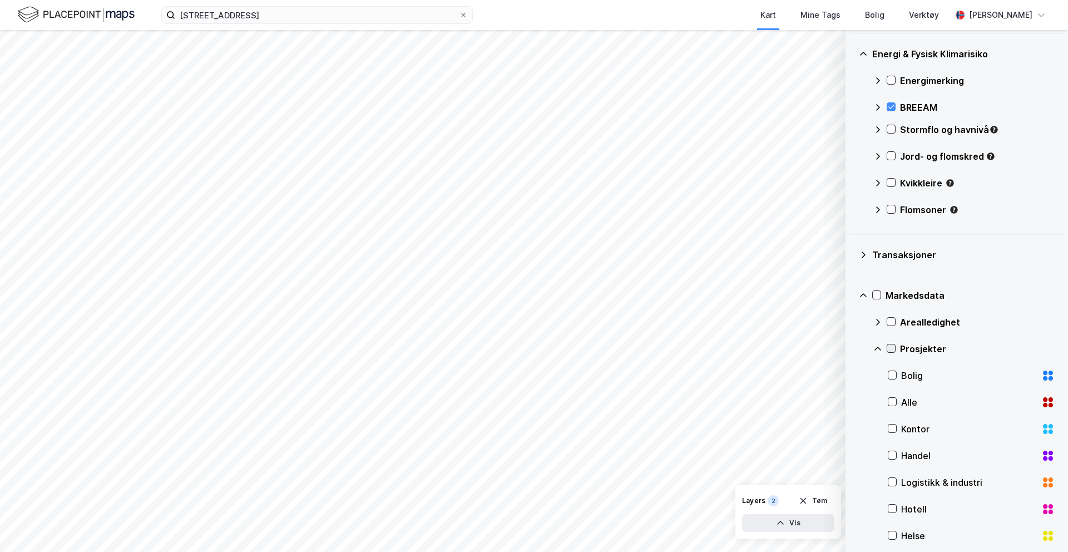
scroll to position [96, 0]
click at [900, 427] on div "Kontor" at bounding box center [971, 429] width 167 height 27
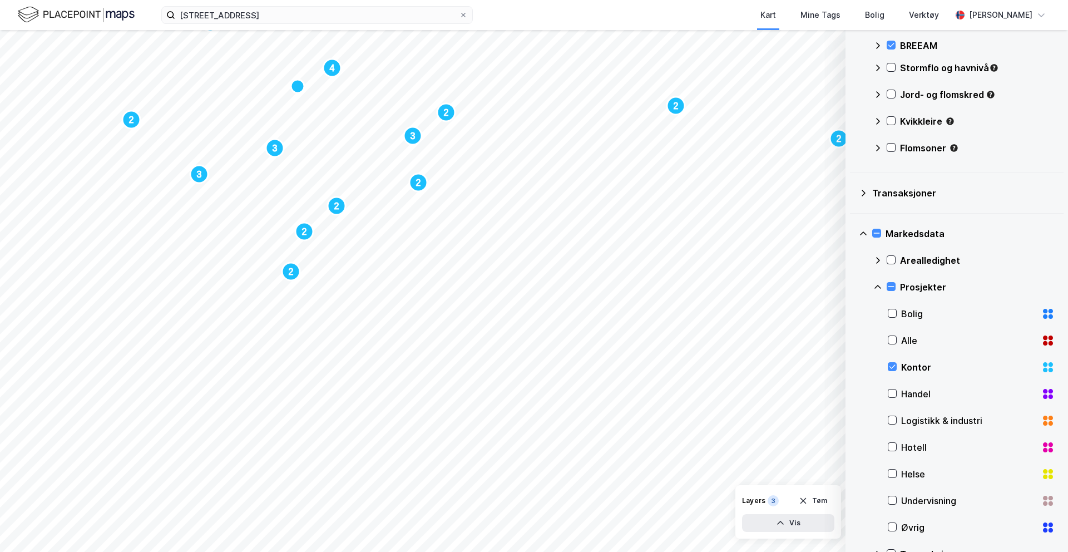
scroll to position [156, 0]
click at [868, 240] on div "Markedsdata" at bounding box center [957, 234] width 196 height 27
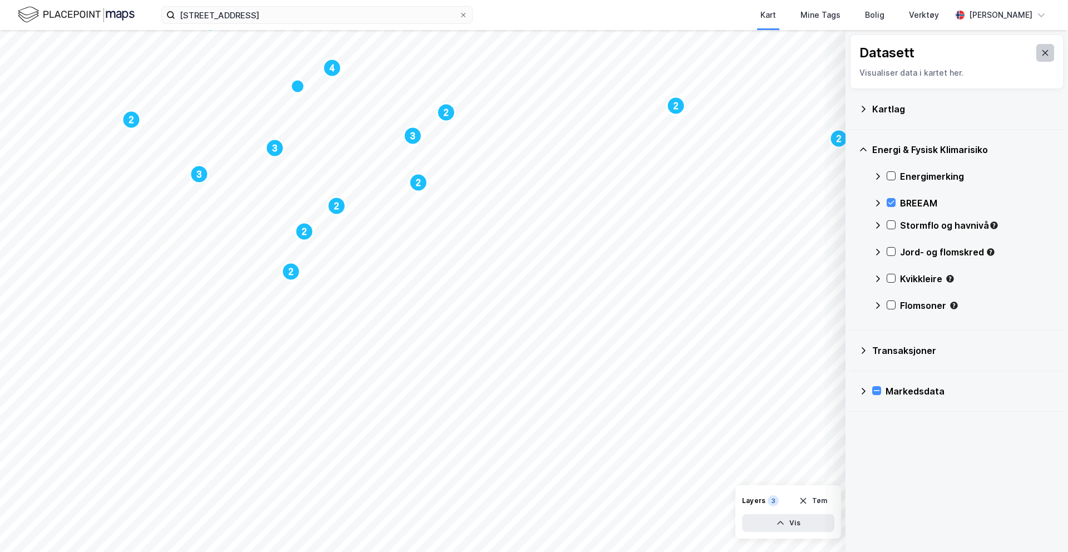
click at [1041, 55] on icon at bounding box center [1045, 52] width 9 height 9
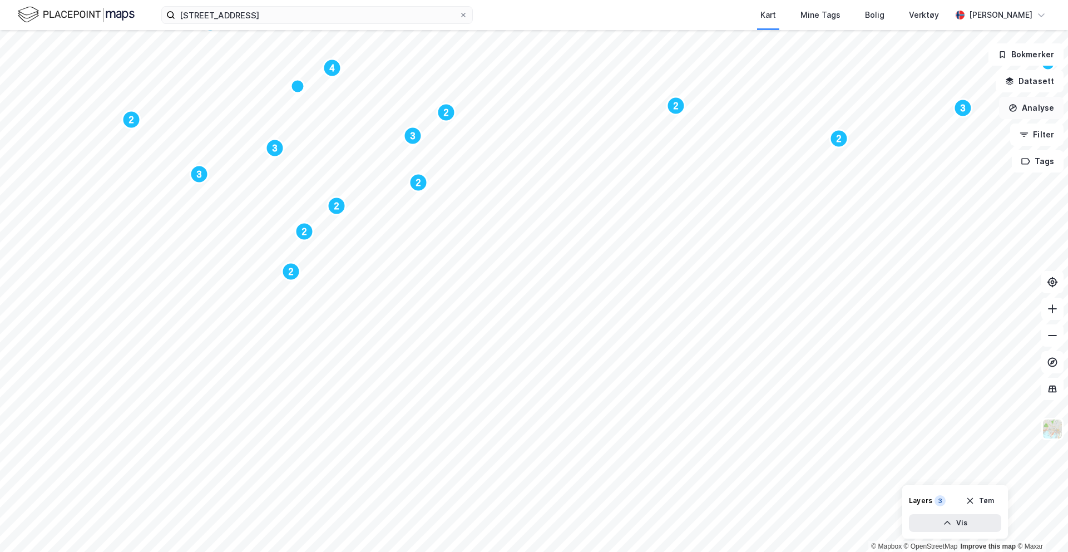
click at [1040, 103] on button "Analyse" at bounding box center [1031, 108] width 65 height 22
click at [1030, 77] on button "Datasett" at bounding box center [1030, 81] width 68 height 22
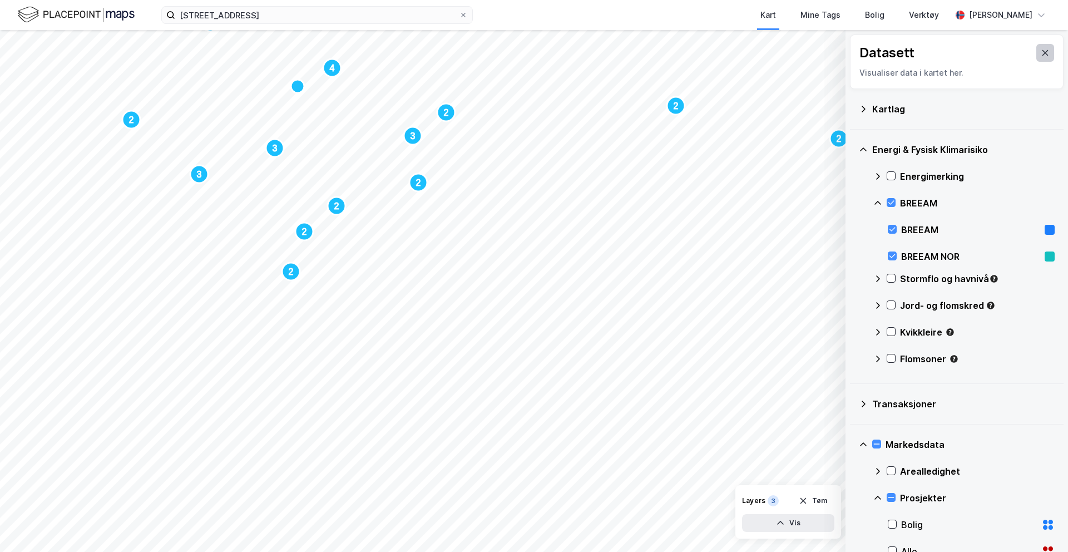
click at [1041, 51] on icon at bounding box center [1045, 52] width 9 height 9
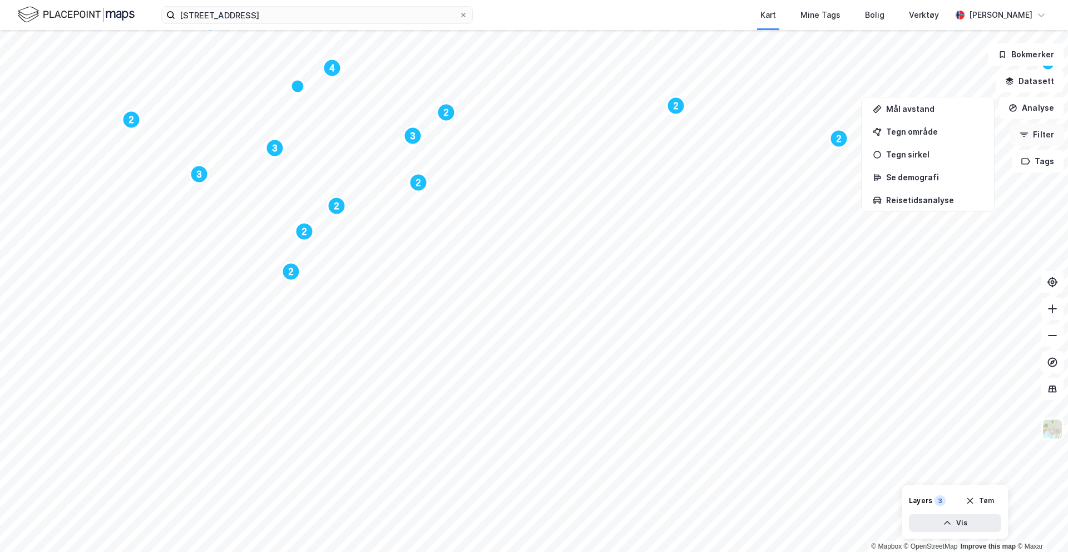
click at [1028, 137] on icon "button" at bounding box center [1024, 134] width 9 height 9
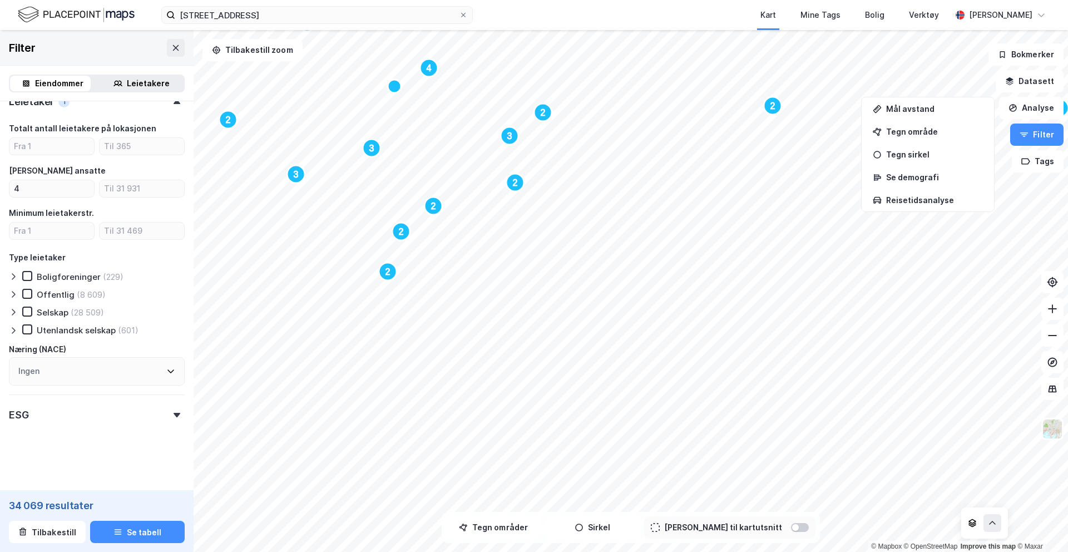
scroll to position [846, 0]
click at [76, 416] on div "ESG" at bounding box center [97, 410] width 176 height 32
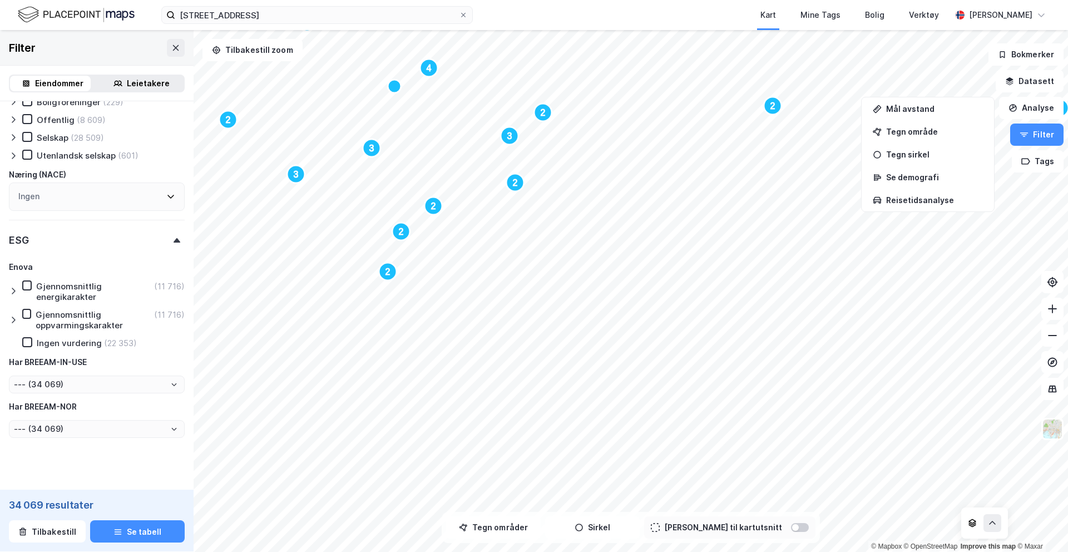
scroll to position [1020, 0]
click at [29, 288] on icon at bounding box center [27, 285] width 8 height 8
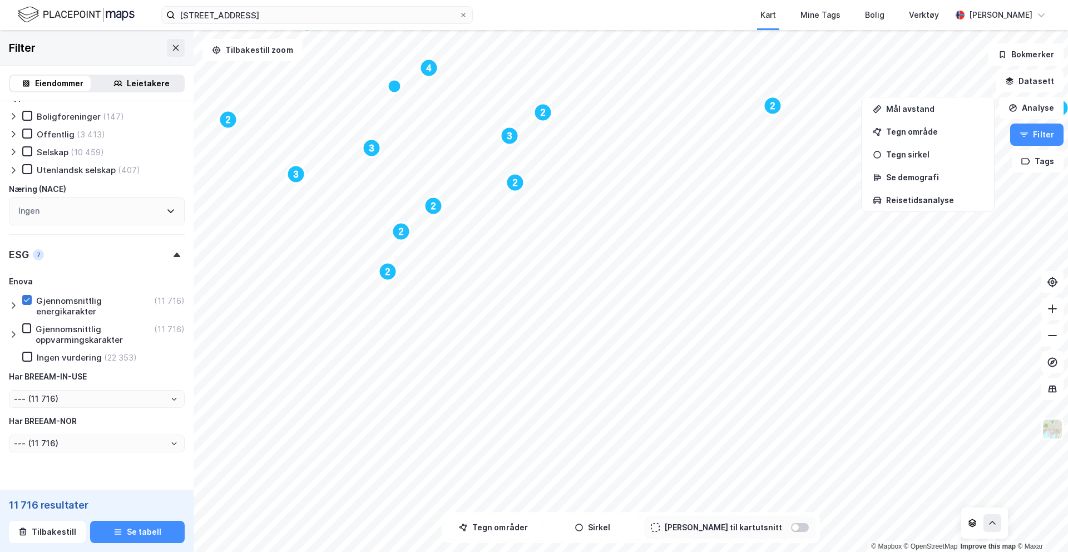
type input "Inkluder (11 716)"
type input "--- (11 716)"
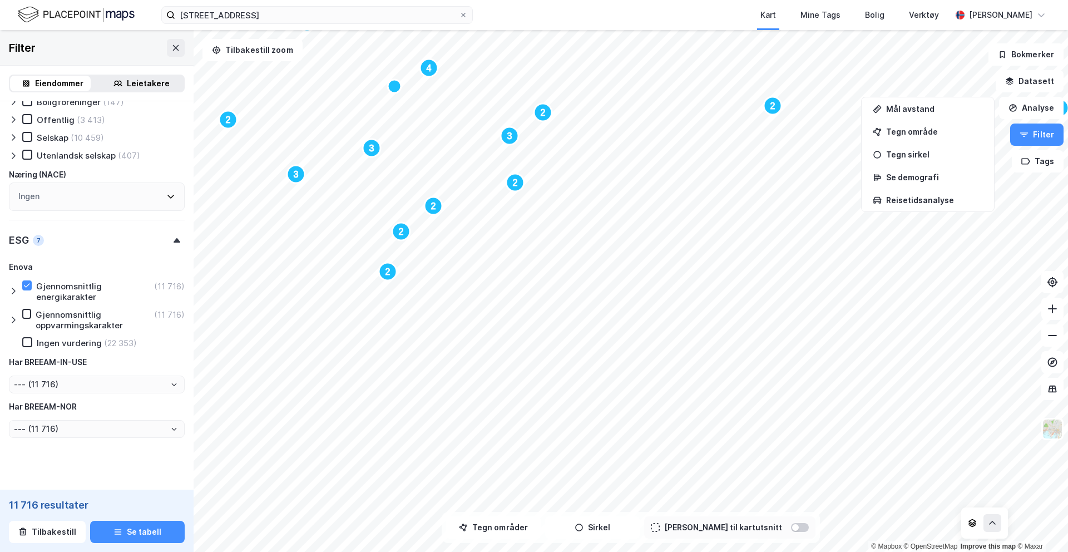
click at [12, 295] on icon at bounding box center [13, 290] width 9 height 9
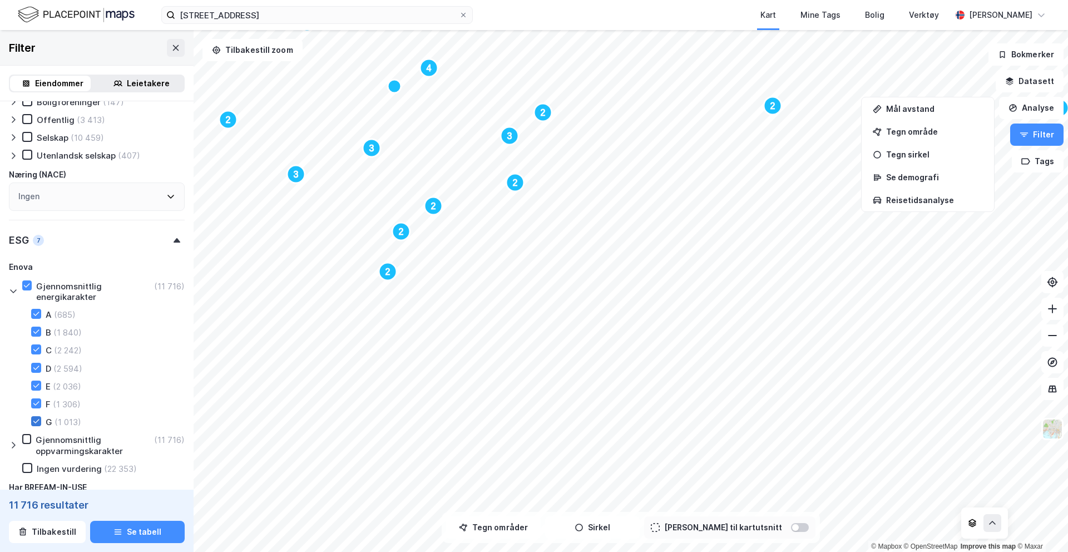
click at [40, 419] on div at bounding box center [36, 421] width 10 height 10
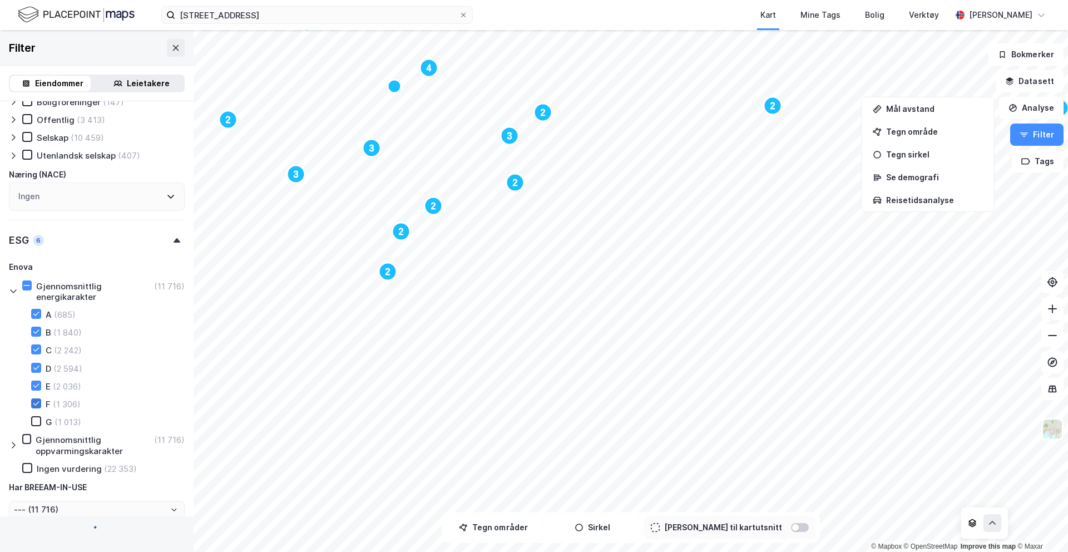
type input "Inkluder (10 703)"
type input "--- (10 703)"
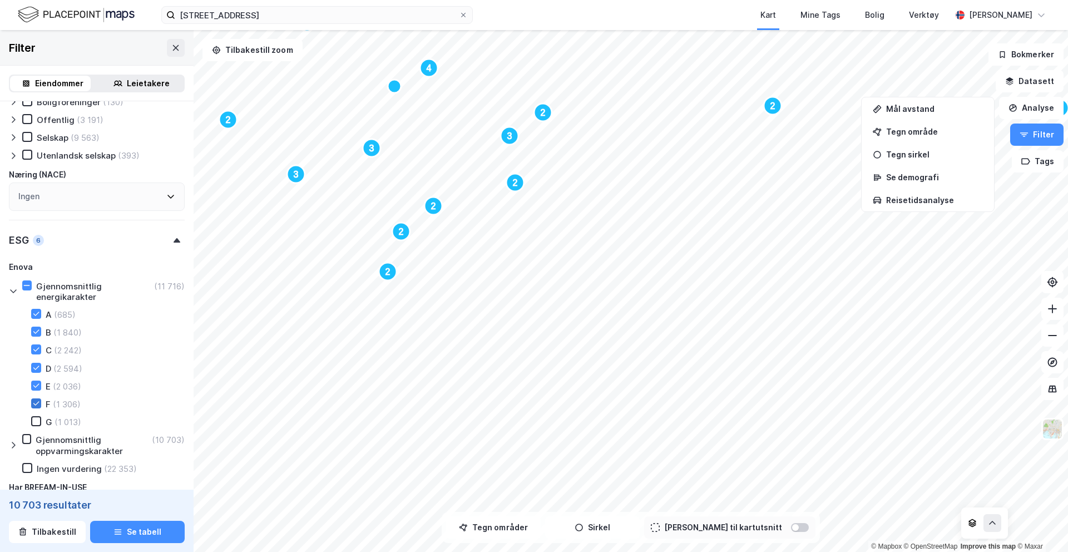
click at [37, 401] on icon at bounding box center [36, 403] width 8 height 8
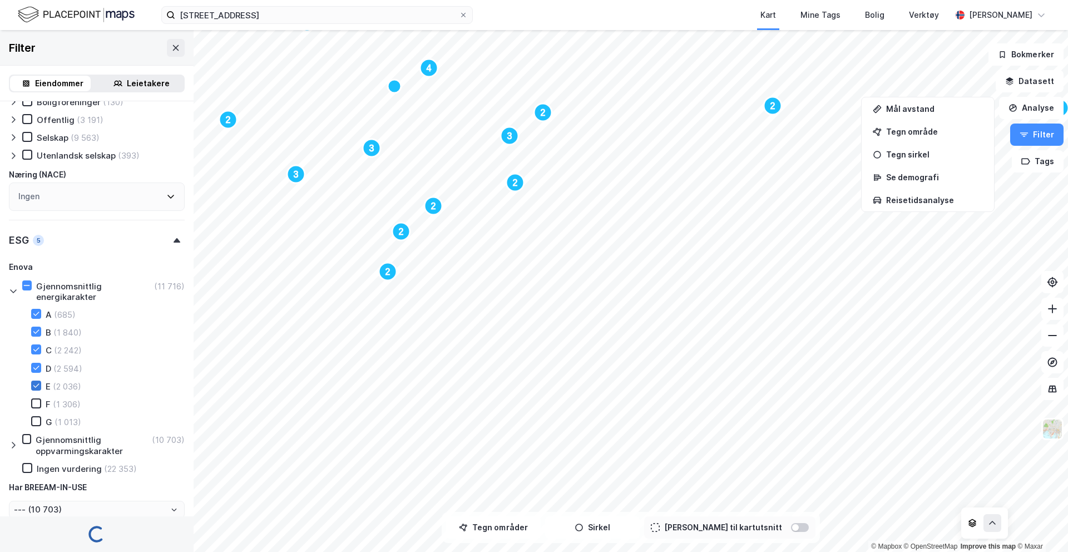
click at [37, 388] on icon at bounding box center [36, 386] width 8 height 8
type input "Inkluder (9 397)"
type input "--- (9 397)"
type input "Inkluder (7 361)"
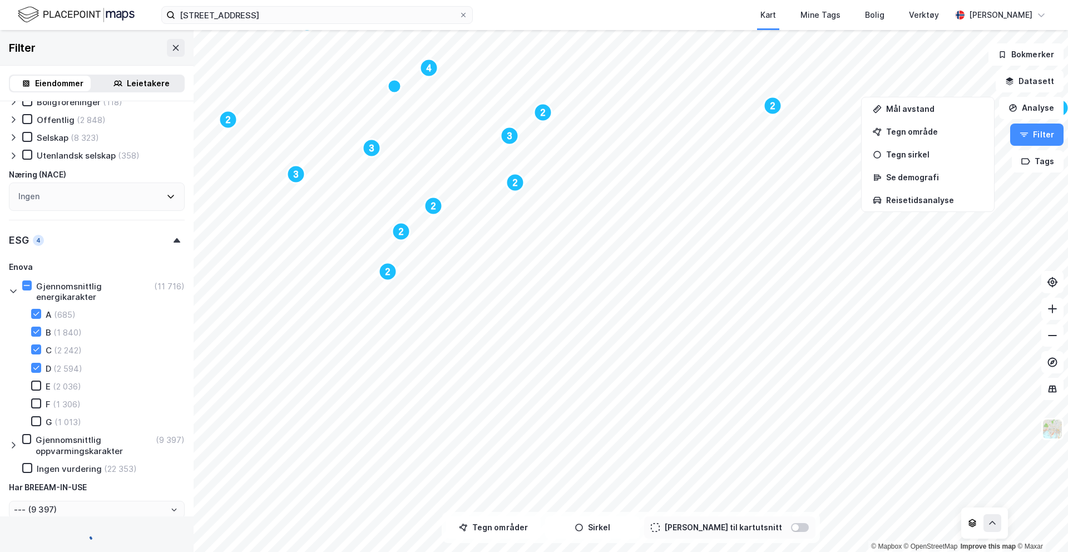
type input "--- (7 361)"
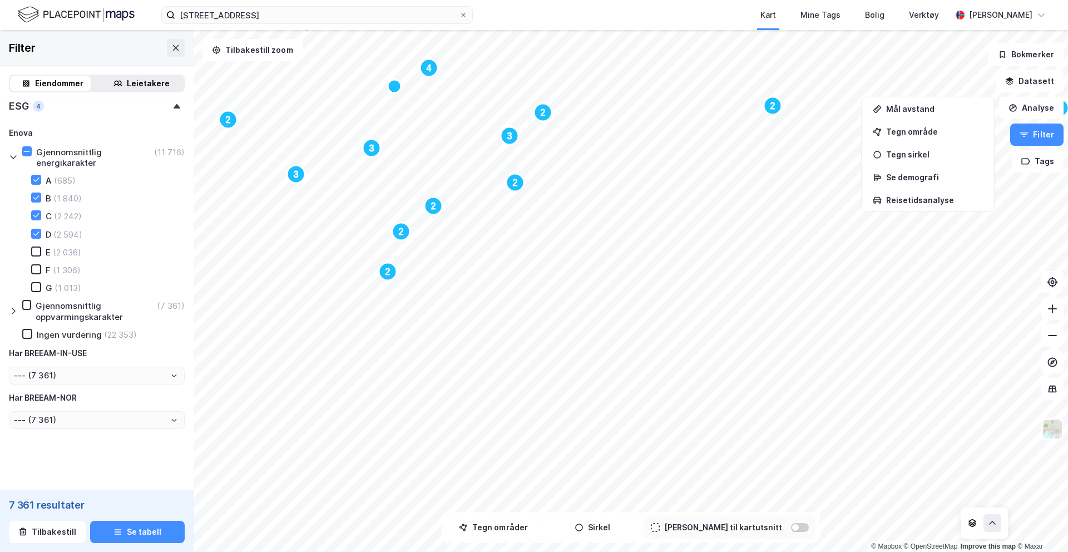
scroll to position [1155, 0]
click at [111, 371] on input "--- (7 361)" at bounding box center [96, 375] width 175 height 17
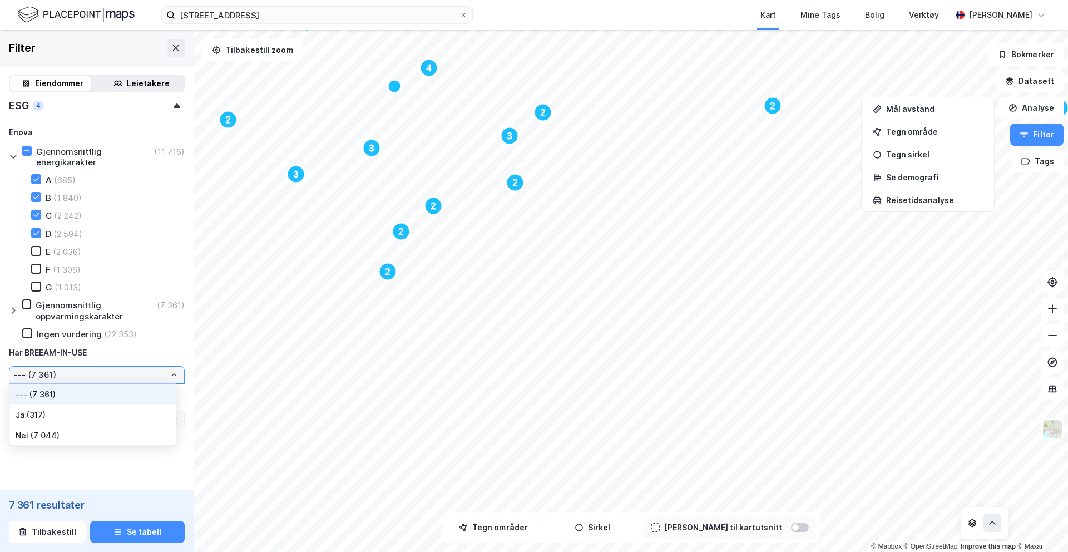
click at [91, 411] on li "Ja (317)" at bounding box center [92, 414] width 167 height 21
type input "Ja (317)"
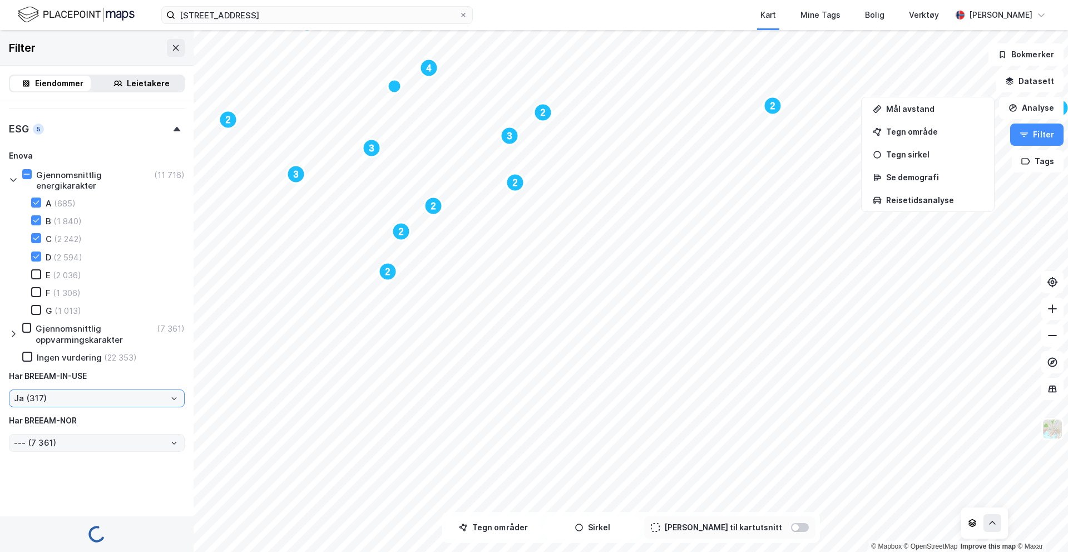
type input "Inkluder (317)"
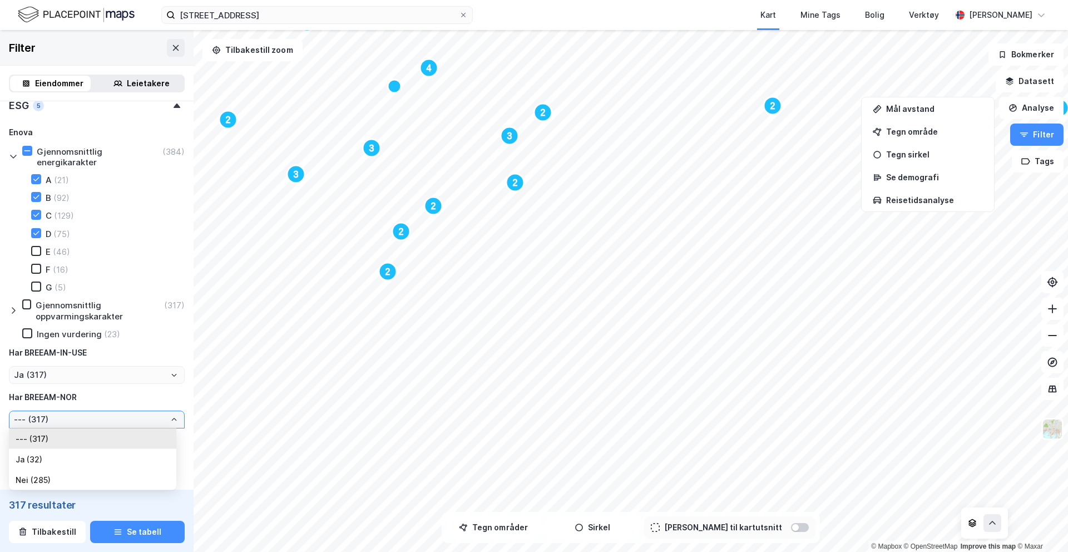
click at [84, 421] on input "--- (317)" at bounding box center [96, 419] width 175 height 17
click at [71, 459] on li "Ja (32)" at bounding box center [92, 459] width 167 height 21
type input "Ja (32)"
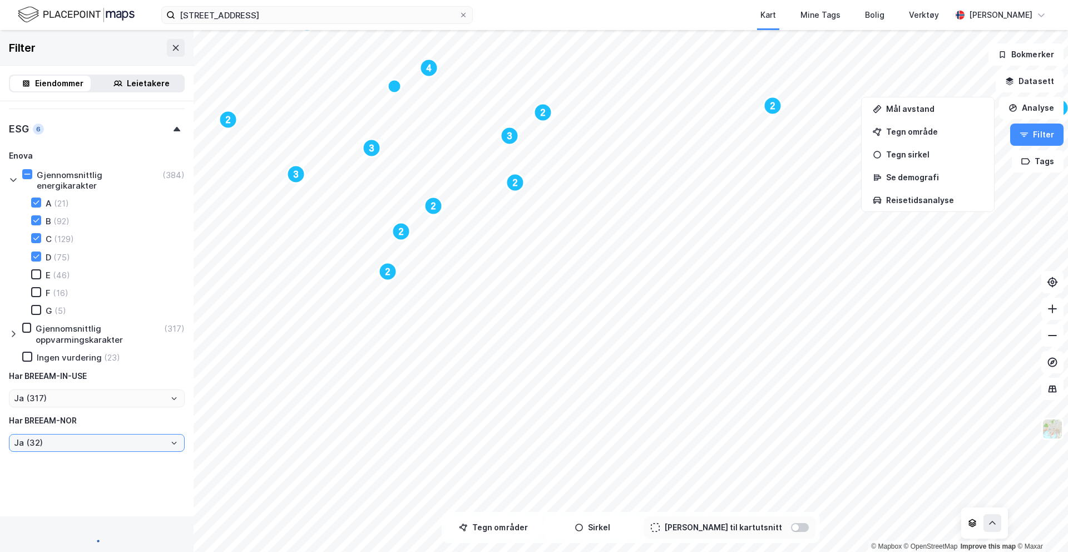
type input "Inkluder (32)"
type input "Ja (32)"
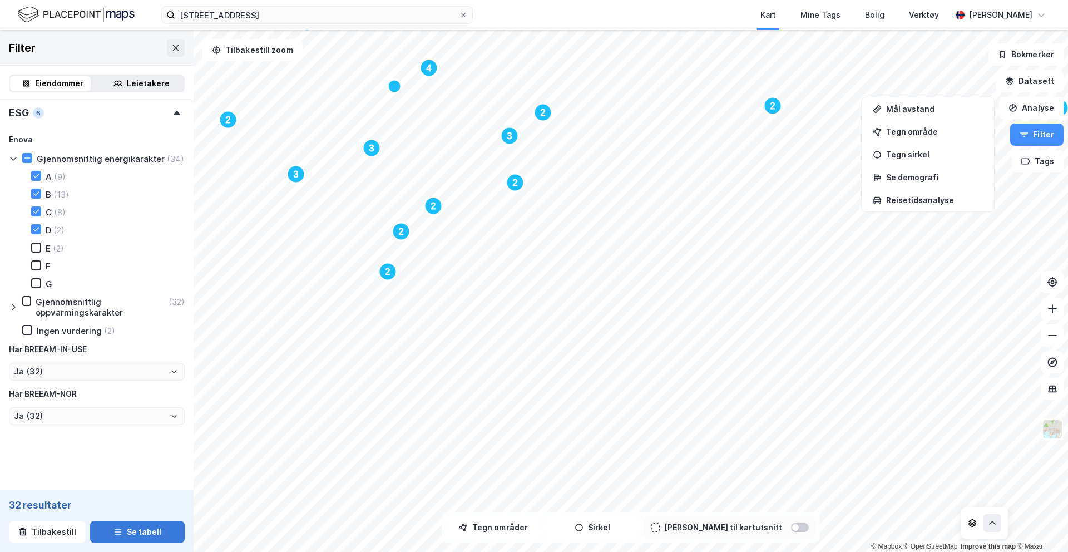
click at [135, 532] on button "Se tabell" at bounding box center [137, 532] width 95 height 22
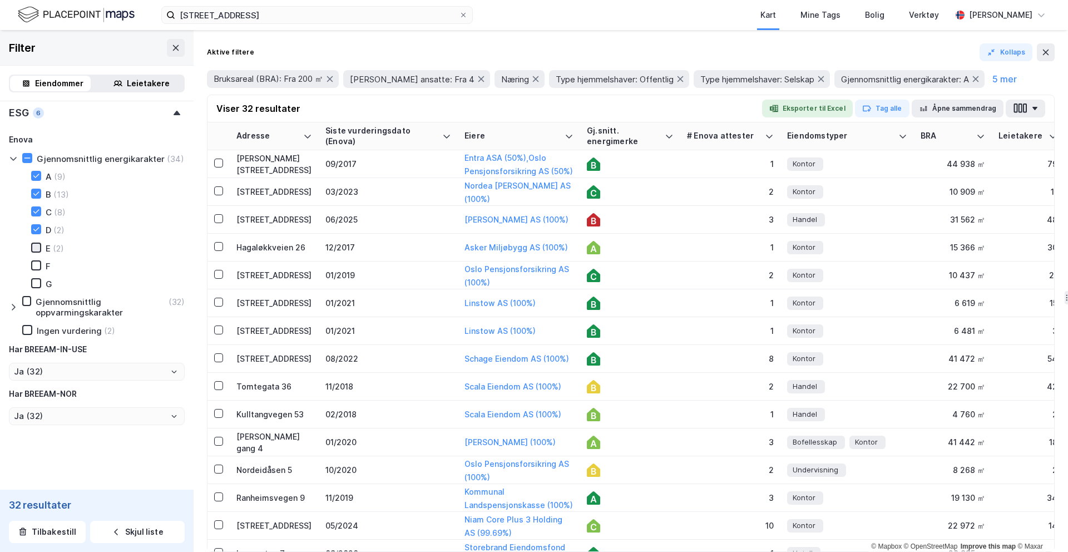
click at [39, 251] on icon at bounding box center [36, 248] width 8 height 8
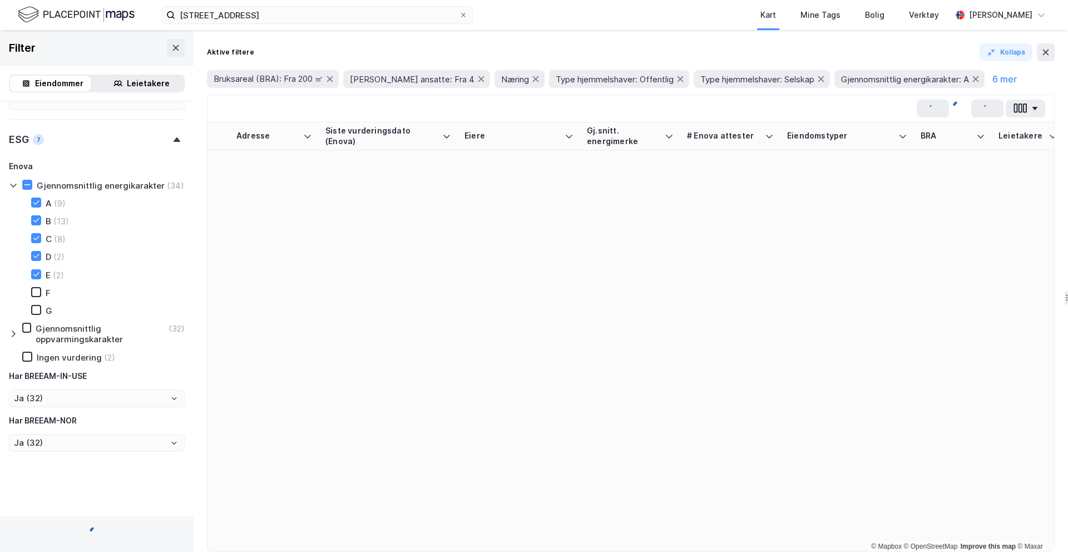
type input "Inkluder (34)"
type input "Ja (34)"
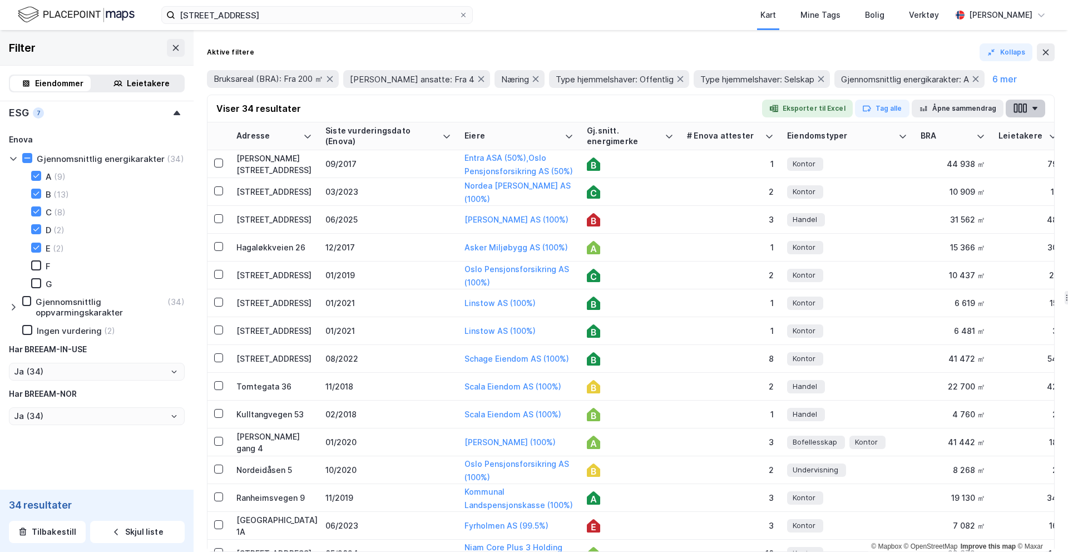
click at [1029, 109] on button "button" at bounding box center [1025, 109] width 39 height 18
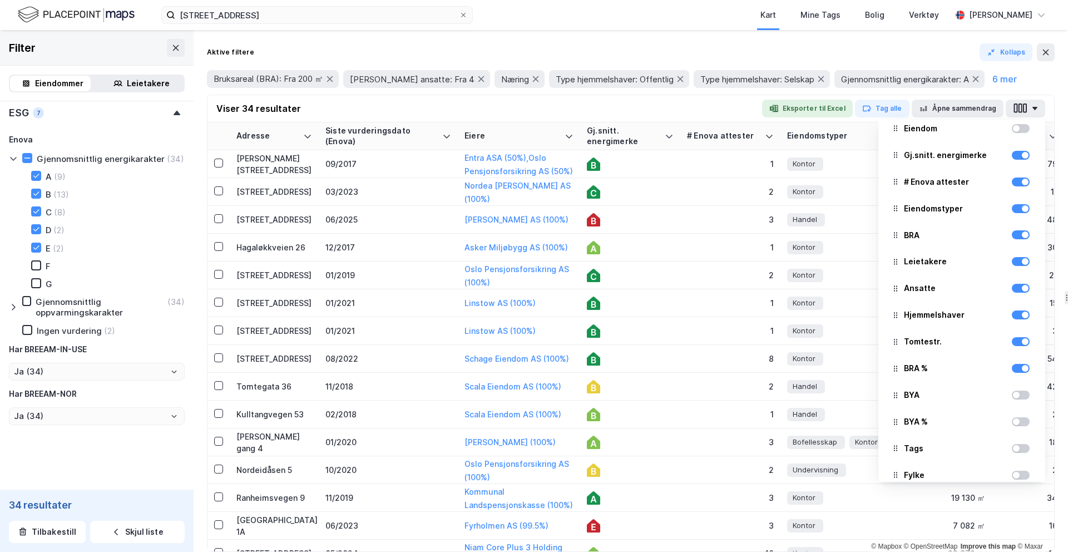
scroll to position [144, 0]
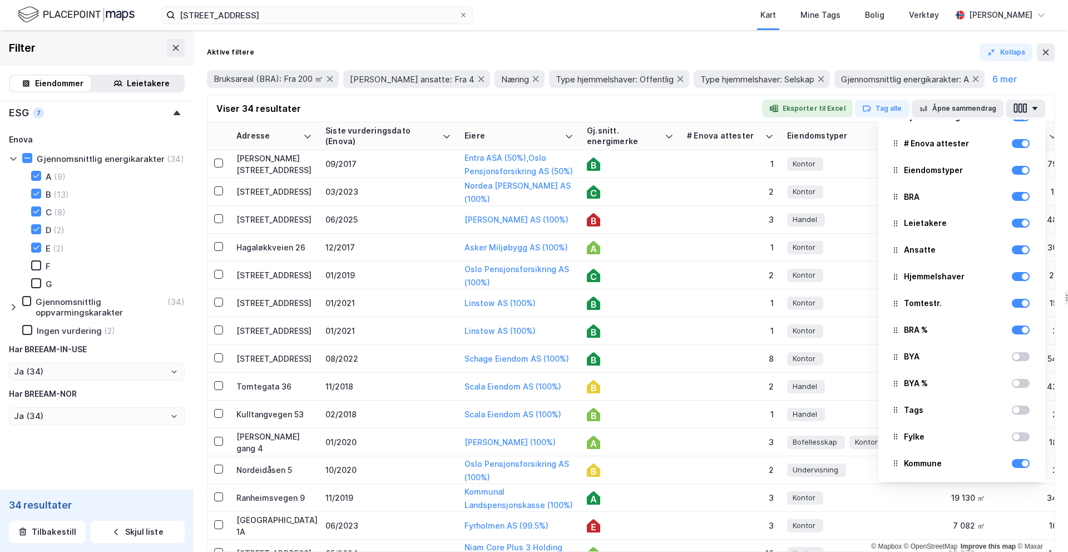
click at [1016, 309] on div at bounding box center [1021, 302] width 18 height 13
click at [1014, 306] on div at bounding box center [1021, 303] width 18 height 9
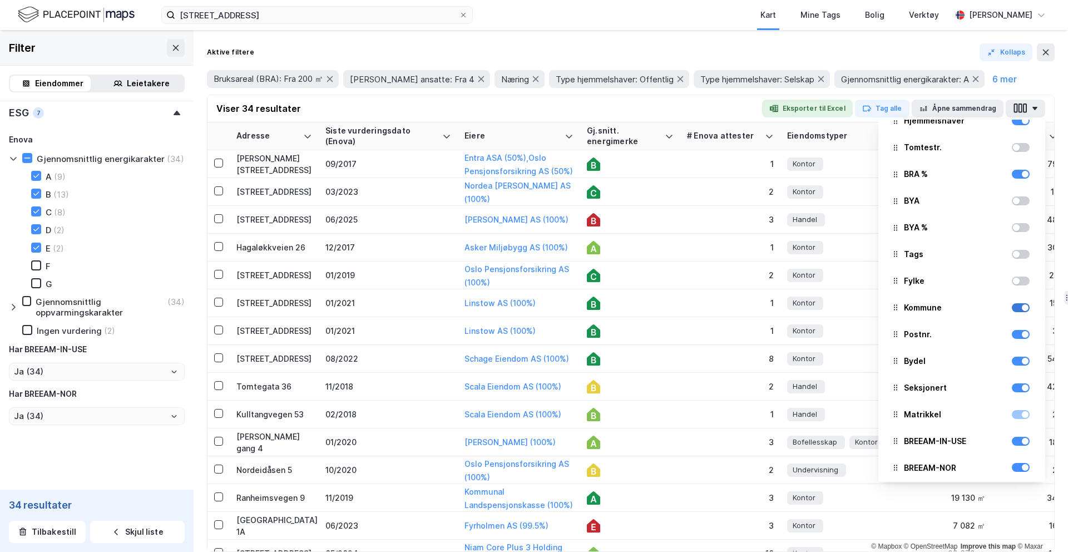
scroll to position [333, 0]
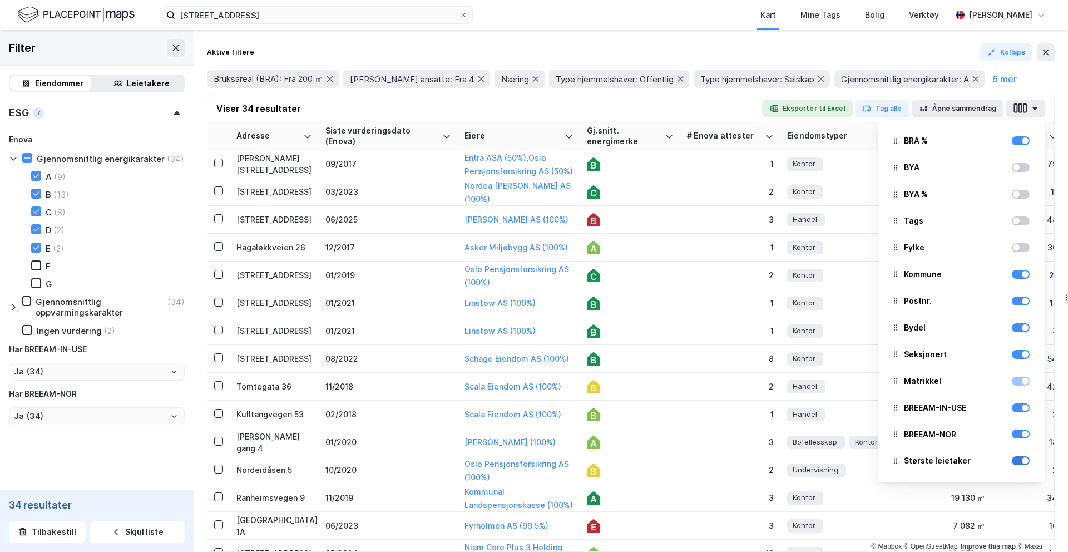
click at [1022, 462] on div at bounding box center [1025, 460] width 7 height 7
click at [1012, 356] on div at bounding box center [1021, 354] width 18 height 9
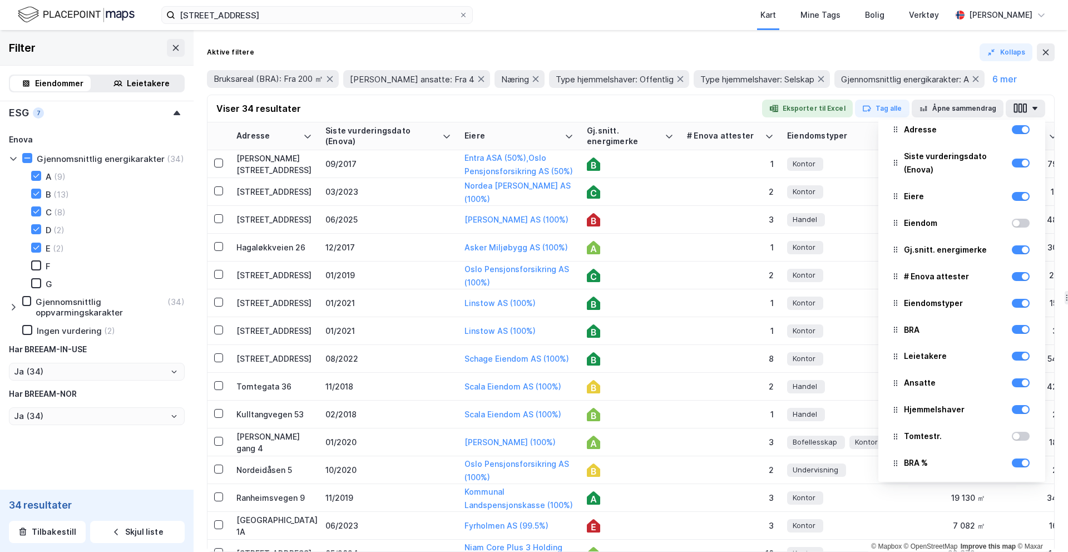
scroll to position [0, 0]
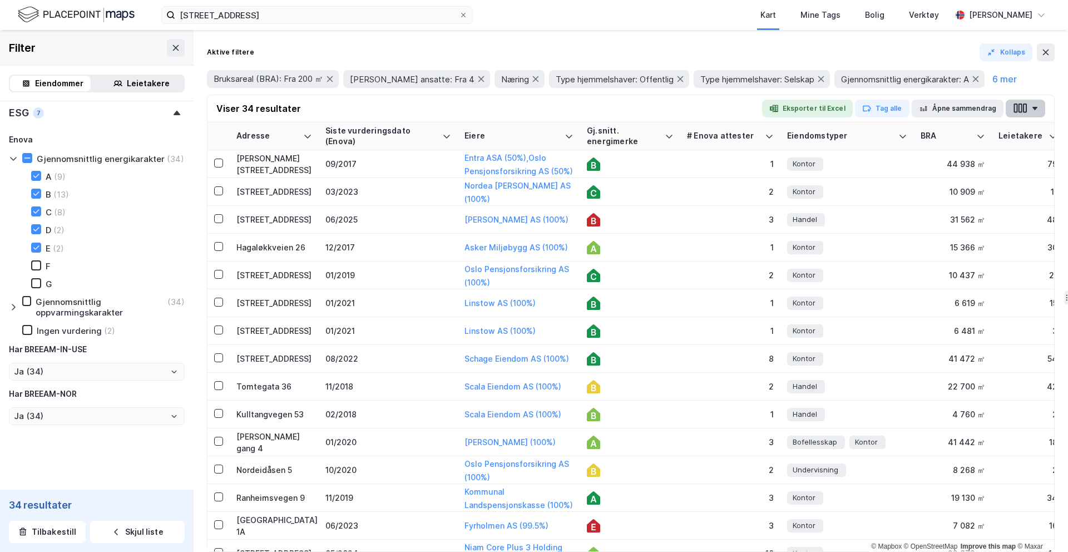
click at [1023, 110] on icon "button" at bounding box center [1025, 107] width 4 height 9
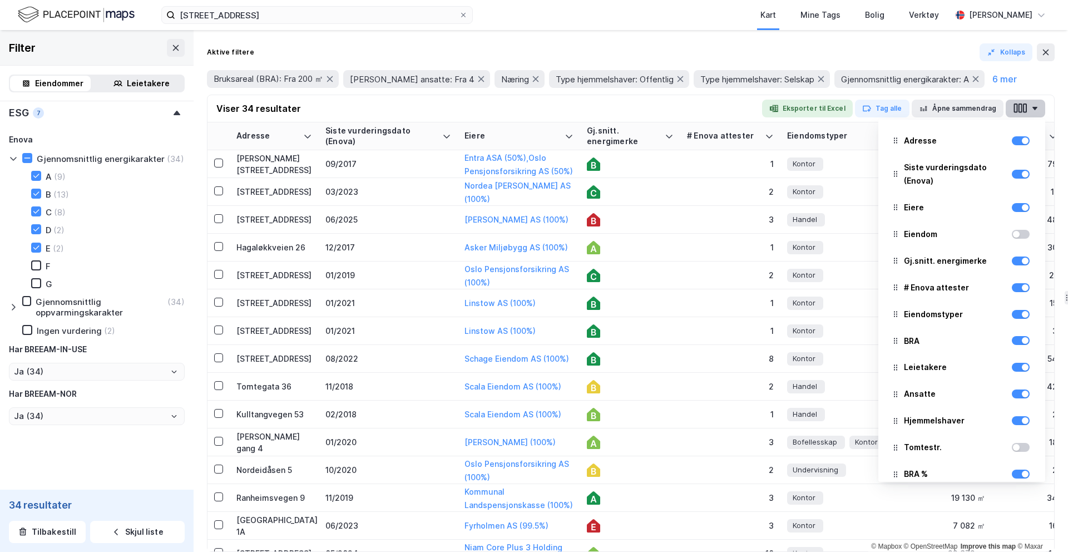
click at [1023, 110] on icon "button" at bounding box center [1025, 107] width 4 height 9
click at [1031, 72] on div "Bruksareal (BRA): Fra 200 ㎡ Antall ansatte: Fra 4 Næring Type hjemmelshaver: Of…" at bounding box center [631, 79] width 848 height 18
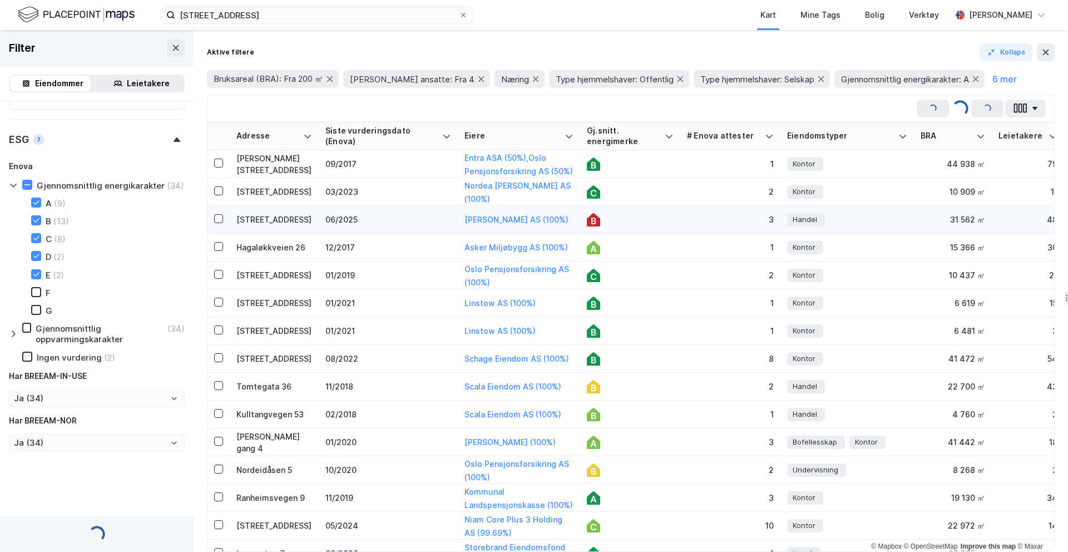
type input "Inkluder (32)"
type input "Ja (32)"
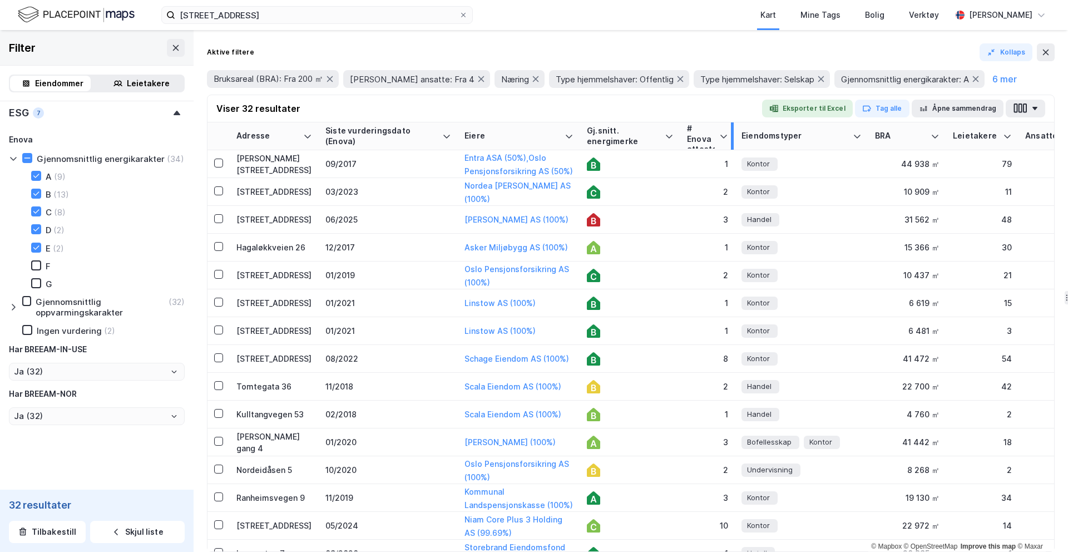
drag, startPoint x: 778, startPoint y: 127, endPoint x: 733, endPoint y: 127, distance: 45.1
click at [733, 127] on div at bounding box center [732, 135] width 3 height 27
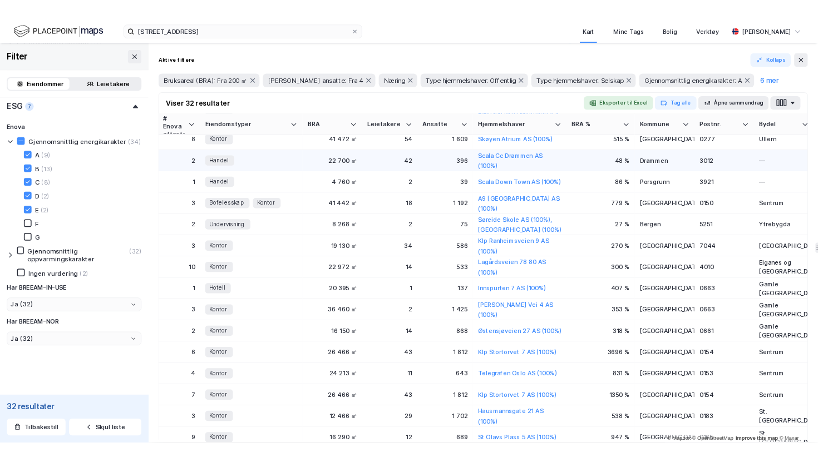
scroll to position [203, 0]
